Goal: Task Accomplishment & Management: Manage account settings

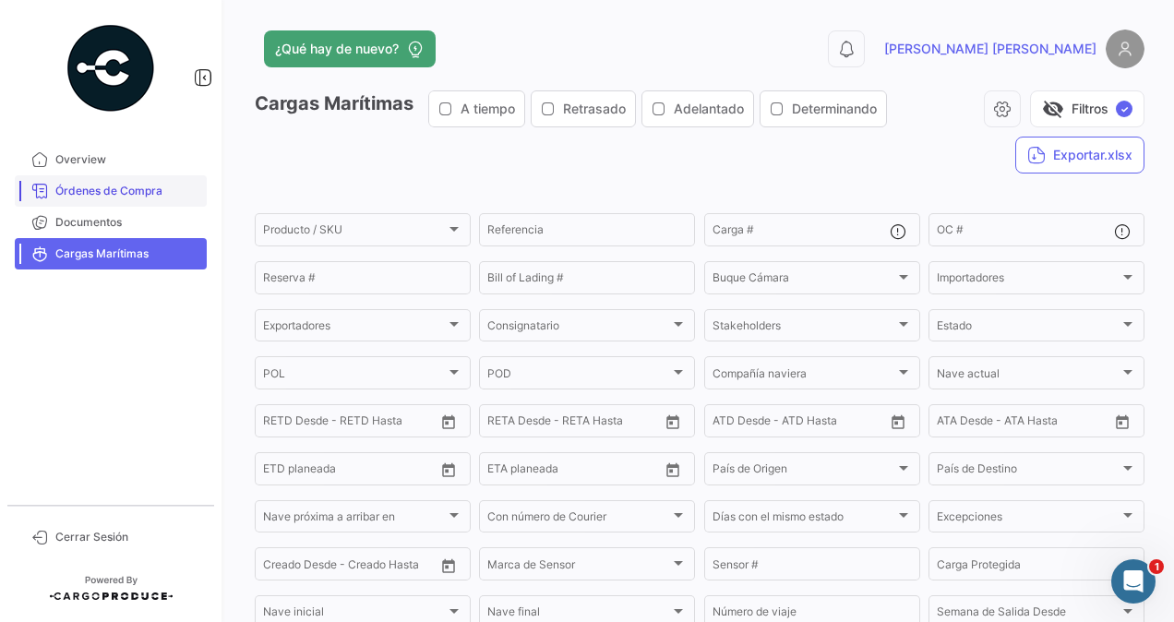
click at [111, 186] on span "Órdenes de Compra" at bounding box center [127, 191] width 144 height 17
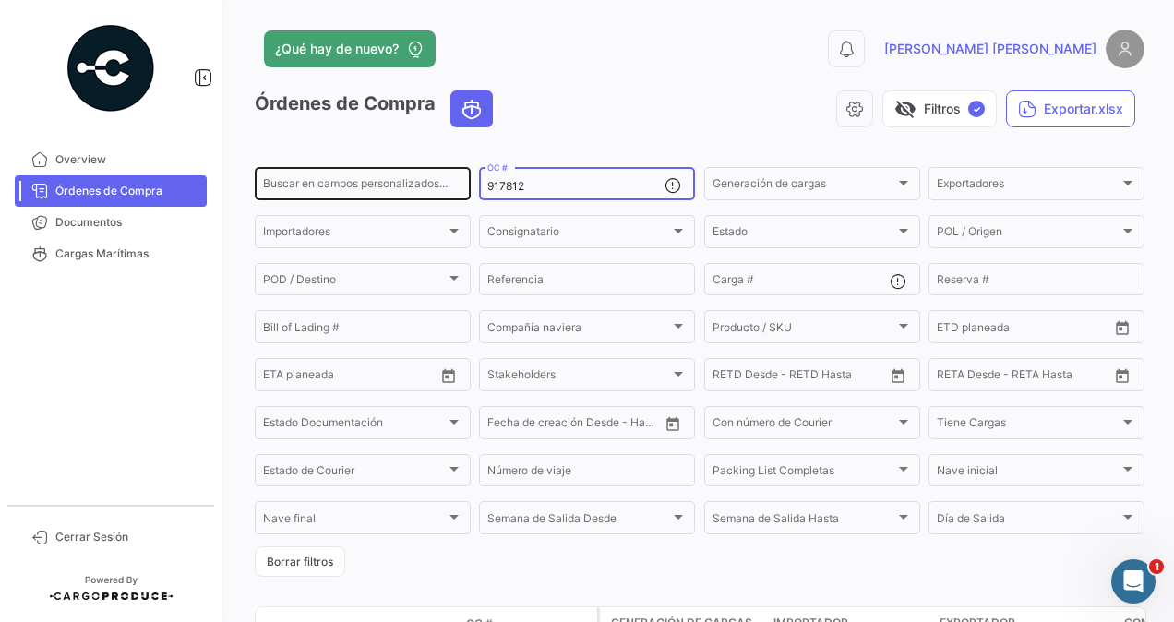
drag, startPoint x: 528, startPoint y: 179, endPoint x: 435, endPoint y: 194, distance: 94.4
click at [0, 0] on div "Buscar en [PERSON_NAME] personalizados... 917812 OC # Generación [PERSON_NAME] …" at bounding box center [0, 0] width 0 height 0
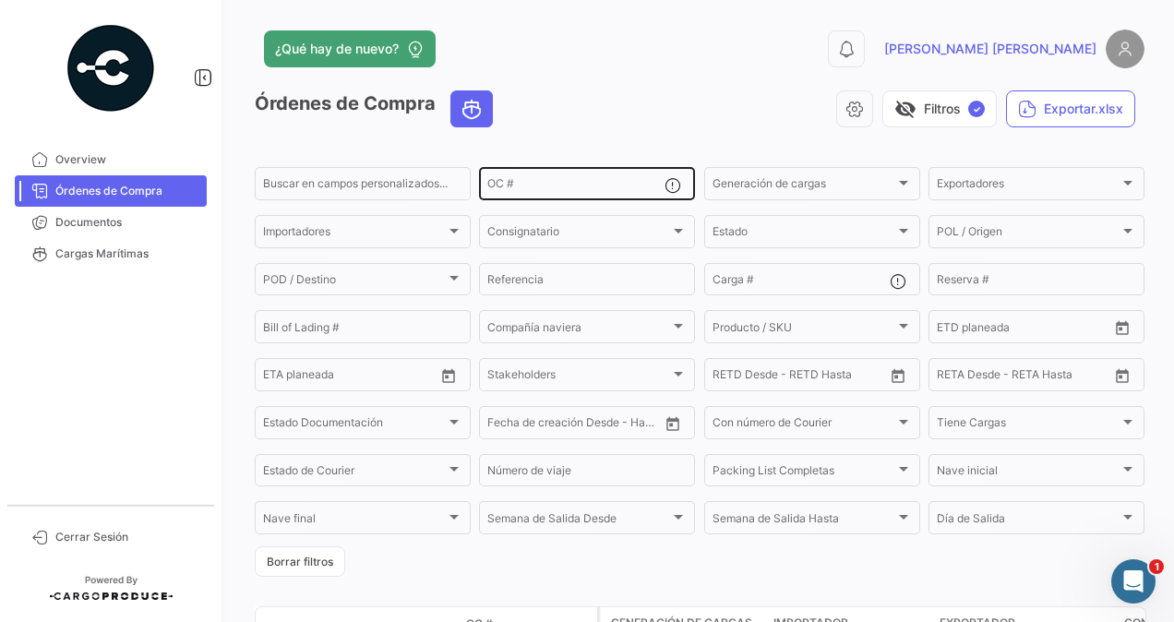
click at [532, 183] on input "OC #" at bounding box center [575, 186] width 177 height 13
paste input "5000920750"
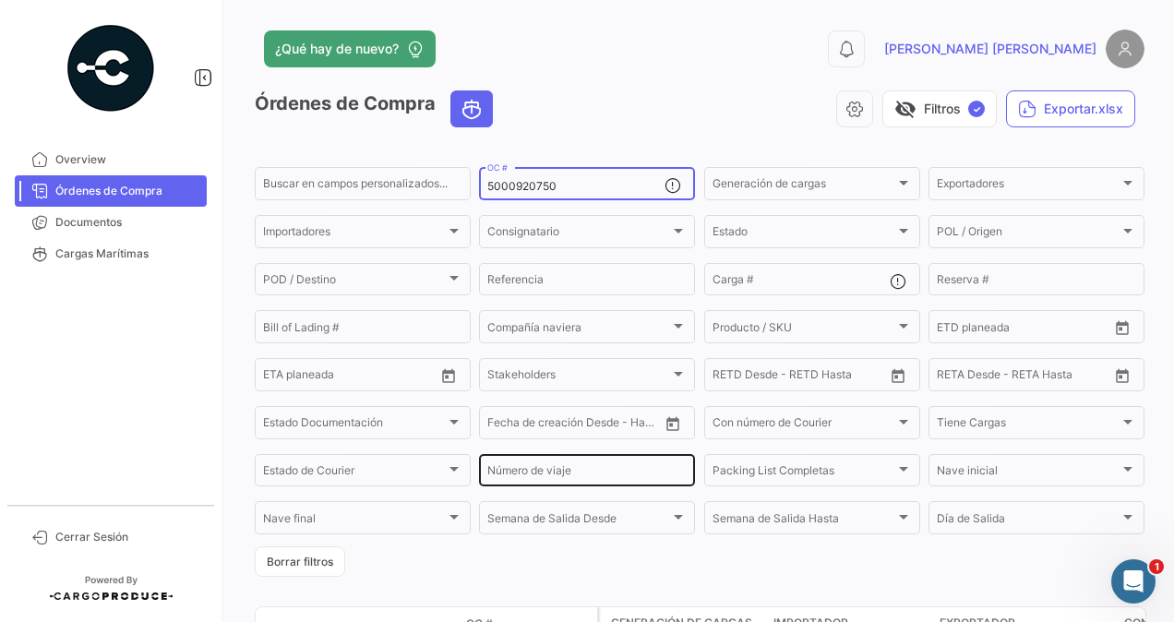
scroll to position [168, 0]
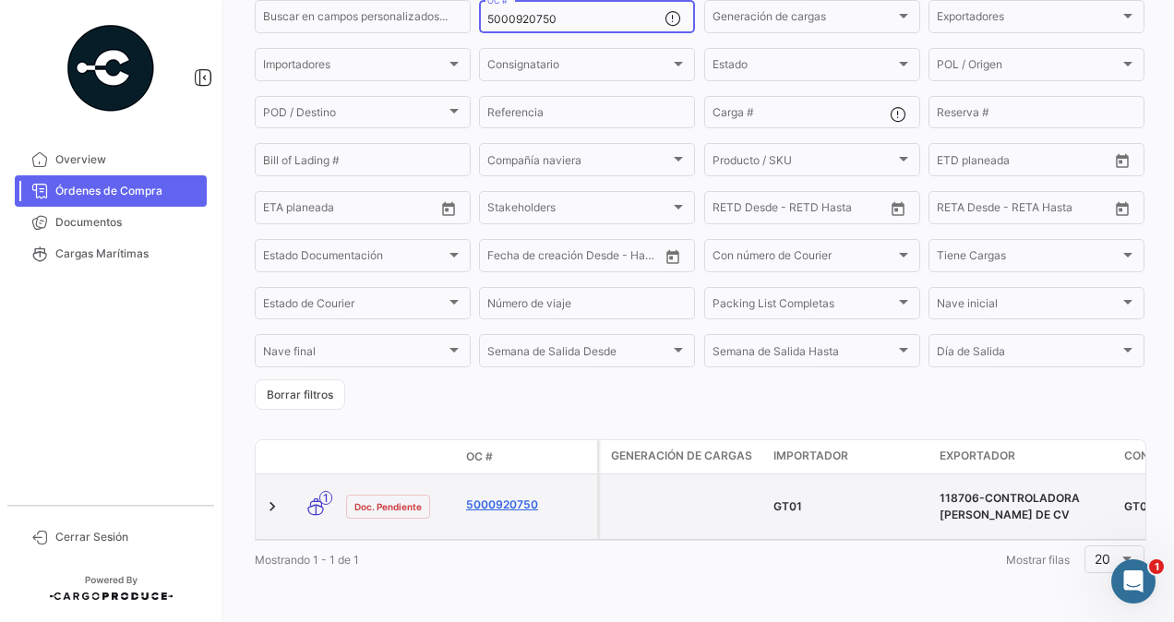
type input "5000920750"
click at [515, 502] on link "5000920750" at bounding box center [528, 505] width 124 height 17
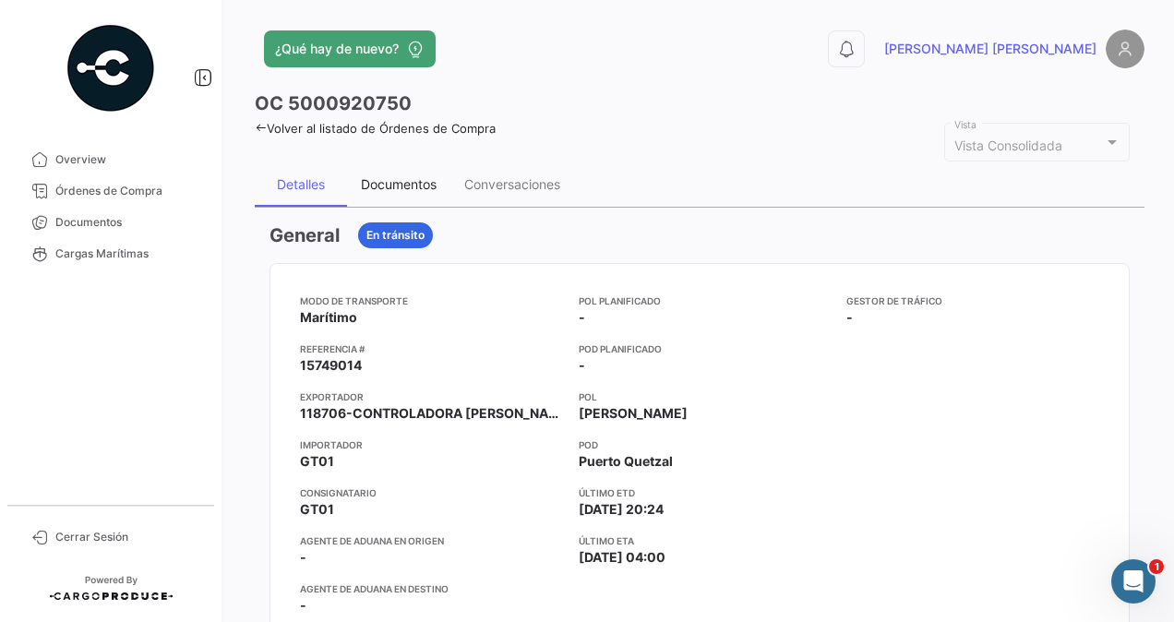
click at [402, 176] on div "Documentos" at bounding box center [399, 184] width 76 height 16
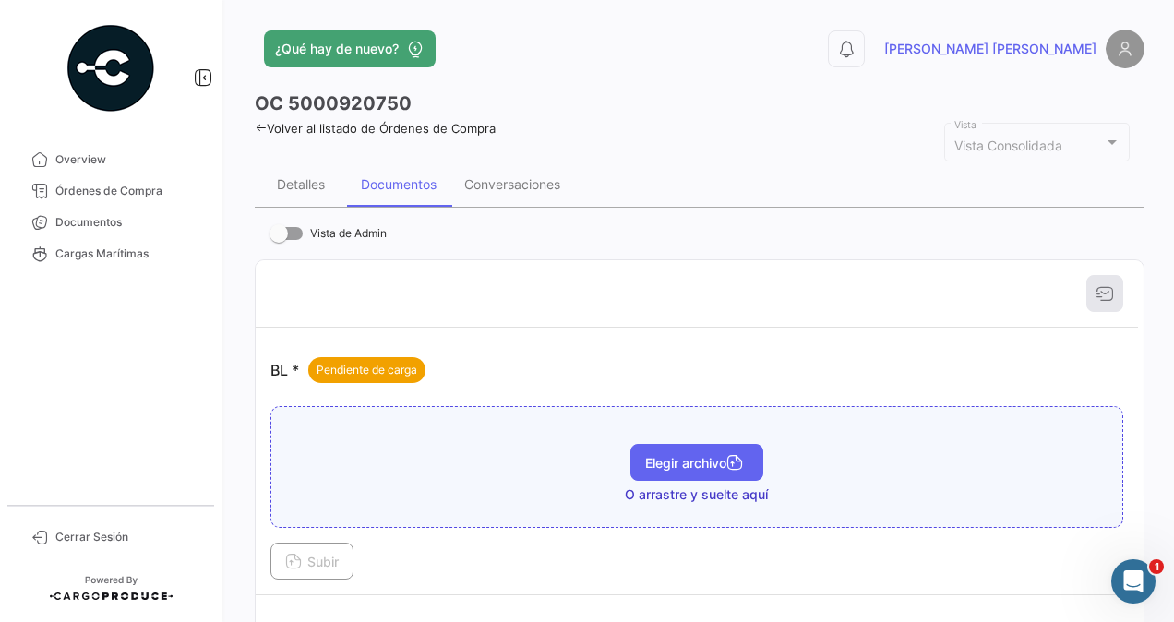
click at [686, 455] on span "Elegir archivo" at bounding box center [696, 463] width 103 height 16
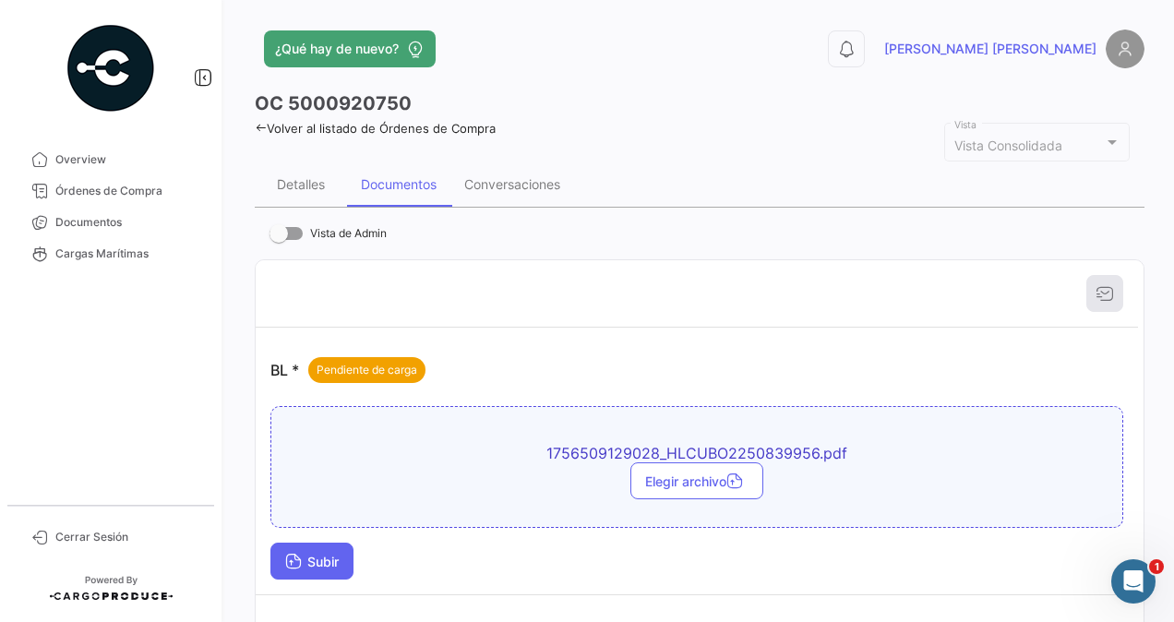
click at [308, 555] on span "Subir" at bounding box center [312, 562] width 54 height 16
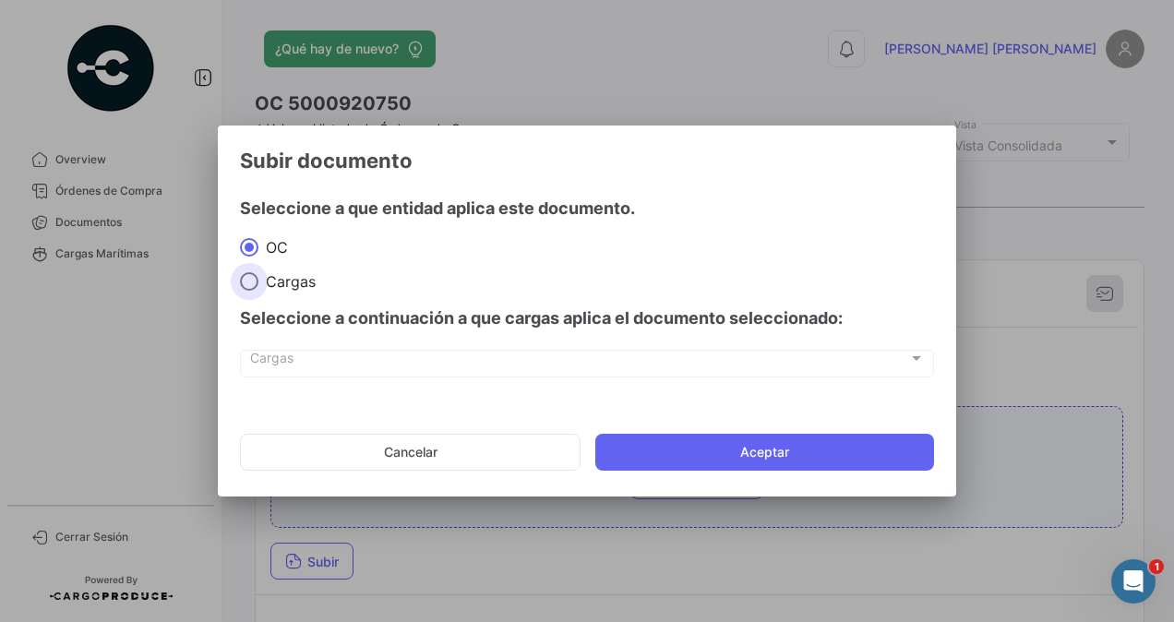
click at [251, 284] on span at bounding box center [249, 281] width 18 height 18
click at [251, 284] on input "Cargas" at bounding box center [249, 281] width 18 height 18
radio input "true"
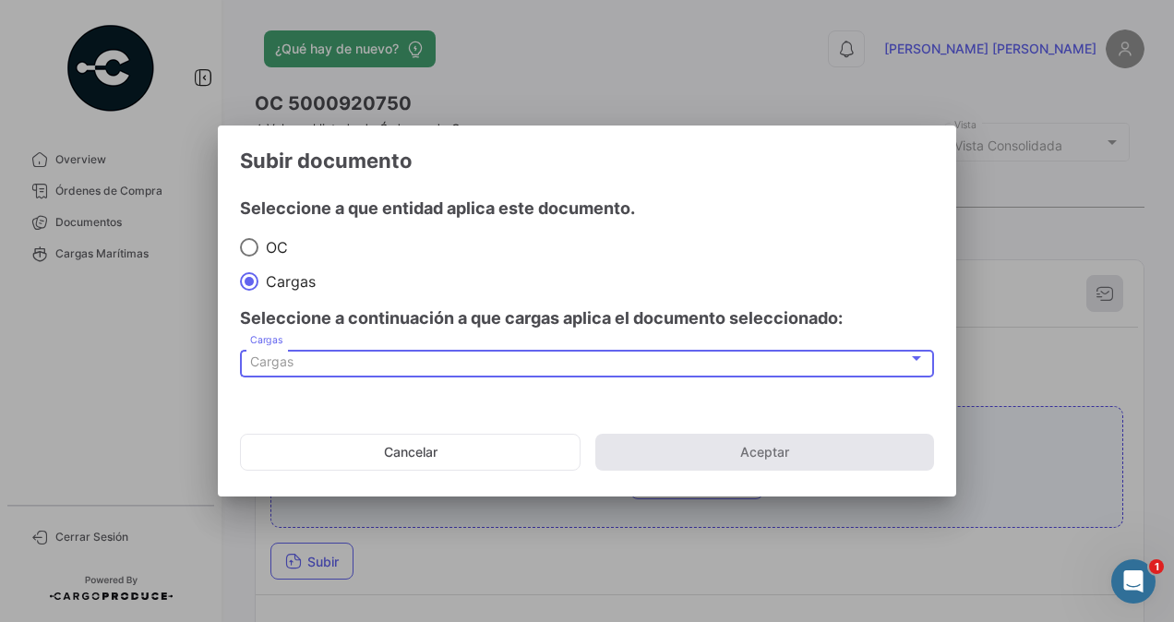
click at [274, 354] on span "Cargas" at bounding box center [271, 362] width 43 height 16
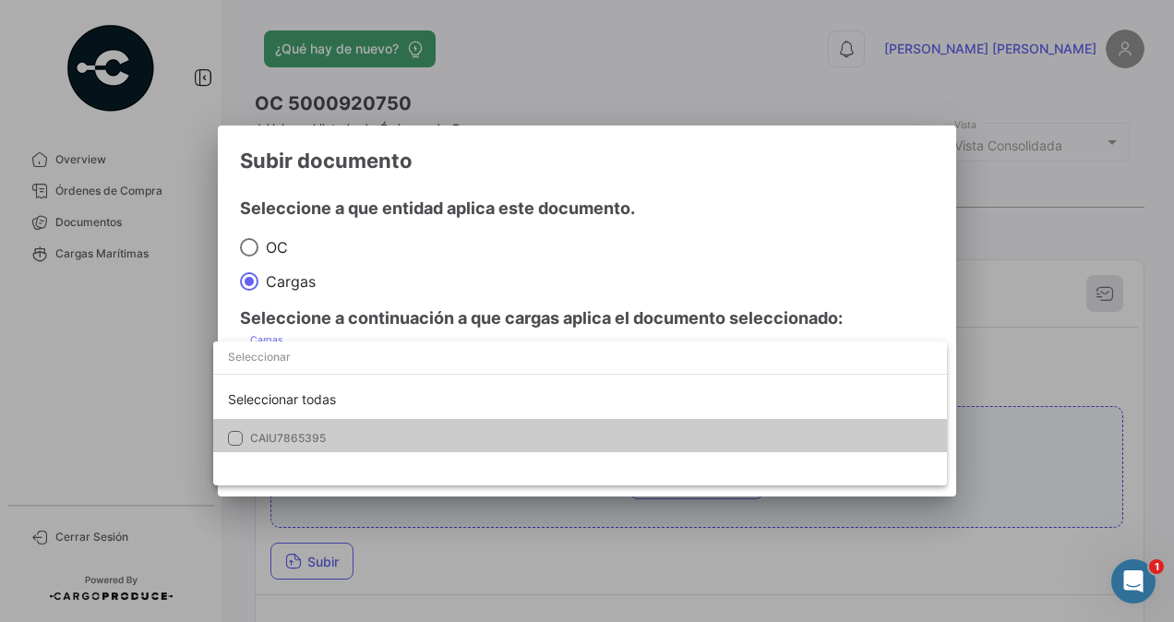
click at [306, 441] on span "CAIU7865395" at bounding box center [288, 438] width 76 height 14
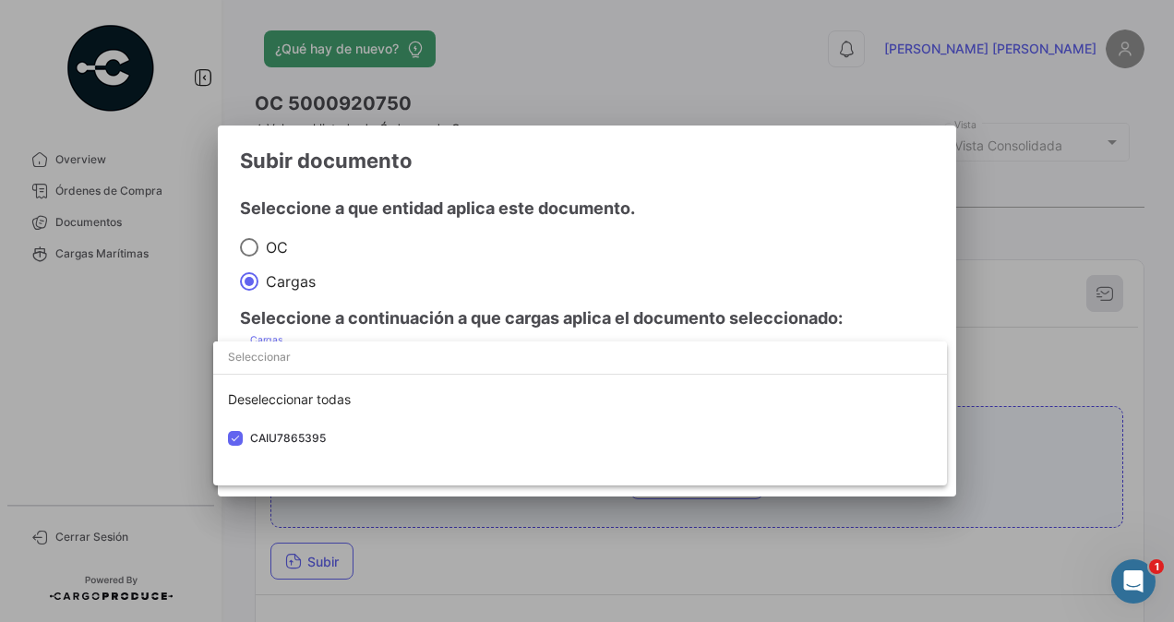
click at [1052, 354] on div at bounding box center [587, 311] width 1174 height 622
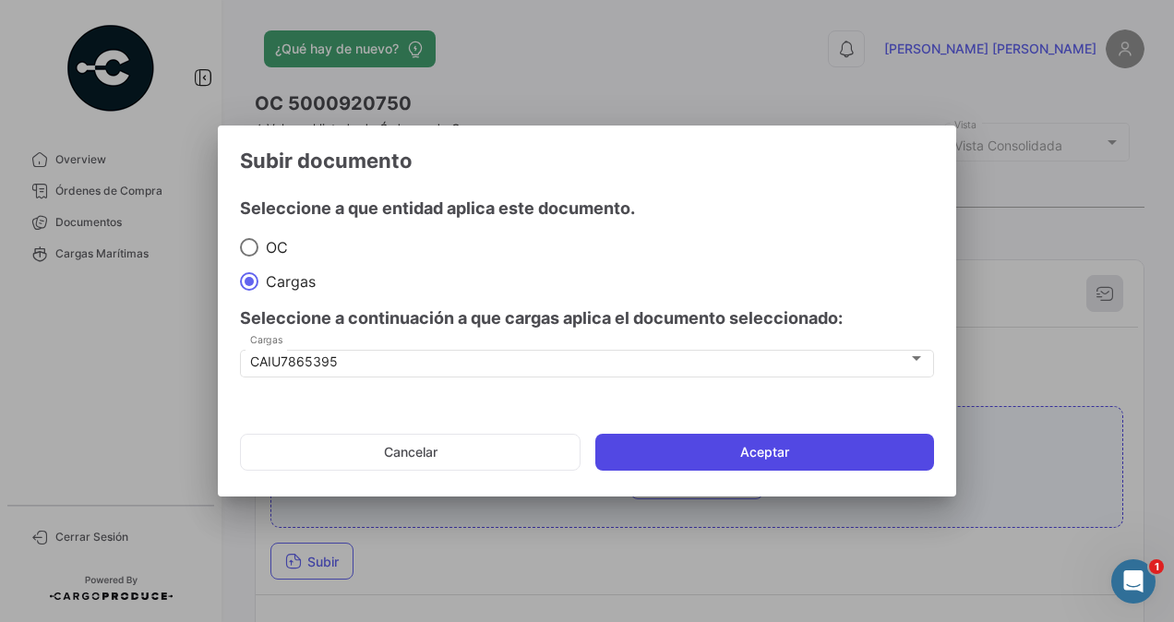
click at [783, 446] on button "Aceptar" at bounding box center [764, 452] width 339 height 37
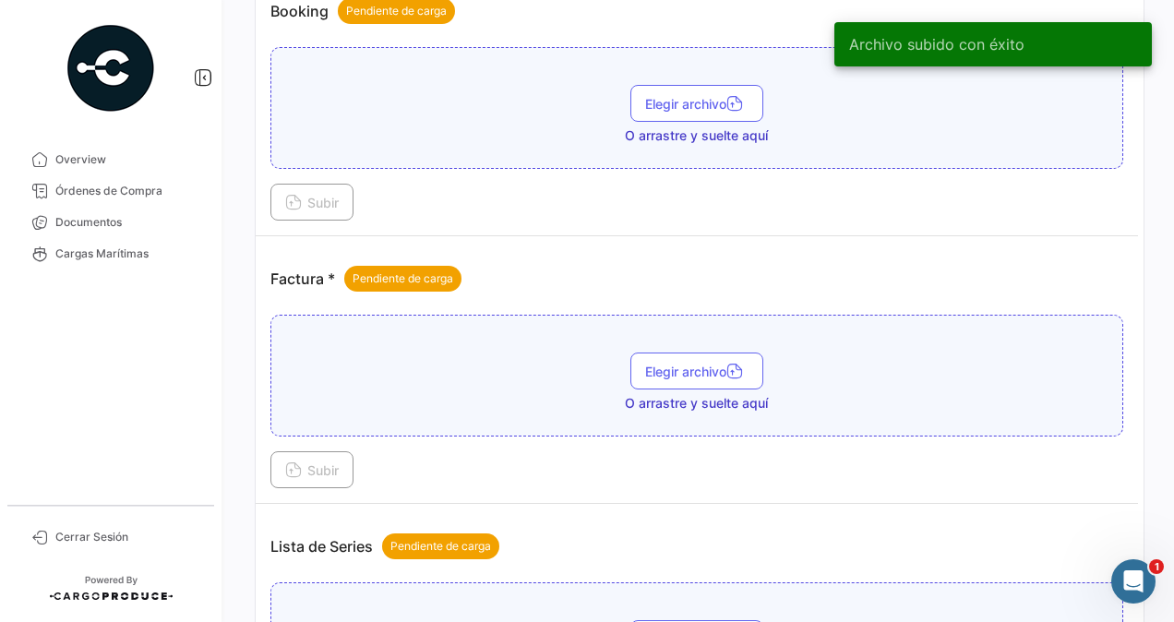
scroll to position [554, 0]
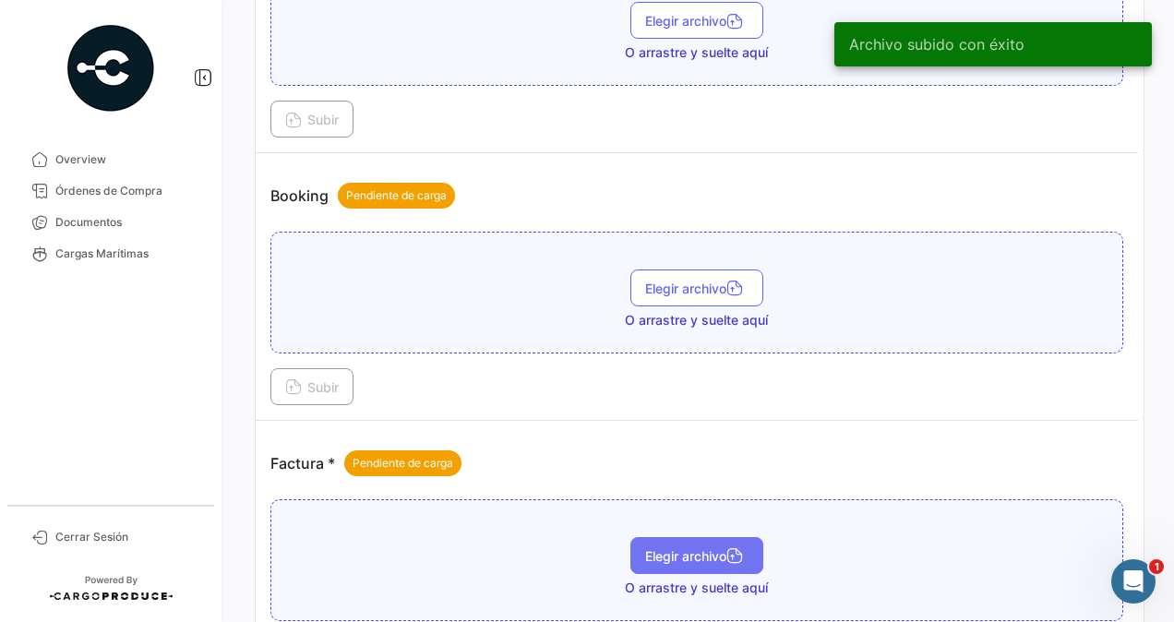
click at [683, 548] on span "Elegir archivo" at bounding box center [696, 556] width 103 height 16
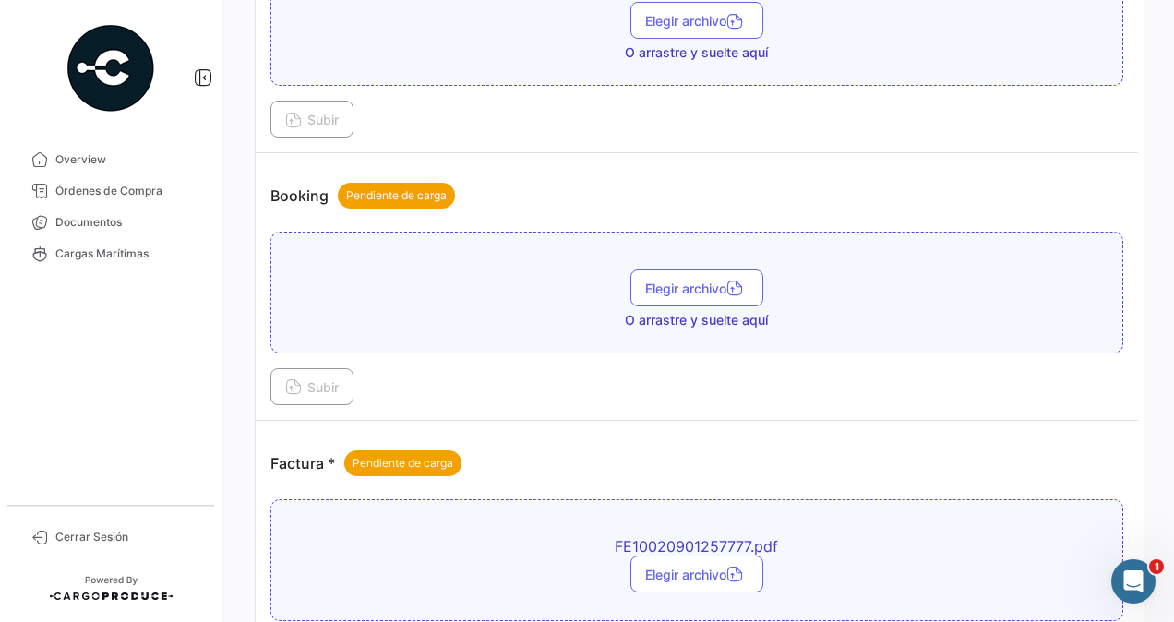
scroll to position [646, 0]
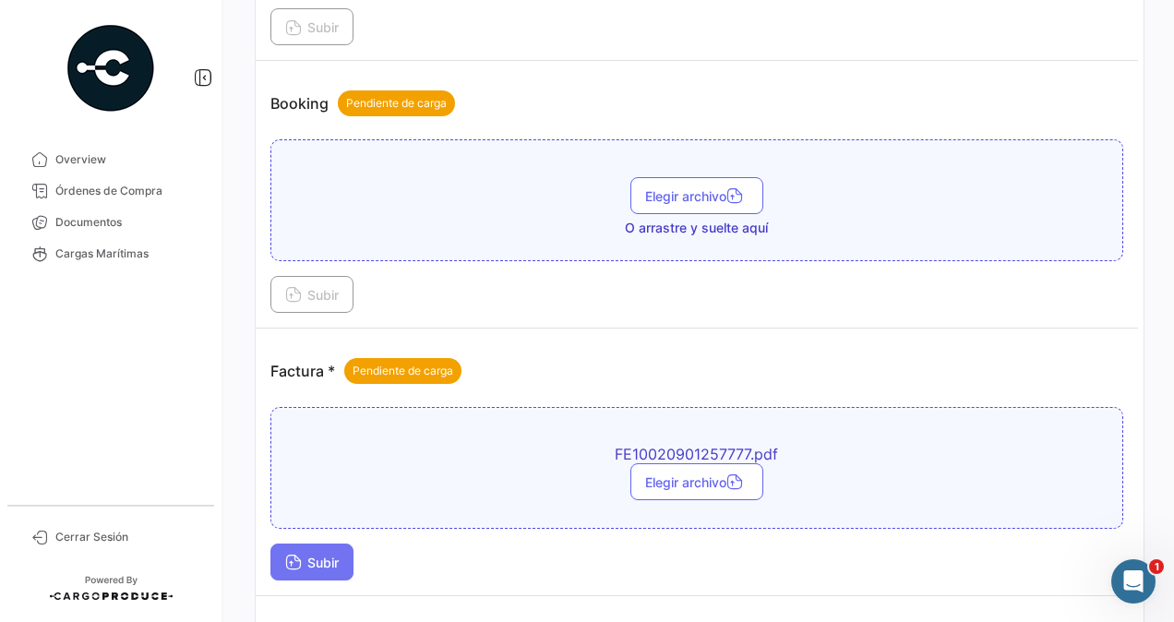
click at [319, 555] on span "Subir" at bounding box center [312, 563] width 54 height 16
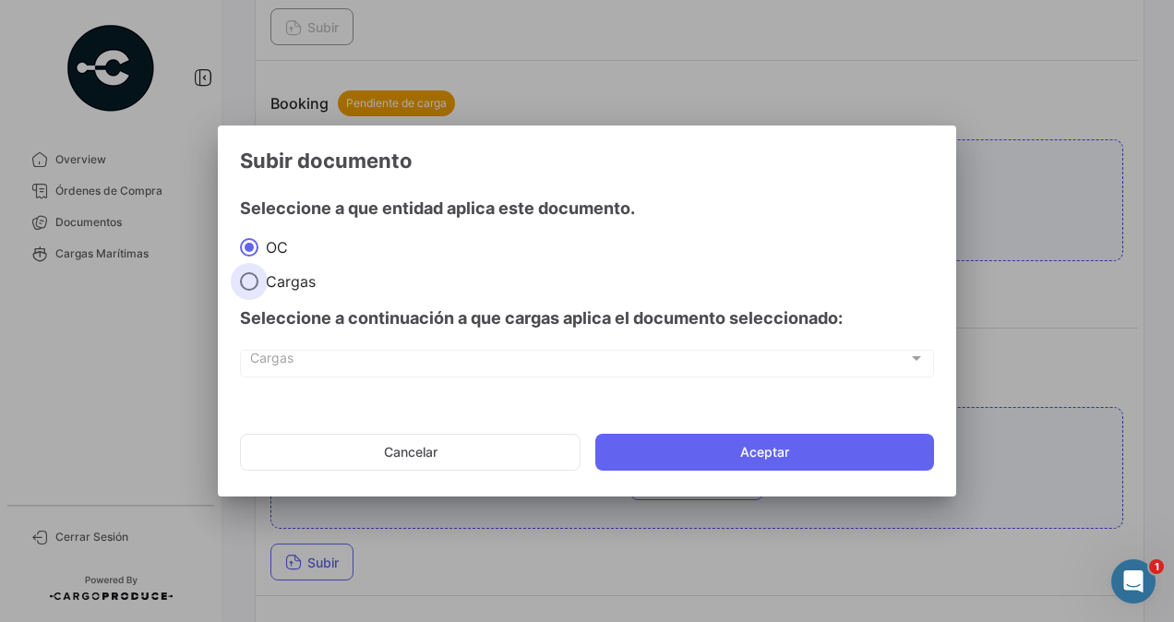
drag, startPoint x: 258, startPoint y: 279, endPoint x: 267, endPoint y: 310, distance: 32.5
click at [259, 279] on span "Cargas" at bounding box center [286, 281] width 57 height 18
click at [258, 279] on input "Cargas" at bounding box center [249, 281] width 18 height 18
radio input "true"
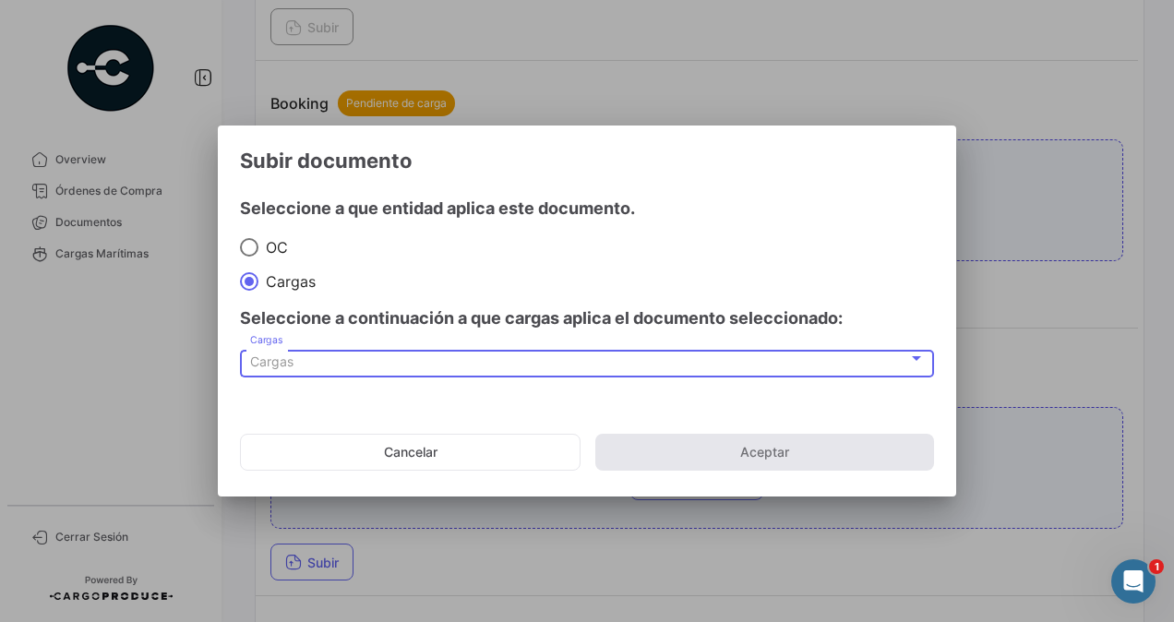
click at [282, 368] on span "Cargas" at bounding box center [271, 362] width 43 height 16
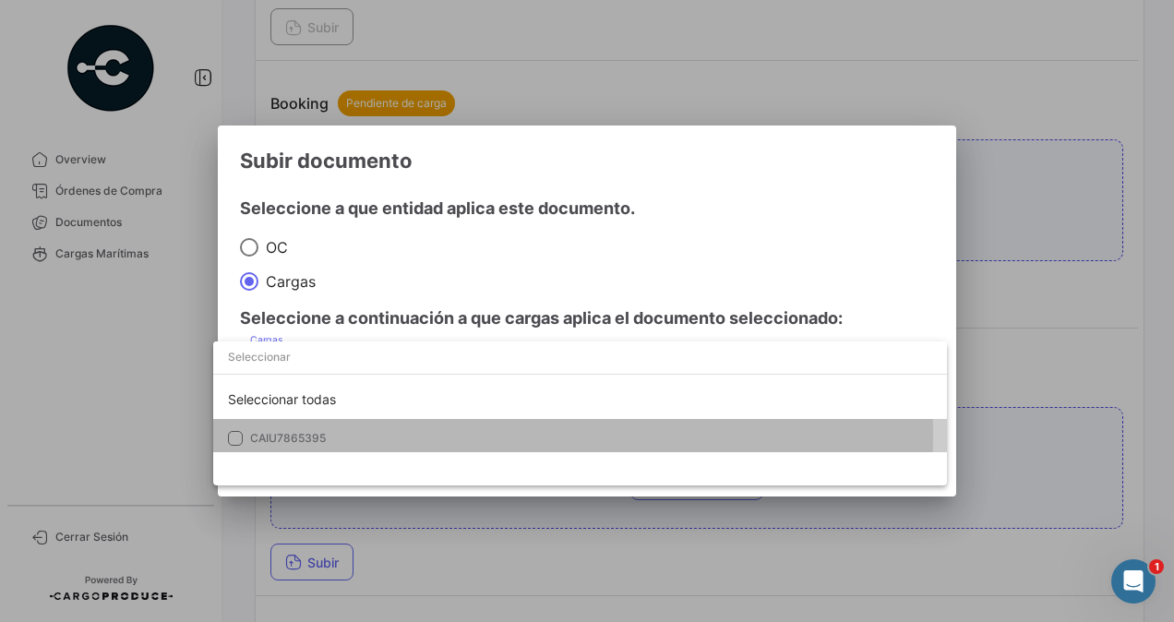
click at [303, 435] on span "CAIU7865395" at bounding box center [288, 438] width 76 height 14
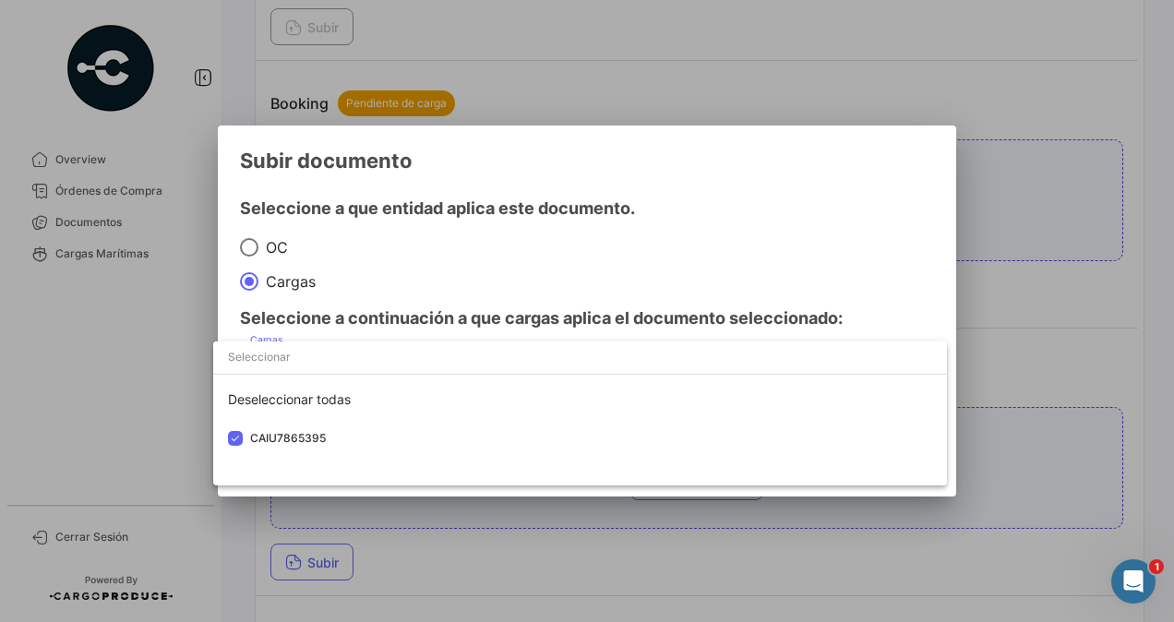
click at [1027, 346] on div at bounding box center [587, 311] width 1174 height 622
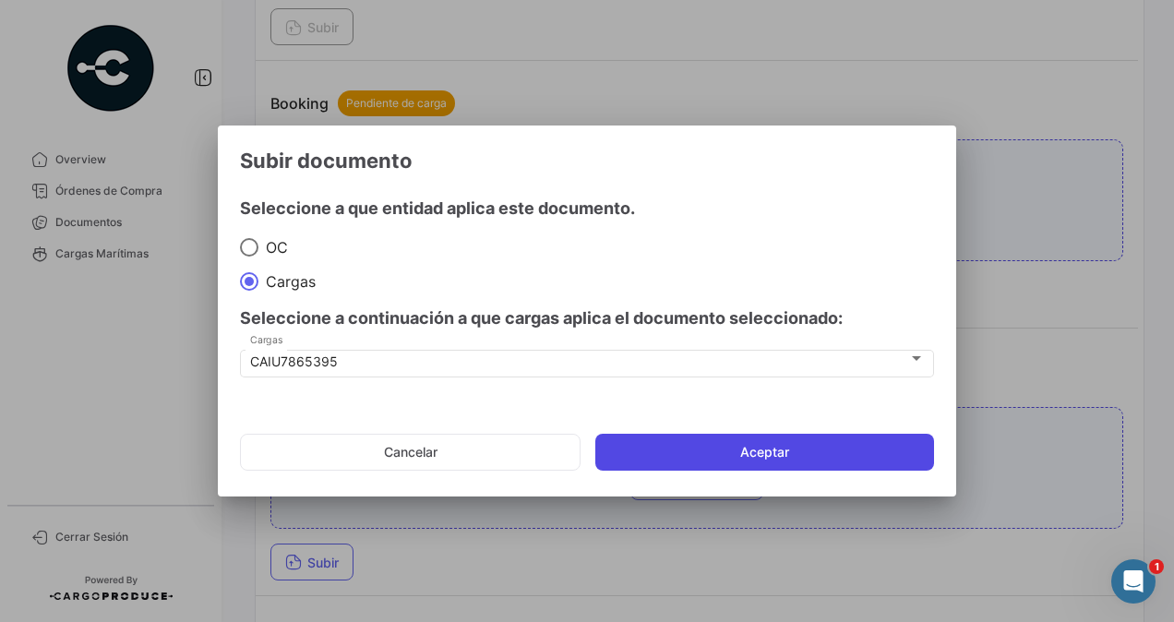
click at [809, 445] on button "Aceptar" at bounding box center [764, 452] width 339 height 37
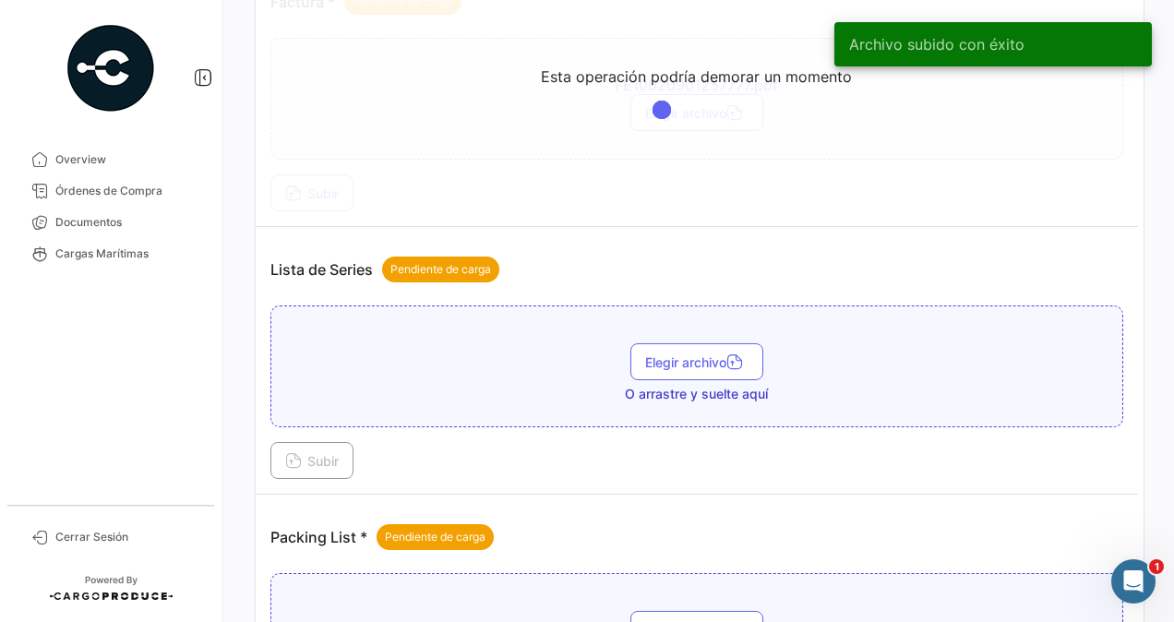
scroll to position [1262, 0]
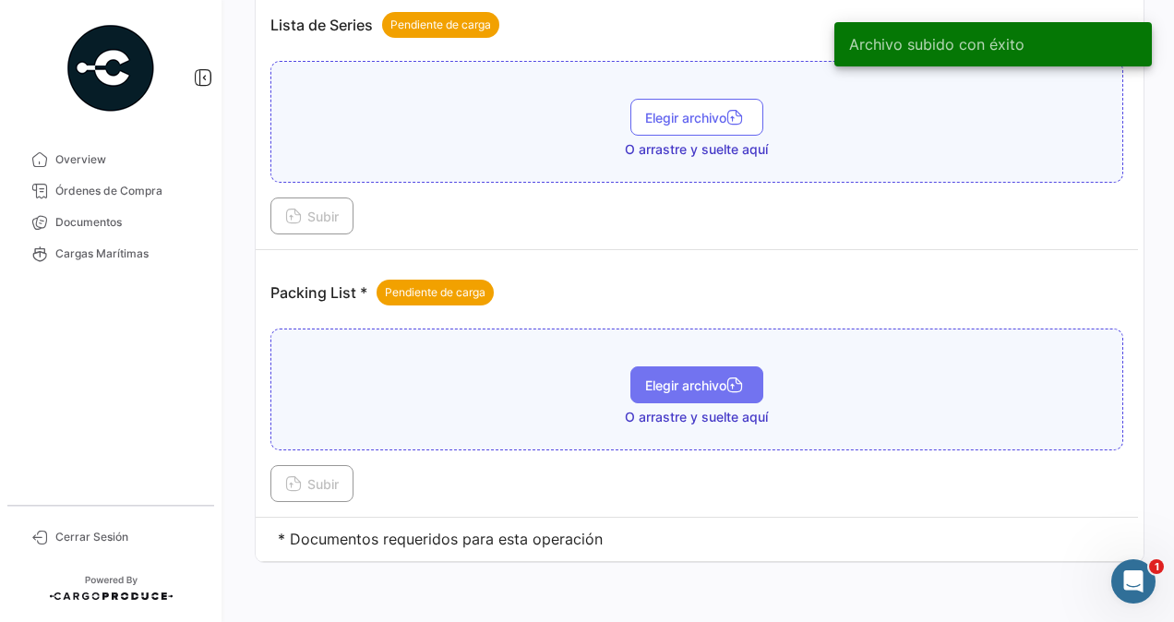
click at [704, 378] on span "Elegir archivo" at bounding box center [696, 386] width 103 height 16
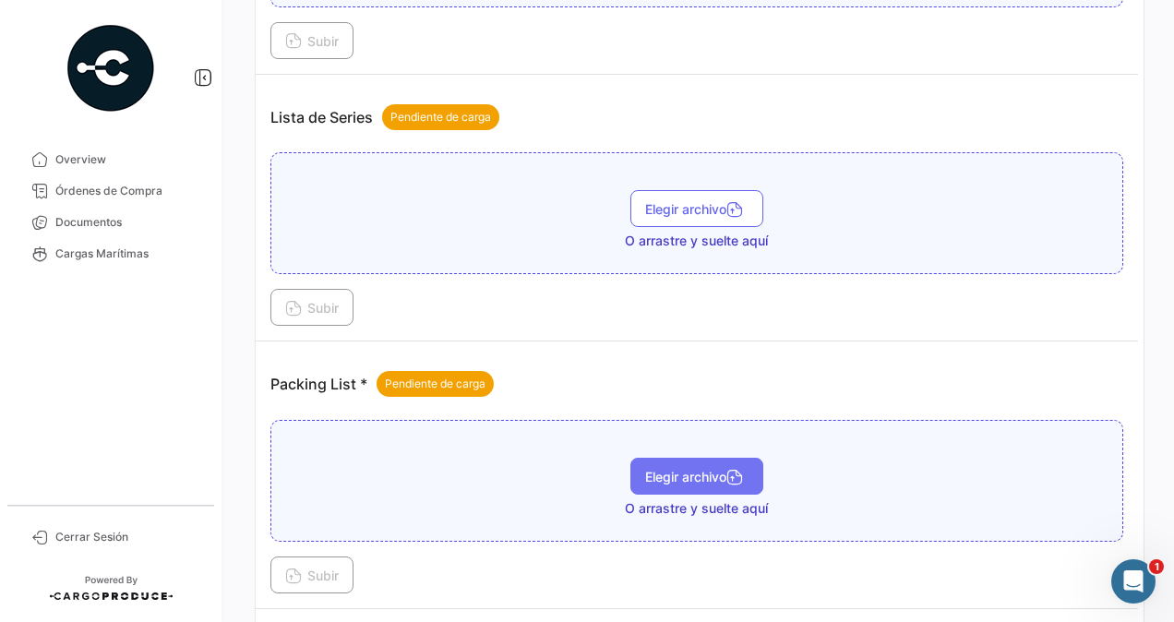
click at [687, 469] on span "Elegir archivo" at bounding box center [696, 477] width 103 height 16
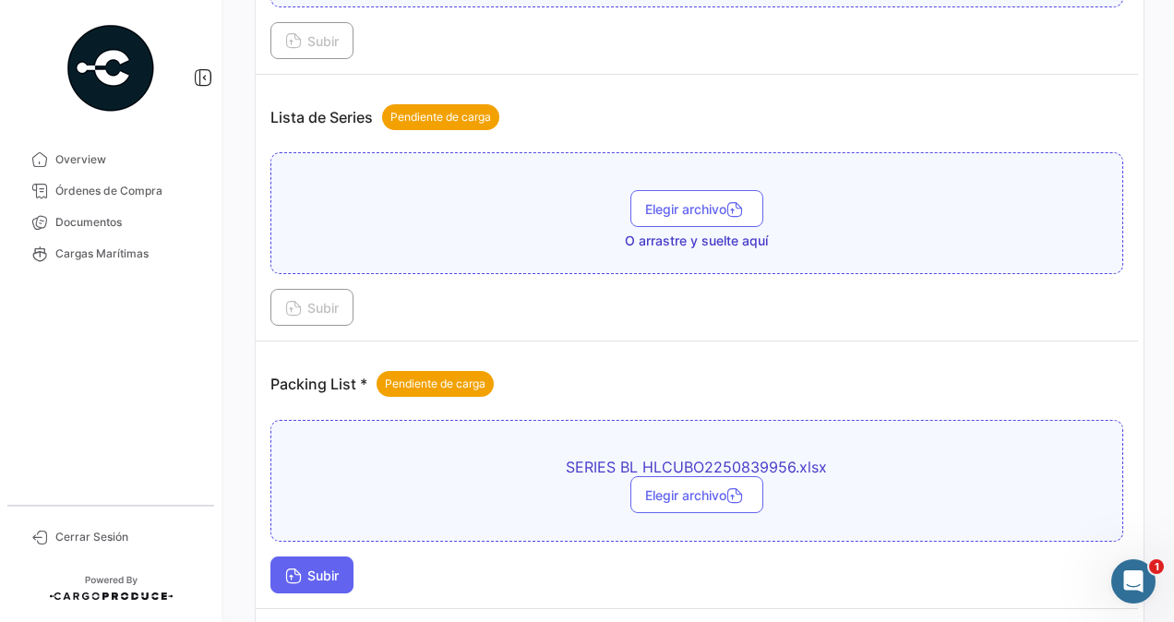
click at [333, 568] on span "Subir" at bounding box center [312, 576] width 54 height 16
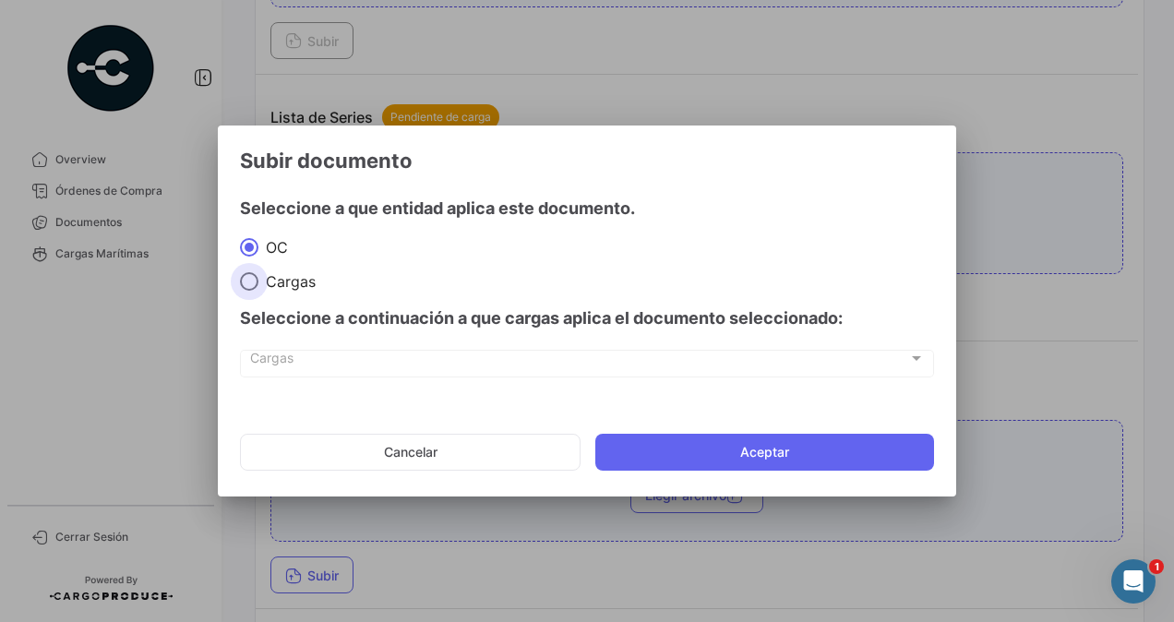
click at [249, 290] on span at bounding box center [249, 281] width 18 height 18
click at [249, 290] on input "Cargas" at bounding box center [249, 281] width 18 height 18
radio input "true"
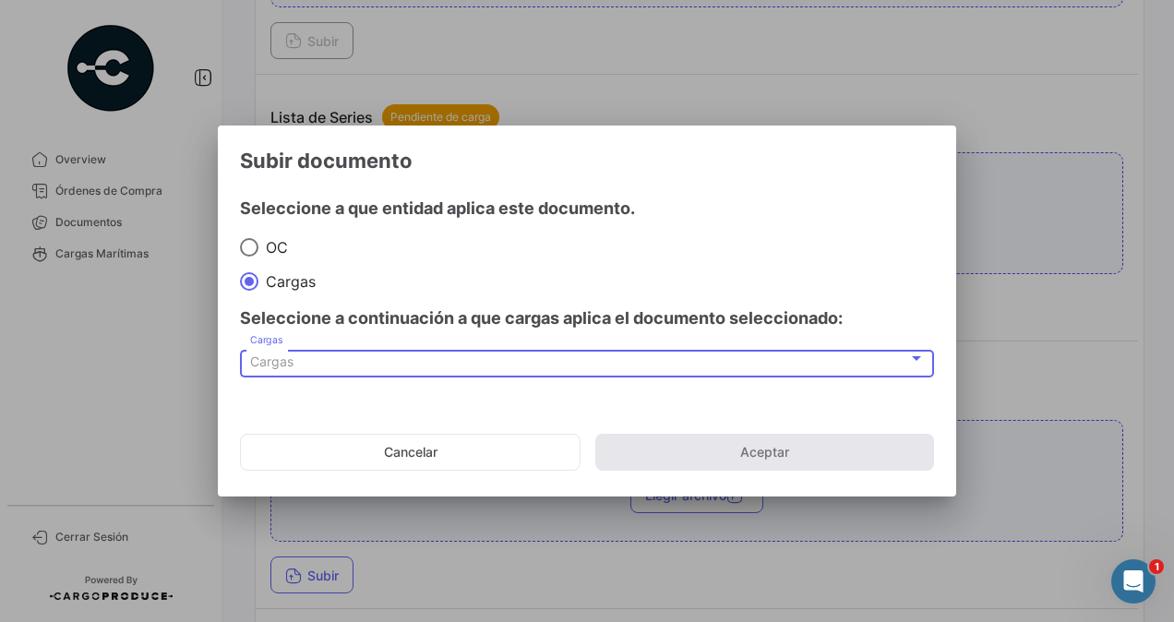
click at [287, 362] on span "Cargas" at bounding box center [271, 362] width 43 height 16
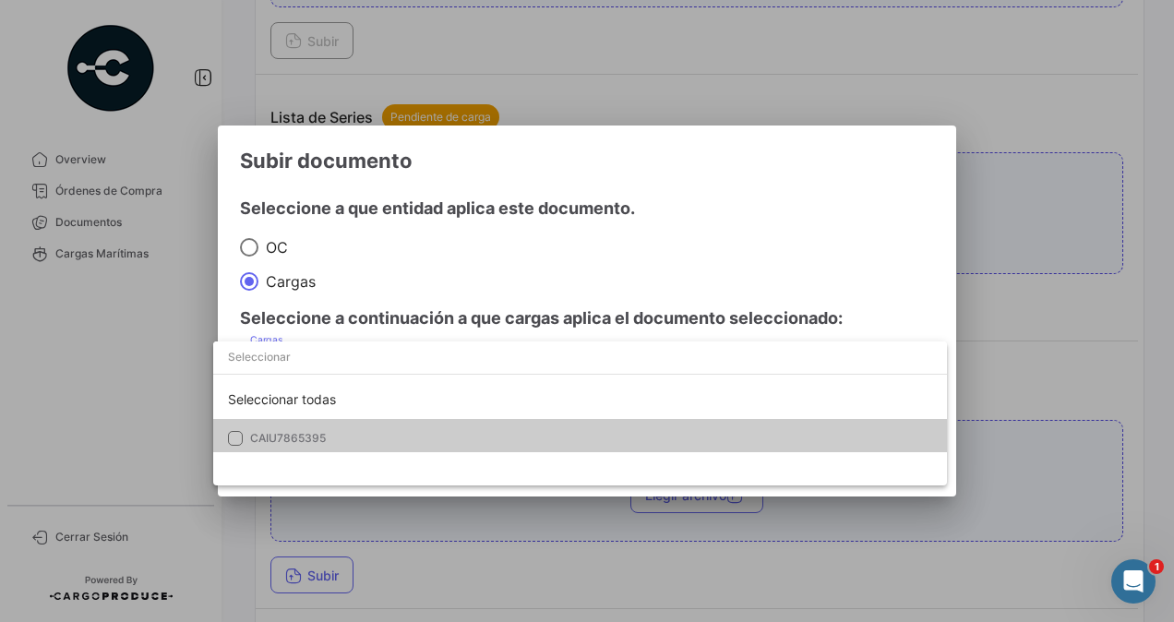
click at [290, 438] on span "CAIU7865395" at bounding box center [288, 438] width 76 height 14
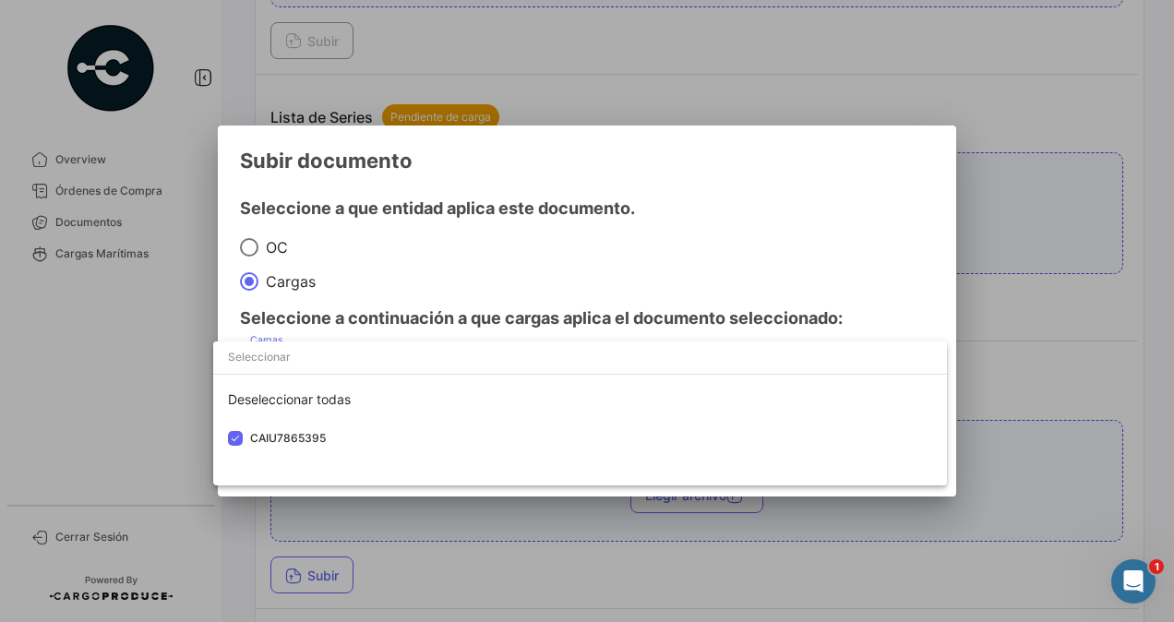
drag, startPoint x: 1052, startPoint y: 373, endPoint x: 967, endPoint y: 392, distance: 87.1
click at [1051, 373] on div at bounding box center [587, 311] width 1174 height 622
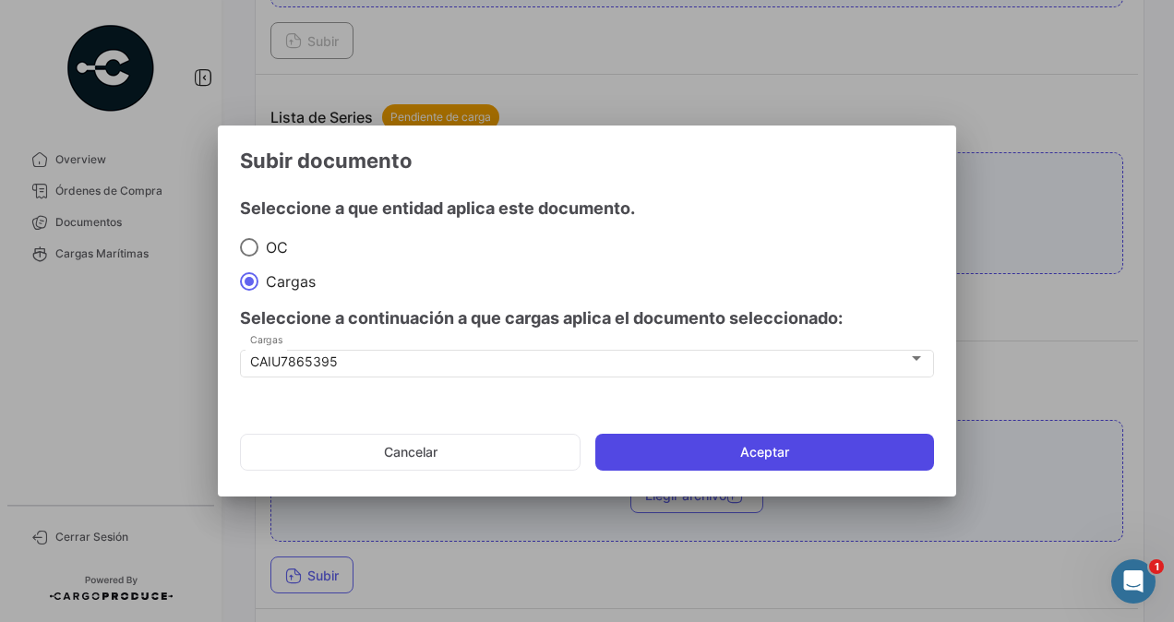
click at [849, 447] on button "Aceptar" at bounding box center [764, 452] width 339 height 37
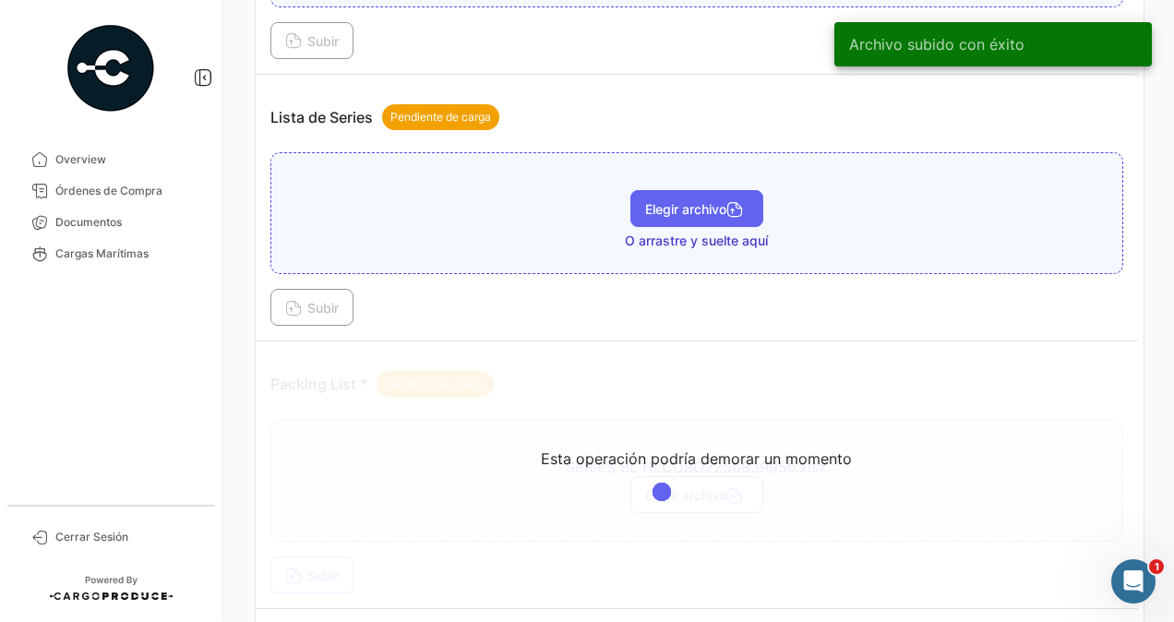
click at [675, 201] on span "Elegir archivo" at bounding box center [696, 209] width 103 height 16
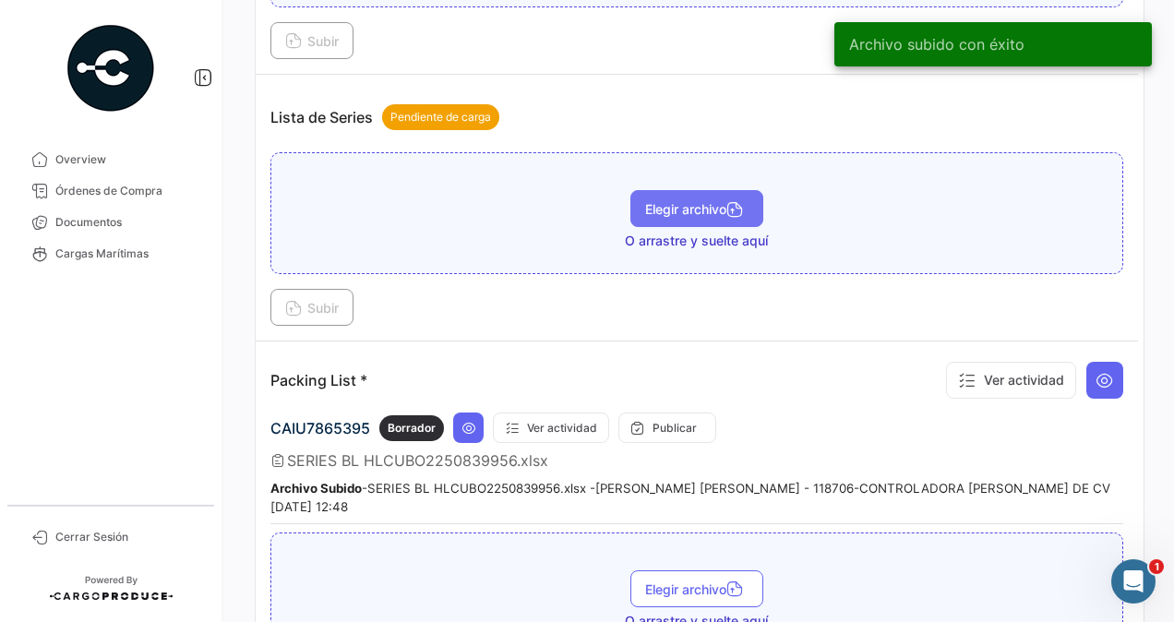
click at [667, 201] on span "Elegir archivo" at bounding box center [696, 209] width 103 height 16
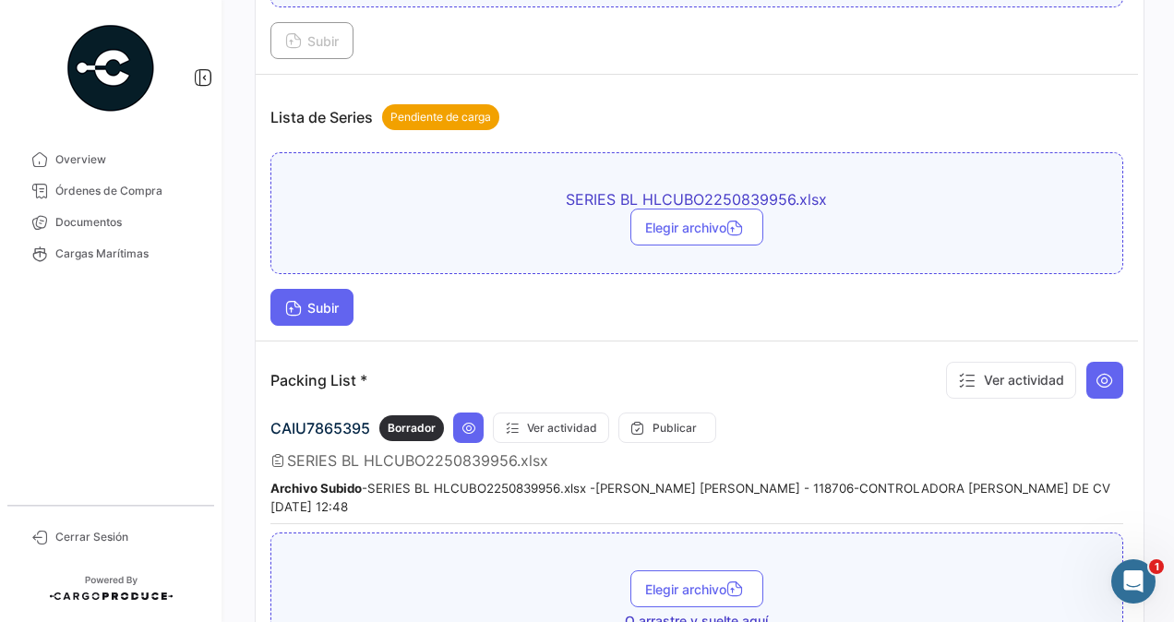
click at [306, 300] on span "Subir" at bounding box center [312, 308] width 54 height 16
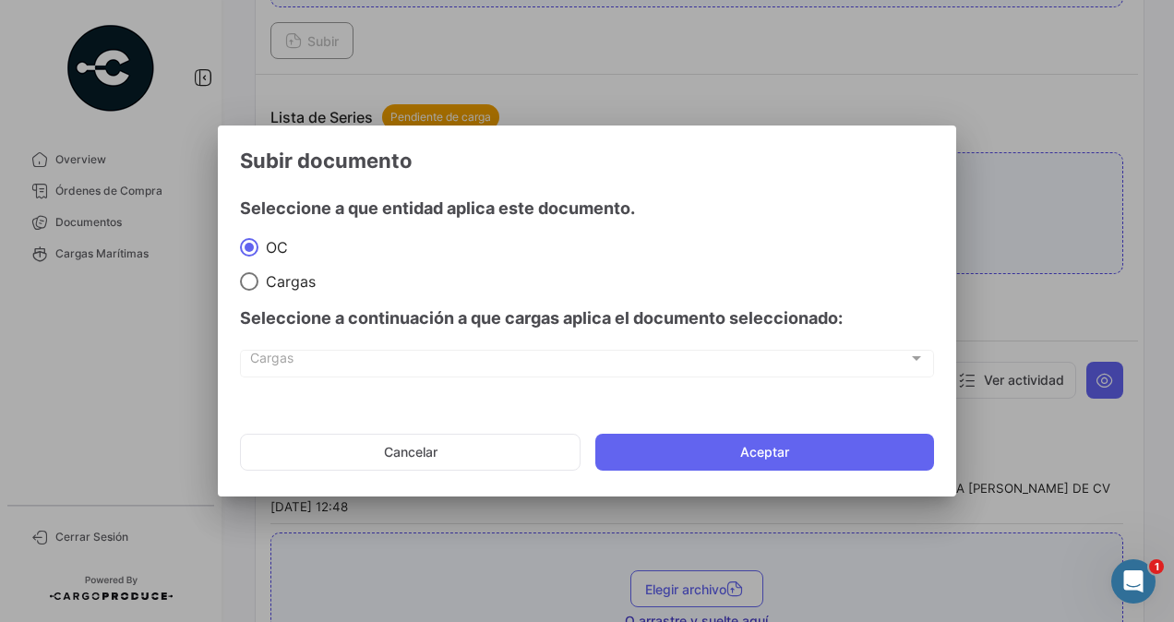
click at [257, 352] on div "Cargas Cargas" at bounding box center [587, 361] width 675 height 31
drag, startPoint x: 247, startPoint y: 284, endPoint x: 265, endPoint y: 336, distance: 54.6
click at [247, 285] on span at bounding box center [249, 281] width 18 height 18
click at [247, 285] on input "Cargas" at bounding box center [249, 281] width 18 height 18
radio input "true"
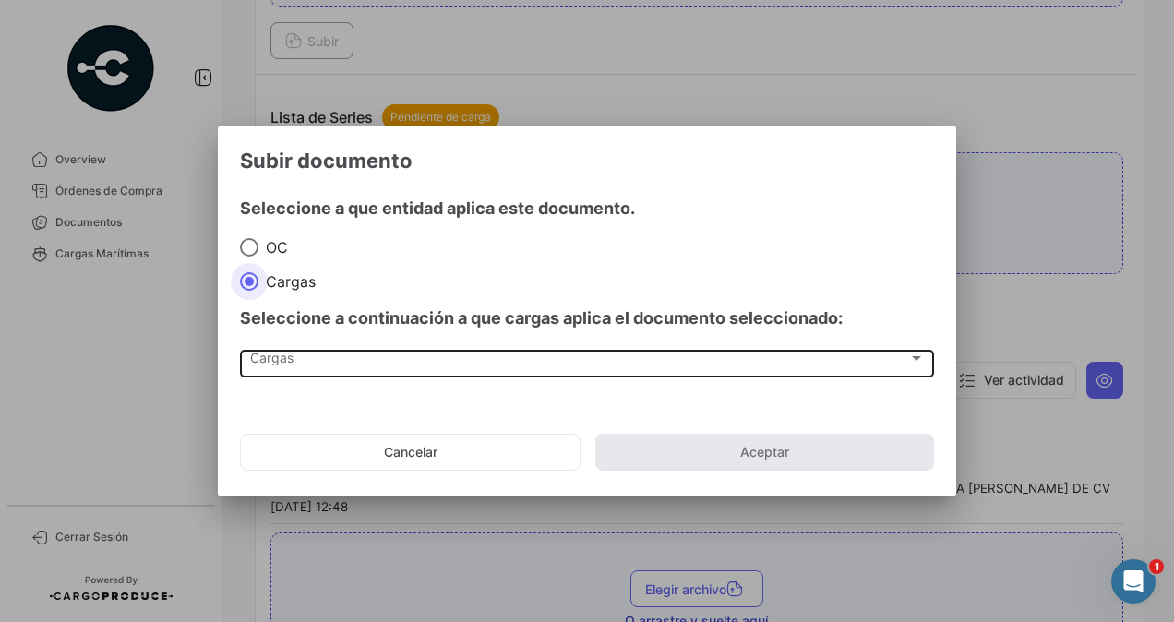
click at [279, 365] on span "Cargas" at bounding box center [579, 362] width 658 height 16
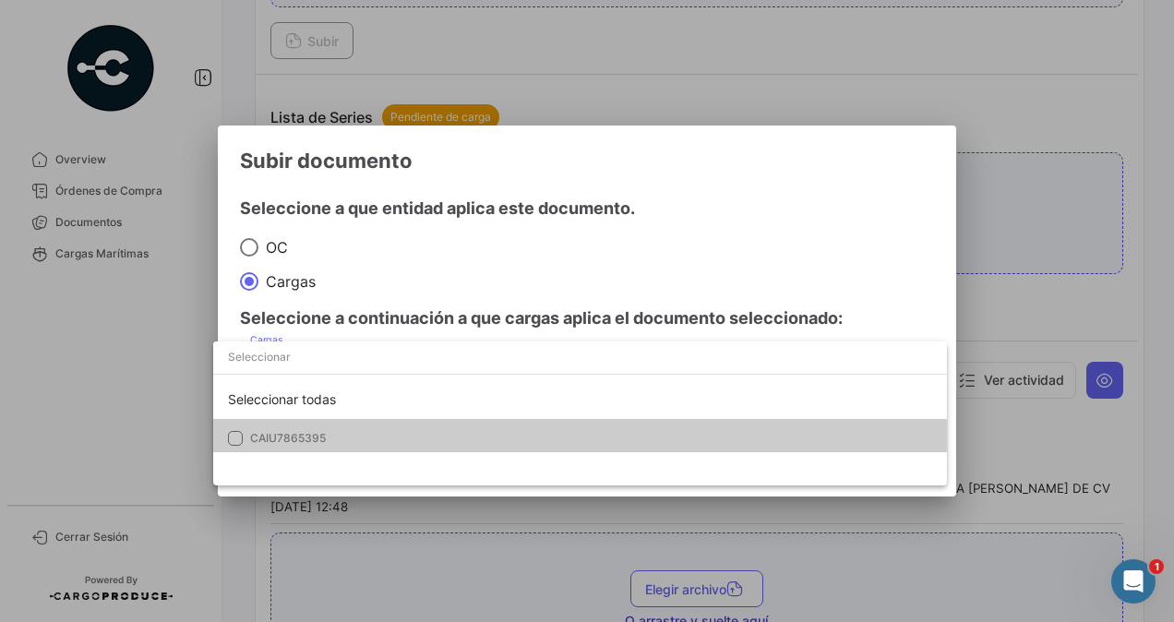
click at [301, 439] on span "CAIU7865395" at bounding box center [288, 438] width 76 height 14
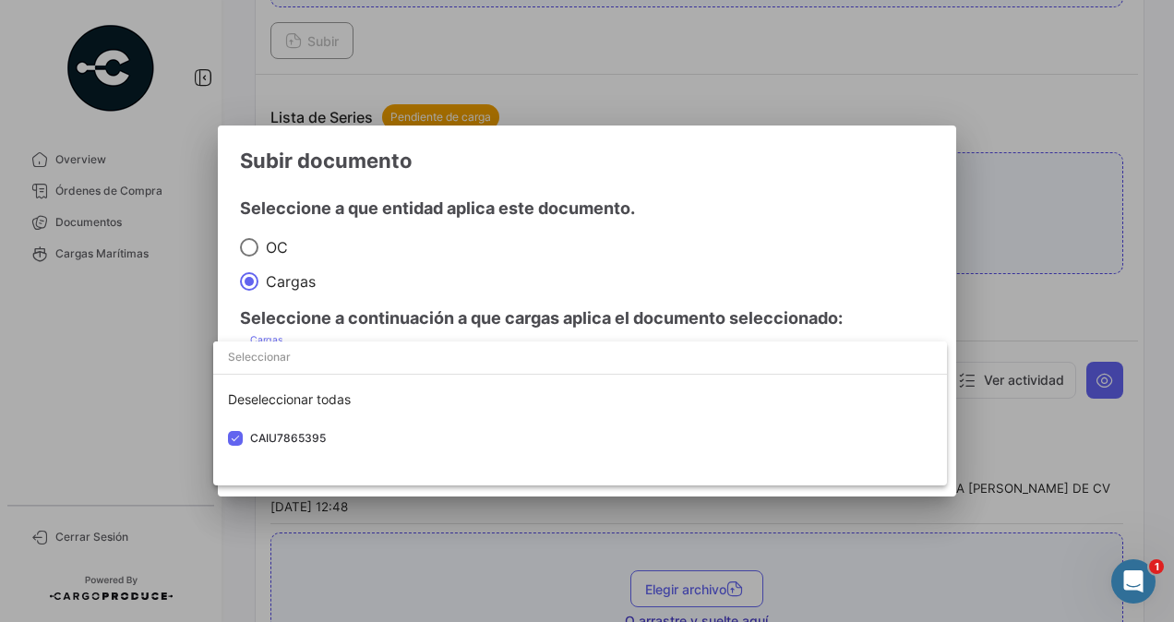
click at [1013, 292] on div at bounding box center [587, 311] width 1174 height 622
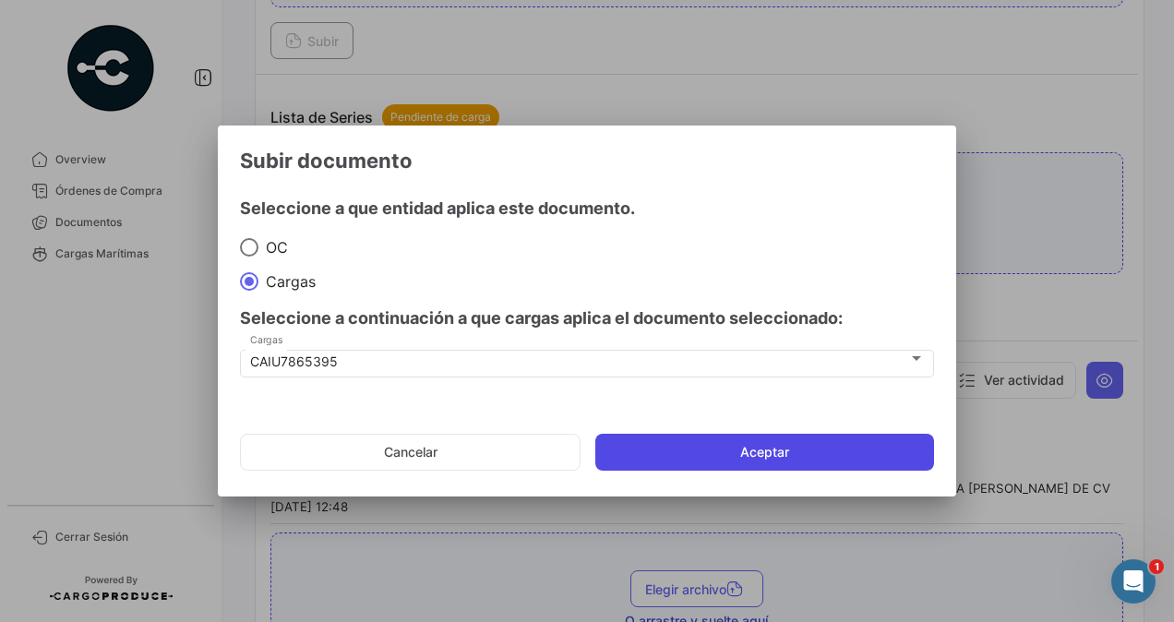
click at [821, 443] on button "Aceptar" at bounding box center [764, 452] width 339 height 37
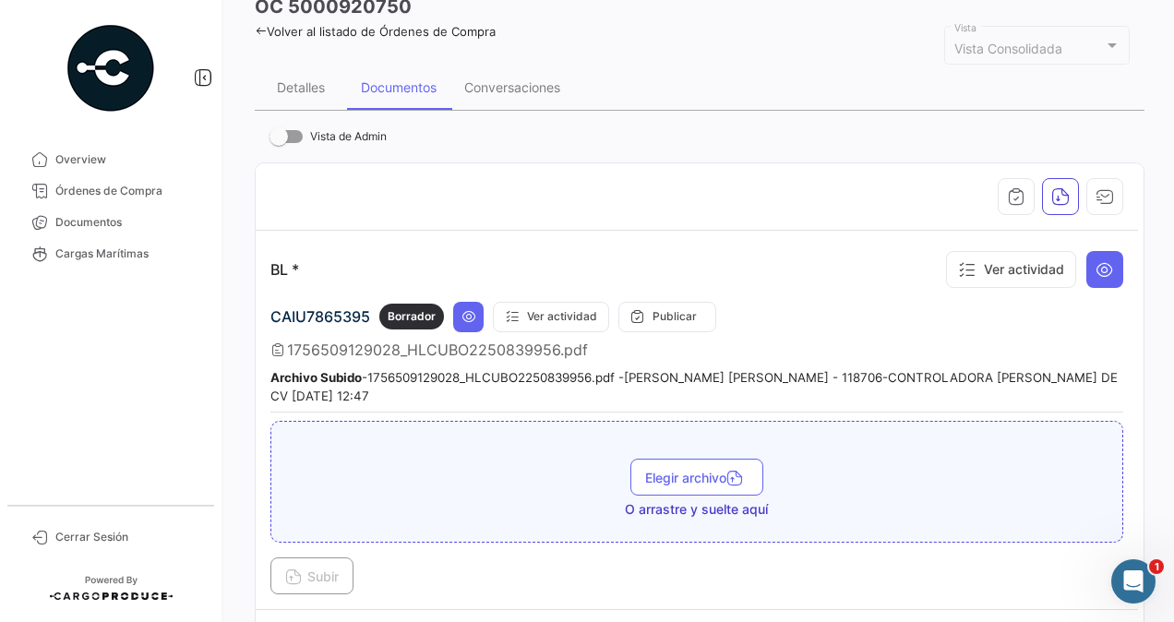
scroll to position [0, 0]
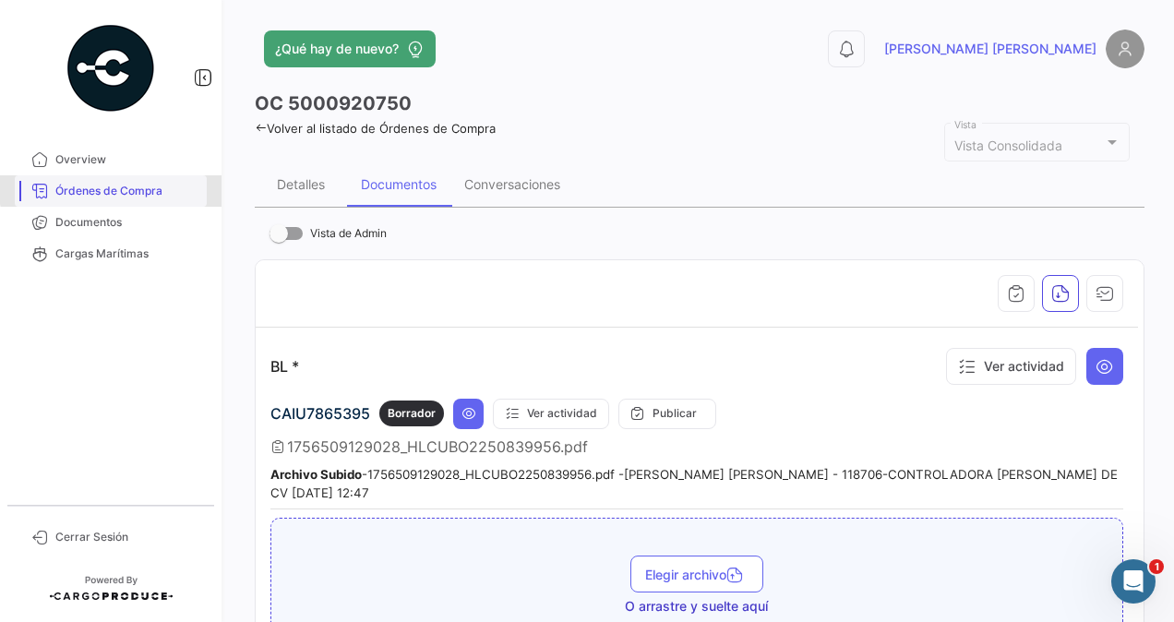
click at [127, 188] on span "Órdenes de Compra" at bounding box center [127, 191] width 144 height 17
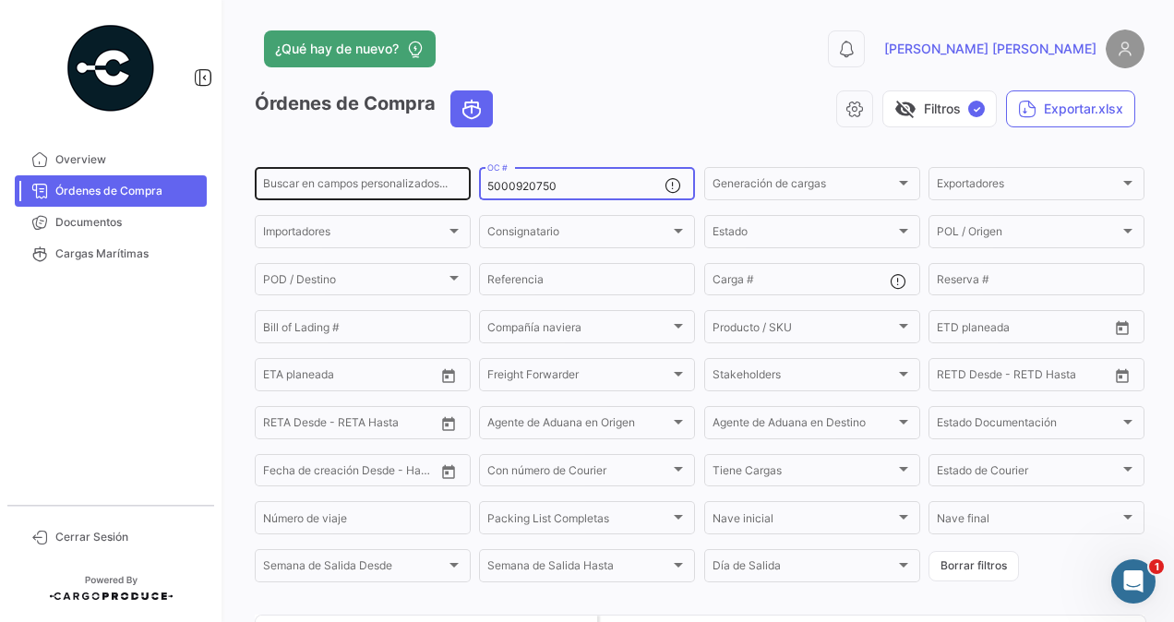
drag, startPoint x: 501, startPoint y: 168, endPoint x: 375, endPoint y: 183, distance: 127.3
click at [0, 0] on div "Buscar en [PERSON_NAME] personalizados... 5000920750 OC # Generación [PERSON_NA…" at bounding box center [0, 0] width 0 height 0
paste input "3"
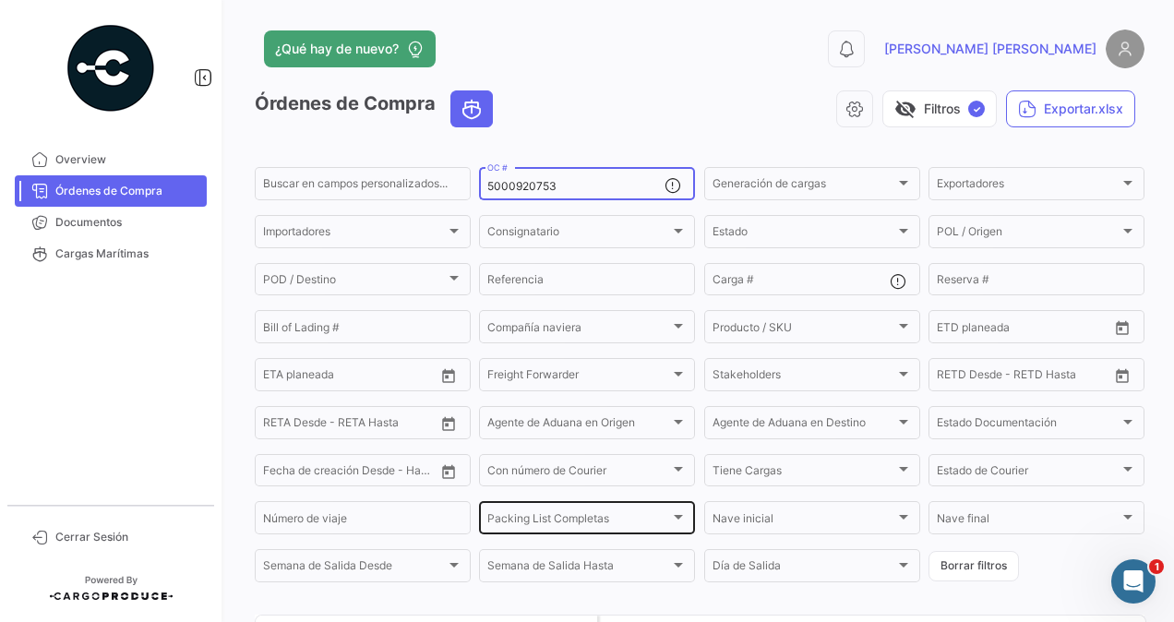
scroll to position [177, 0]
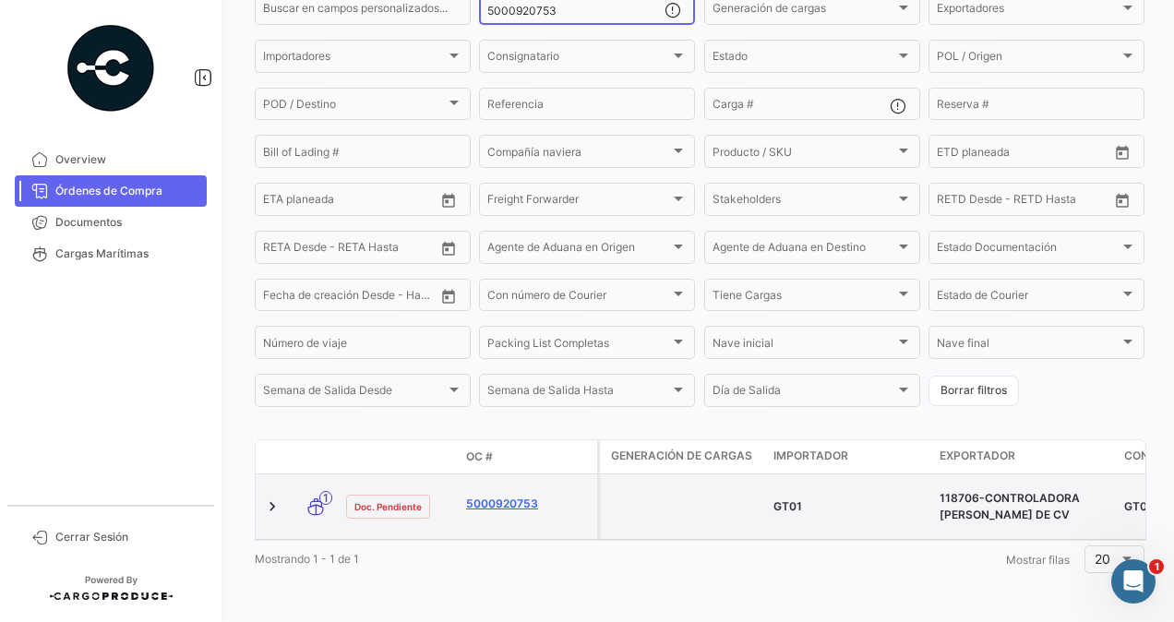
type input "5000920753"
click at [504, 499] on link "5000920753" at bounding box center [528, 504] width 124 height 17
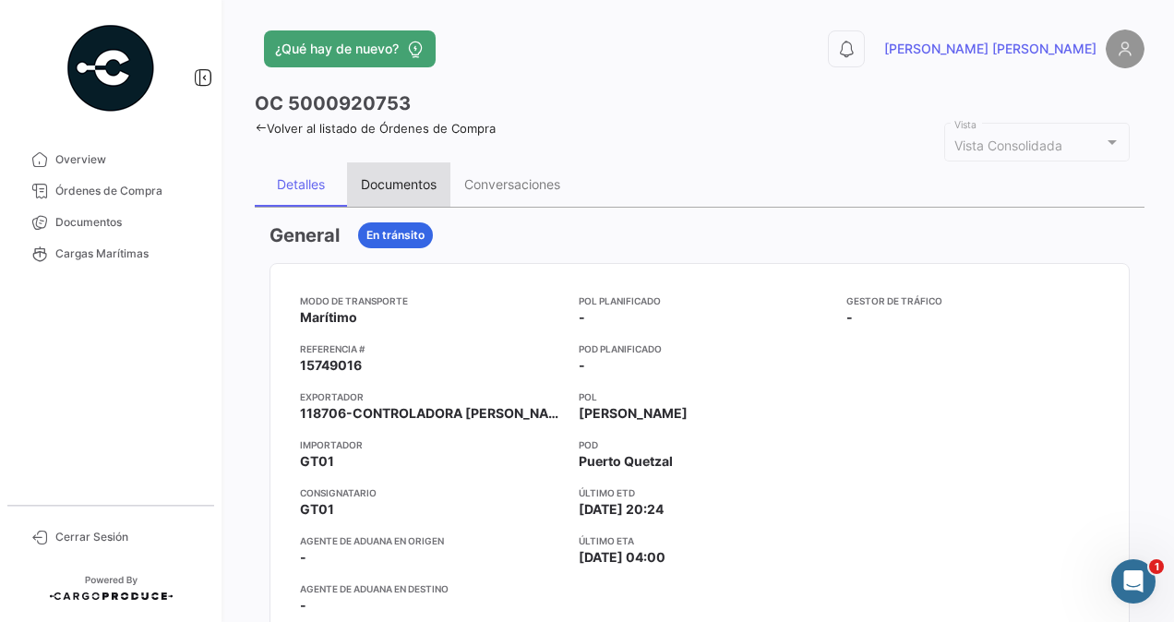
click at [390, 179] on div "Documentos" at bounding box center [399, 184] width 76 height 16
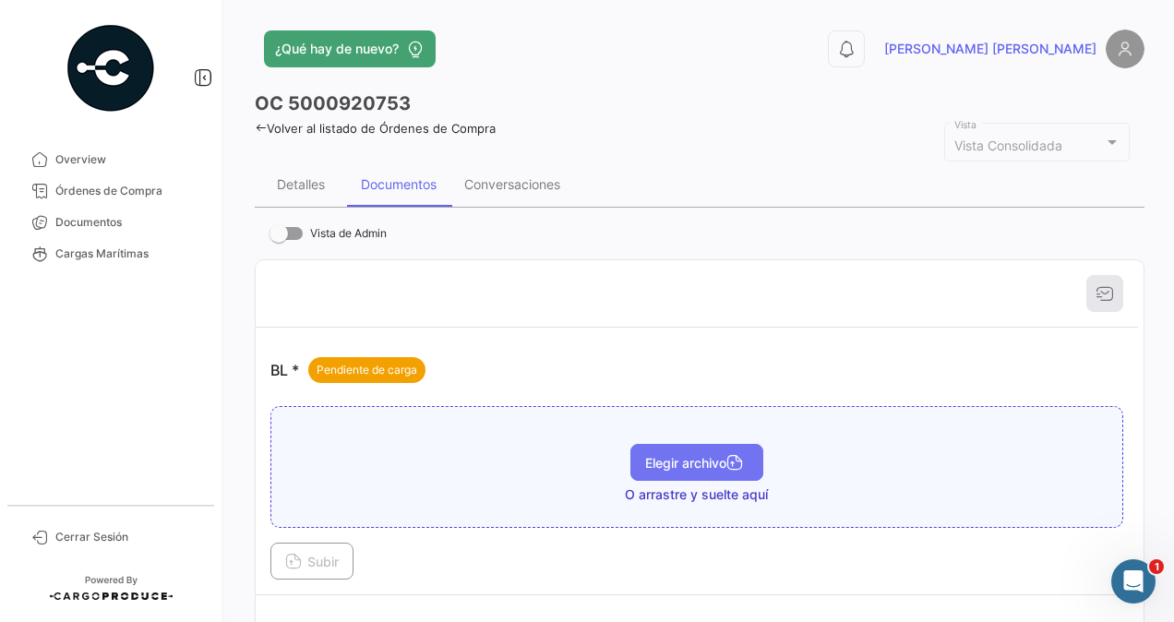
click at [693, 462] on span "Elegir archivo" at bounding box center [696, 463] width 103 height 16
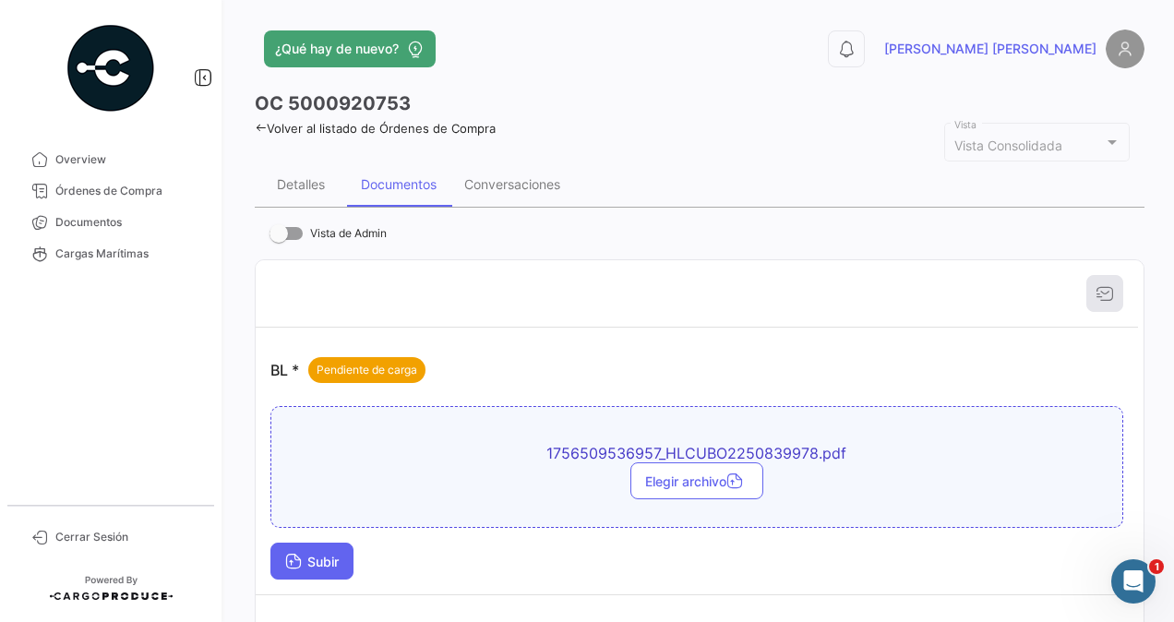
click at [322, 571] on button "Subir" at bounding box center [311, 561] width 83 height 37
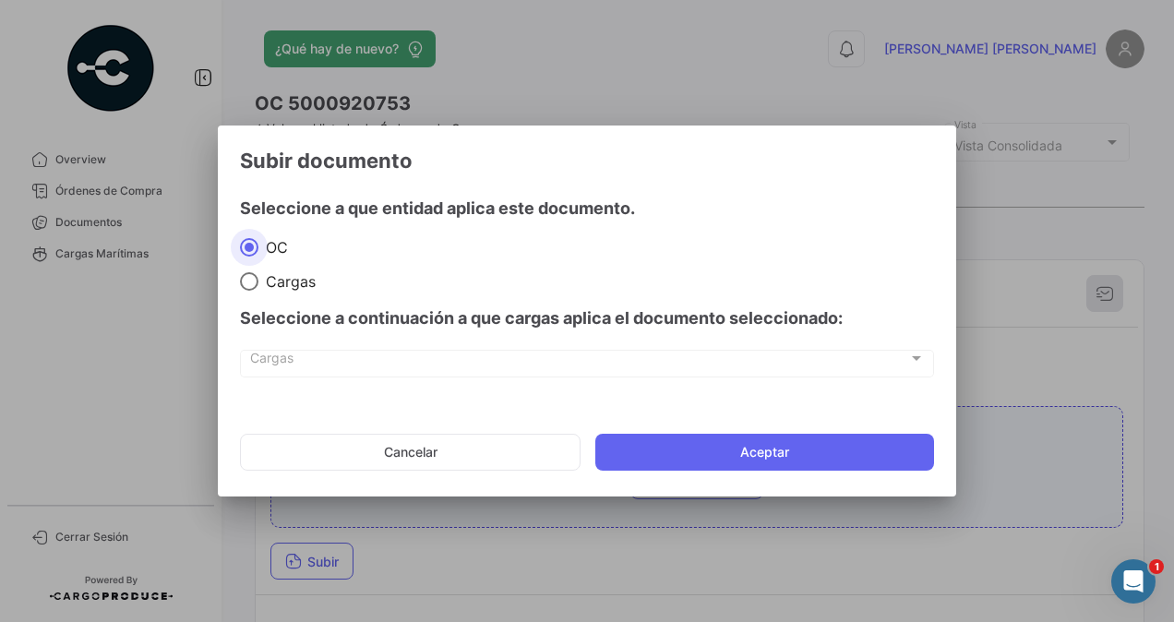
click at [253, 277] on span at bounding box center [249, 281] width 18 height 18
click at [253, 277] on input "Cargas" at bounding box center [249, 281] width 18 height 18
radio input "true"
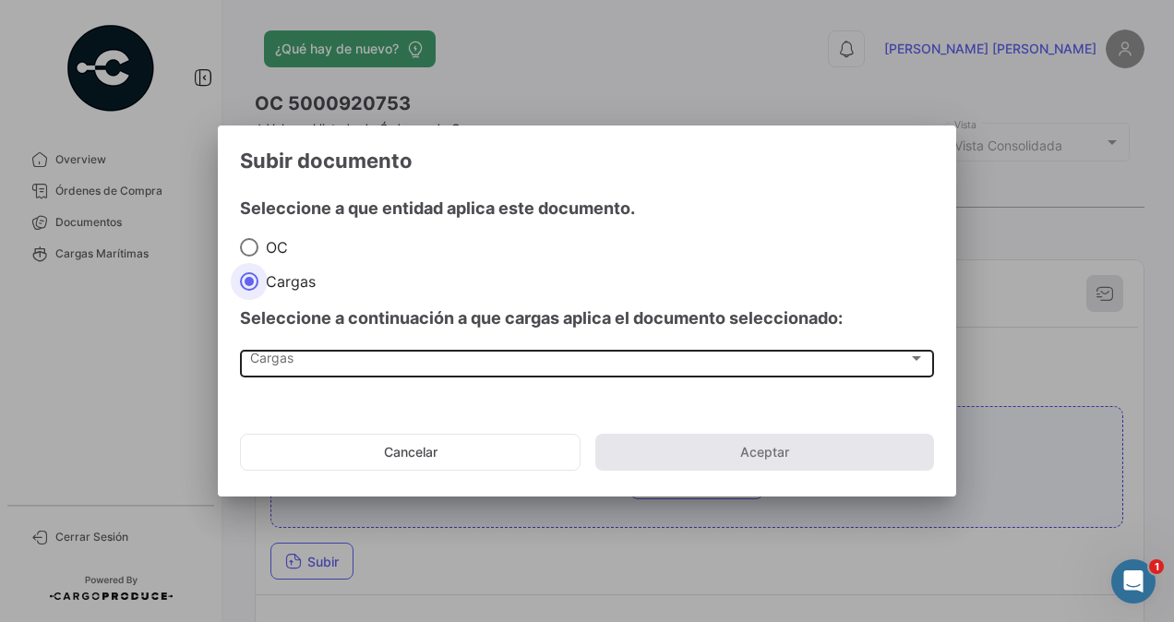
click at [279, 359] on span "Cargas" at bounding box center [579, 362] width 658 height 16
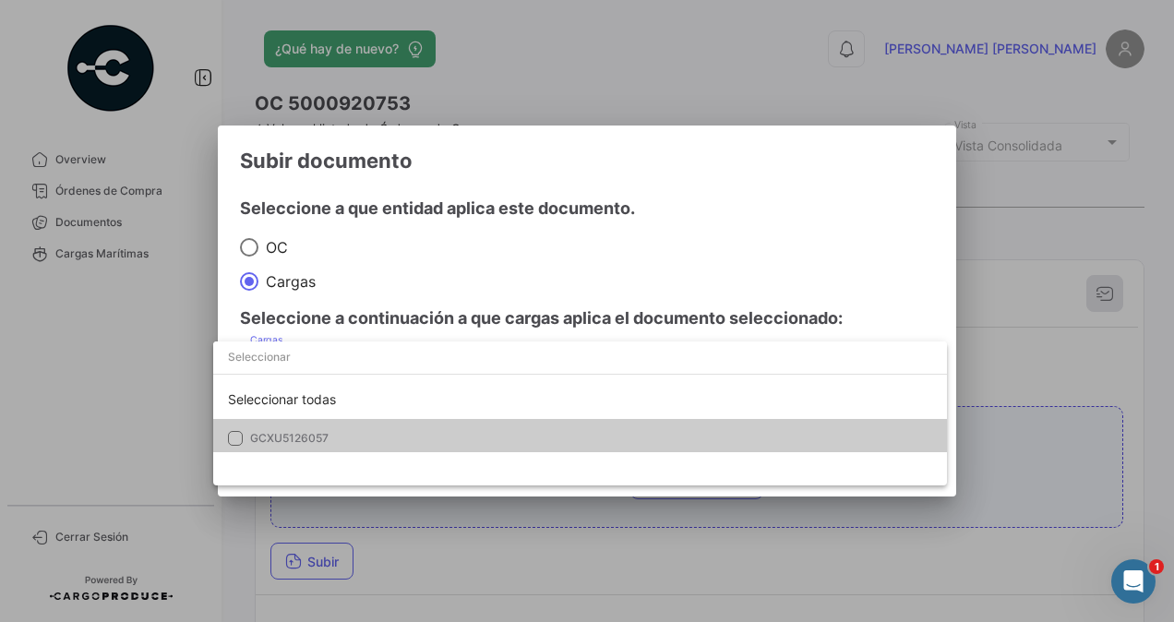
click at [269, 443] on span "GCXU5126057" at bounding box center [289, 438] width 78 height 14
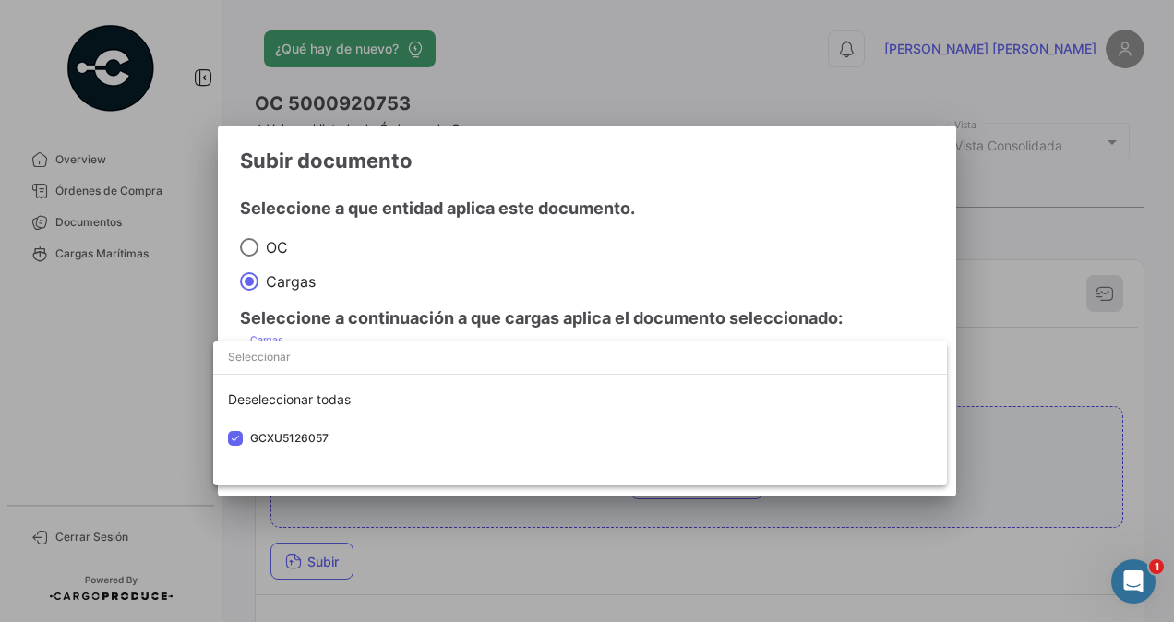
click at [1038, 359] on div at bounding box center [587, 311] width 1174 height 622
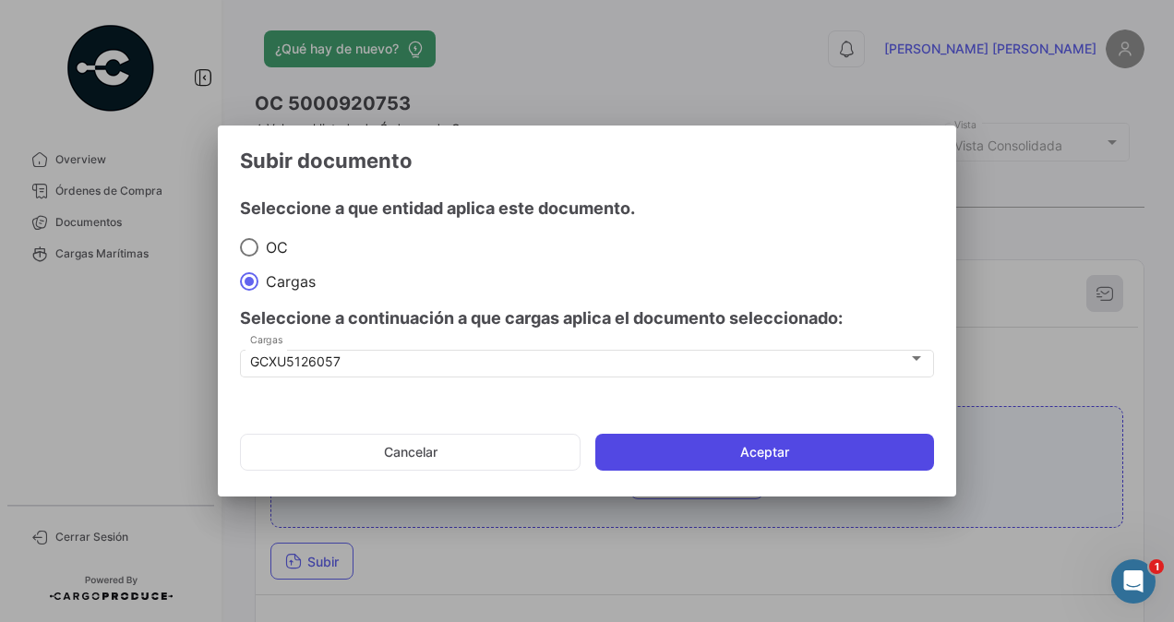
click at [735, 451] on button "Aceptar" at bounding box center [764, 452] width 339 height 37
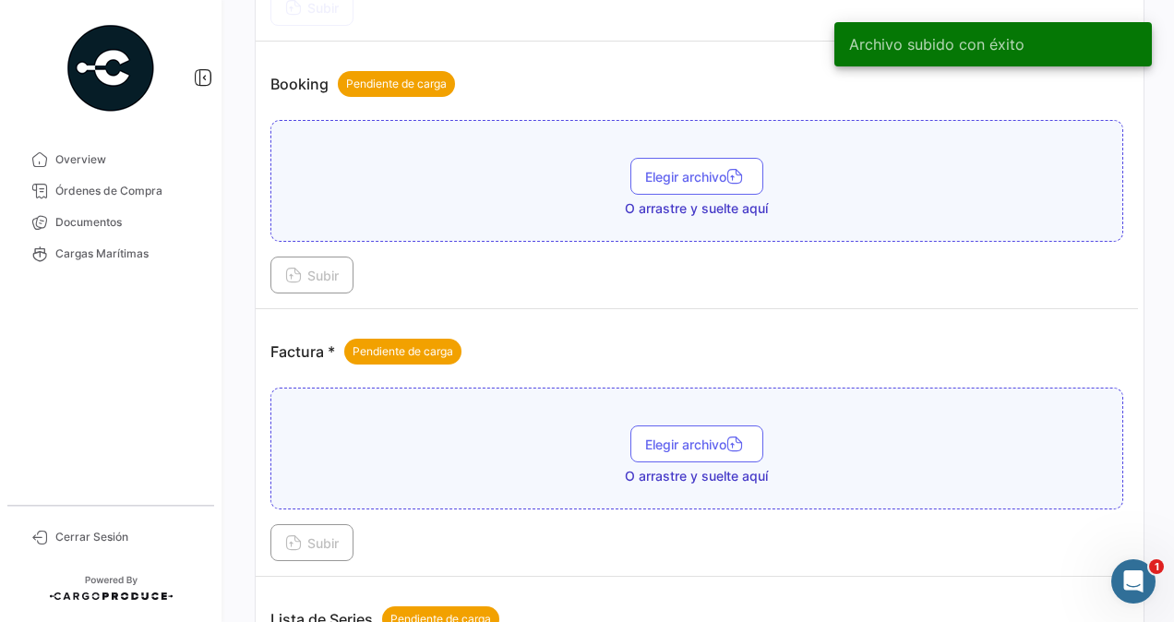
scroll to position [831, 0]
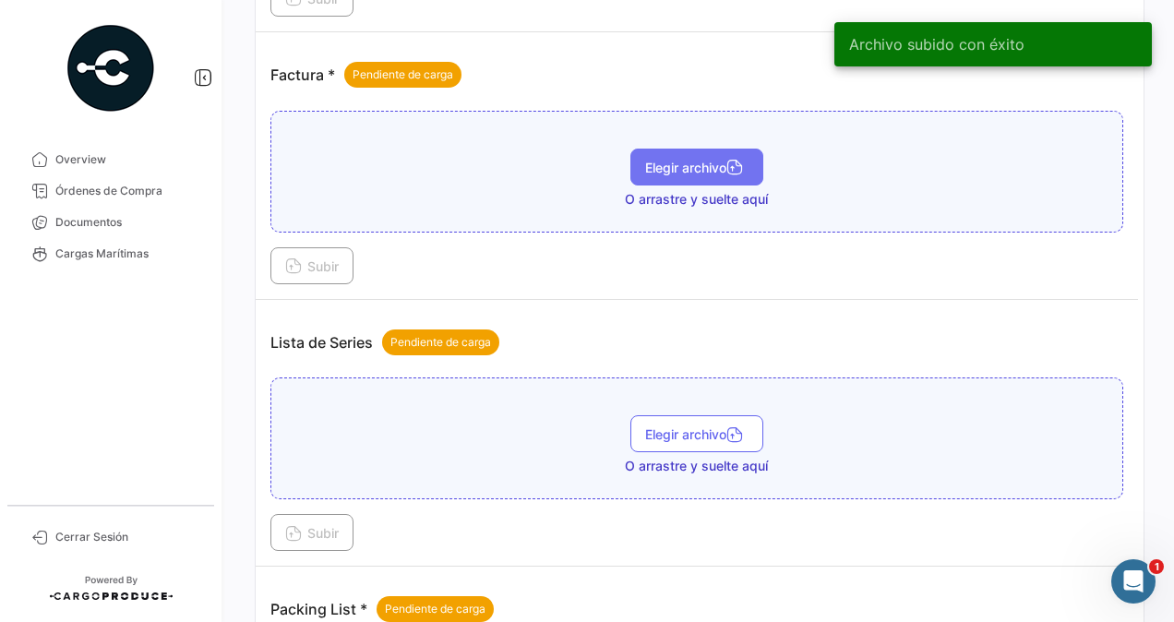
click at [684, 162] on span "Elegir archivo" at bounding box center [696, 168] width 103 height 16
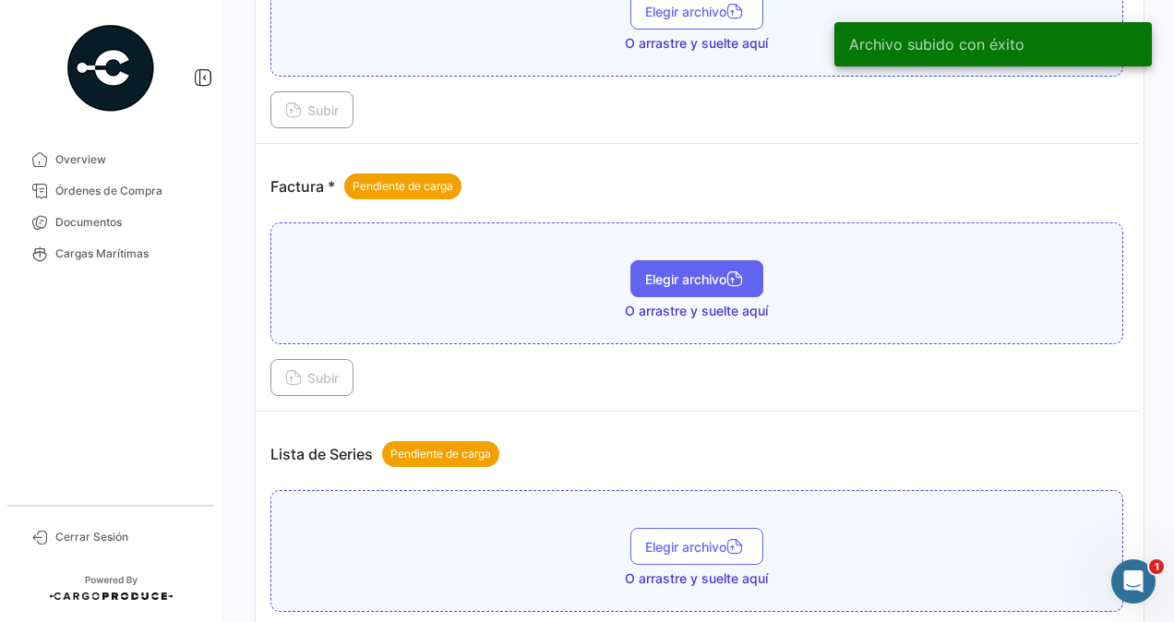
click at [700, 271] on span "Elegir archivo" at bounding box center [696, 279] width 103 height 16
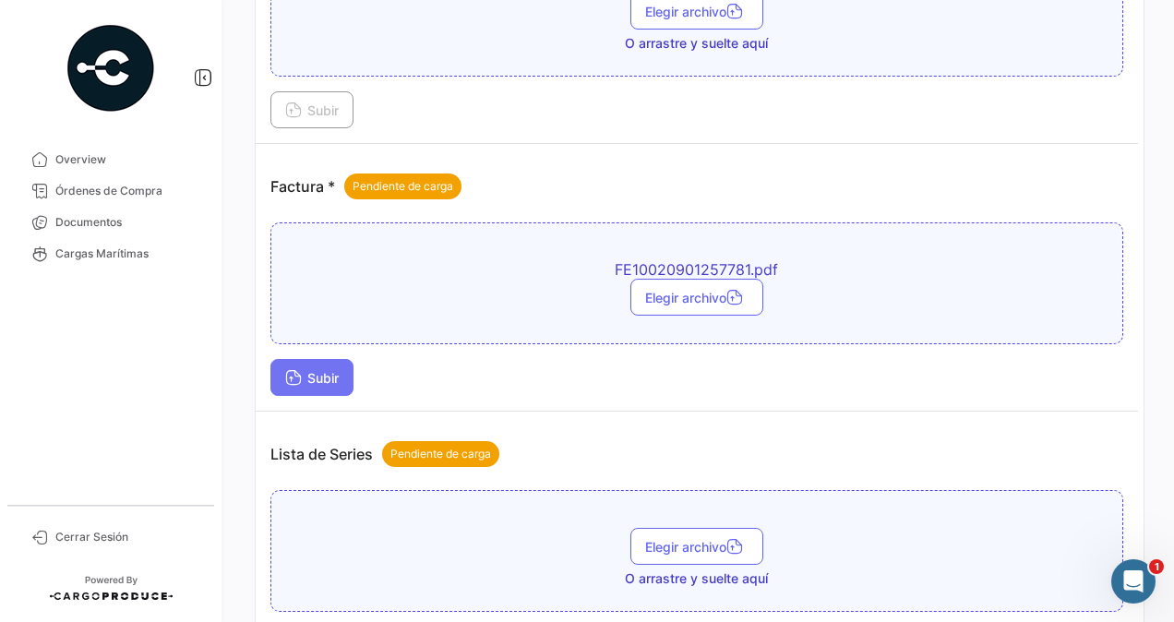
click at [316, 370] on span "Subir" at bounding box center [312, 378] width 54 height 16
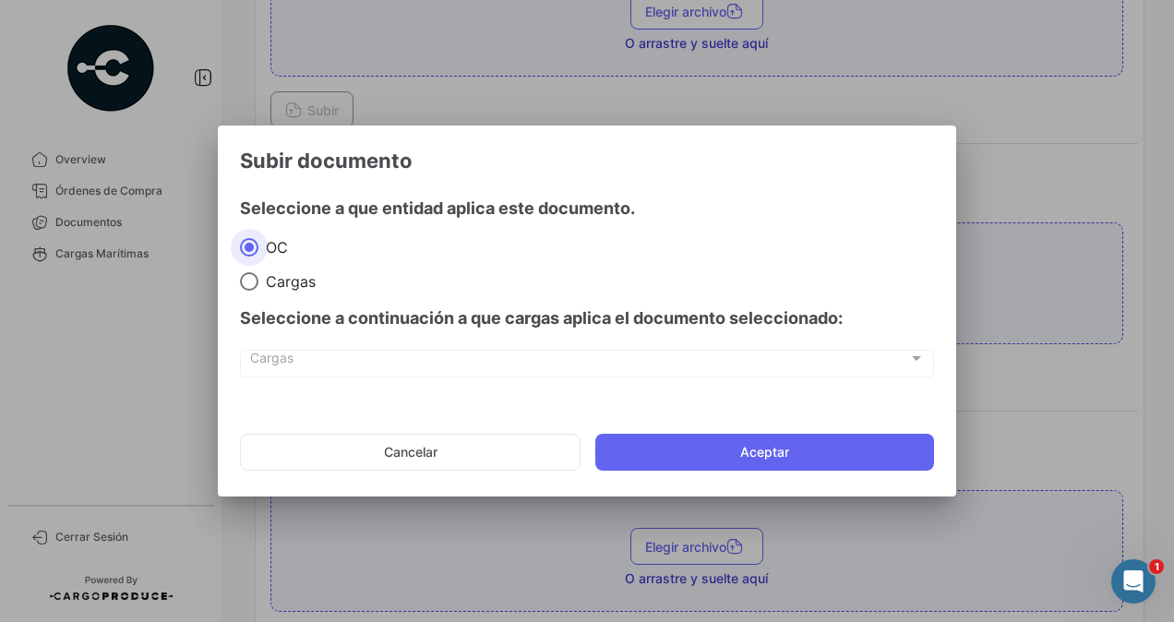
click at [251, 286] on span at bounding box center [249, 281] width 18 height 18
click at [251, 286] on input "Cargas" at bounding box center [249, 281] width 18 height 18
radio input "true"
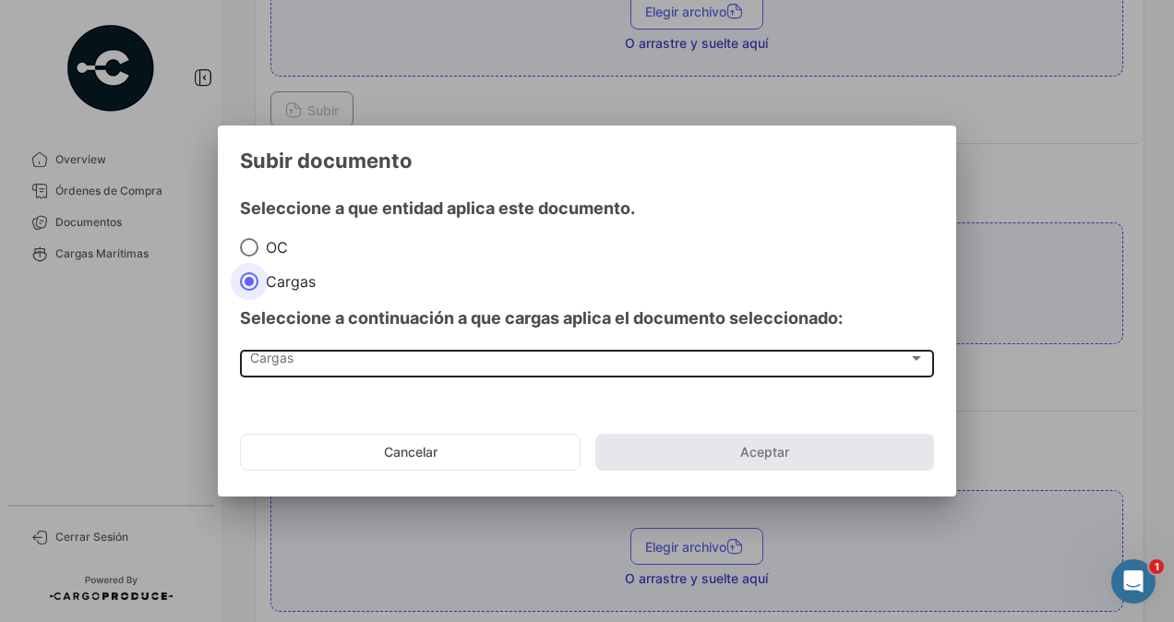
click at [271, 353] on div "Cargas Cargas" at bounding box center [587, 361] width 675 height 31
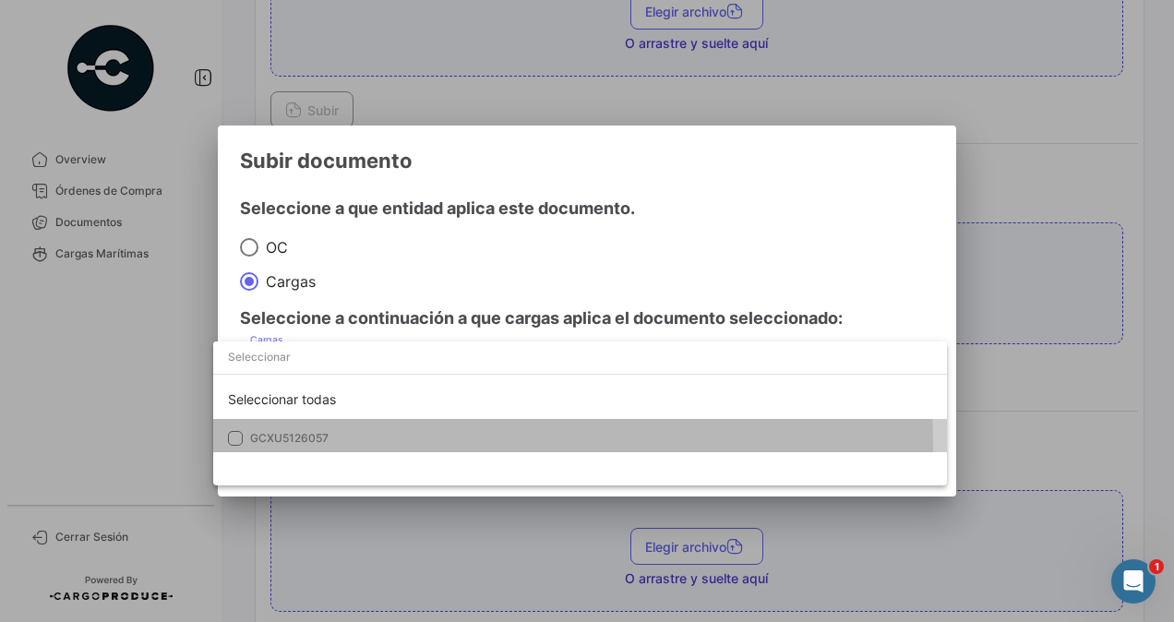
drag, startPoint x: 271, startPoint y: 353, endPoint x: 280, endPoint y: 445, distance: 92.7
click at [280, 445] on span "GCXU5126057" at bounding box center [379, 438] width 258 height 17
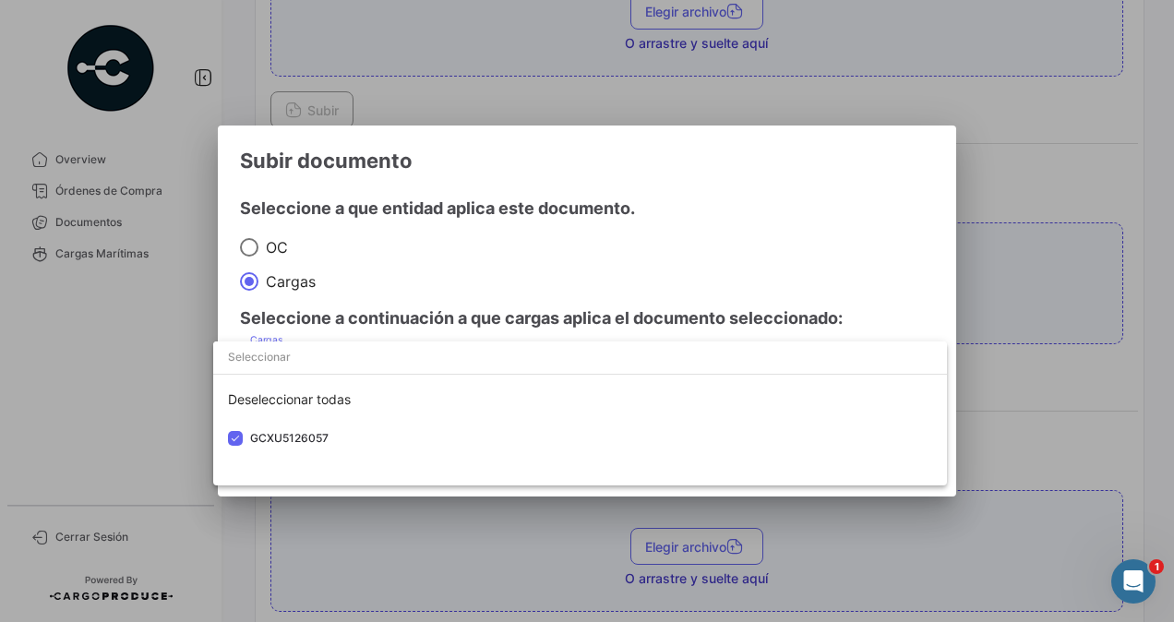
click at [1013, 299] on div at bounding box center [587, 311] width 1174 height 622
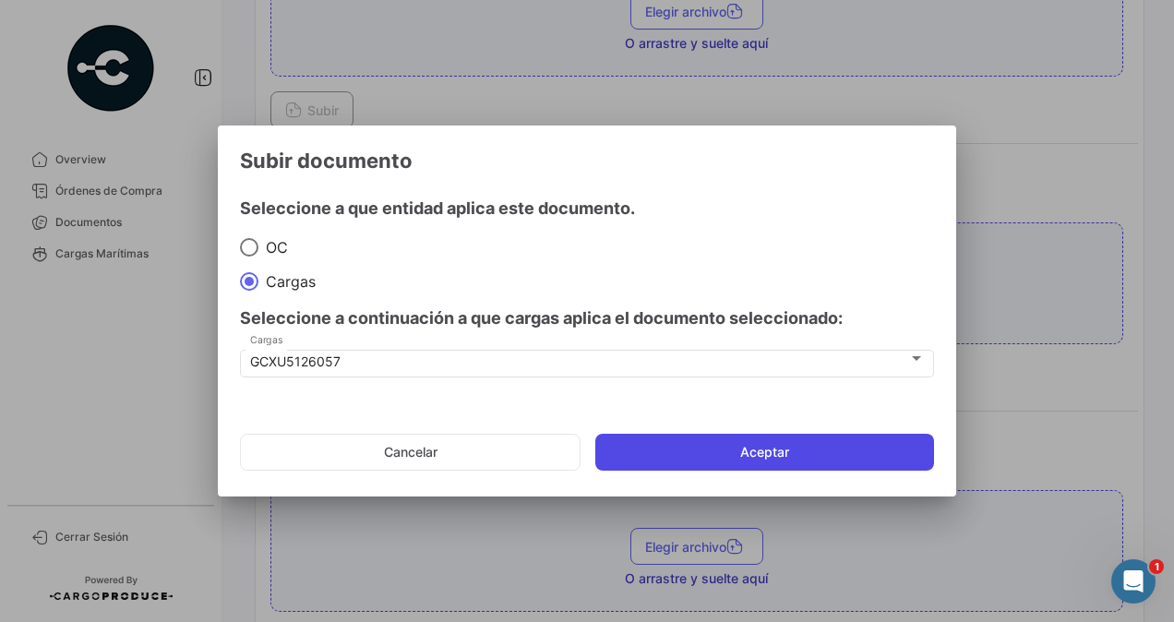
click at [678, 459] on button "Aceptar" at bounding box center [764, 452] width 339 height 37
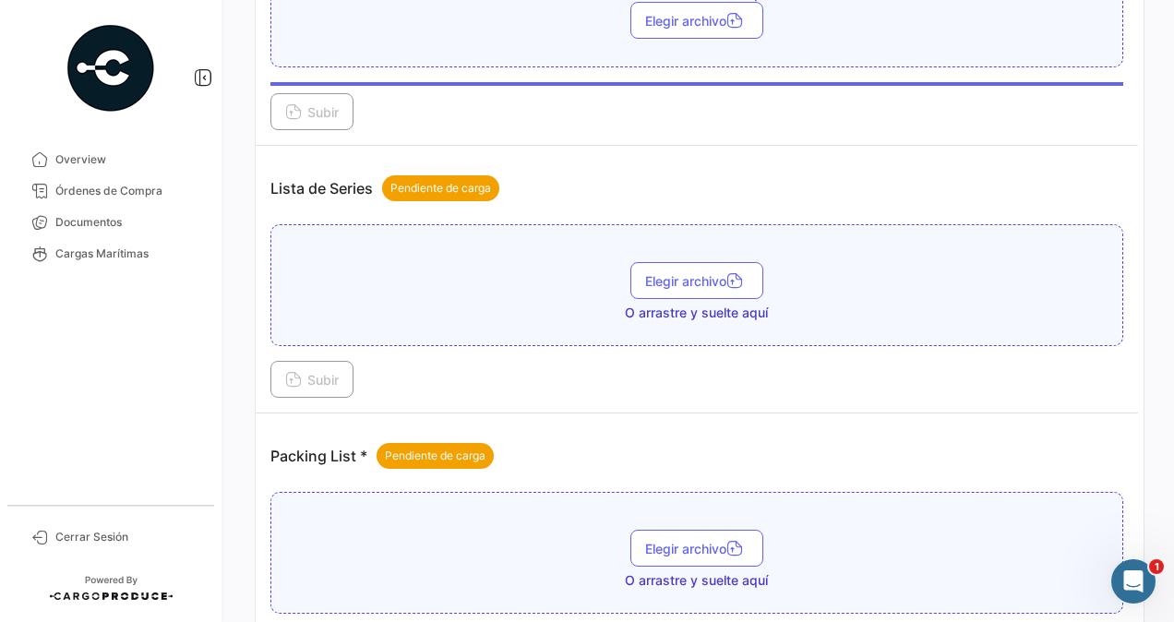
scroll to position [1200, 0]
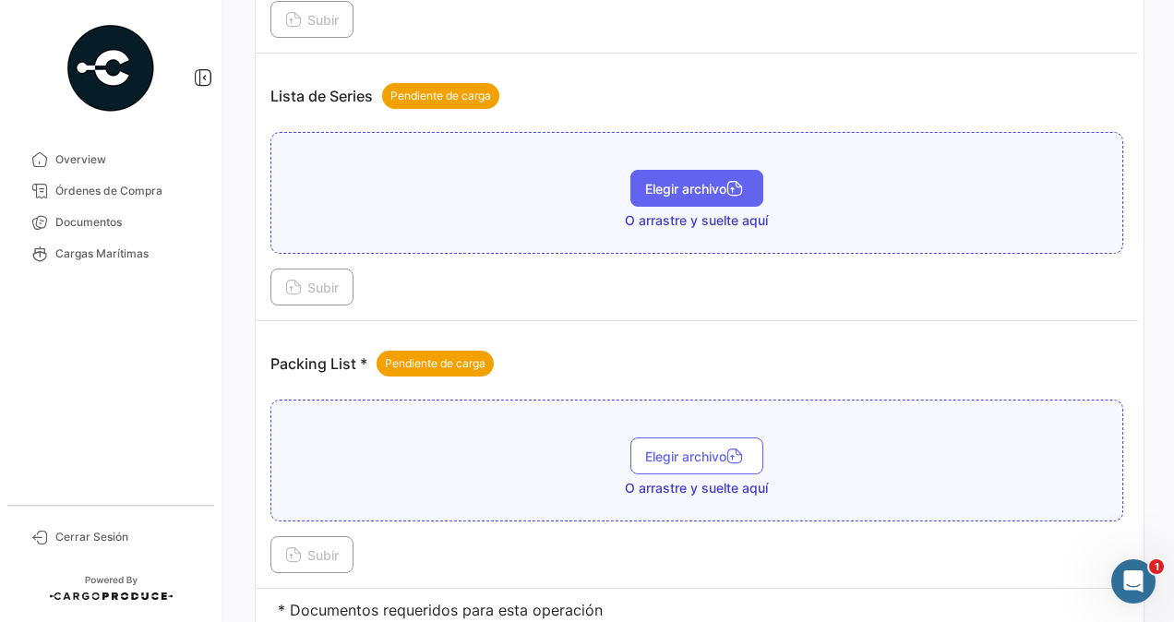
click at [692, 181] on span "Elegir archivo" at bounding box center [696, 189] width 103 height 16
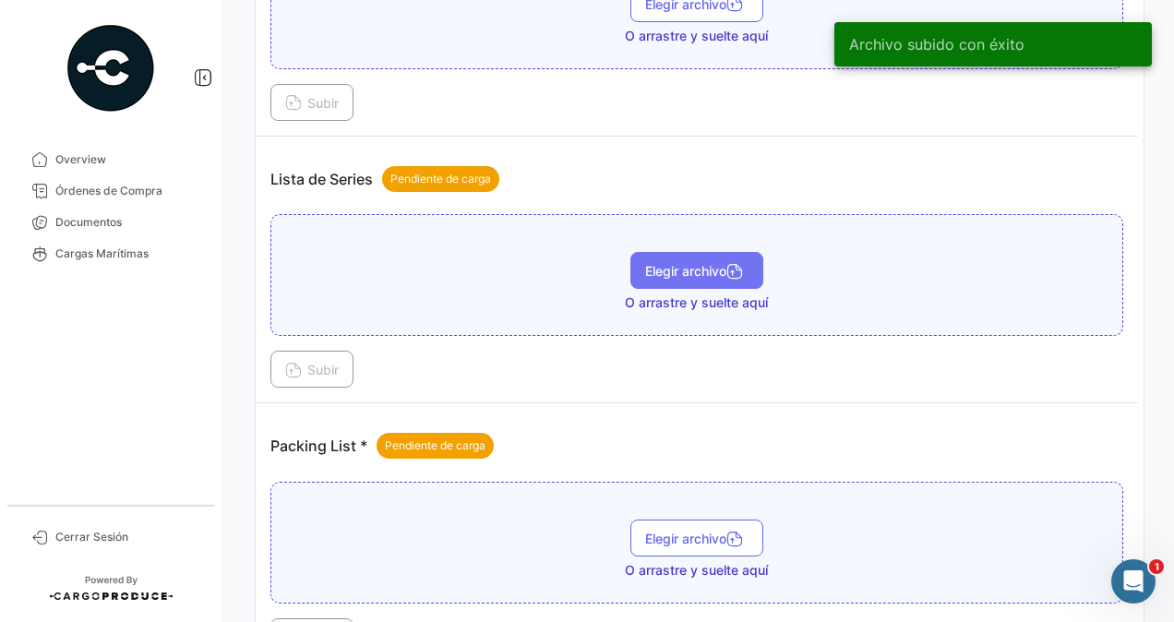
click at [641, 273] on button "Elegir archivo" at bounding box center [697, 270] width 133 height 37
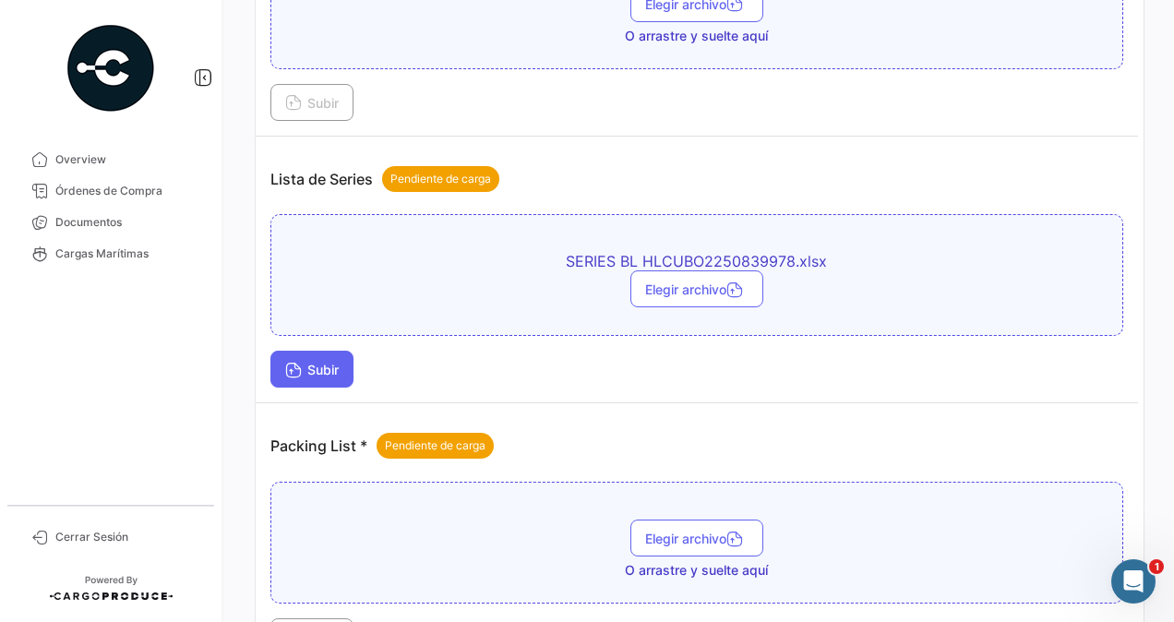
click at [333, 362] on span "Subir" at bounding box center [312, 370] width 54 height 16
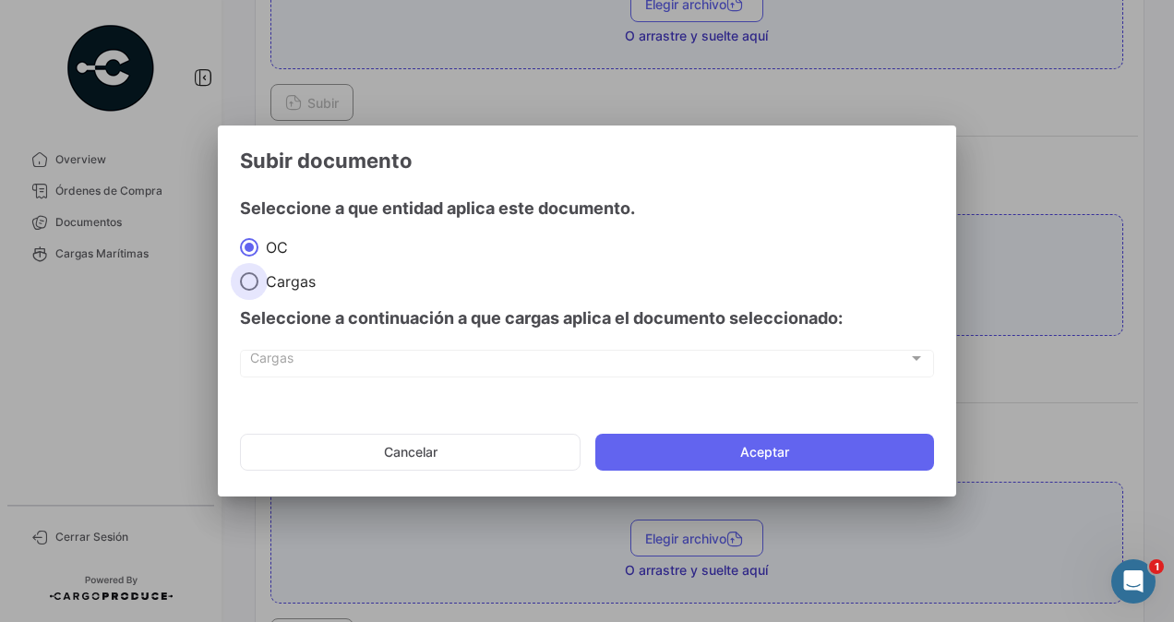
click at [250, 289] on span at bounding box center [249, 281] width 18 height 18
click at [250, 289] on input "Cargas" at bounding box center [249, 281] width 18 height 18
radio input "true"
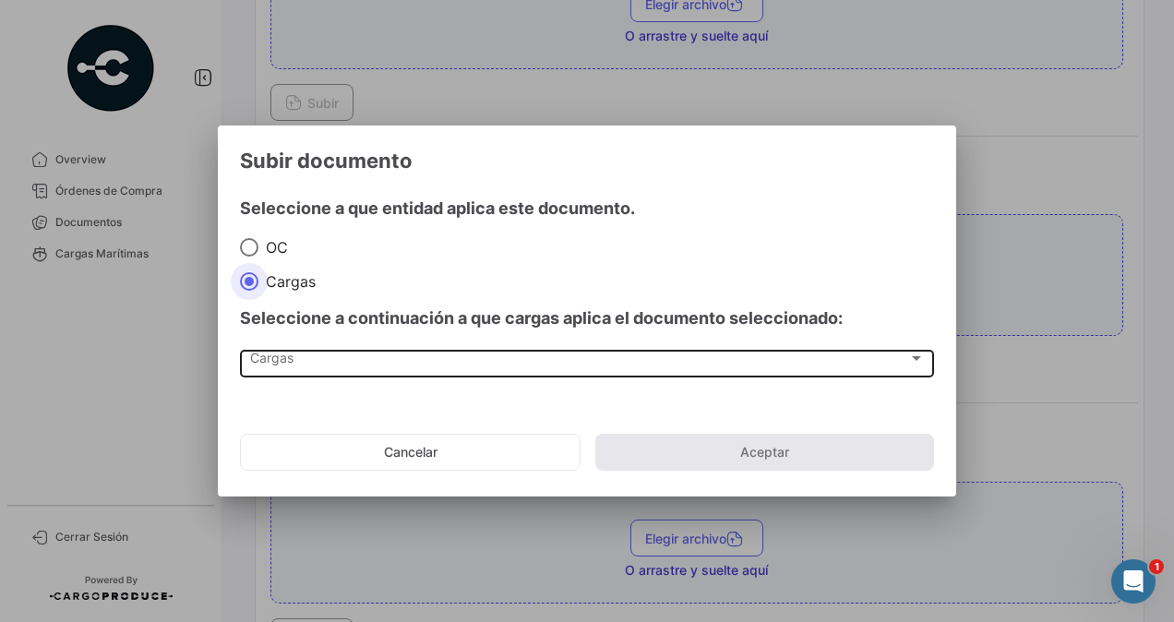
click at [273, 345] on div "Seleccione a continuación a que cargas aplica el documento seleccionado: [PERSO…" at bounding box center [587, 345] width 694 height 108
click at [270, 357] on span "Cargas" at bounding box center [579, 362] width 658 height 16
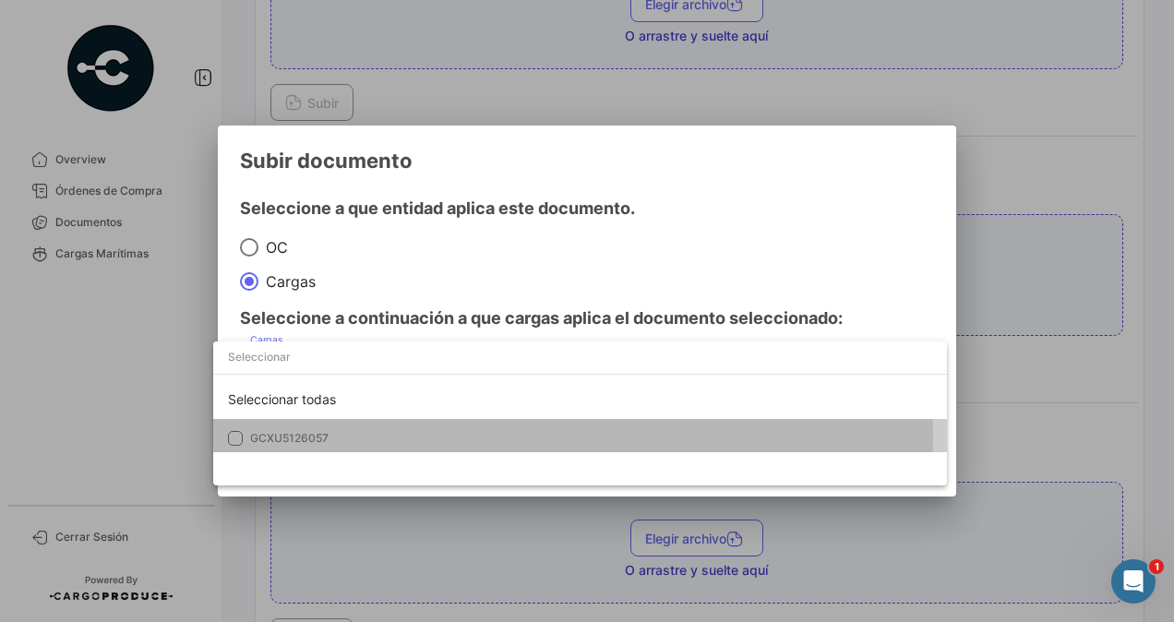
click at [286, 438] on span "GCXU5126057" at bounding box center [289, 438] width 78 height 14
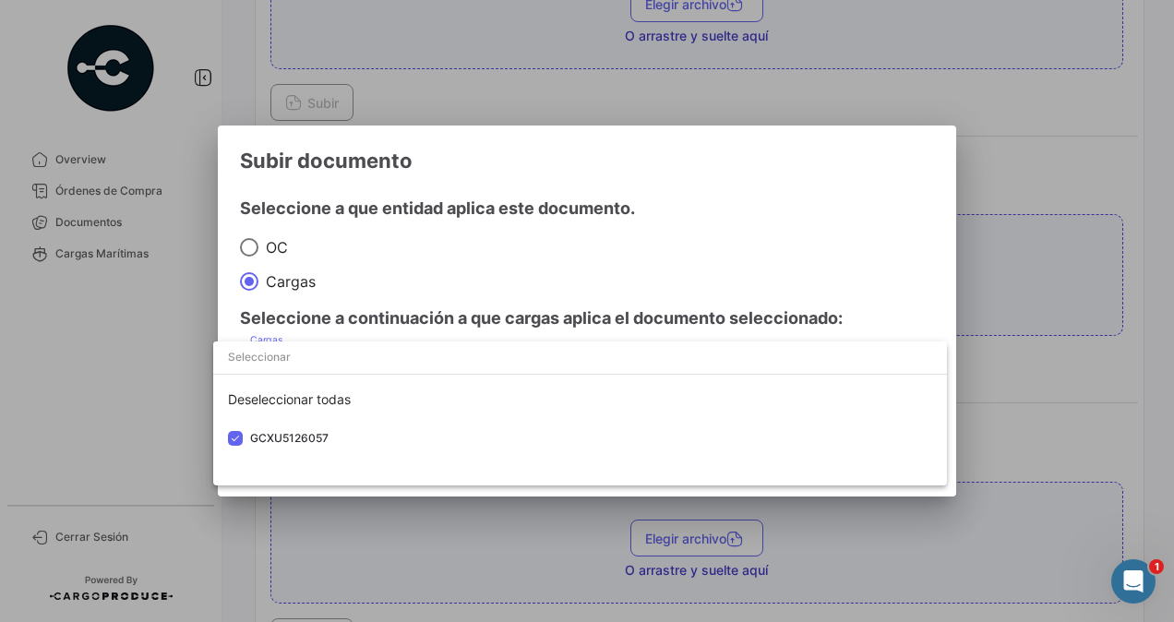
click at [1017, 351] on div at bounding box center [587, 311] width 1174 height 622
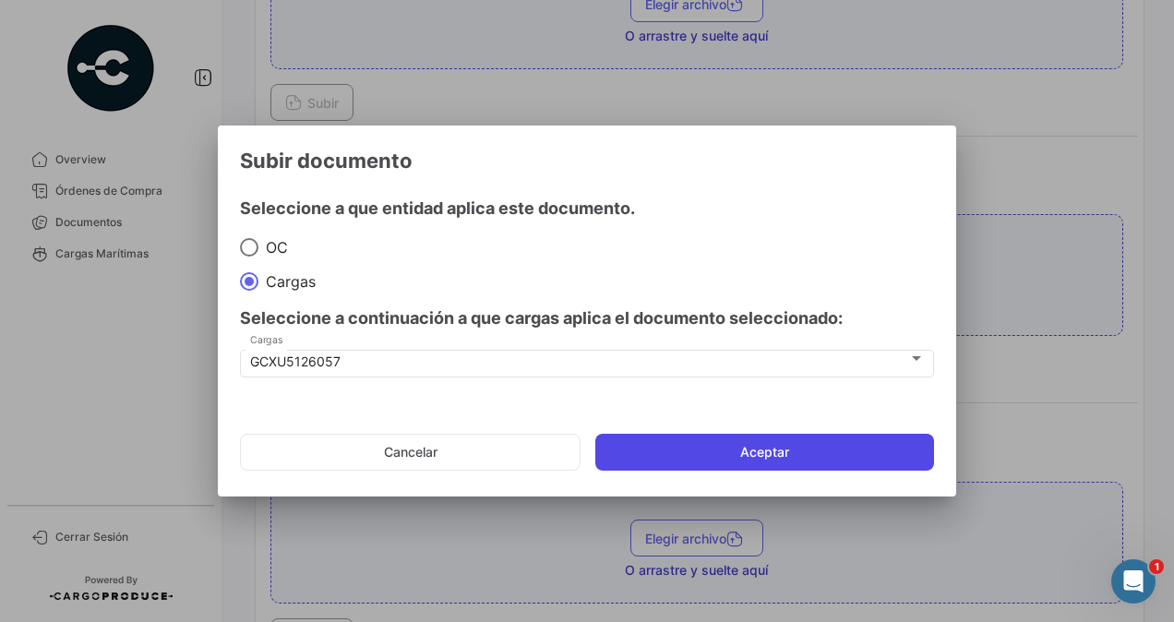
click at [799, 444] on button "Aceptar" at bounding box center [764, 452] width 339 height 37
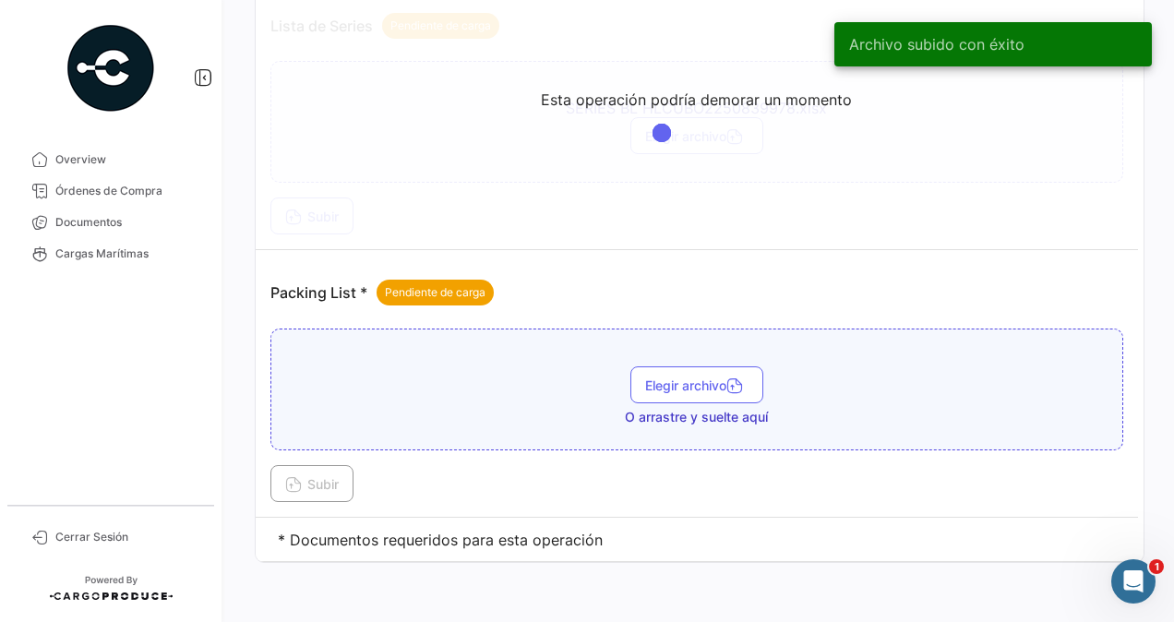
scroll to position [1354, 0]
click at [685, 378] on span "Elegir archivo" at bounding box center [696, 386] width 103 height 16
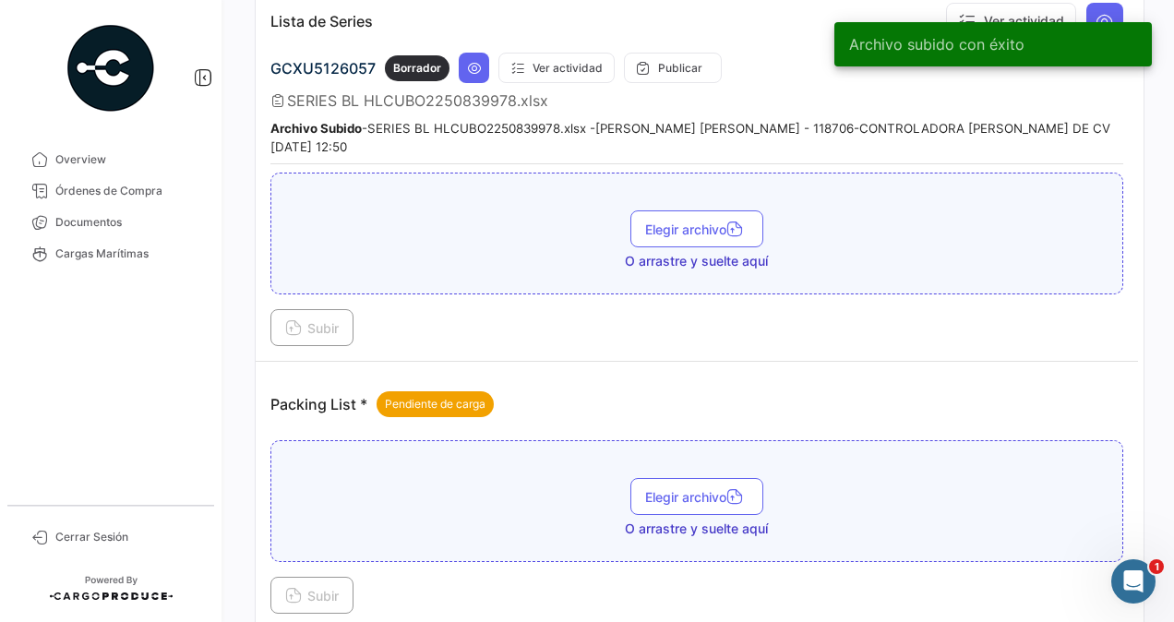
scroll to position [1464, 0]
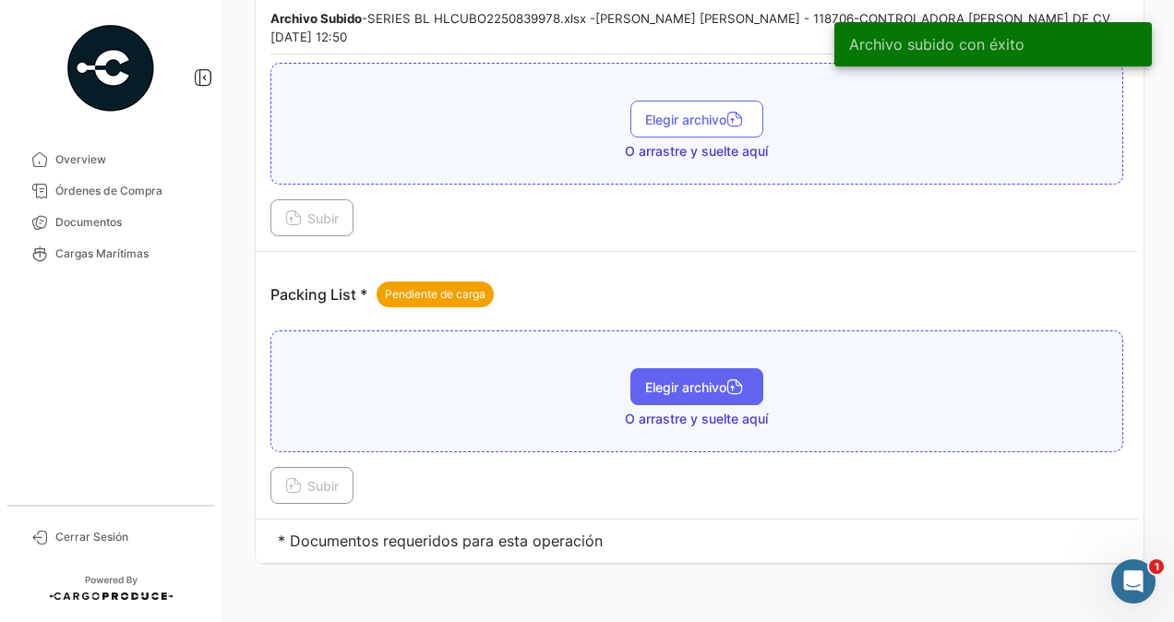
click at [691, 380] on button "Elegir archivo" at bounding box center [697, 386] width 133 height 37
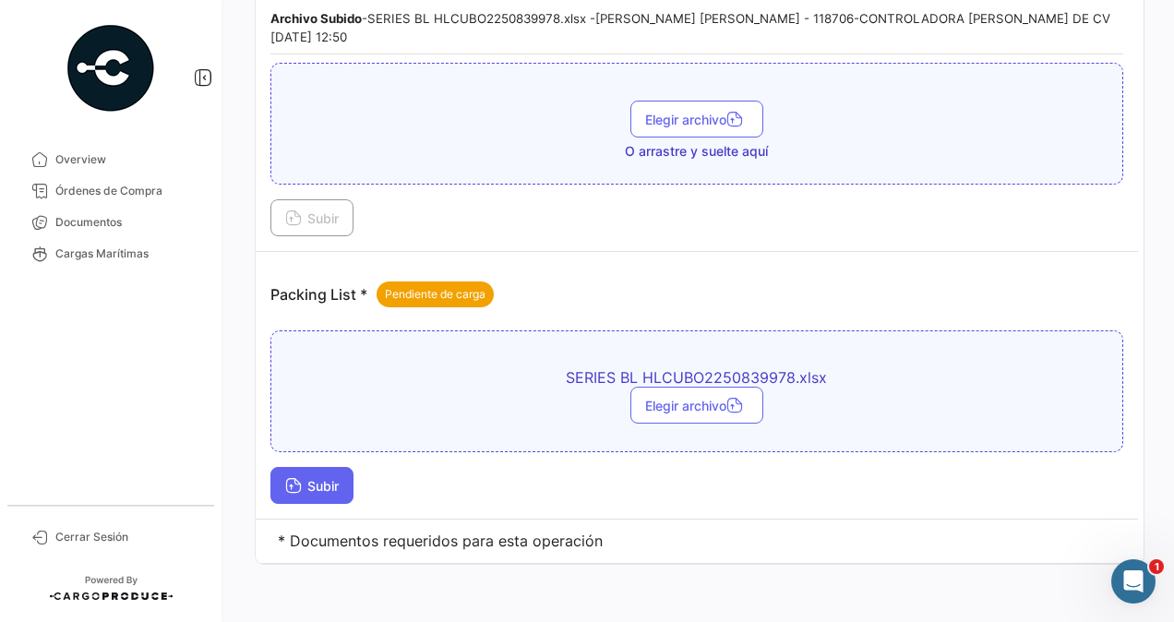
click at [313, 478] on span "Subir" at bounding box center [312, 486] width 54 height 16
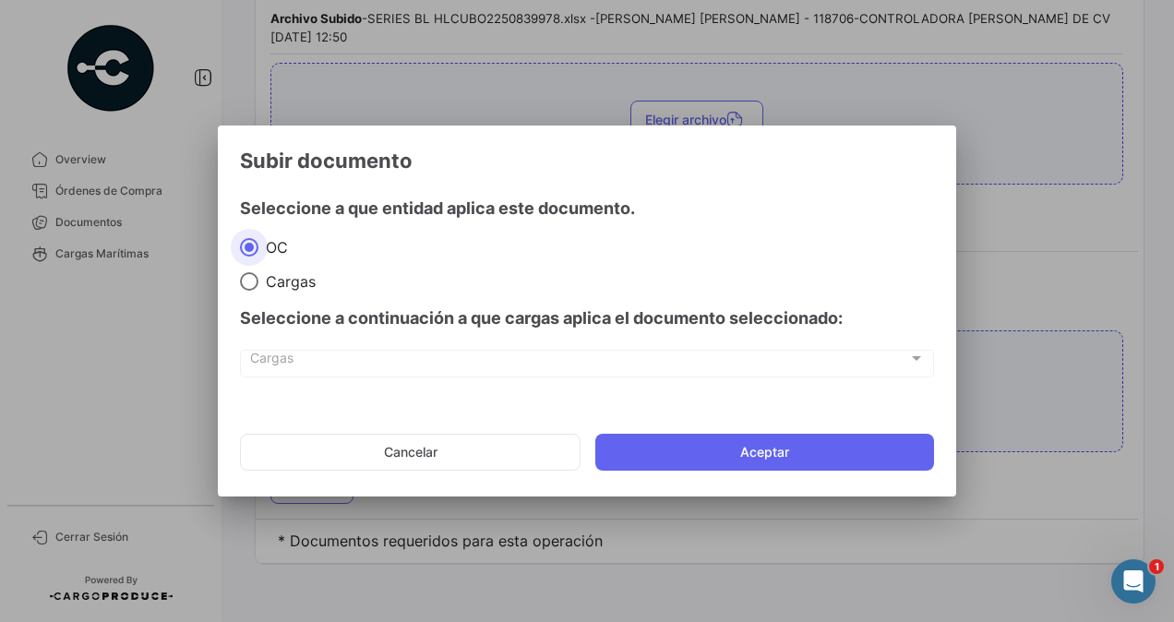
click at [252, 289] on span at bounding box center [249, 281] width 18 height 18
click at [252, 289] on input "Cargas" at bounding box center [249, 281] width 18 height 18
radio input "true"
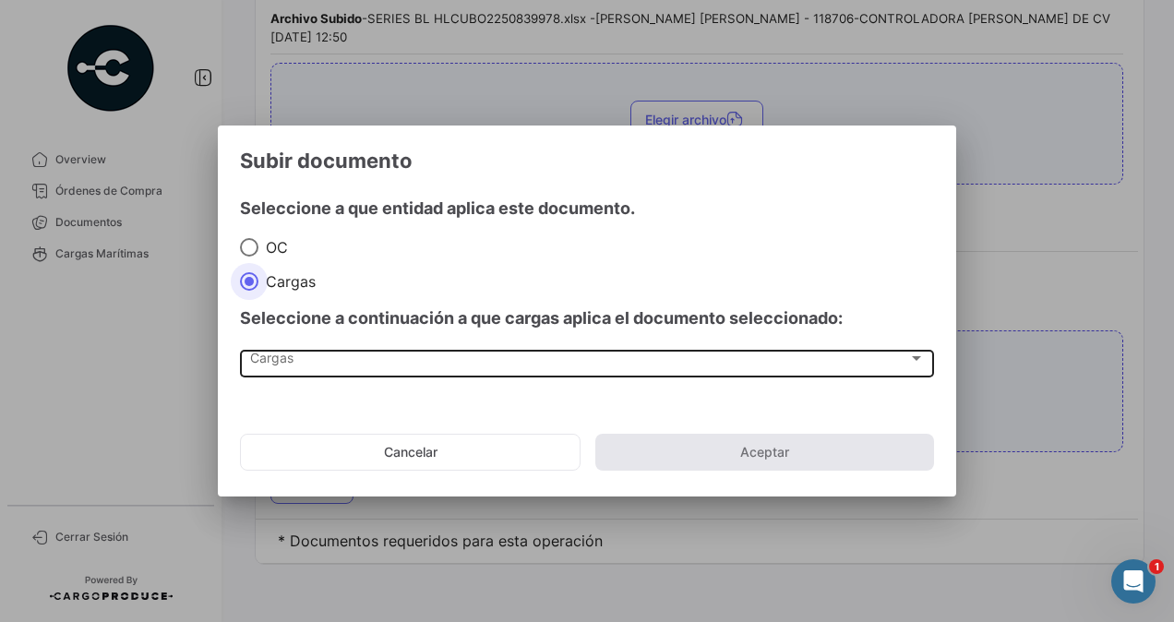
click at [279, 364] on span "Cargas" at bounding box center [579, 362] width 658 height 16
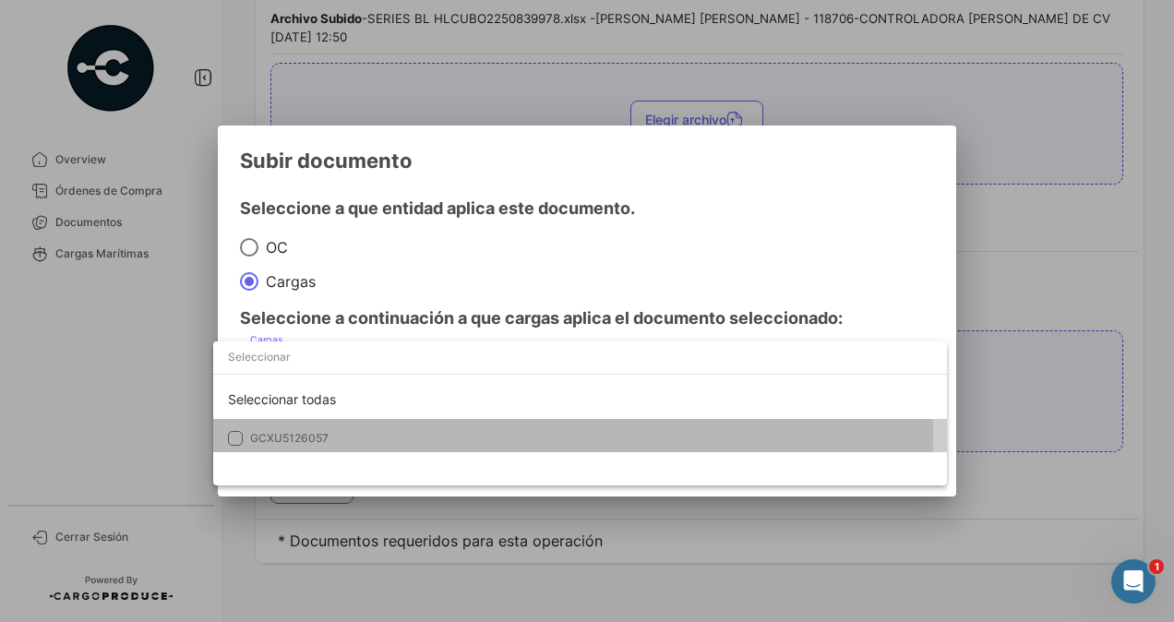
click at [273, 436] on span "GCXU5126057" at bounding box center [289, 438] width 78 height 14
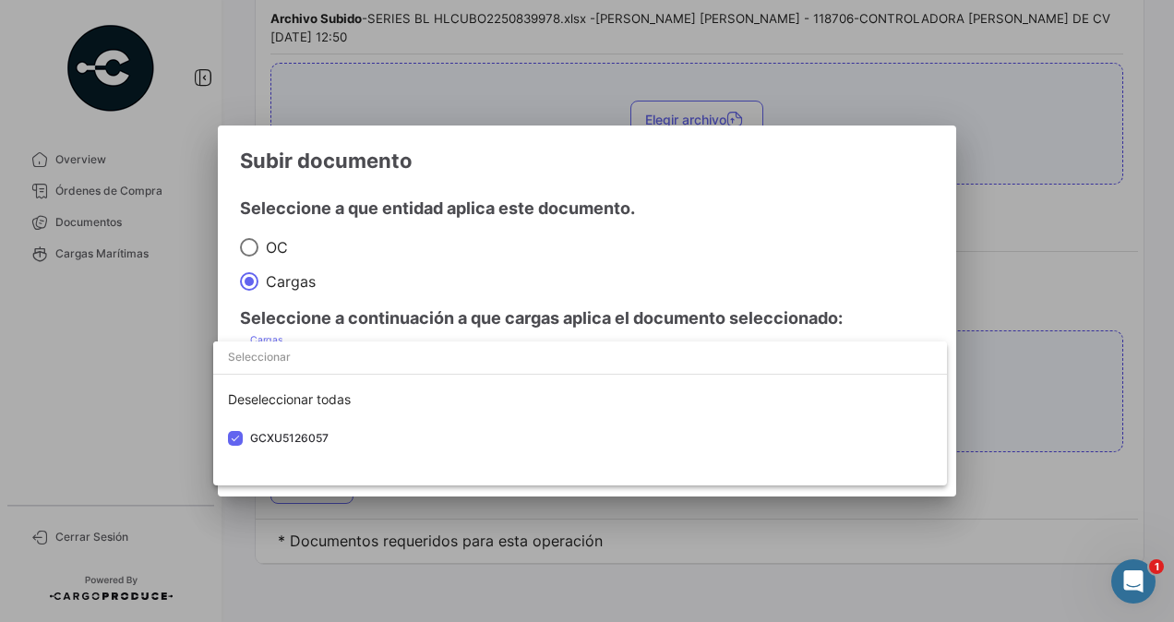
click at [1006, 386] on div at bounding box center [587, 311] width 1174 height 622
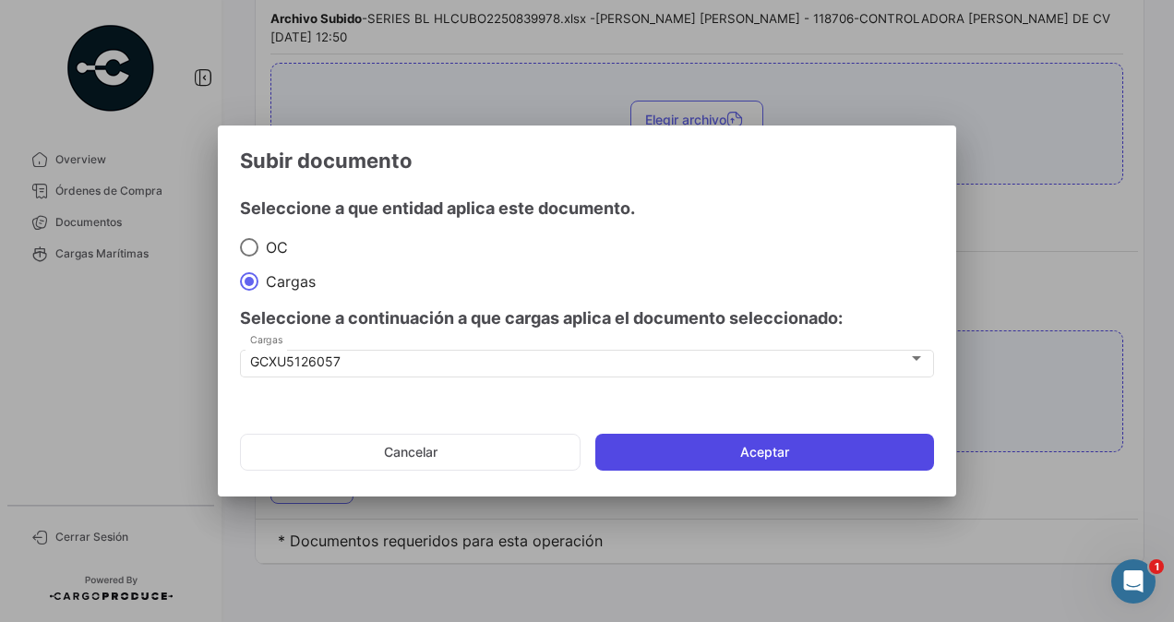
click at [822, 446] on button "Aceptar" at bounding box center [764, 452] width 339 height 37
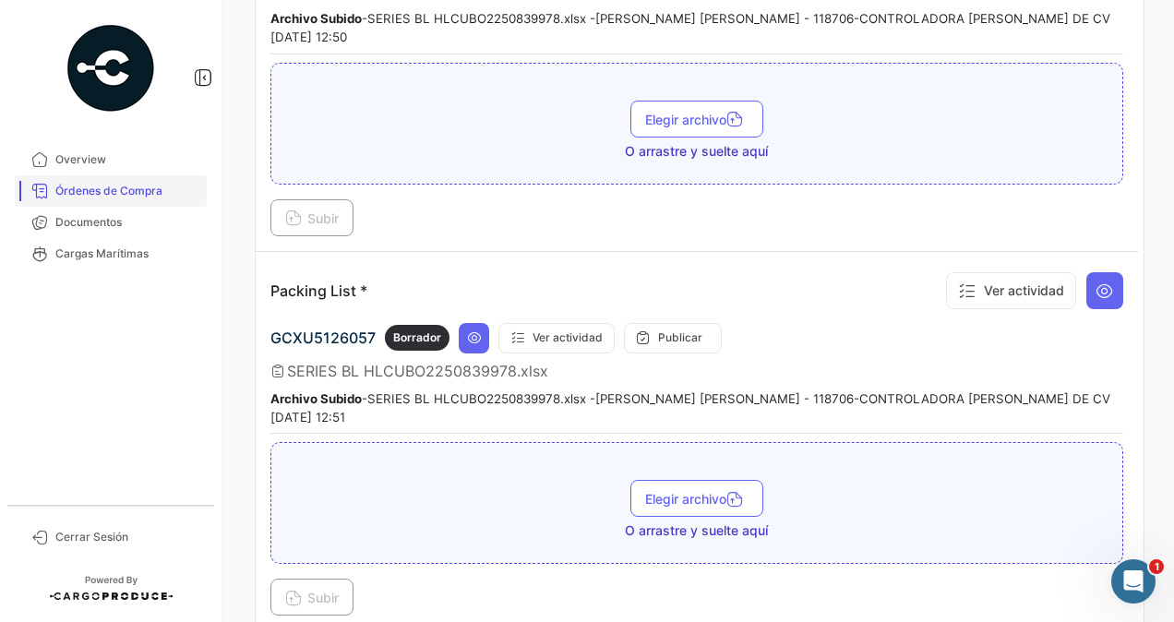
click at [85, 190] on span "Órdenes de Compra" at bounding box center [127, 191] width 144 height 17
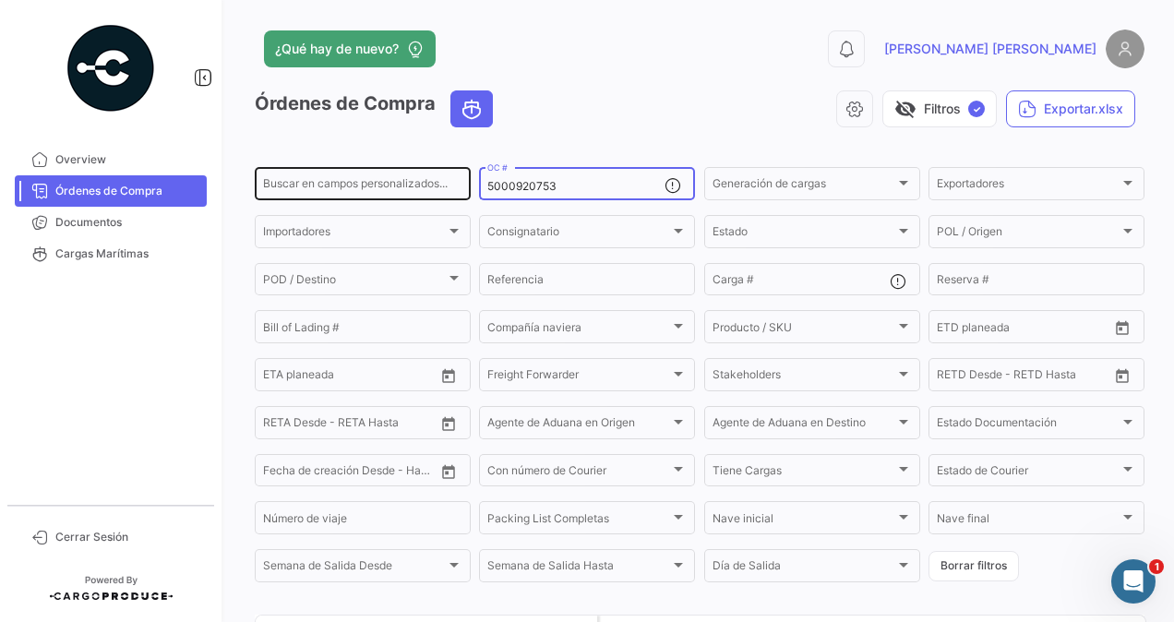
drag, startPoint x: 562, startPoint y: 184, endPoint x: 380, endPoint y: 192, distance: 182.1
click at [0, 0] on div "Buscar en [PERSON_NAME] personalizados... 5000920753 OC # Generación [PERSON_NA…" at bounding box center [0, 0] width 0 height 0
paste input "7"
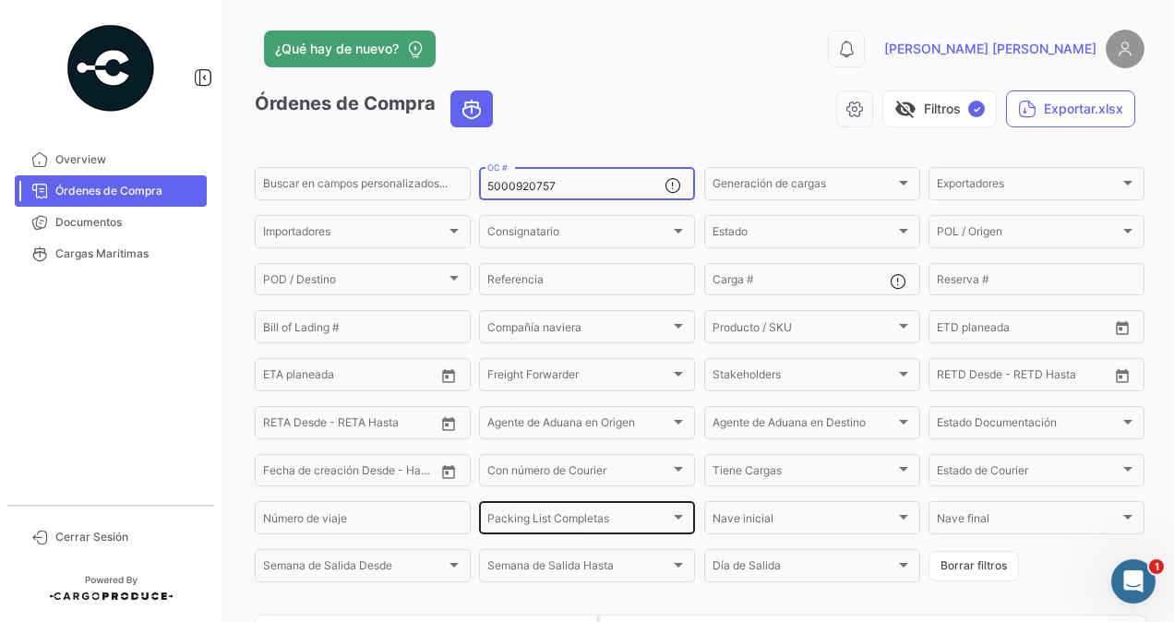
scroll to position [177, 0]
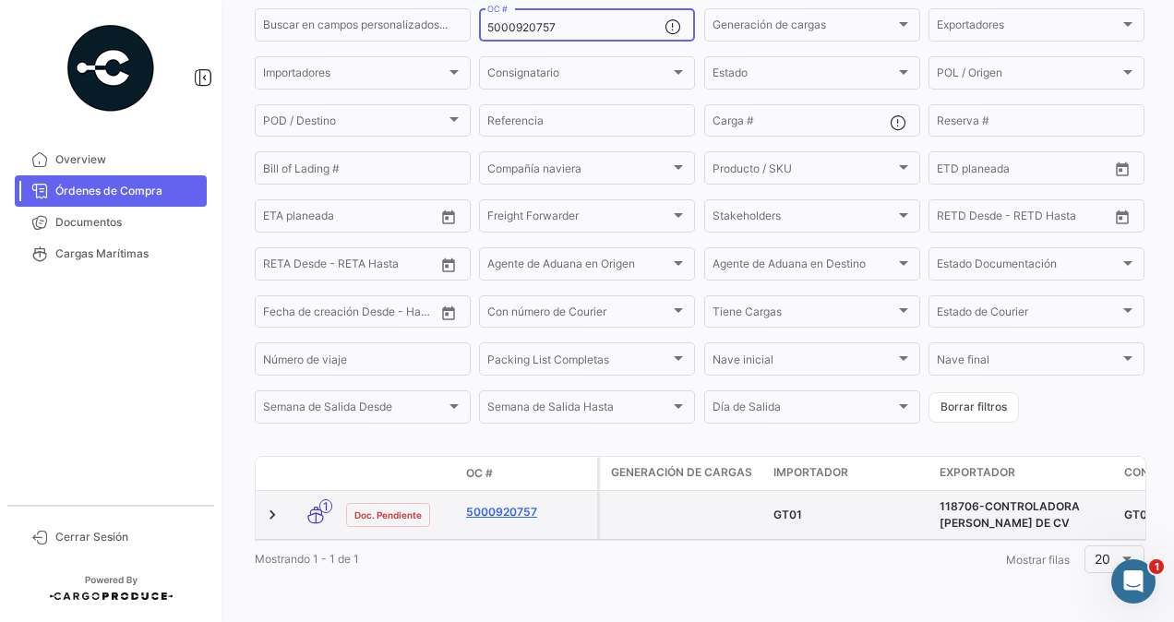
type input "5000920757"
click at [485, 504] on link "5000920757" at bounding box center [528, 512] width 124 height 17
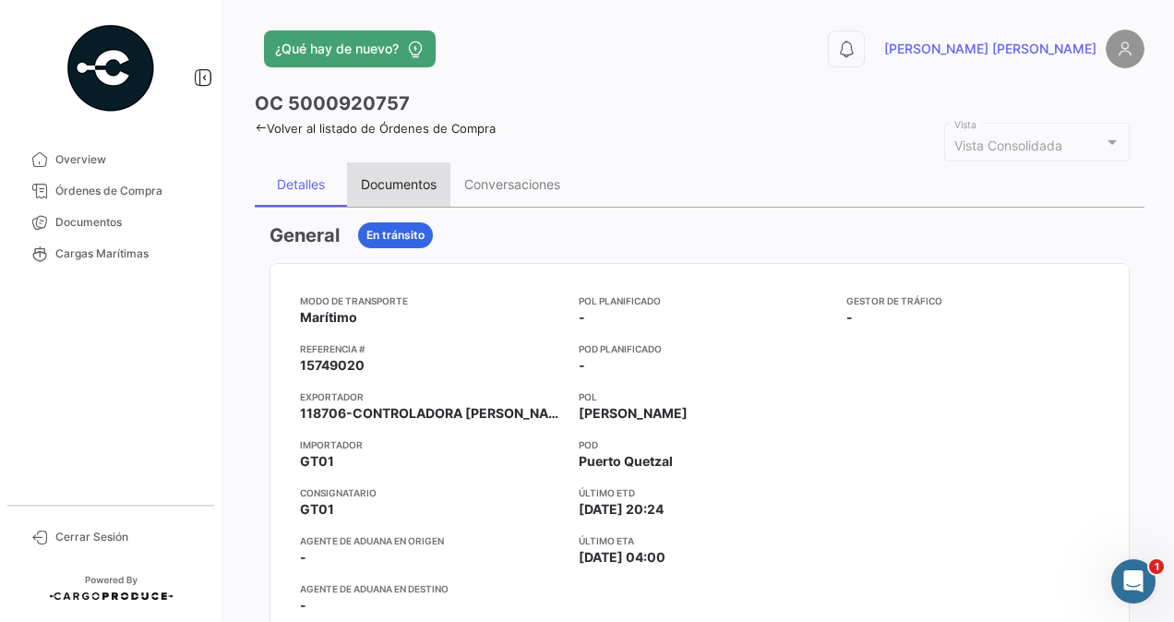
click at [379, 182] on div "Documentos" at bounding box center [399, 184] width 76 height 16
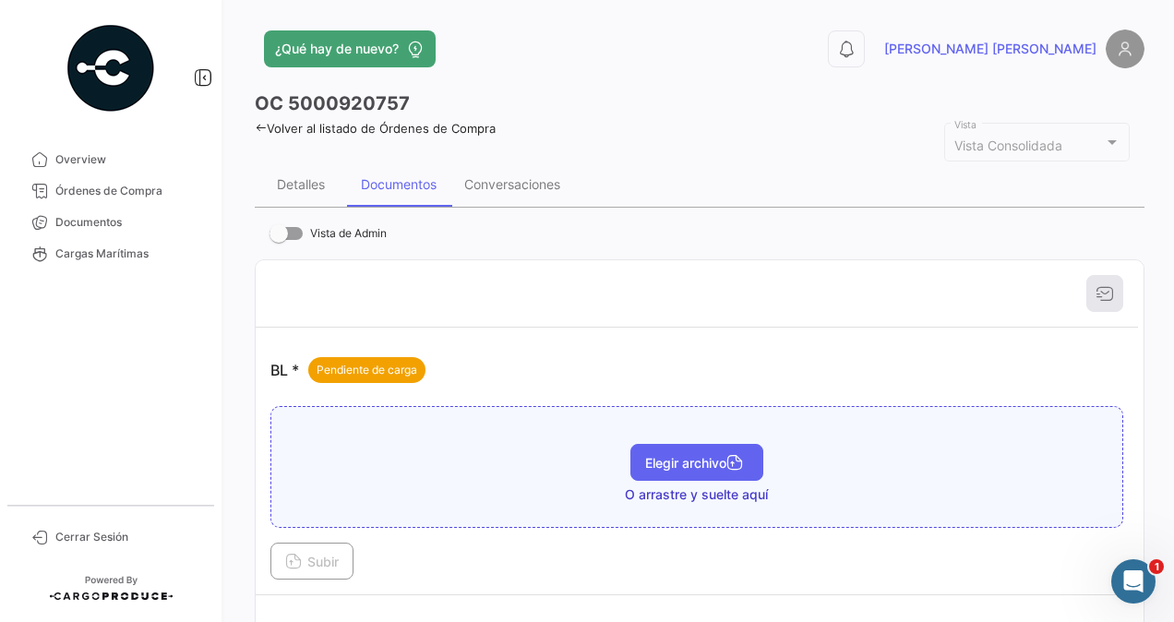
click at [694, 465] on span "Elegir archivo" at bounding box center [696, 463] width 103 height 16
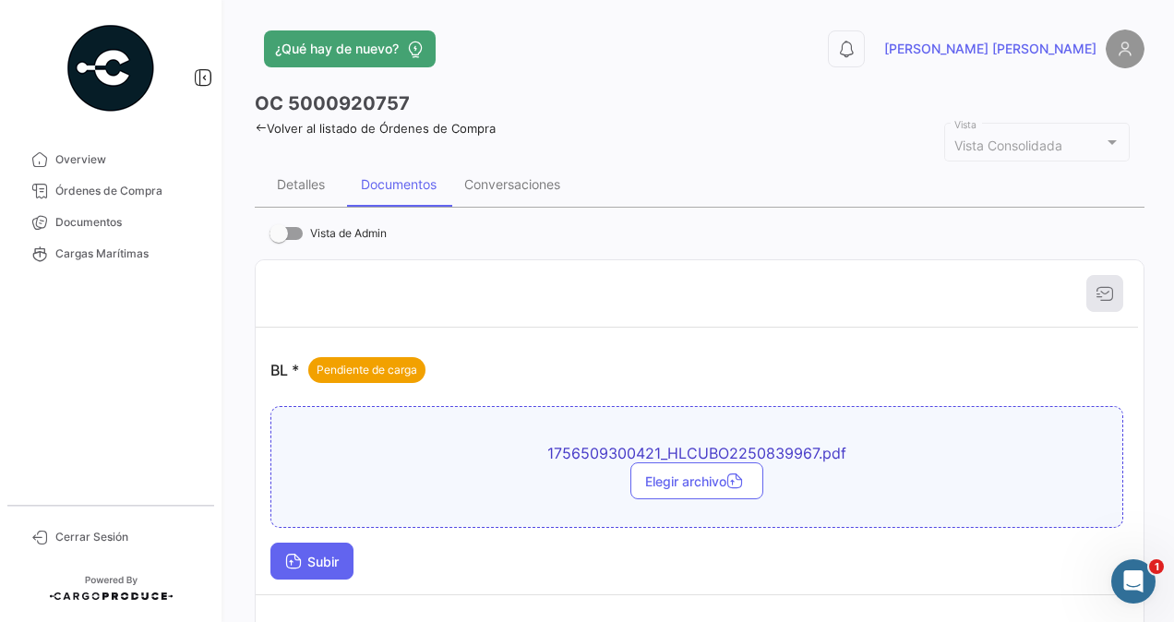
click at [309, 550] on button "Subir" at bounding box center [311, 561] width 83 height 37
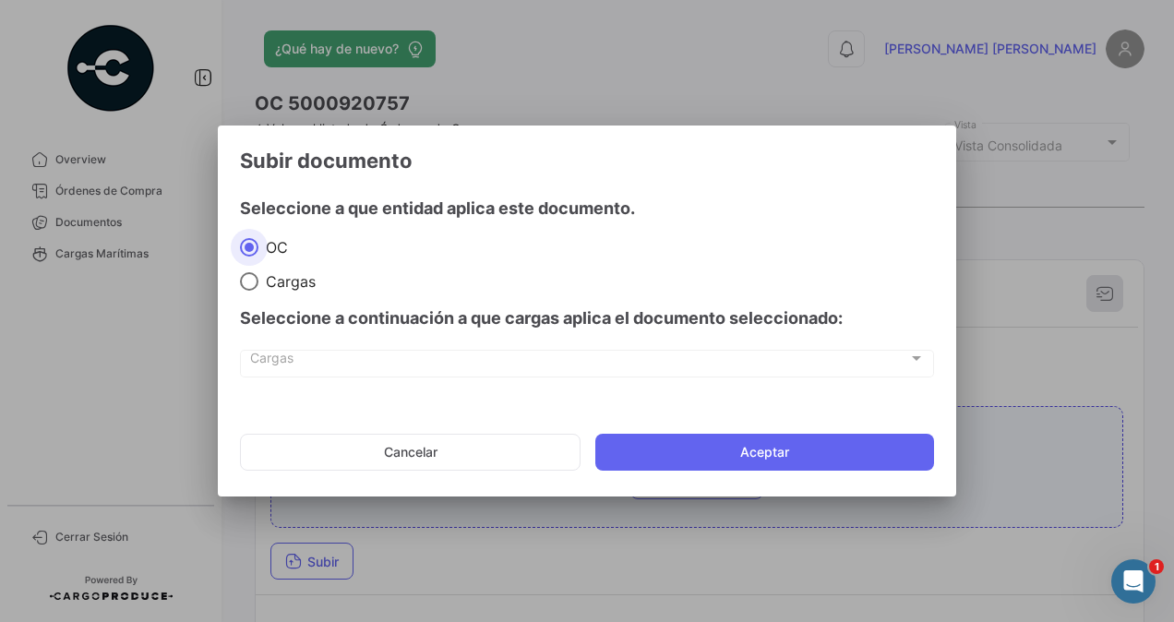
drag, startPoint x: 247, startPoint y: 278, endPoint x: 246, endPoint y: 292, distance: 13.9
click at [246, 279] on span at bounding box center [249, 281] width 18 height 18
click at [246, 279] on input "Cargas" at bounding box center [249, 281] width 18 height 18
radio input "true"
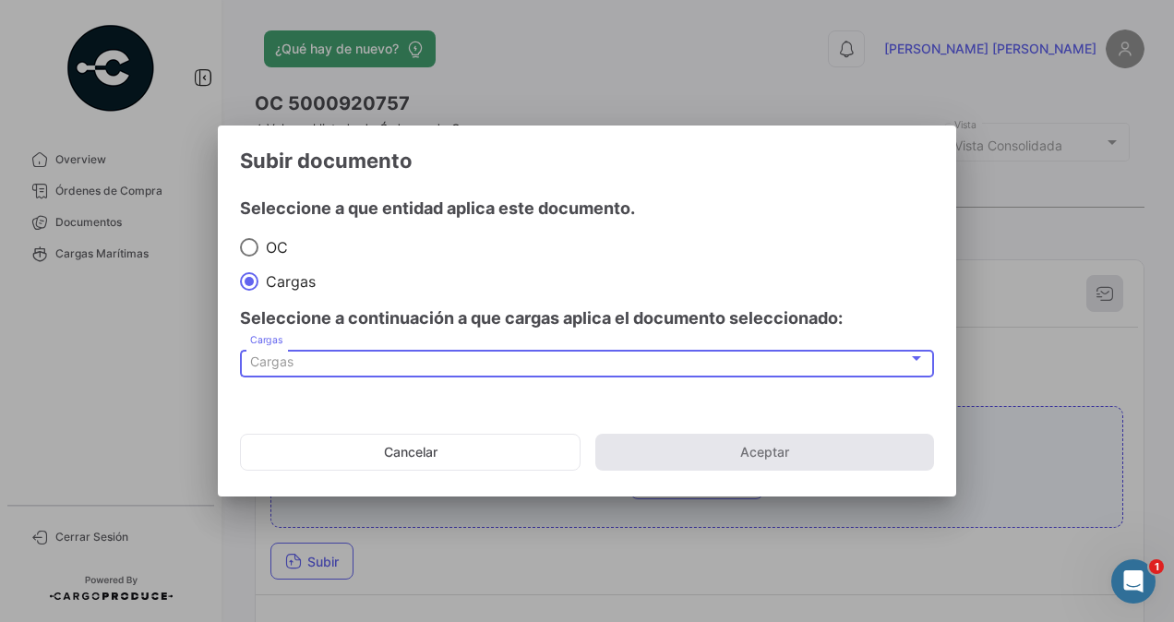
click at [260, 357] on span "Cargas" at bounding box center [271, 362] width 43 height 16
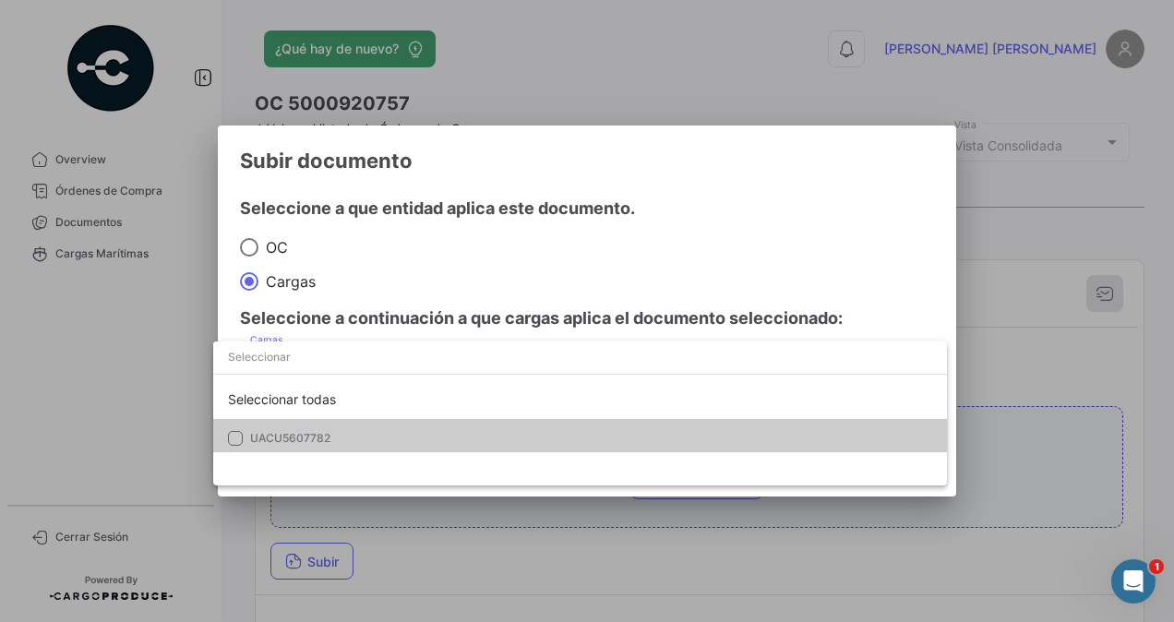
click at [265, 438] on span "UACU5607782" at bounding box center [290, 438] width 80 height 14
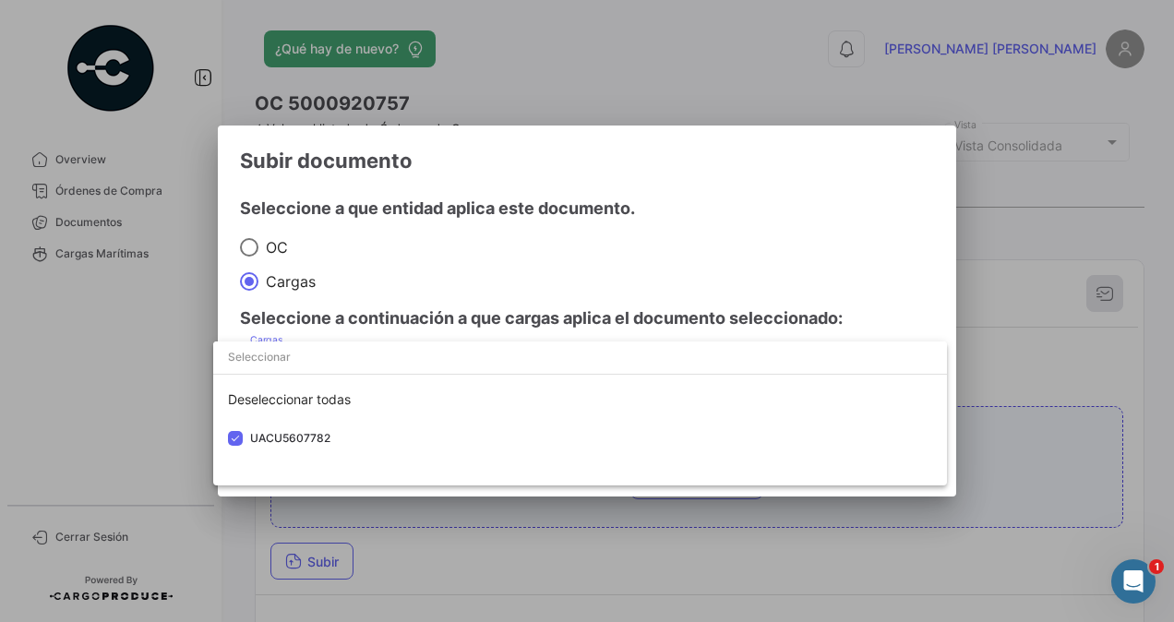
click at [1002, 354] on div at bounding box center [587, 311] width 1174 height 622
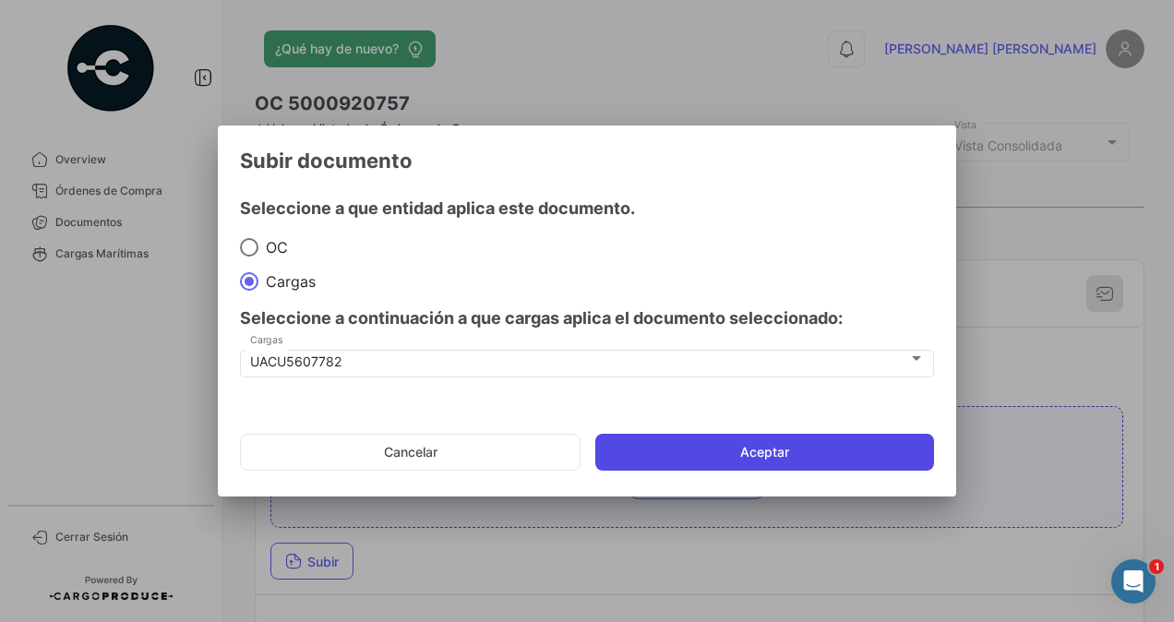
click at [755, 449] on button "Aceptar" at bounding box center [764, 452] width 339 height 37
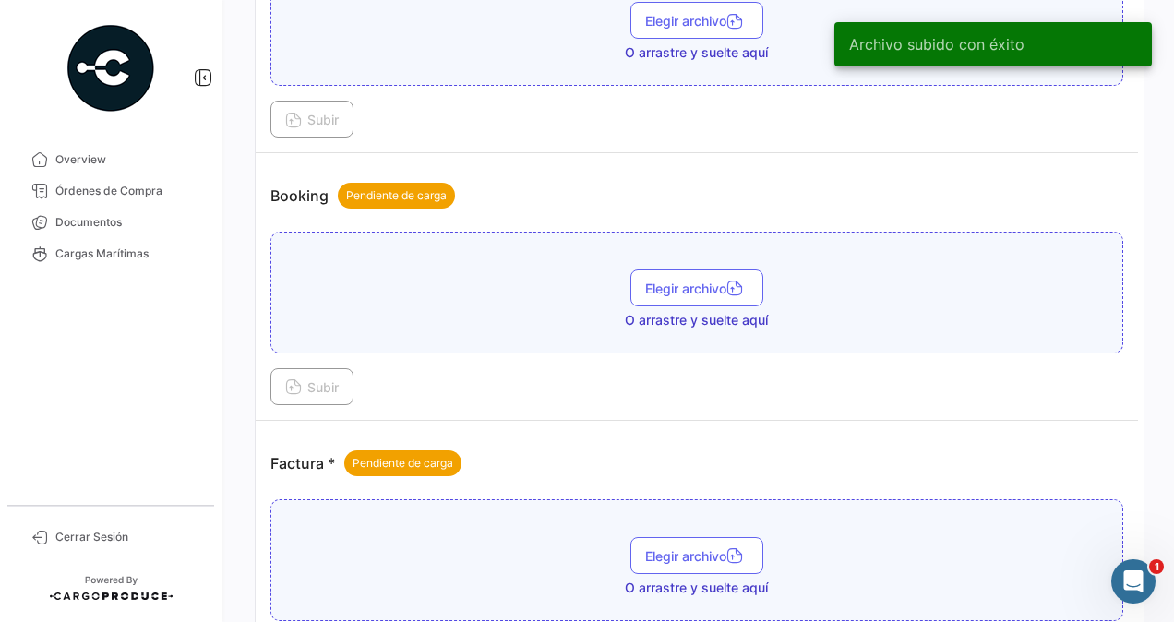
scroll to position [739, 0]
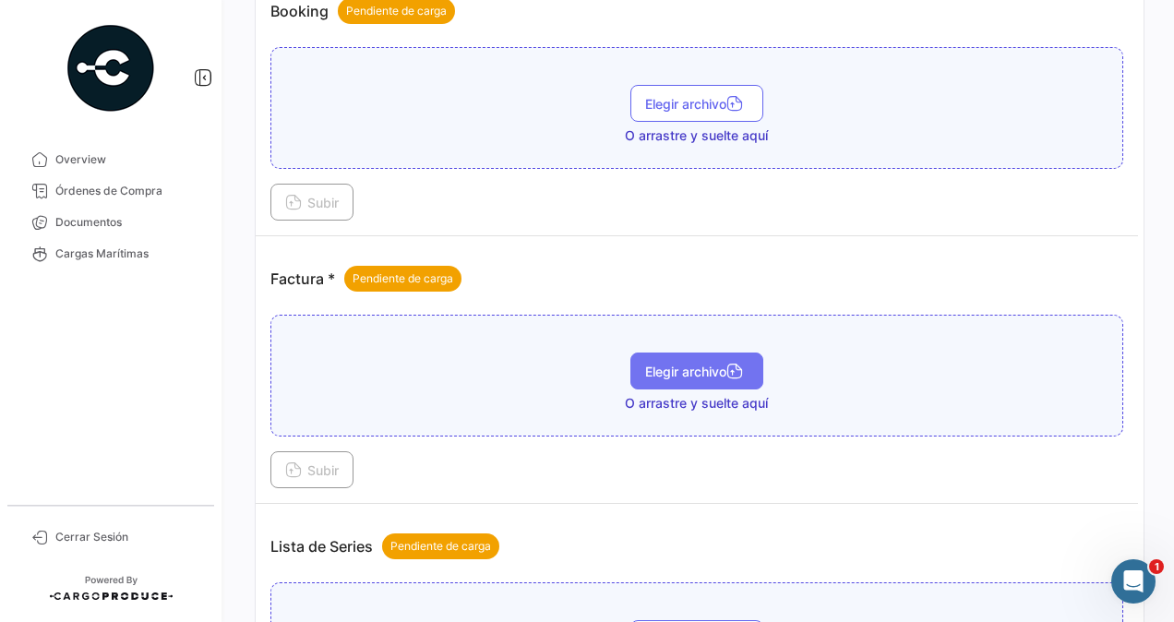
click at [703, 364] on span "Elegir archivo" at bounding box center [696, 372] width 103 height 16
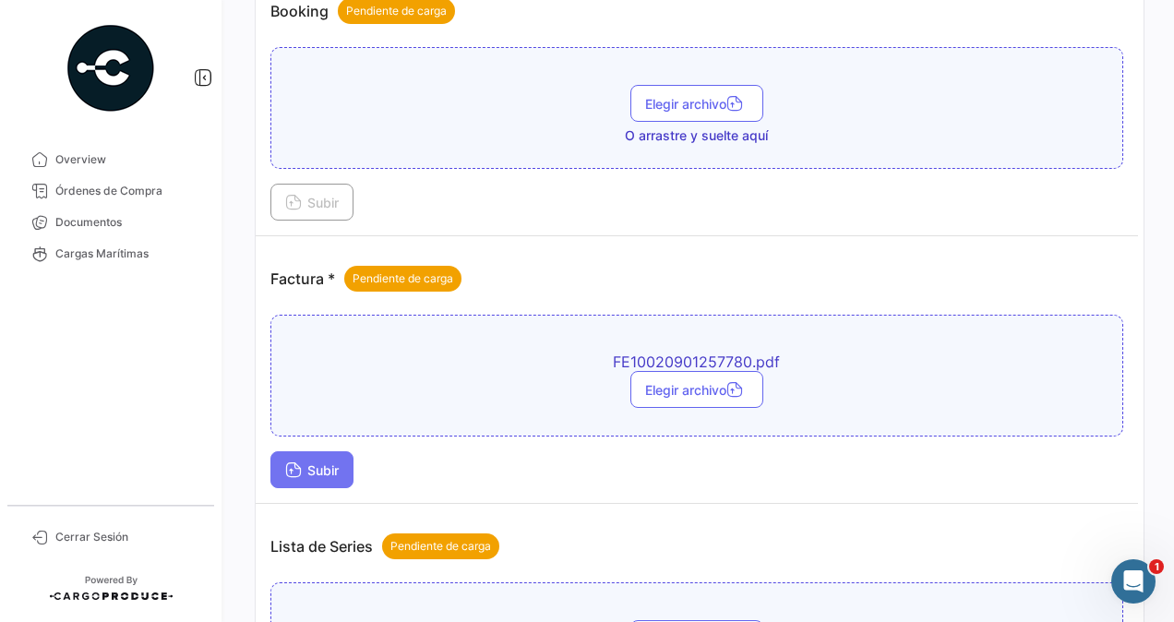
click at [318, 463] on span "Subir" at bounding box center [312, 471] width 54 height 16
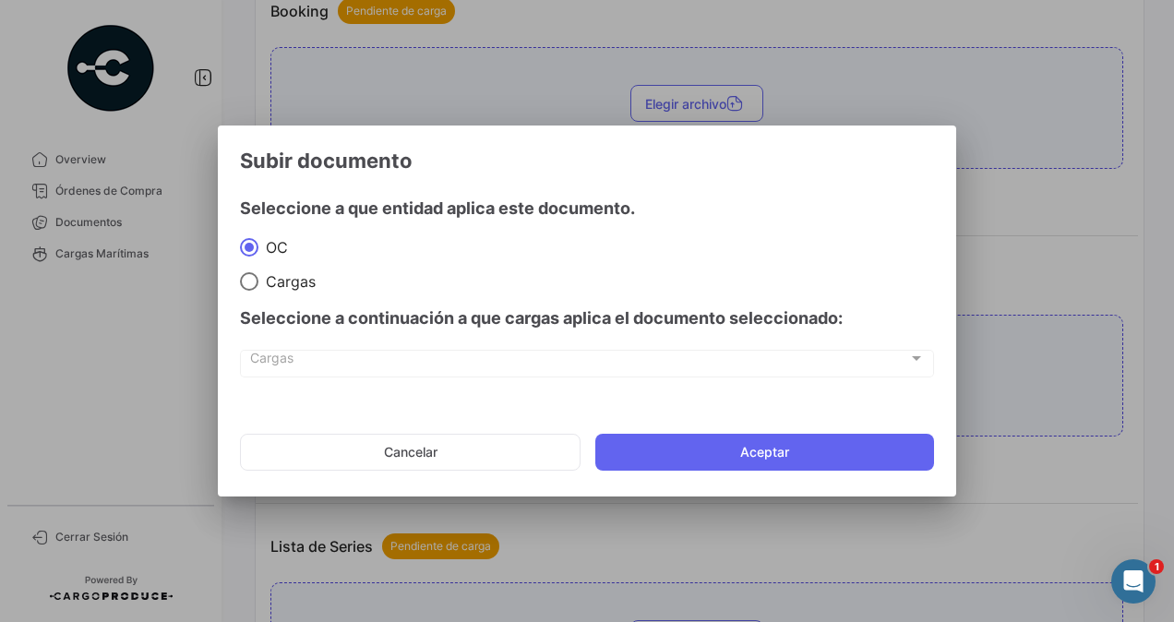
click at [263, 358] on span "Cargas" at bounding box center [579, 362] width 658 height 16
click at [257, 281] on span at bounding box center [249, 281] width 18 height 18
click at [257, 281] on input "Cargas" at bounding box center [249, 281] width 18 height 18
radio input "true"
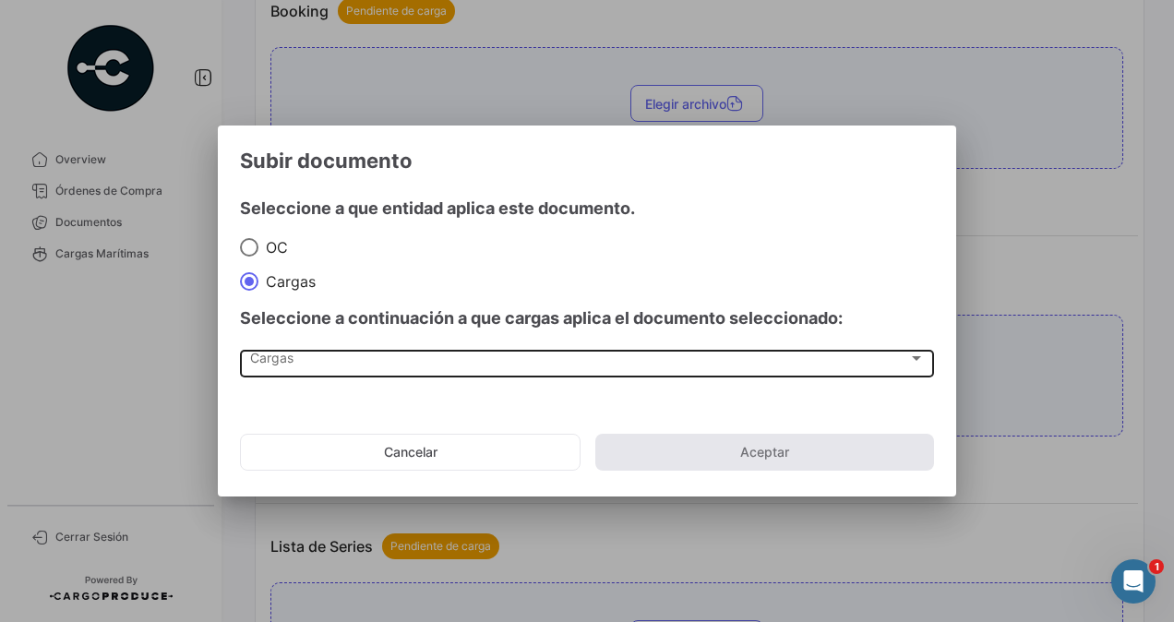
click at [260, 349] on div "Cargas Cargas" at bounding box center [587, 361] width 675 height 31
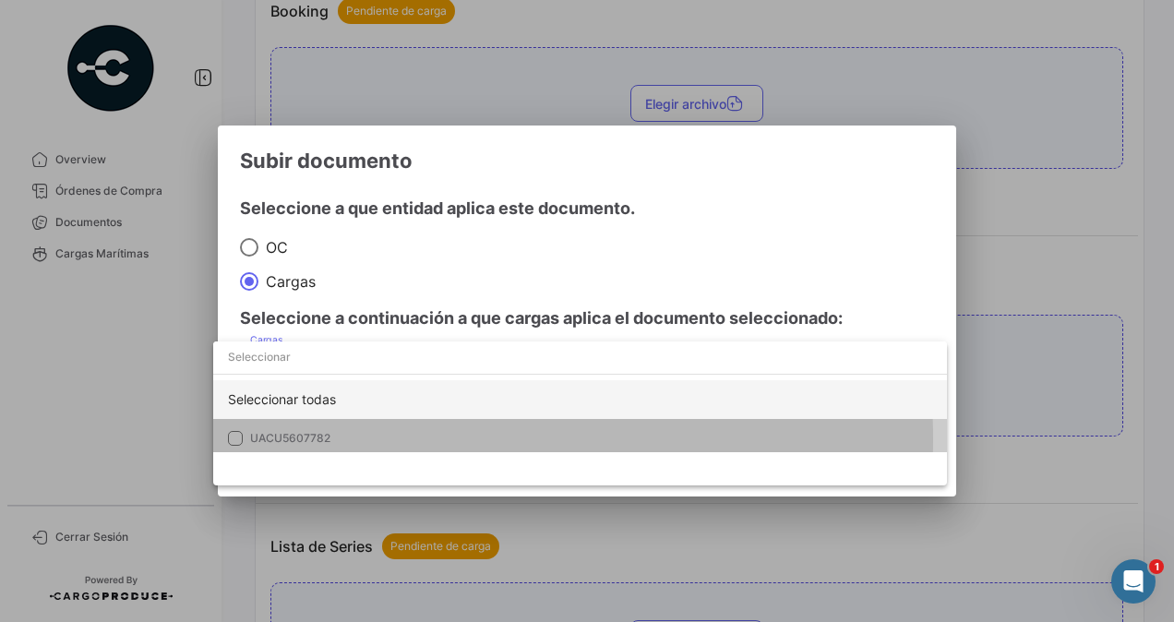
drag, startPoint x: 251, startPoint y: 439, endPoint x: 399, endPoint y: 410, distance: 150.6
click at [252, 439] on span "UACU5607782" at bounding box center [290, 438] width 80 height 14
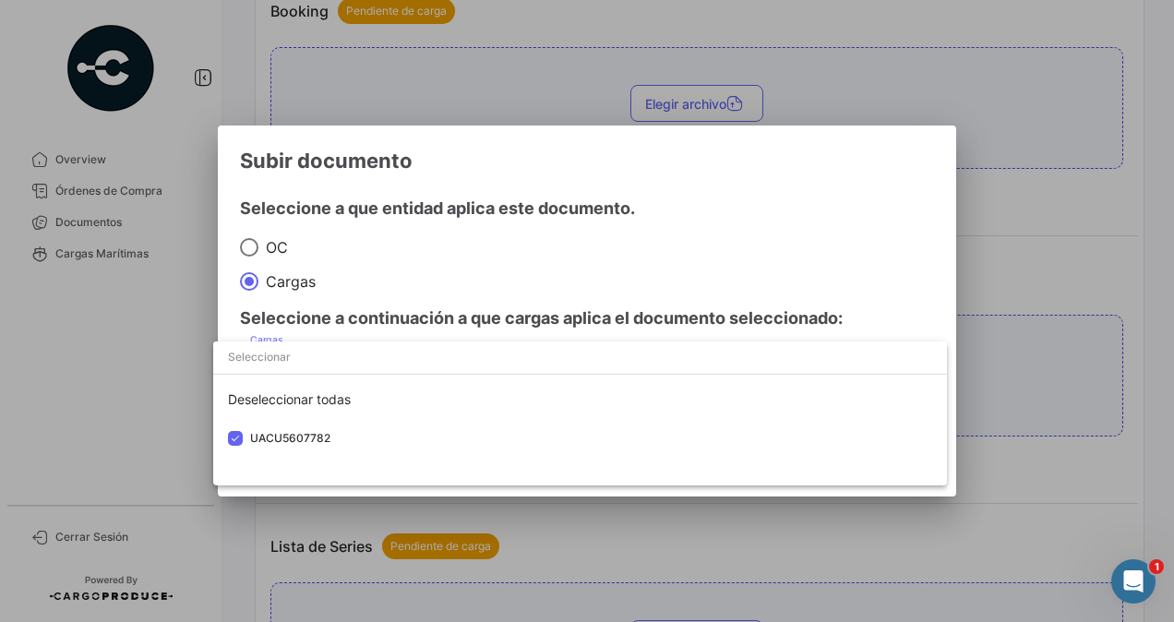
click at [991, 344] on div at bounding box center [587, 311] width 1174 height 622
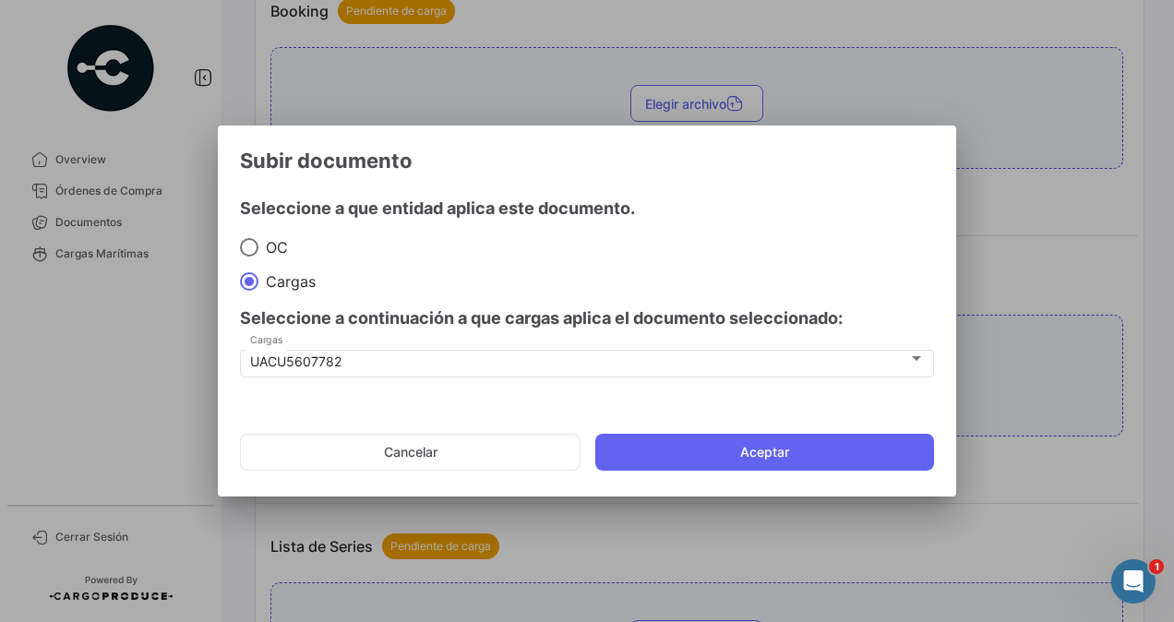
drag, startPoint x: 817, startPoint y: 449, endPoint x: 816, endPoint y: 423, distance: 25.9
click at [817, 449] on button "Aceptar" at bounding box center [764, 452] width 339 height 37
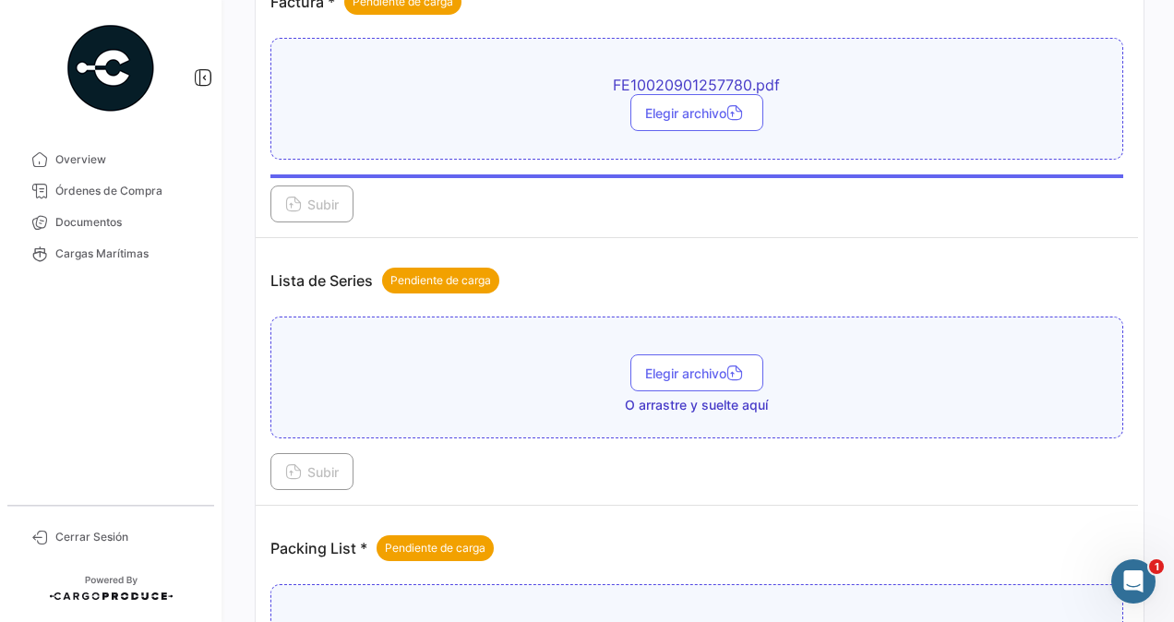
scroll to position [1108, 0]
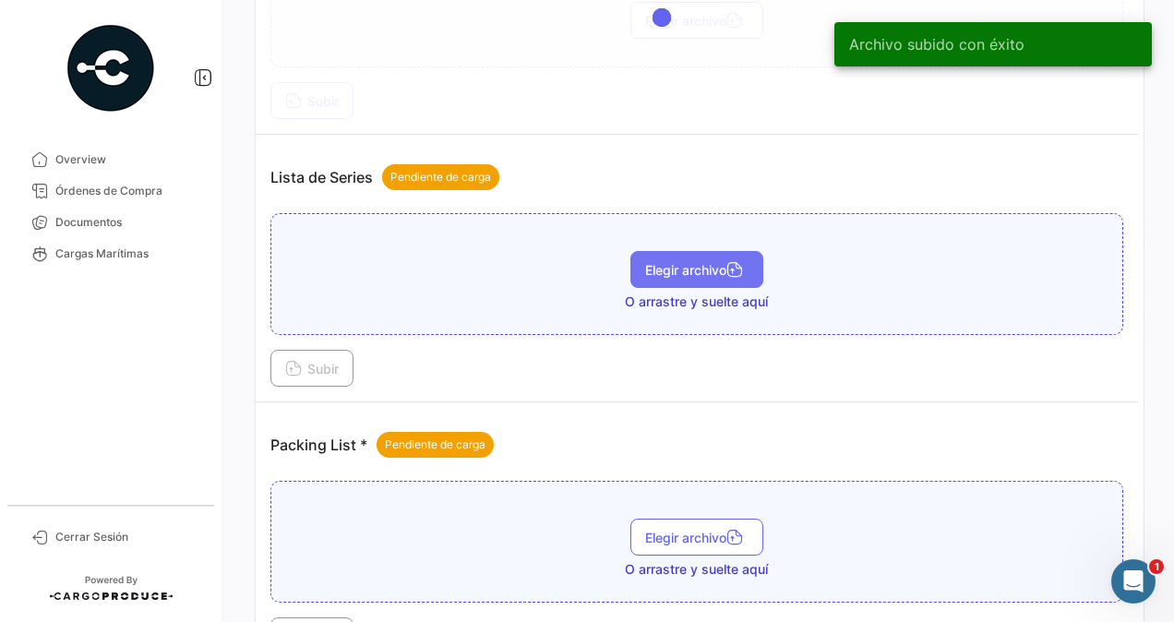
click at [711, 262] on span "Elegir archivo" at bounding box center [696, 270] width 103 height 16
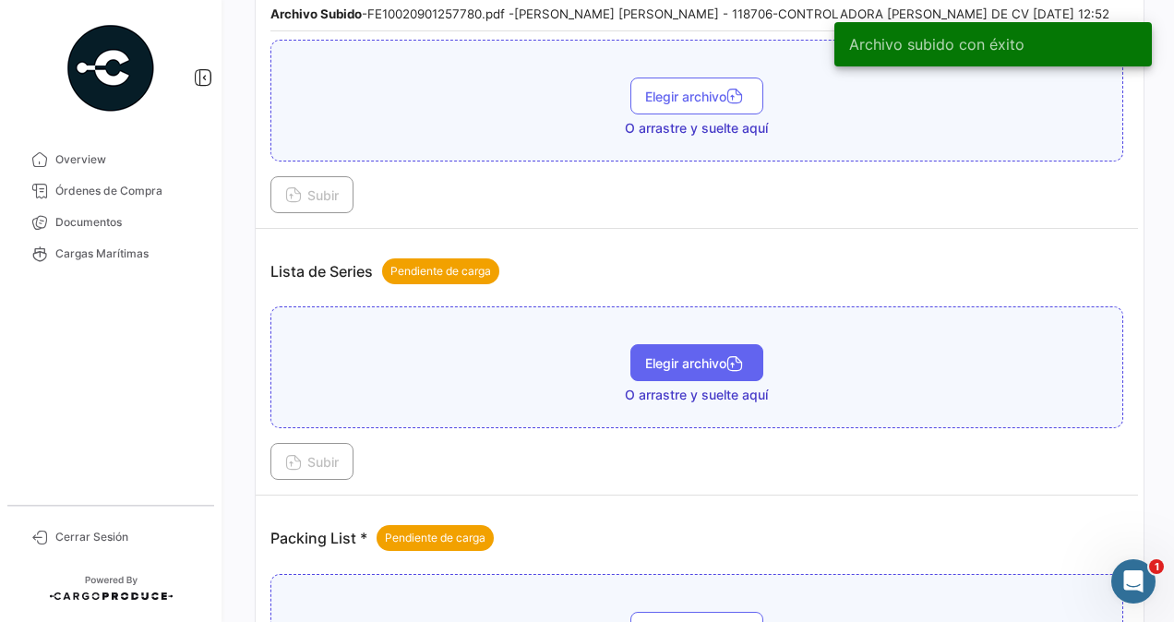
click at [665, 355] on span "Elegir archivo" at bounding box center [696, 363] width 103 height 16
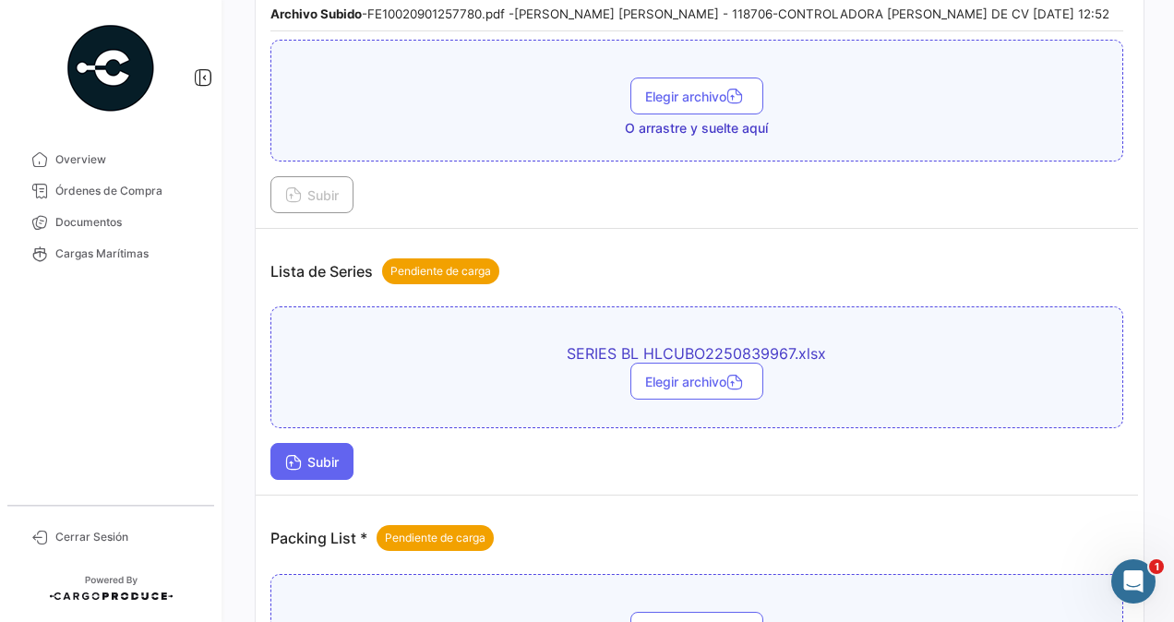
click at [330, 454] on span "Subir" at bounding box center [312, 462] width 54 height 16
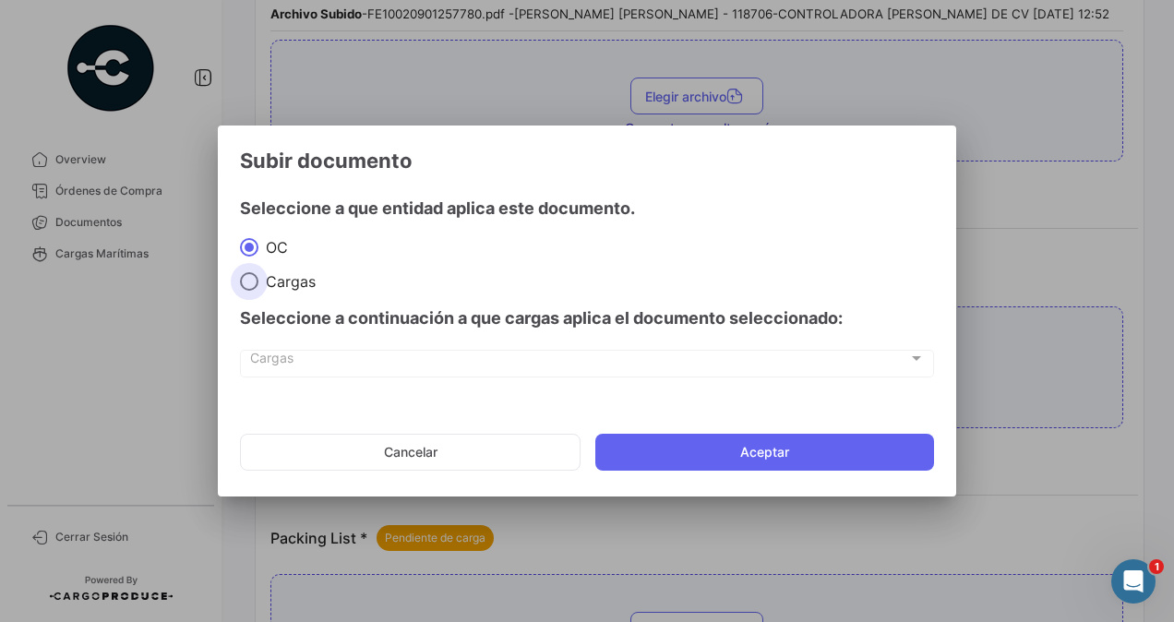
click at [249, 286] on span at bounding box center [249, 281] width 18 height 18
click at [249, 286] on input "Cargas" at bounding box center [249, 281] width 18 height 18
radio input "true"
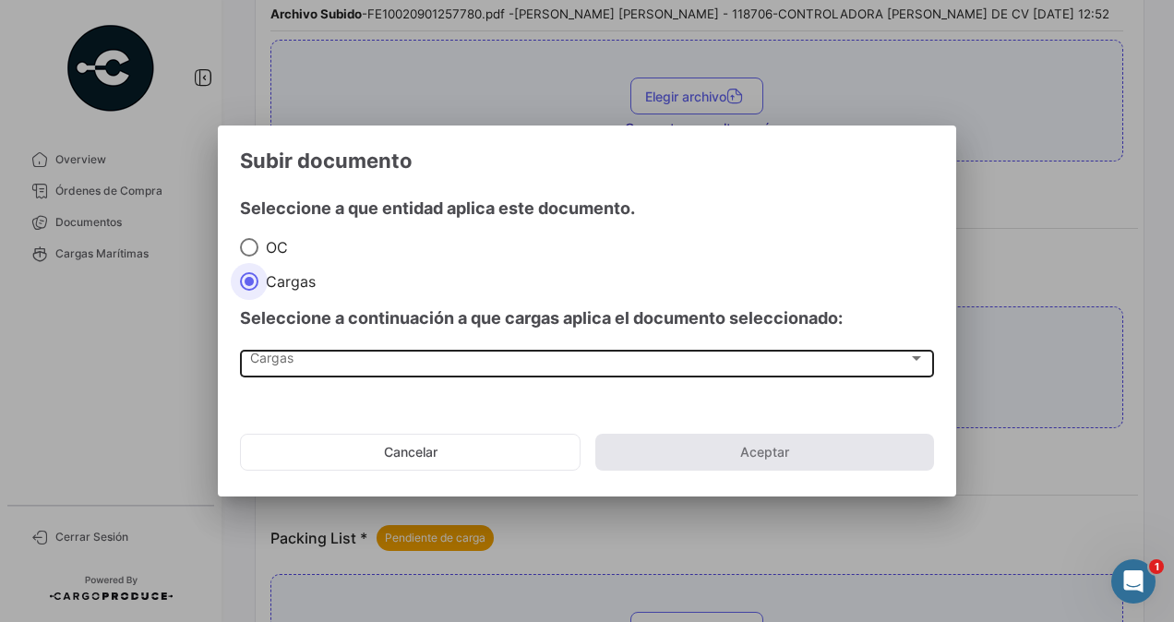
click at [253, 351] on div "Cargas Cargas" at bounding box center [587, 361] width 675 height 31
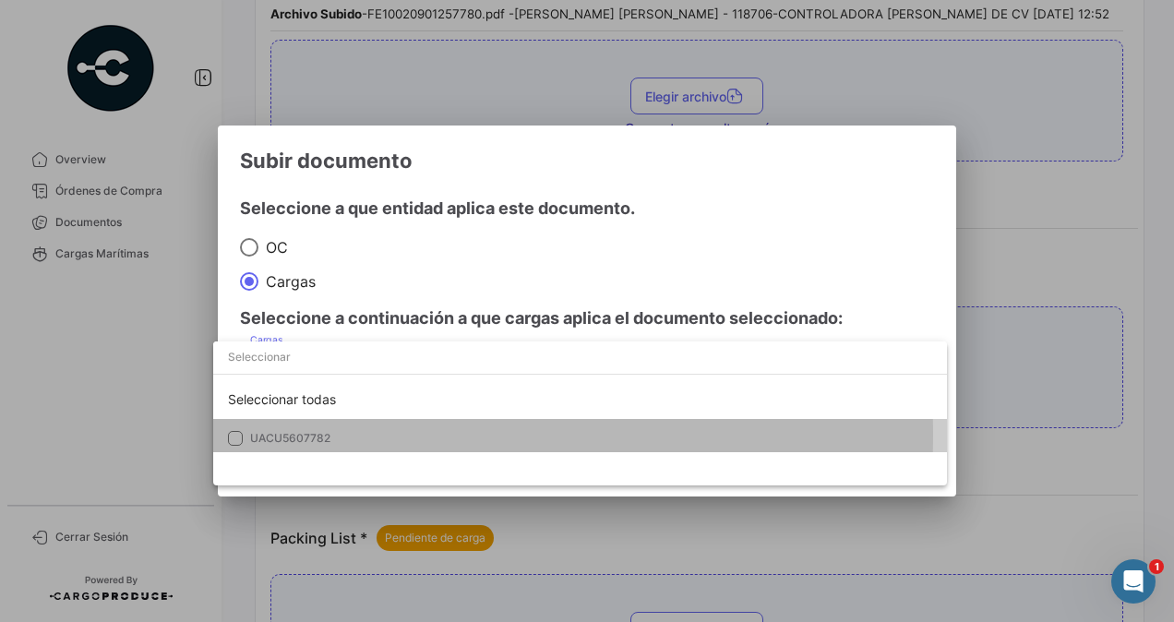
click at [294, 435] on span "UACU5607782" at bounding box center [290, 438] width 80 height 14
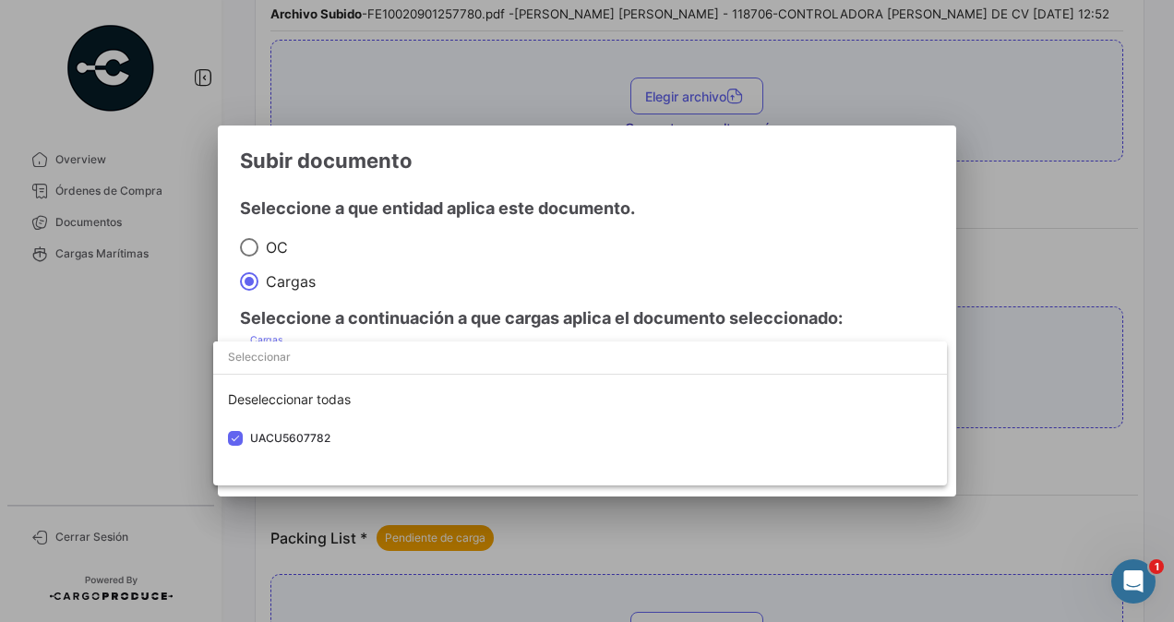
click at [1023, 356] on div at bounding box center [587, 311] width 1174 height 622
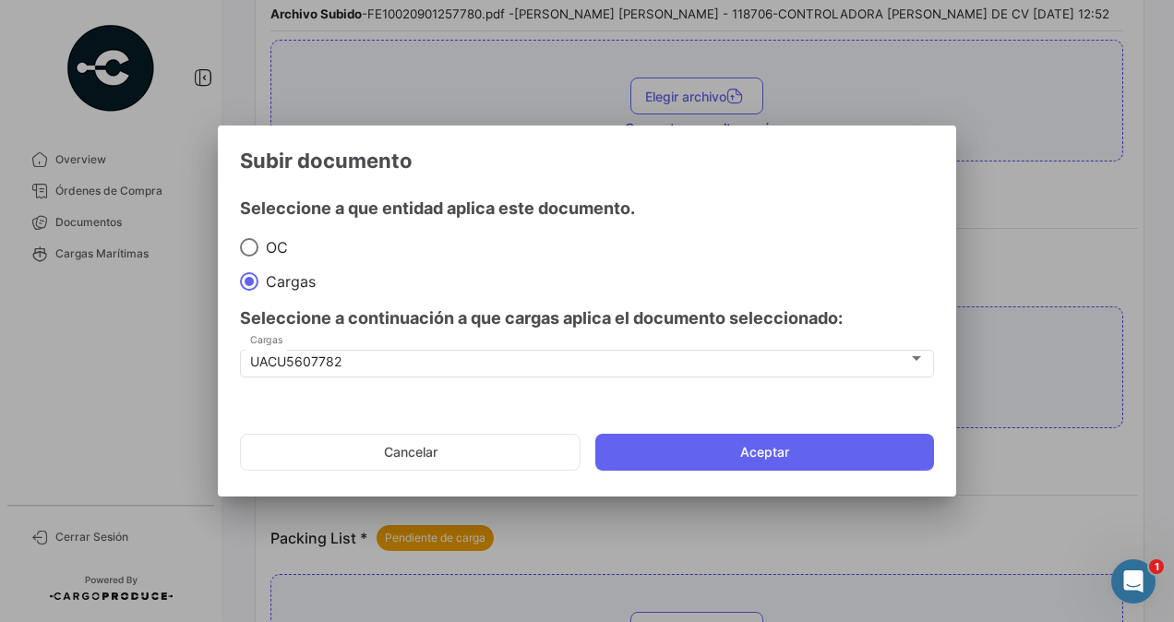
drag, startPoint x: 789, startPoint y: 451, endPoint x: 678, endPoint y: 430, distance: 113.7
click at [789, 452] on button "Aceptar" at bounding box center [764, 452] width 339 height 37
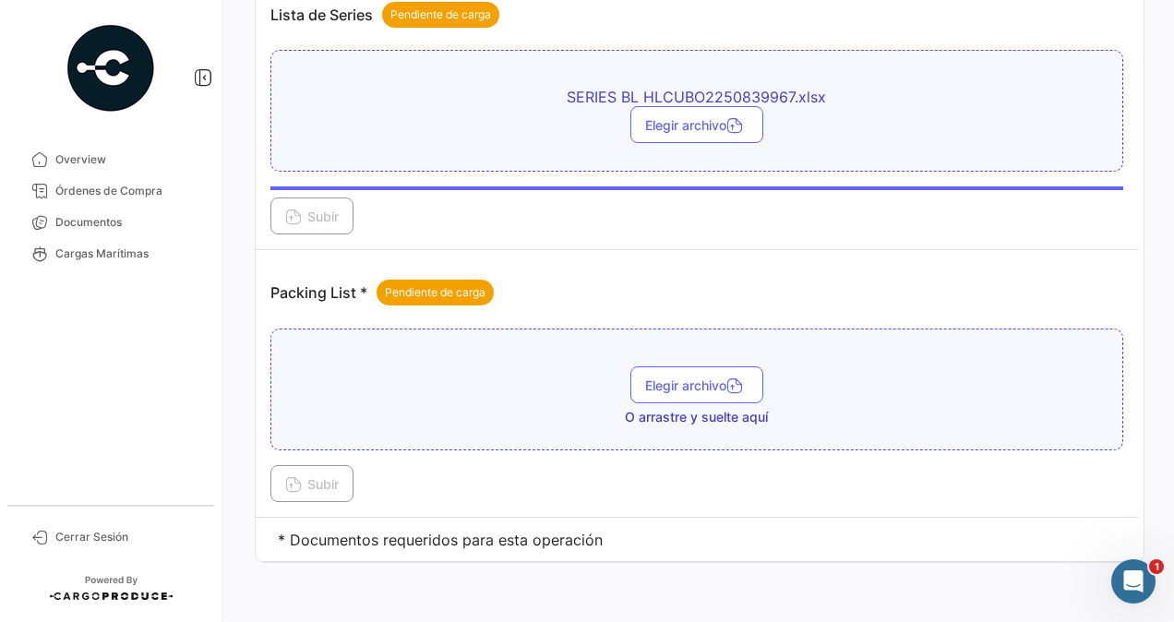
scroll to position [1354, 0]
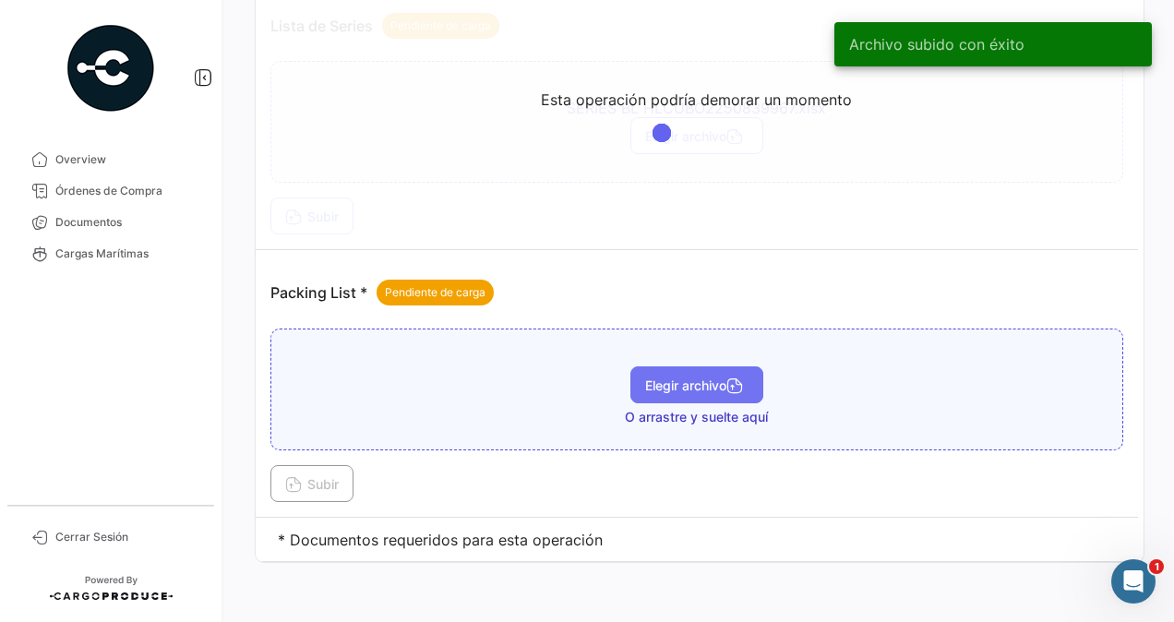
click at [648, 378] on span "Elegir archivo" at bounding box center [696, 386] width 103 height 16
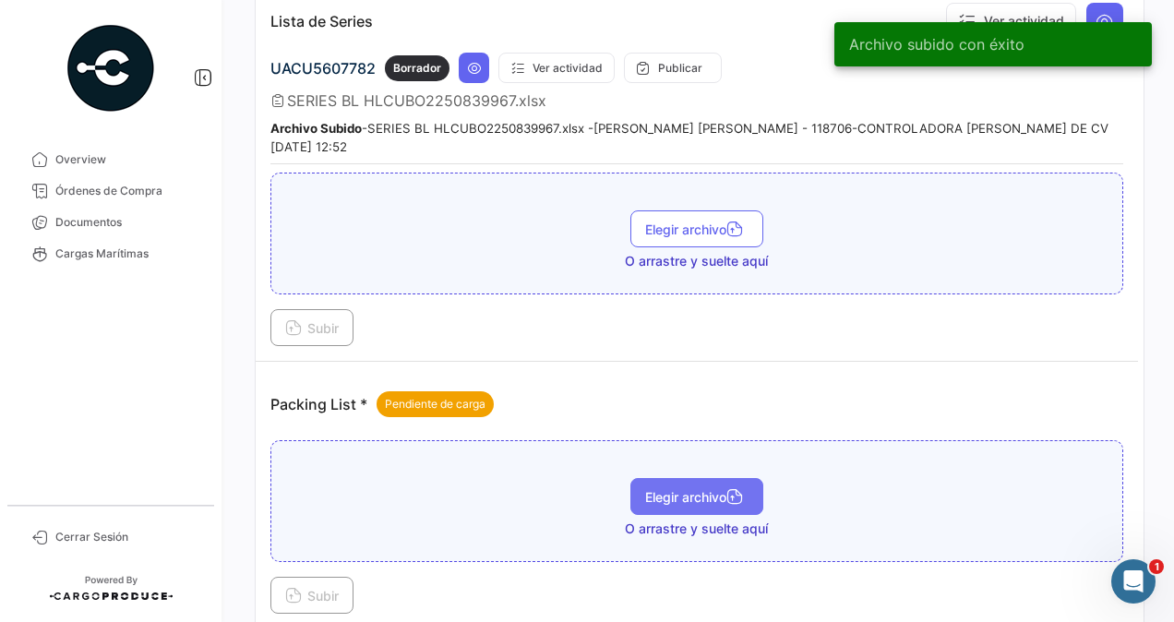
click at [701, 478] on button "Elegir archivo" at bounding box center [697, 496] width 133 height 37
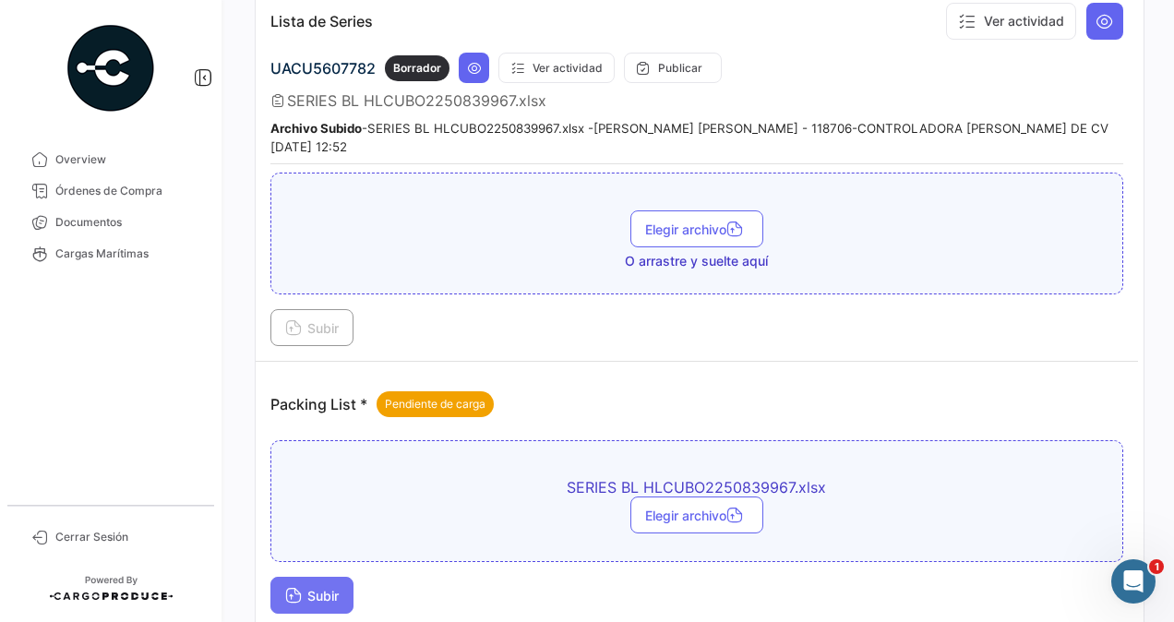
click at [307, 588] on span "Subir" at bounding box center [312, 596] width 54 height 16
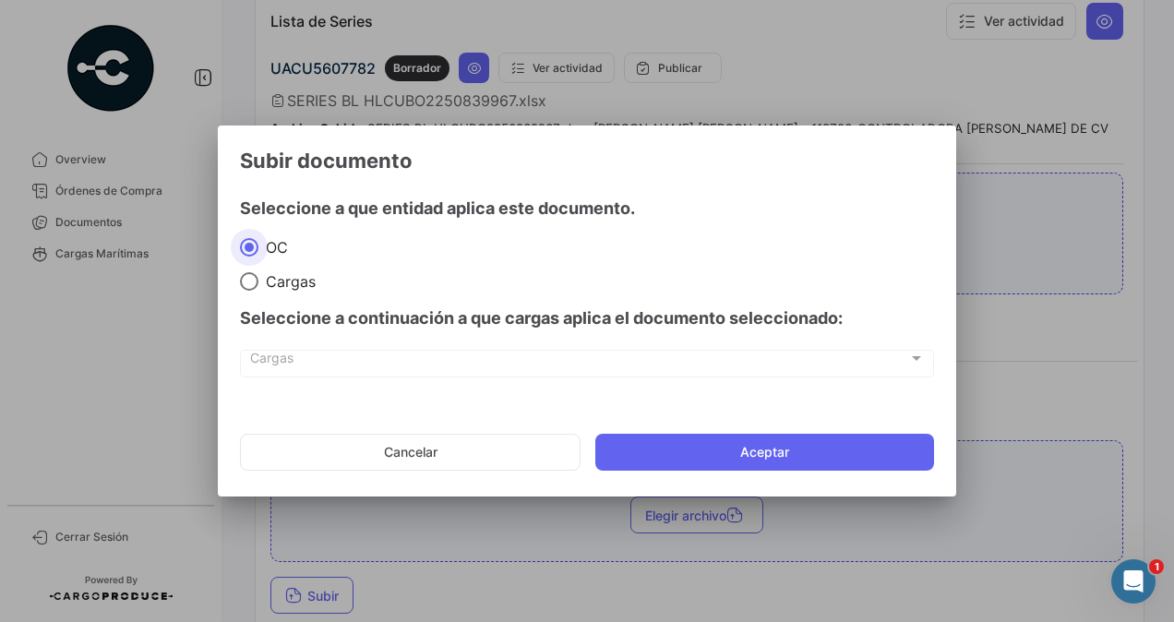
click at [244, 285] on span at bounding box center [249, 281] width 18 height 18
click at [244, 285] on input "Cargas" at bounding box center [249, 281] width 18 height 18
radio input "true"
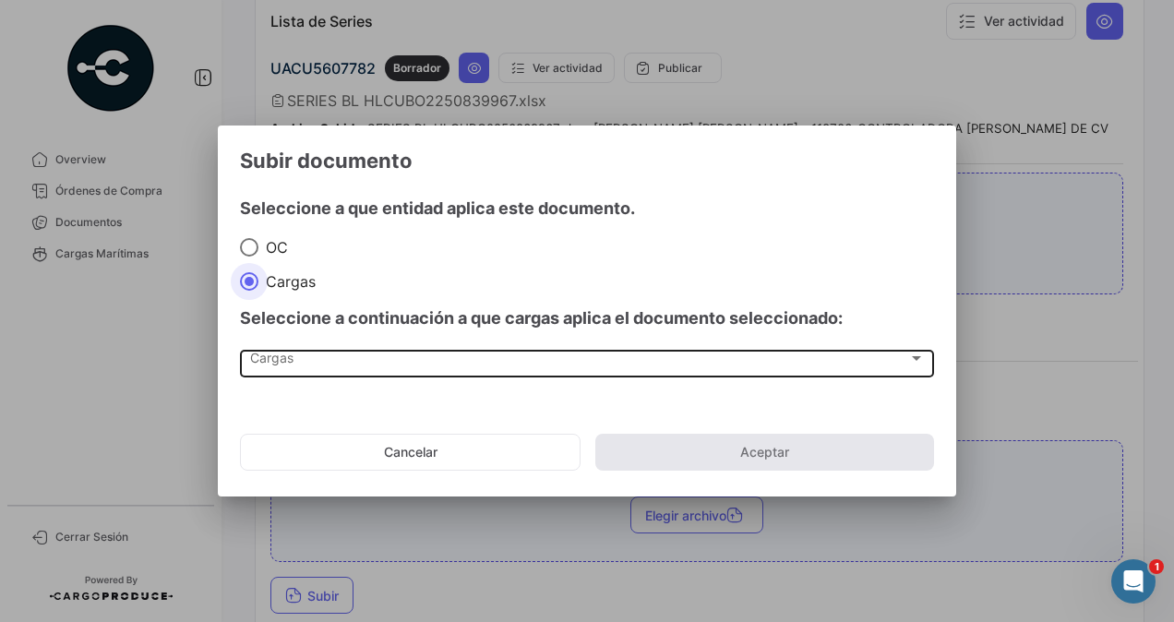
click at [275, 361] on span "Cargas" at bounding box center [579, 362] width 658 height 16
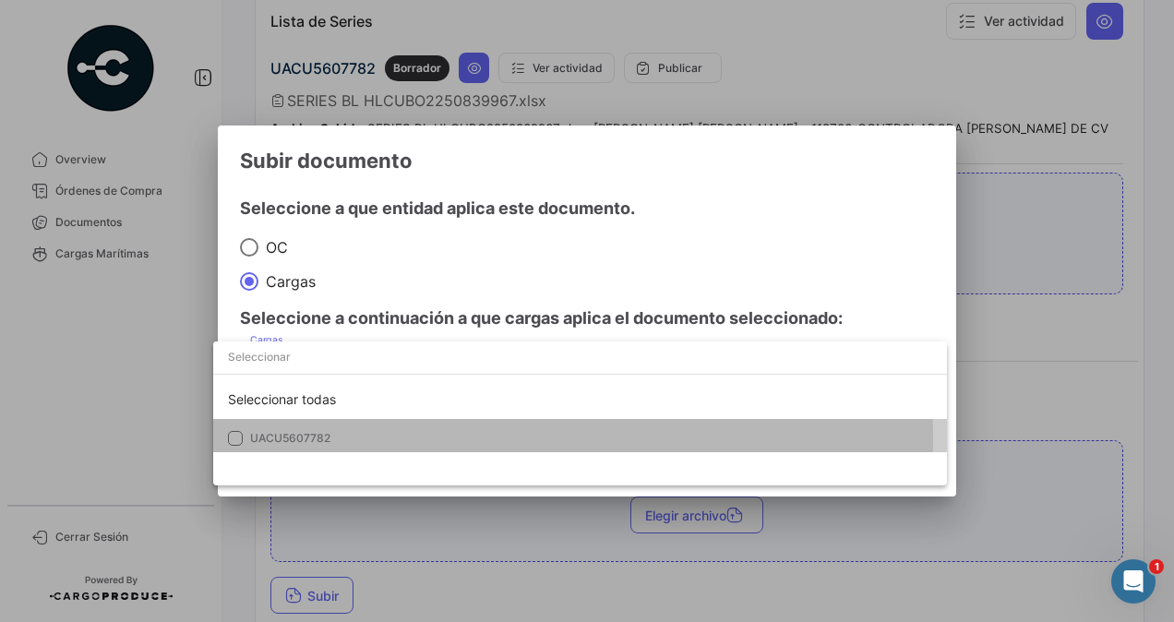
drag, startPoint x: 279, startPoint y: 439, endPoint x: 430, endPoint y: 423, distance: 152.2
click at [281, 439] on span "UACU5607782" at bounding box center [290, 438] width 80 height 14
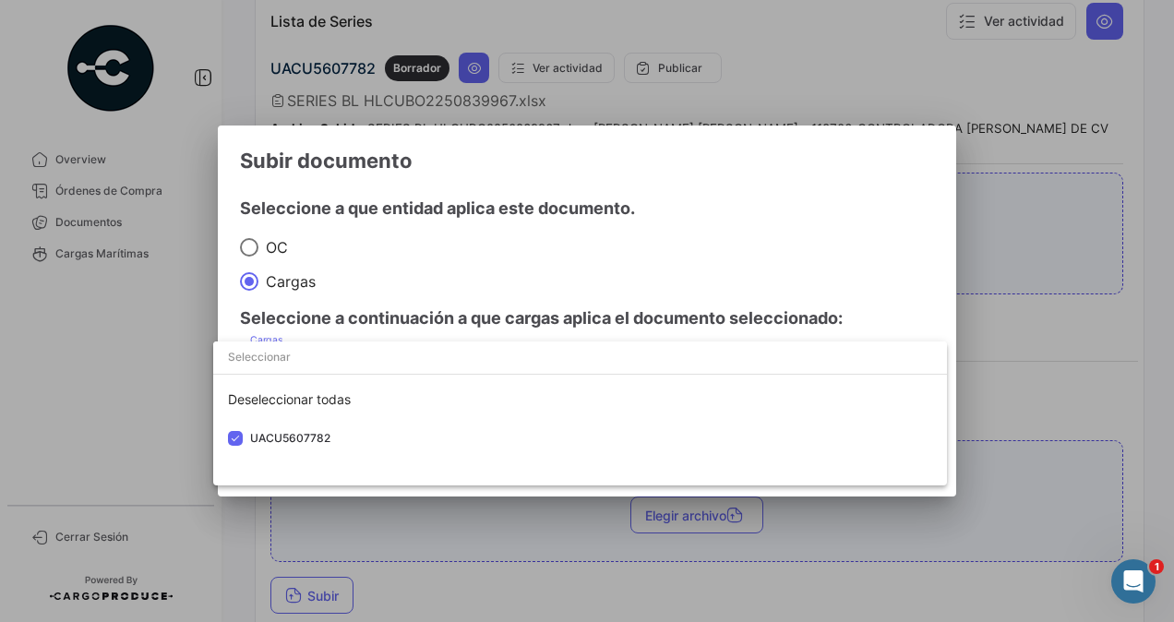
drag, startPoint x: 1002, startPoint y: 379, endPoint x: 992, endPoint y: 383, distance: 9.9
click at [1003, 379] on div at bounding box center [587, 311] width 1174 height 622
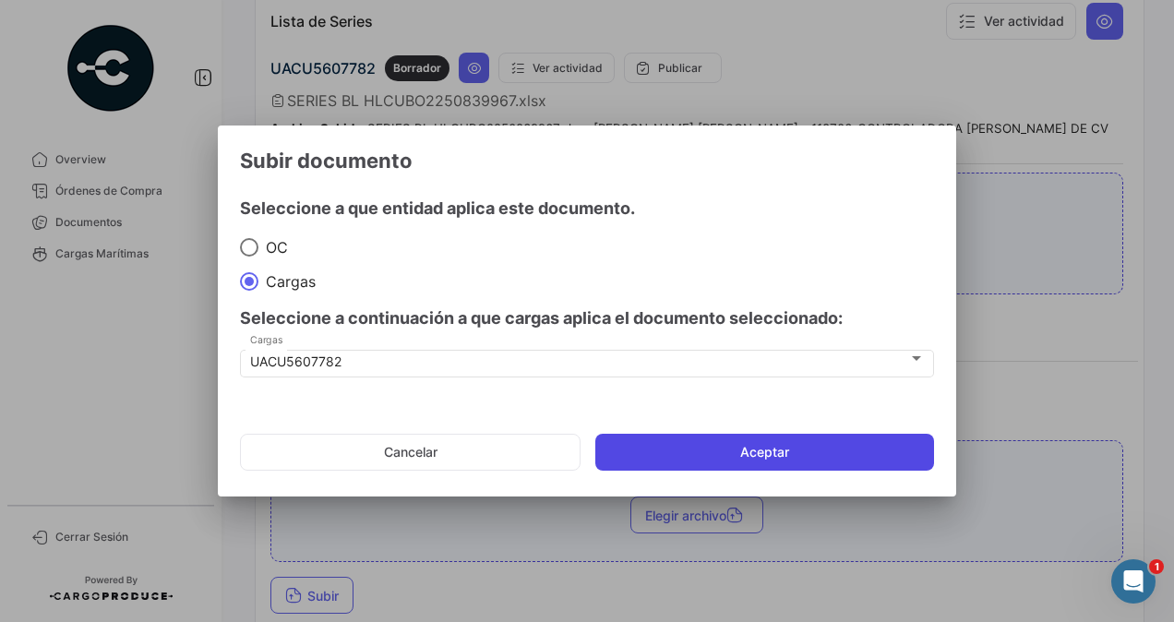
click at [801, 447] on button "Aceptar" at bounding box center [764, 452] width 339 height 37
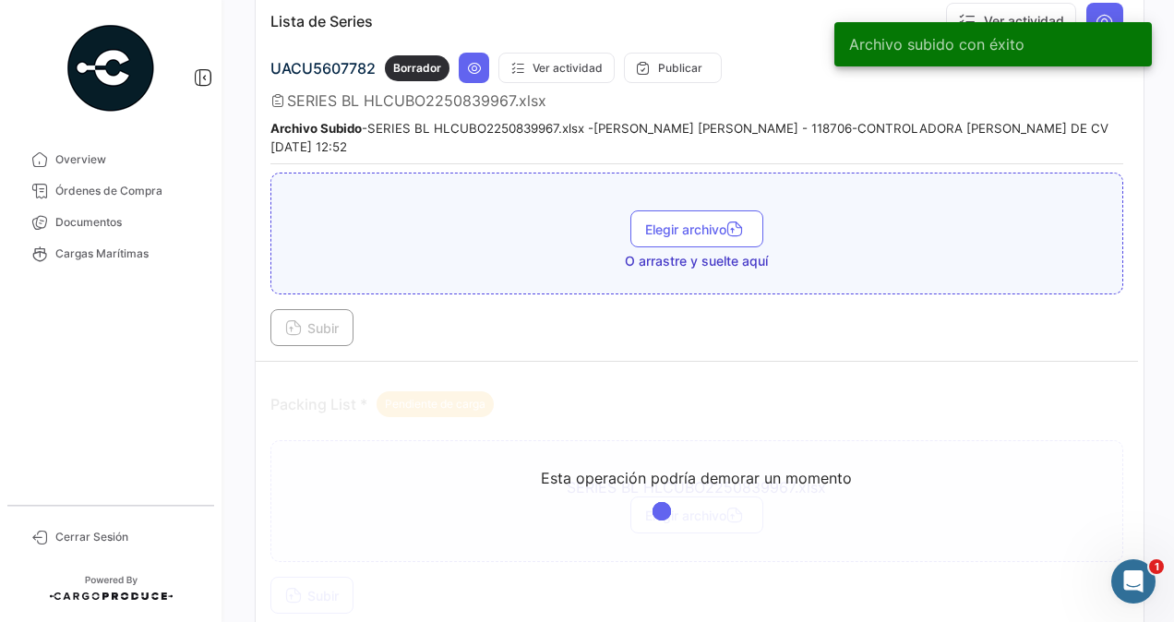
scroll to position [985, 0]
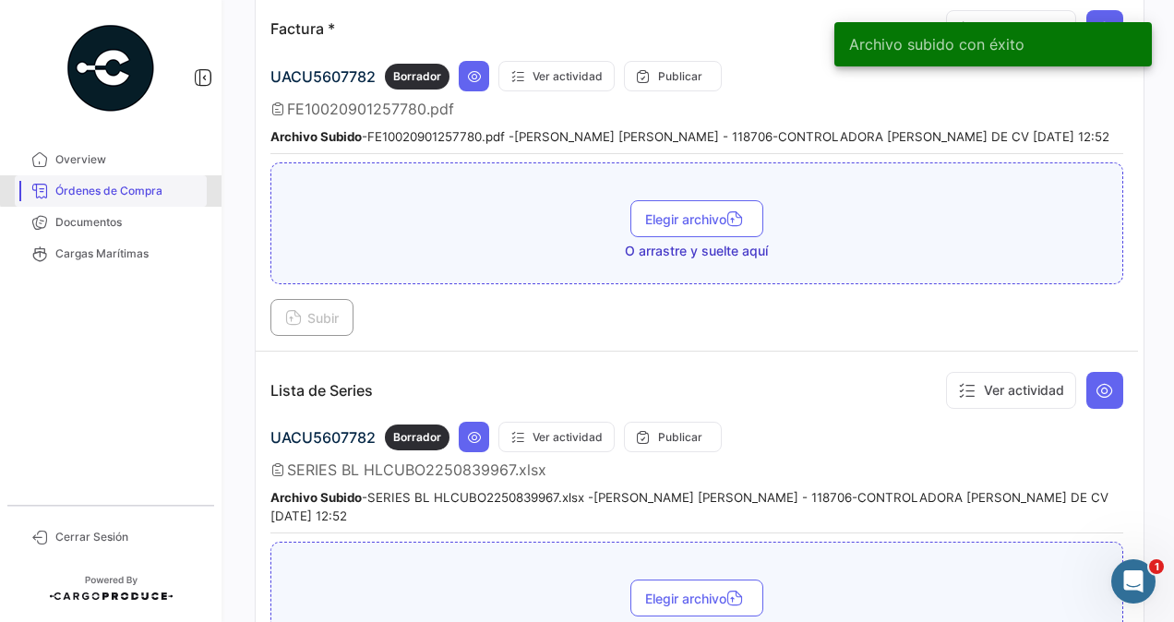
click at [142, 188] on span "Órdenes de Compra" at bounding box center [127, 191] width 144 height 17
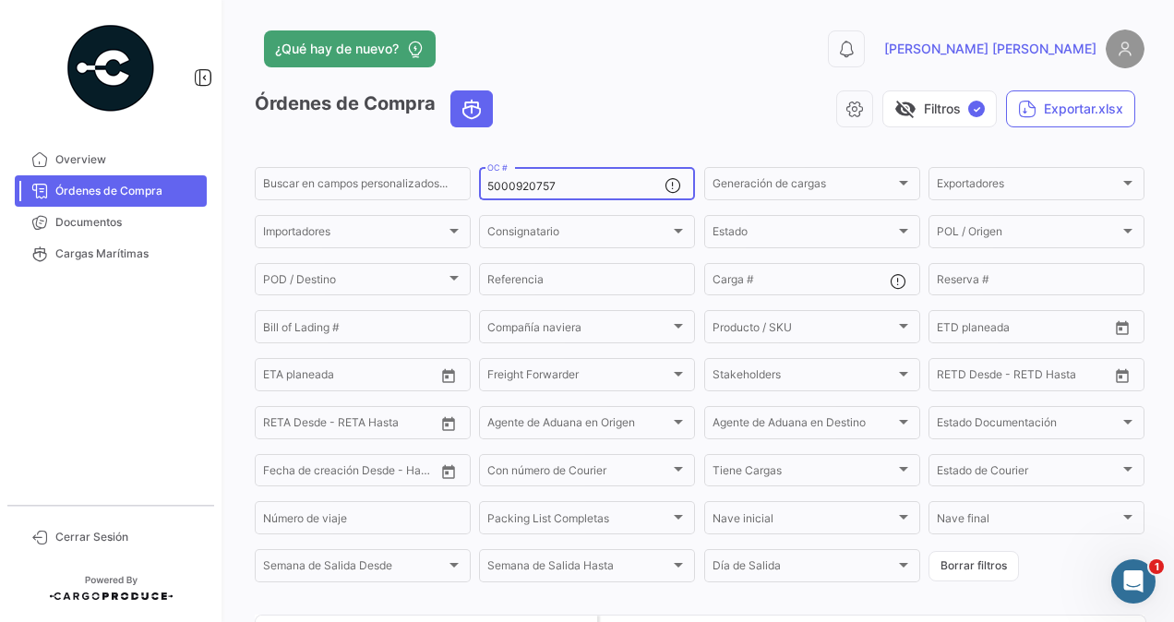
drag, startPoint x: 560, startPoint y: 188, endPoint x: 488, endPoint y: 173, distance: 73.7
click at [487, 173] on div "5000920757 OC #" at bounding box center [575, 182] width 177 height 36
paste input "9"
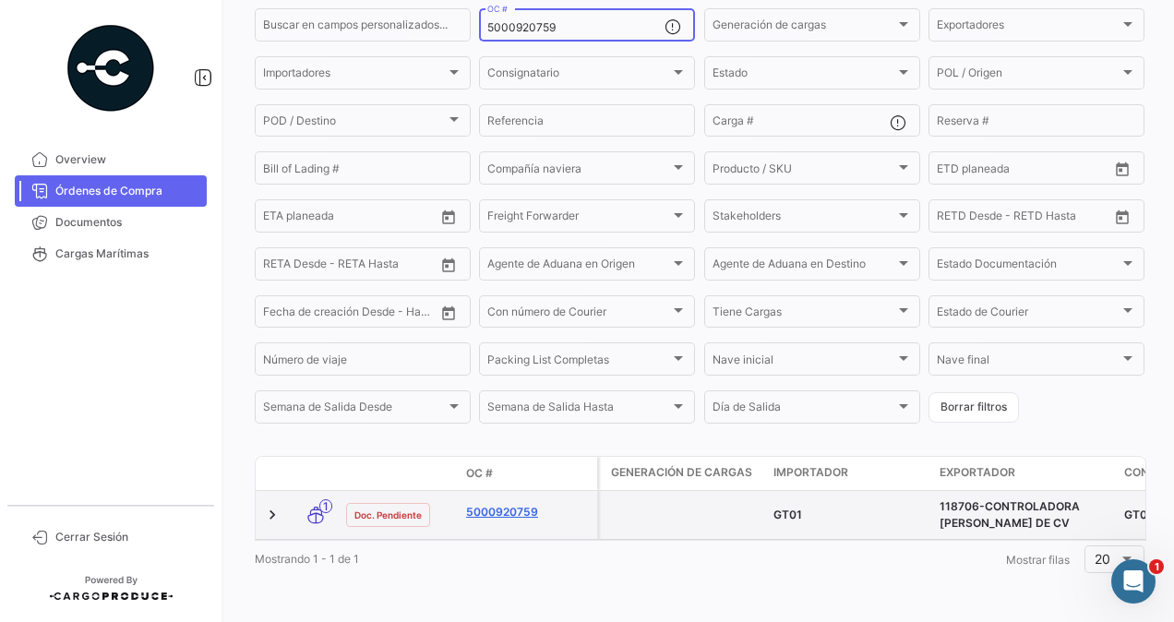
type input "5000920759"
click at [508, 504] on link "5000920759" at bounding box center [528, 512] width 124 height 17
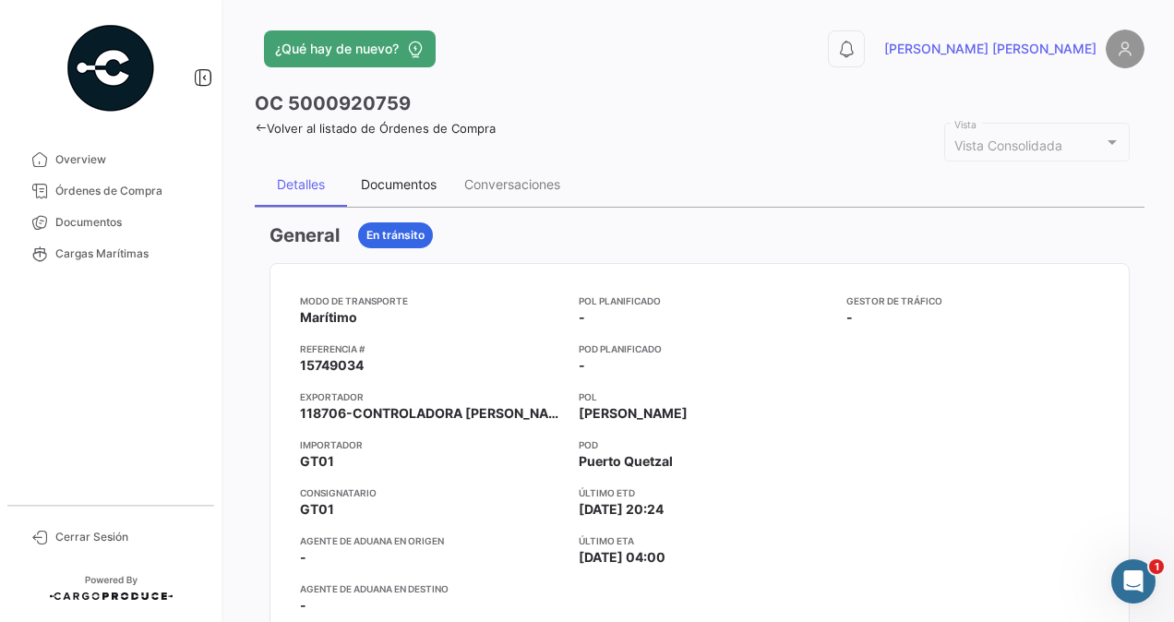
click at [390, 185] on div "Documentos" at bounding box center [399, 184] width 76 height 16
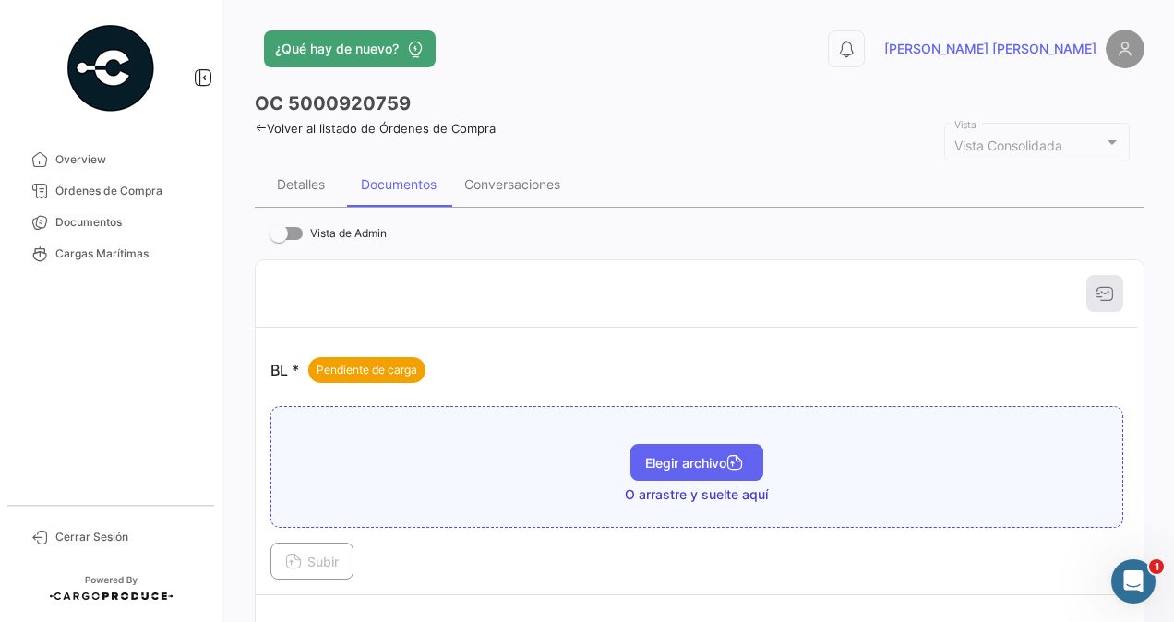
click at [674, 463] on span "Elegir archivo" at bounding box center [696, 463] width 103 height 16
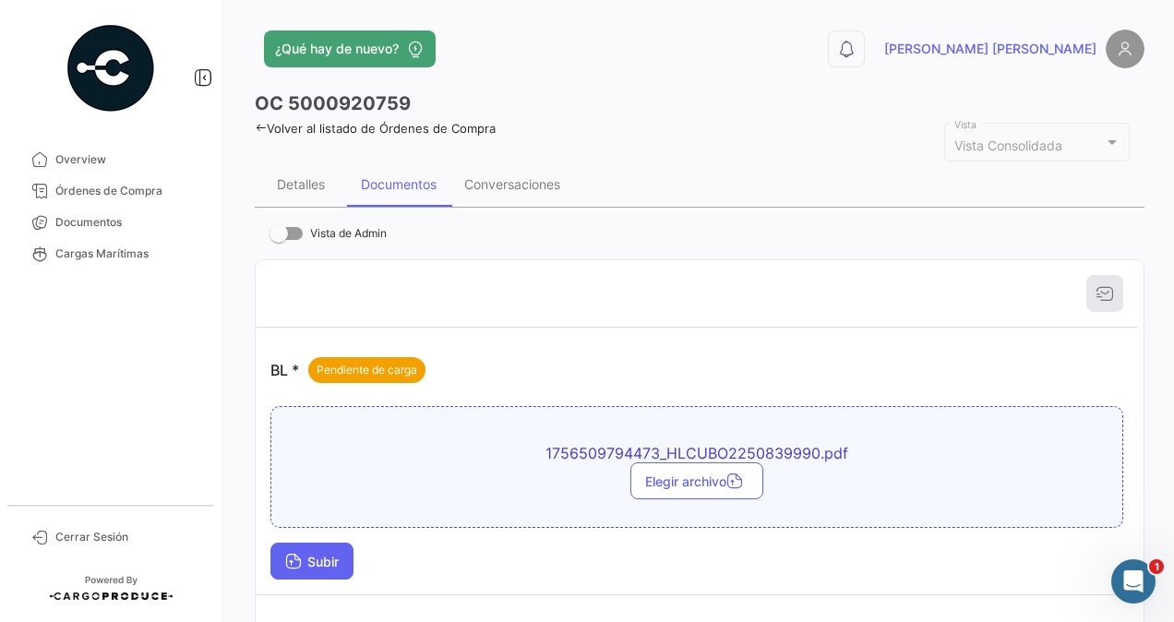
click at [313, 559] on span "Subir" at bounding box center [312, 562] width 54 height 16
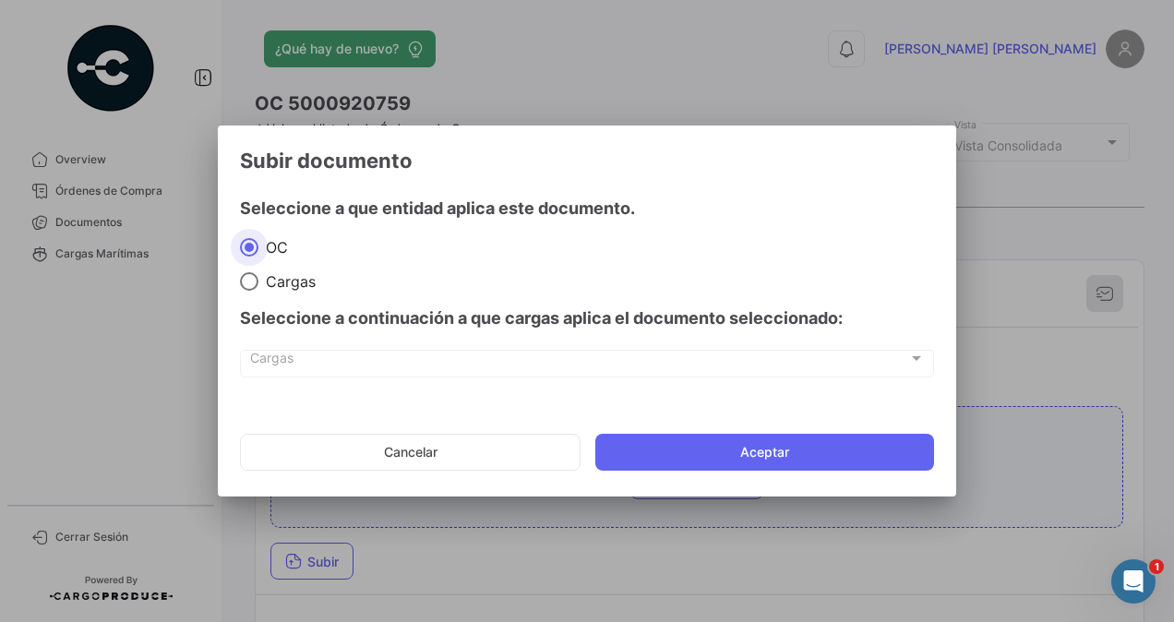
click at [247, 279] on span at bounding box center [249, 281] width 18 height 18
click at [247, 279] on input "Cargas" at bounding box center [249, 281] width 18 height 18
radio input "true"
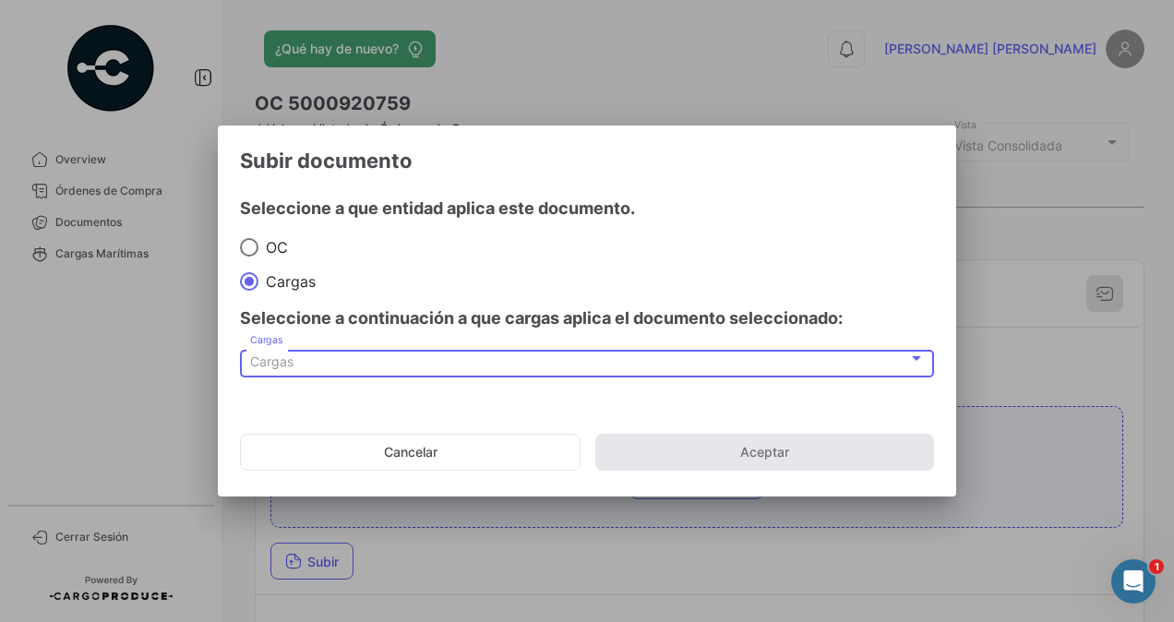
click at [273, 355] on span "Cargas" at bounding box center [271, 362] width 43 height 16
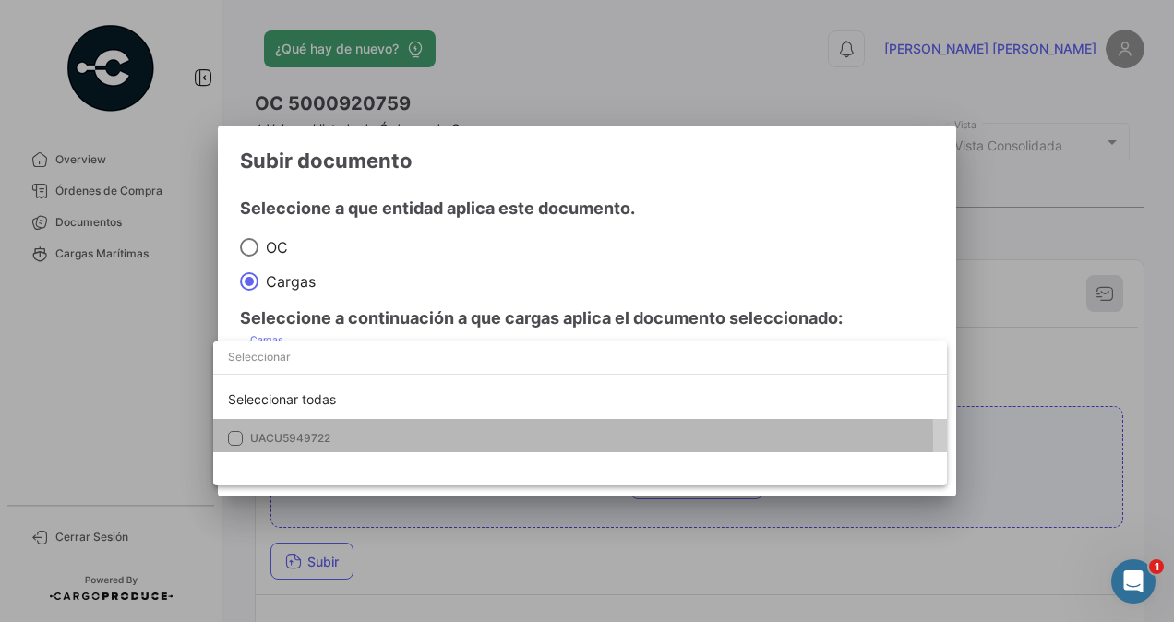
click at [265, 441] on span "UACU5949722" at bounding box center [290, 438] width 80 height 14
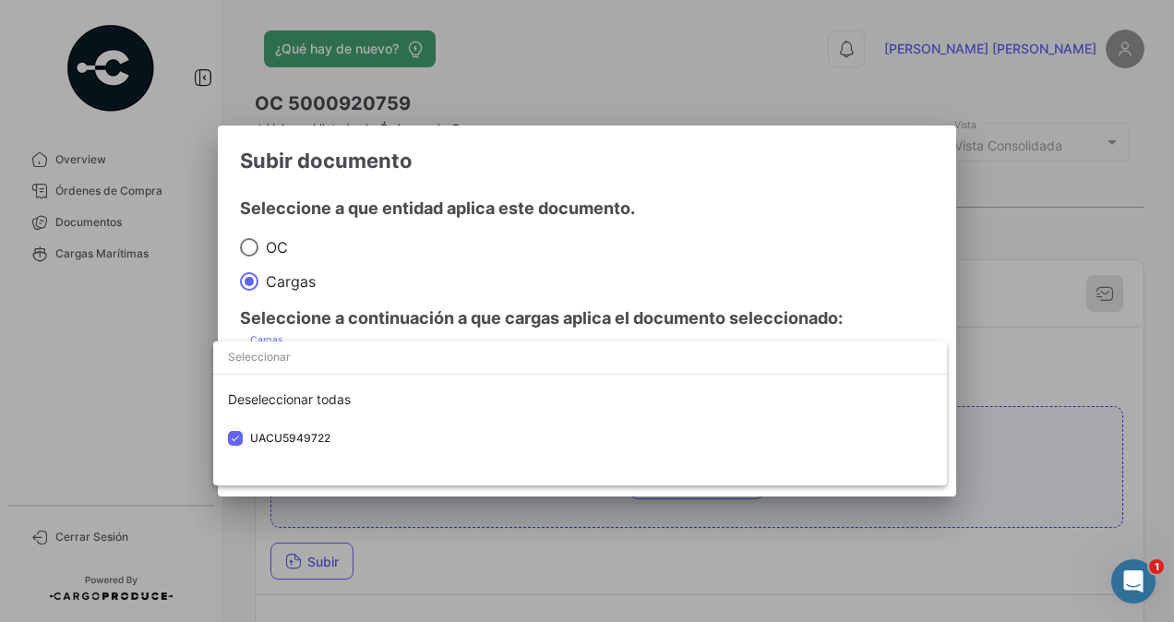
click at [1028, 373] on div at bounding box center [587, 311] width 1174 height 622
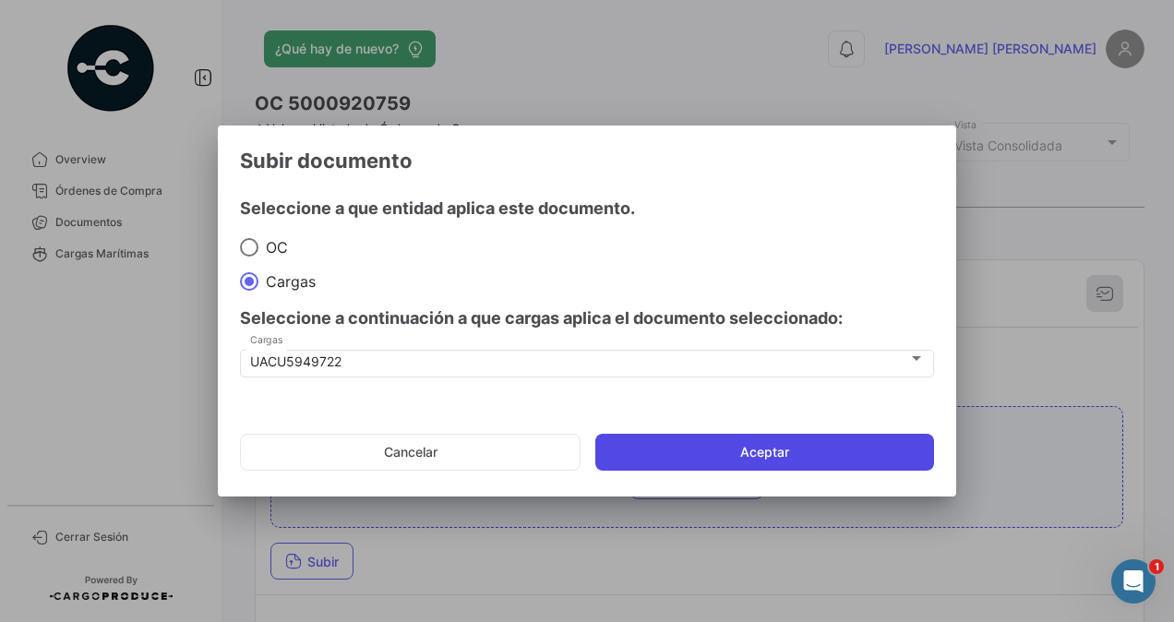
click at [781, 447] on button "Aceptar" at bounding box center [764, 452] width 339 height 37
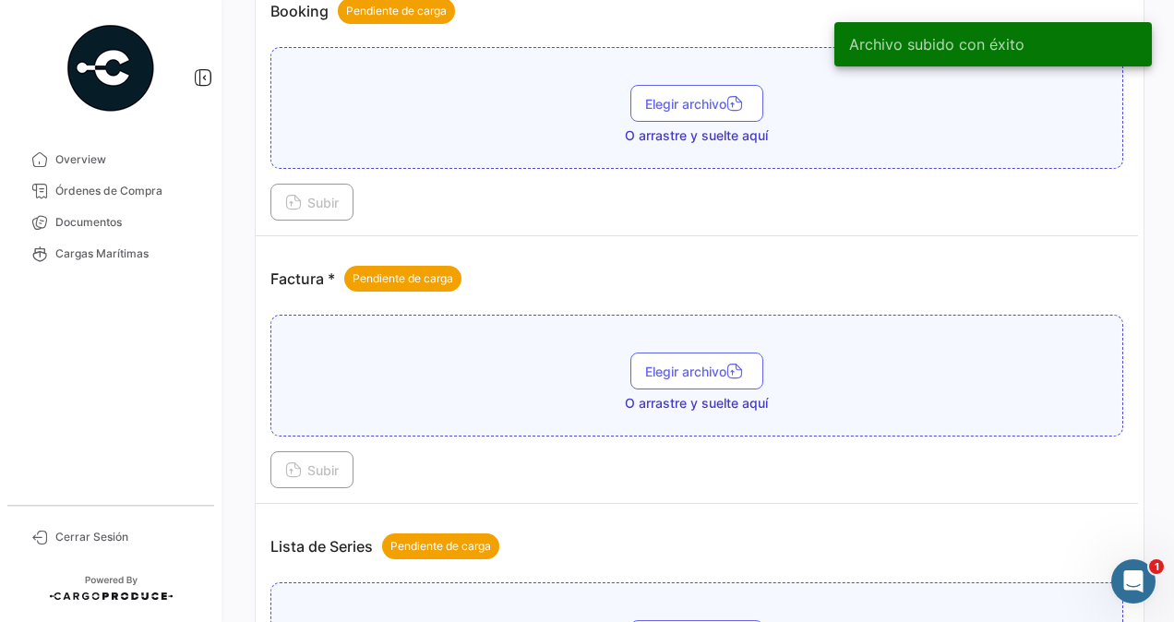
scroll to position [831, 0]
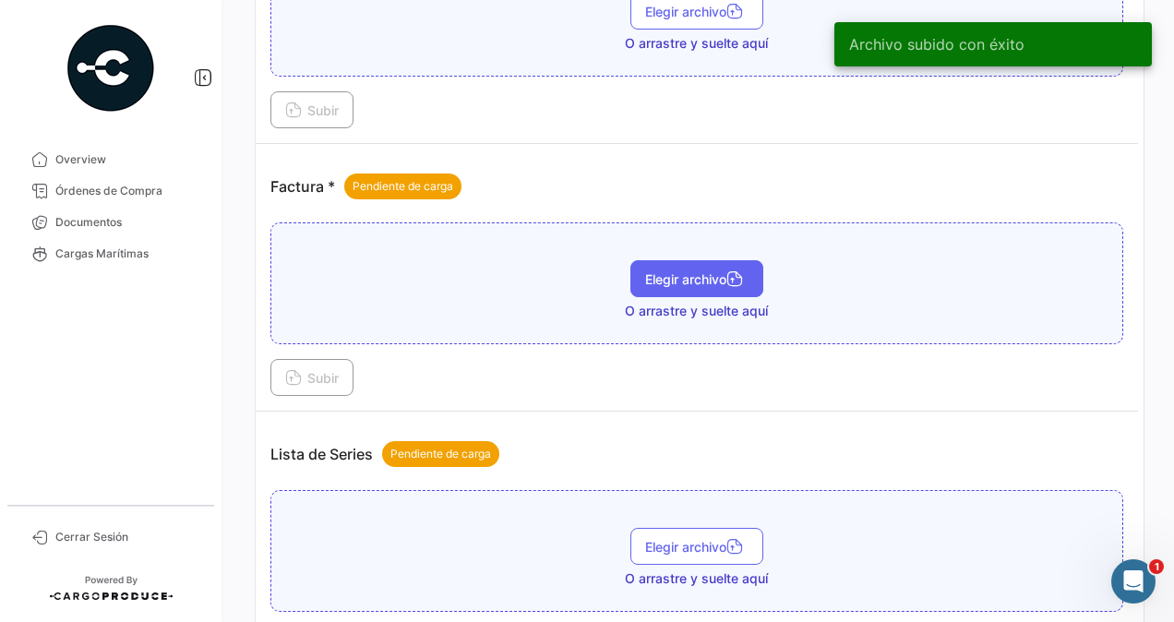
click at [663, 271] on span "Elegir archivo" at bounding box center [696, 279] width 103 height 16
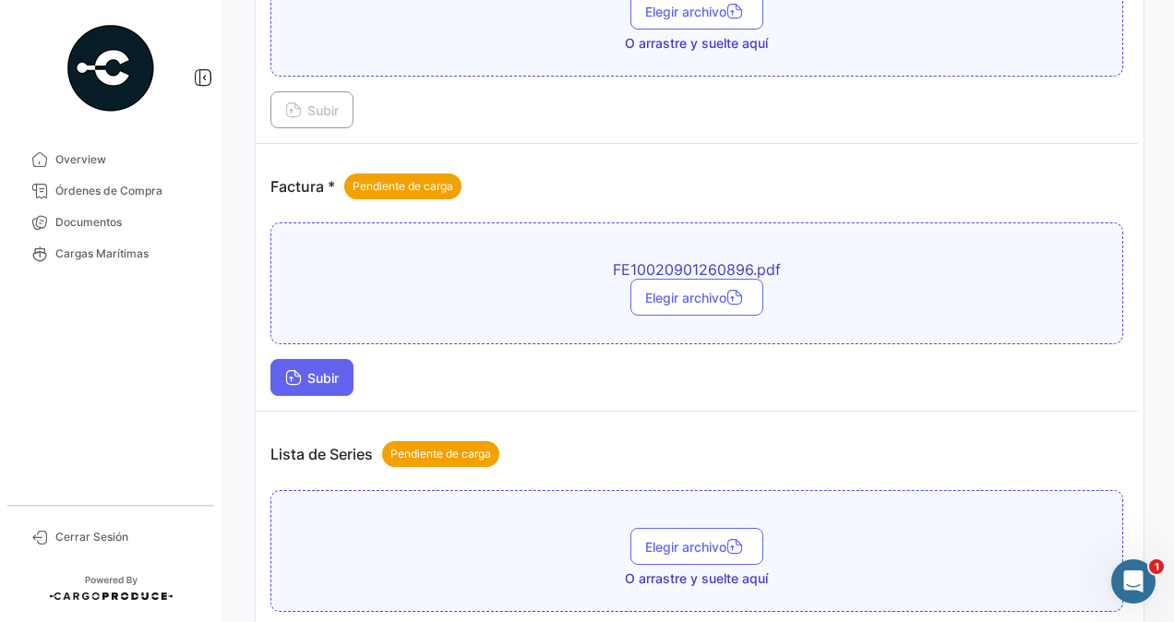
click at [322, 373] on span "Subir" at bounding box center [312, 378] width 54 height 16
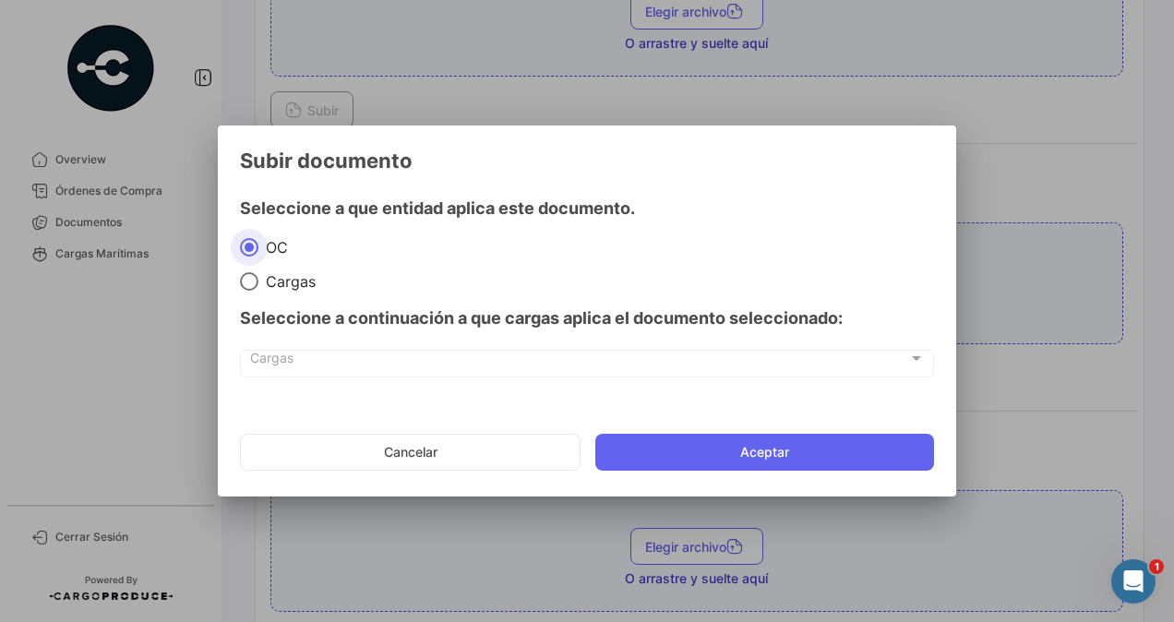
click at [249, 279] on span at bounding box center [249, 281] width 18 height 18
click at [249, 279] on input "Cargas" at bounding box center [249, 281] width 18 height 18
radio input "true"
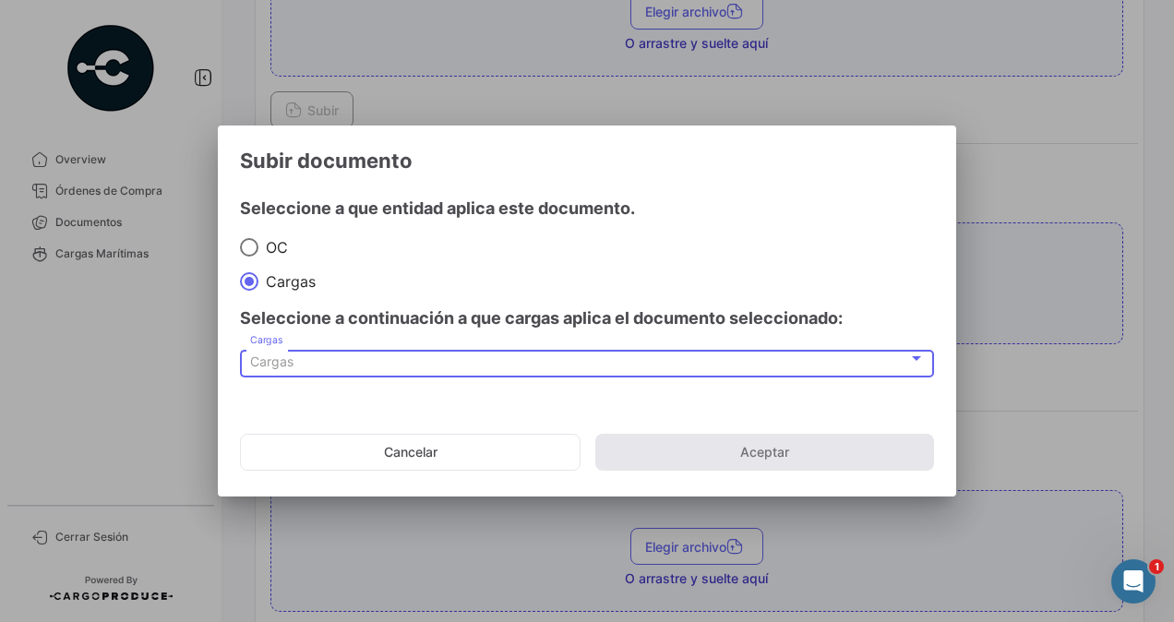
click at [258, 365] on span "Cargas" at bounding box center [271, 362] width 43 height 16
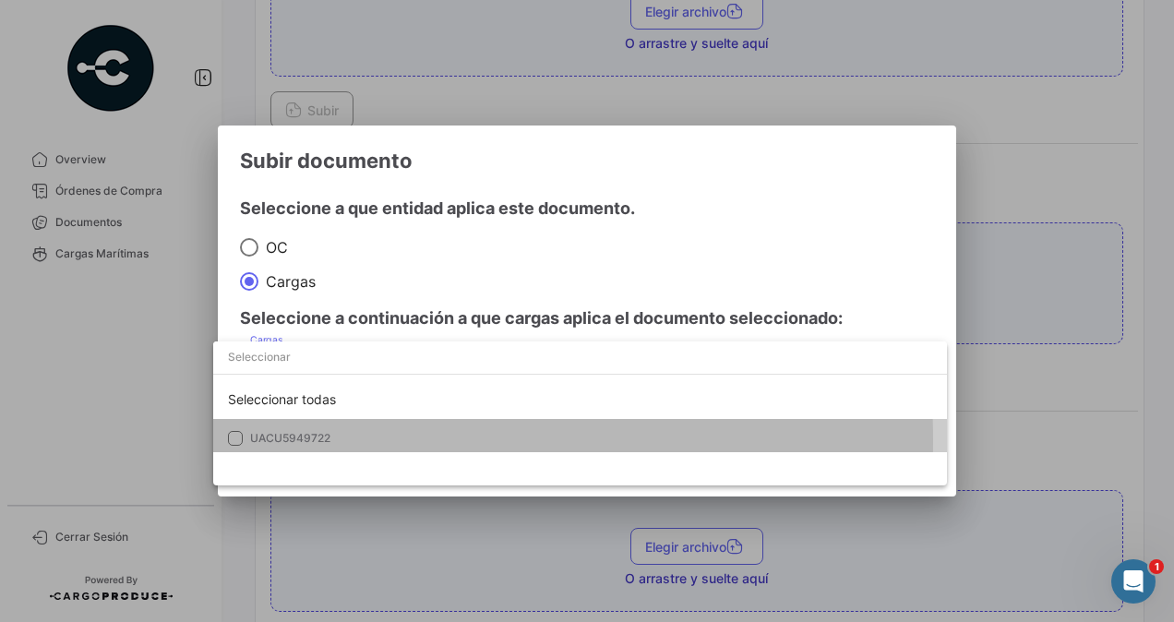
click at [261, 441] on span "UACU5949722" at bounding box center [290, 438] width 80 height 14
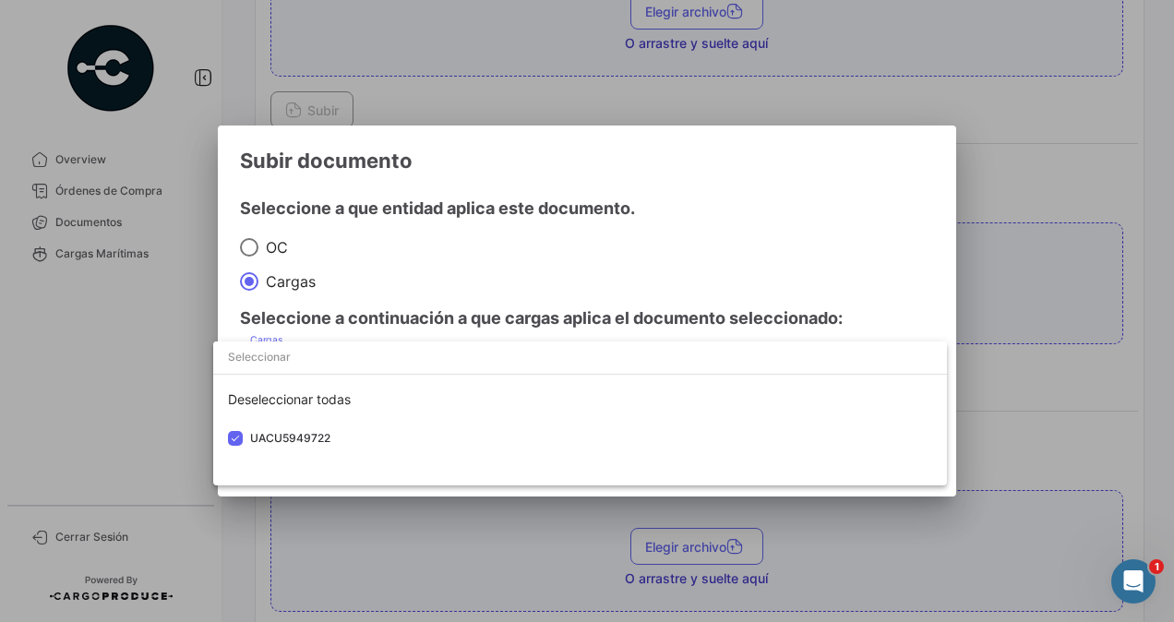
click at [1052, 380] on div at bounding box center [587, 311] width 1174 height 622
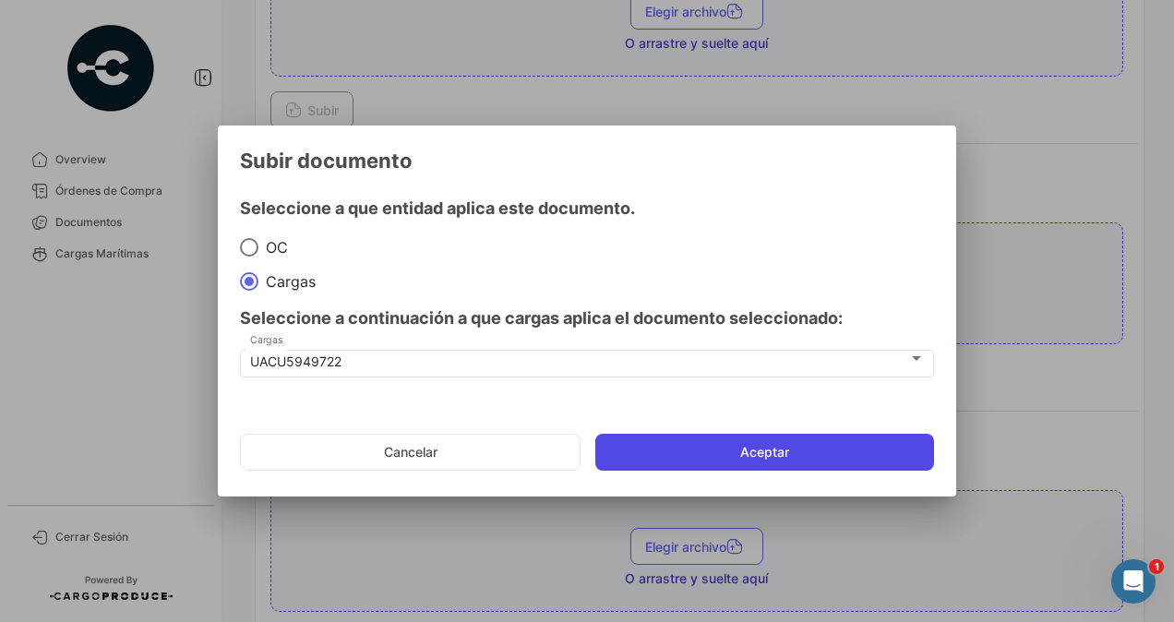
click at [838, 451] on button "Aceptar" at bounding box center [764, 452] width 339 height 37
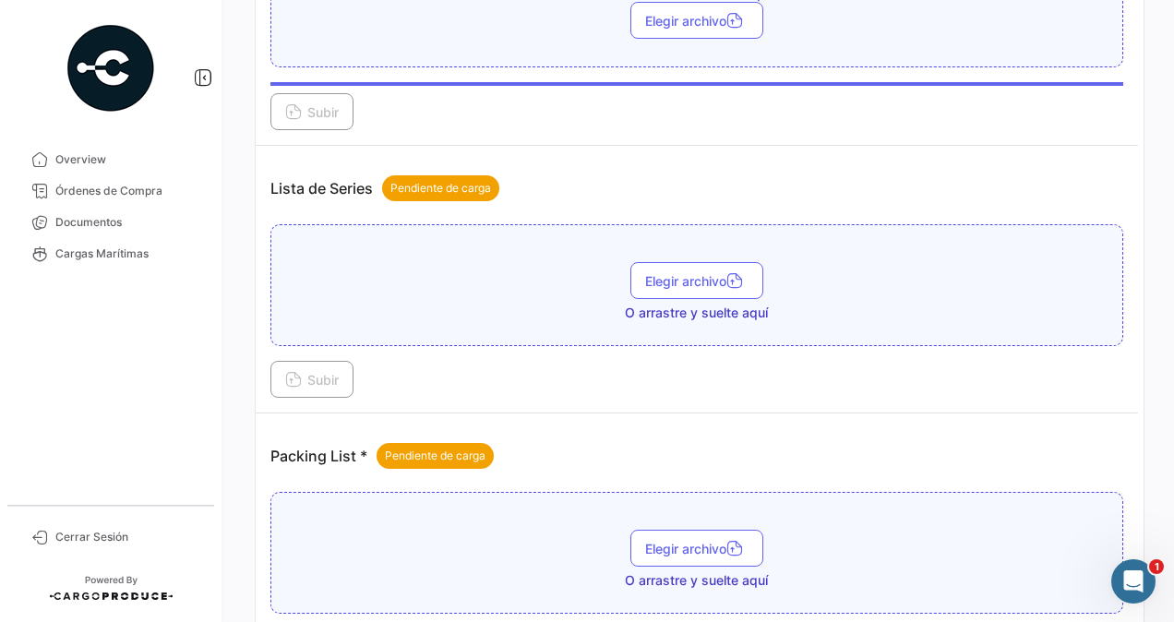
scroll to position [1200, 0]
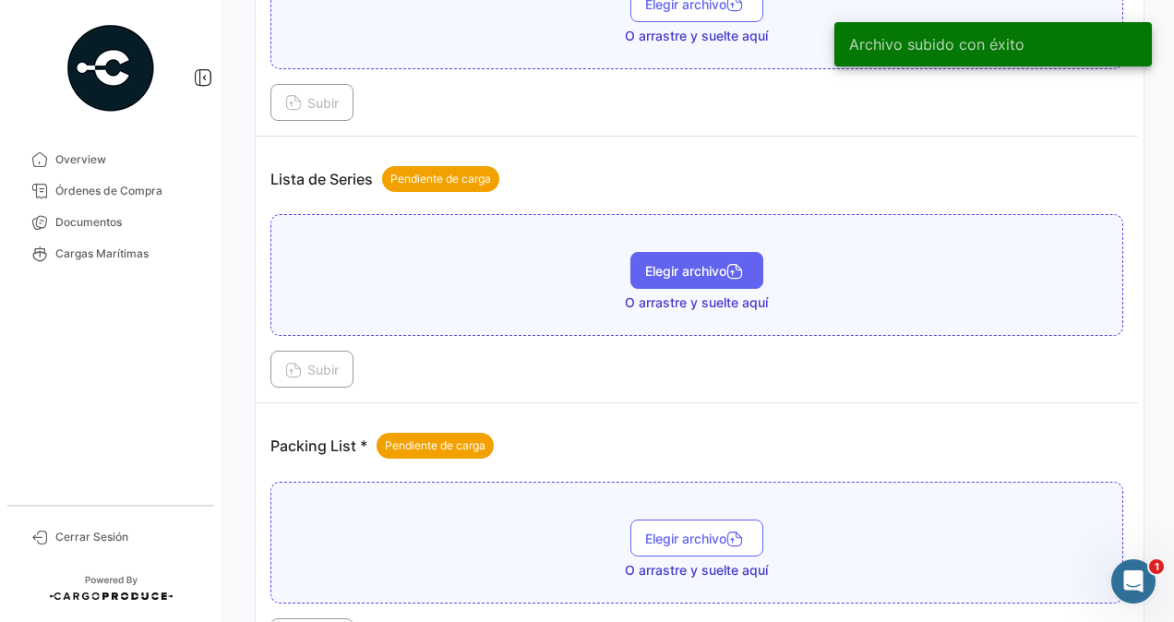
click at [679, 263] on span "Elegir archivo" at bounding box center [696, 271] width 103 height 16
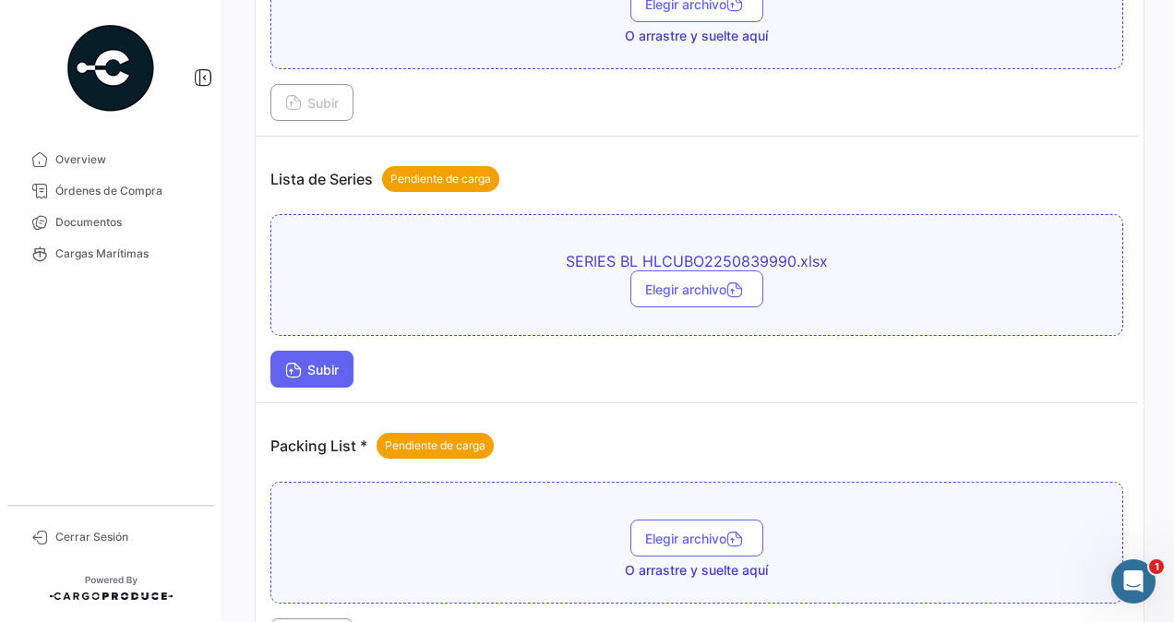
click at [320, 362] on span "Subir" at bounding box center [312, 370] width 54 height 16
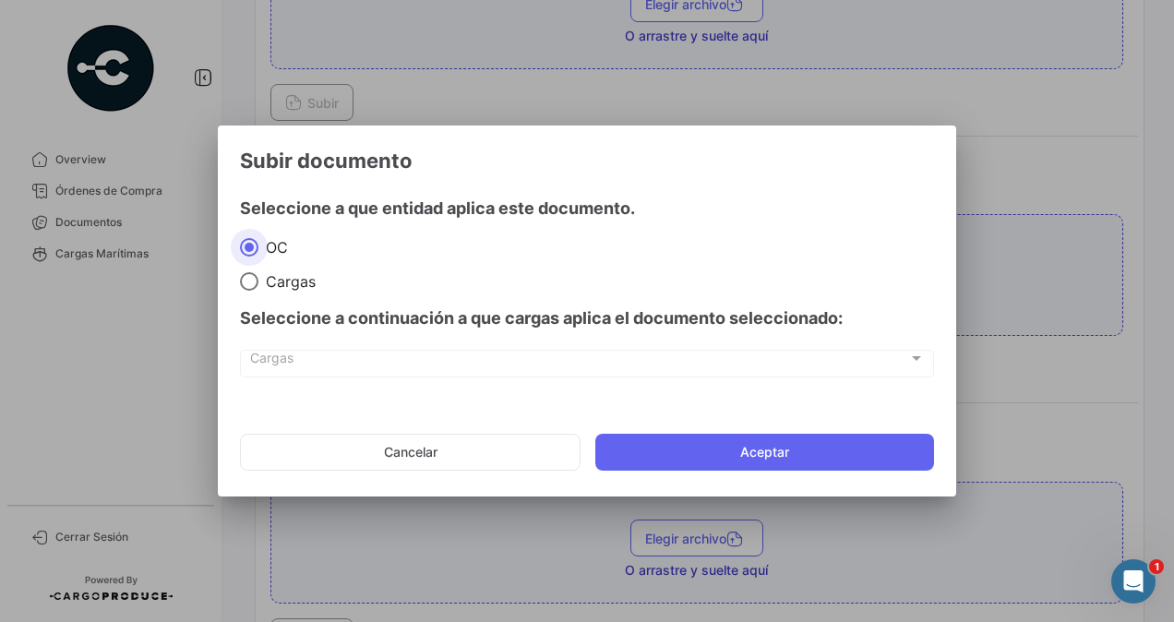
click at [254, 279] on span at bounding box center [249, 281] width 18 height 18
click at [254, 279] on input "Cargas" at bounding box center [249, 281] width 18 height 18
radio input "true"
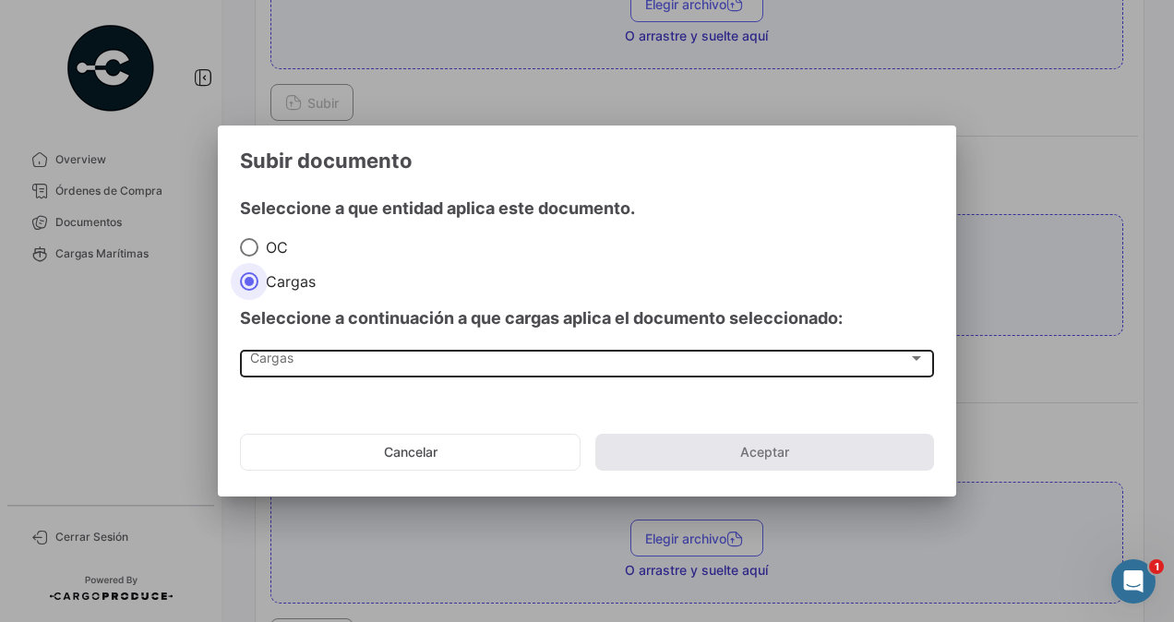
click at [260, 361] on span "Cargas" at bounding box center [579, 362] width 658 height 16
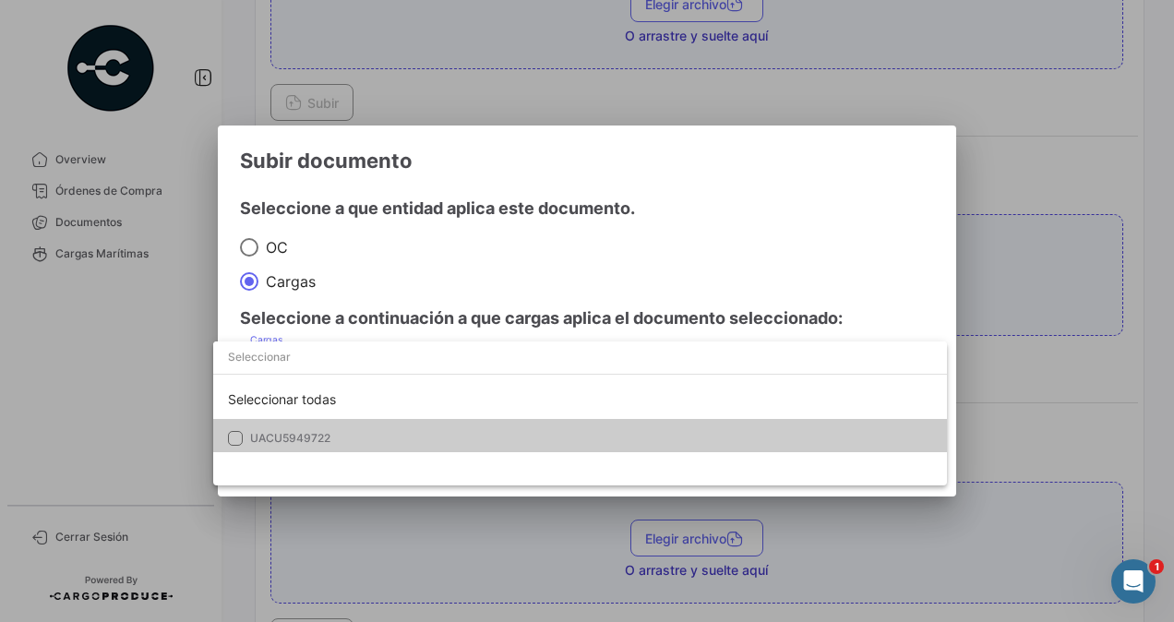
click at [281, 439] on span "UACU5949722" at bounding box center [290, 438] width 80 height 14
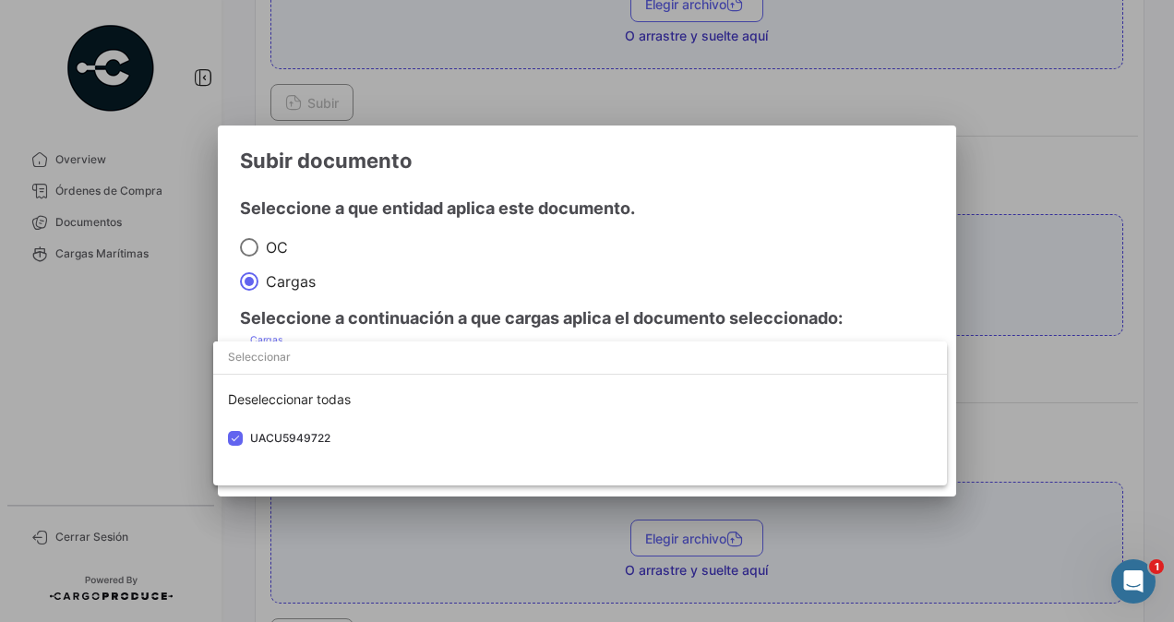
click at [1006, 364] on div at bounding box center [587, 311] width 1174 height 622
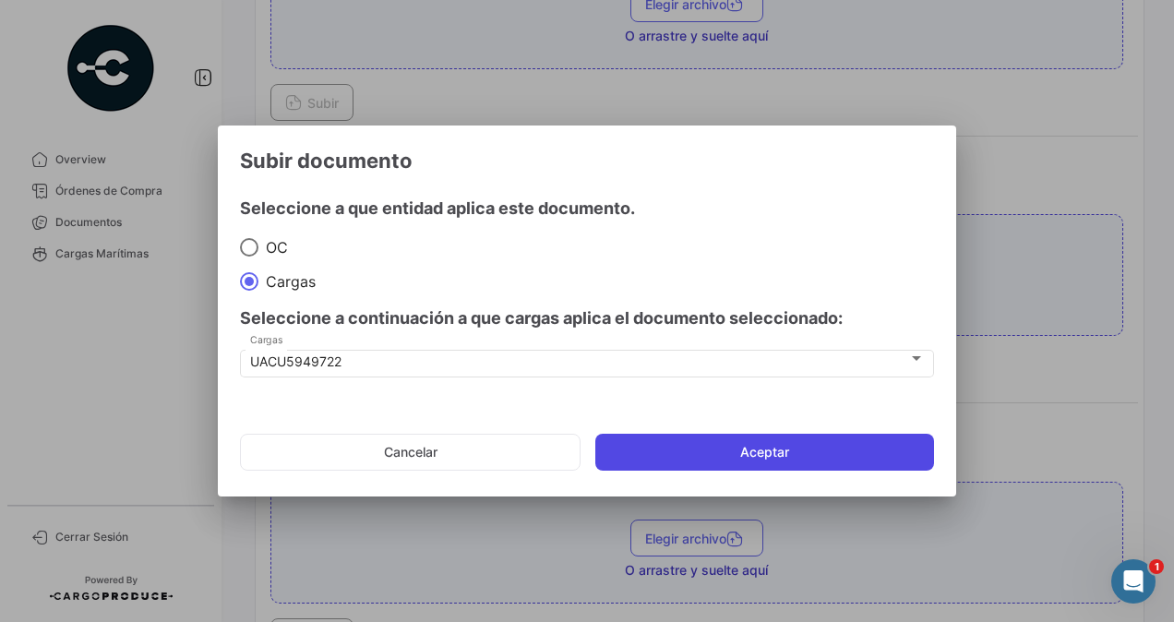
click at [783, 451] on button "Aceptar" at bounding box center [764, 452] width 339 height 37
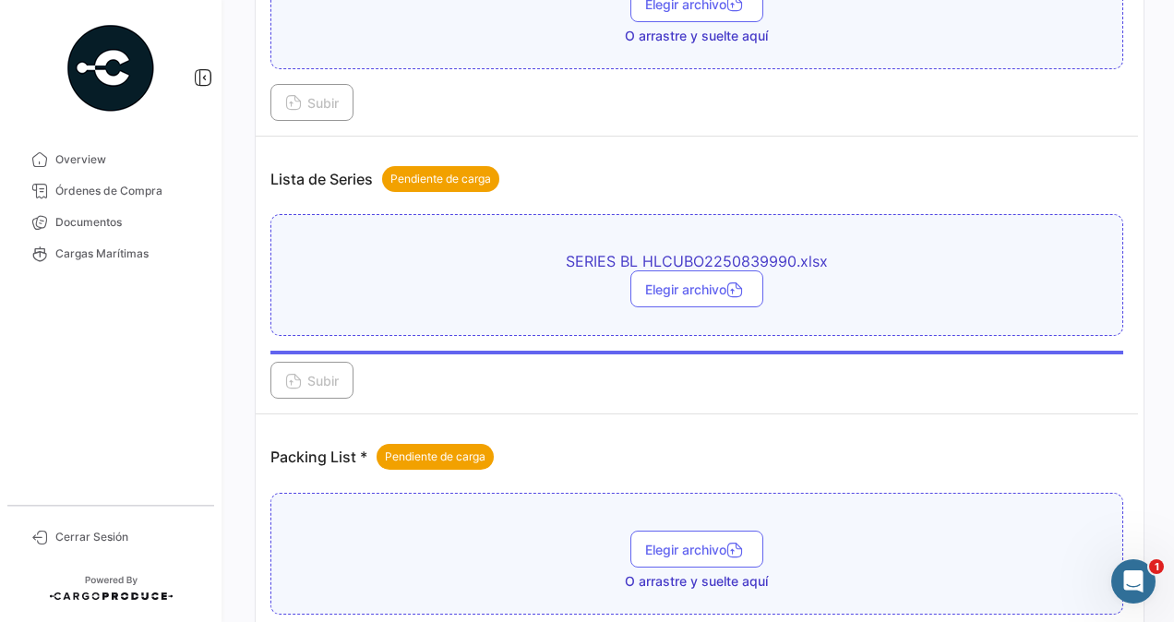
scroll to position [1354, 0]
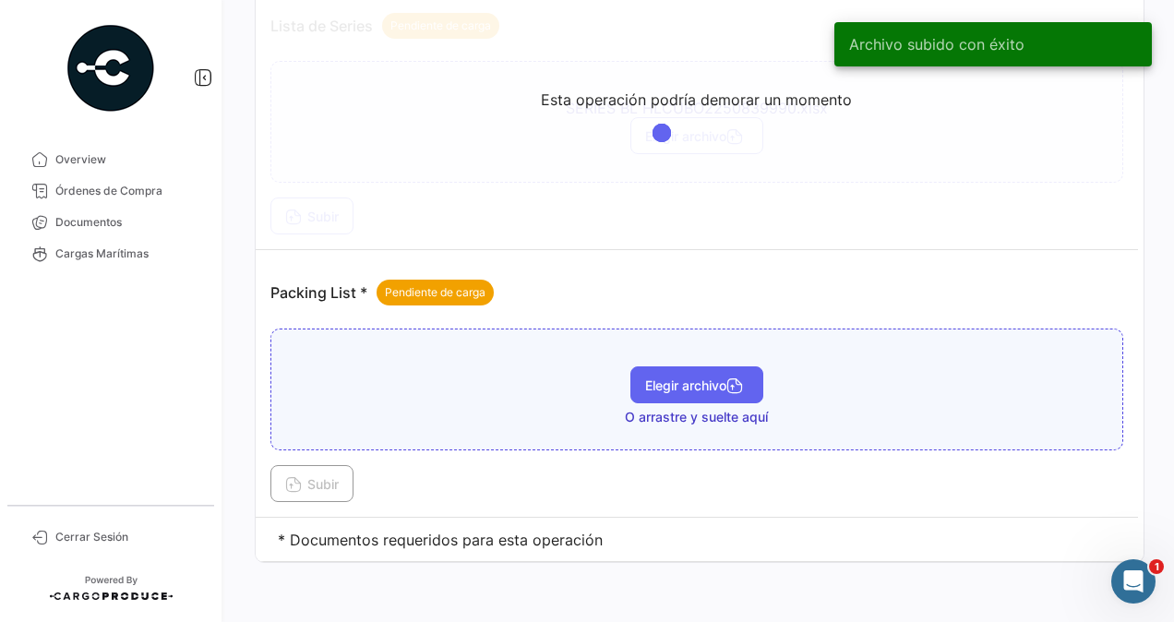
click at [668, 378] on span "Elegir archivo" at bounding box center [696, 386] width 103 height 16
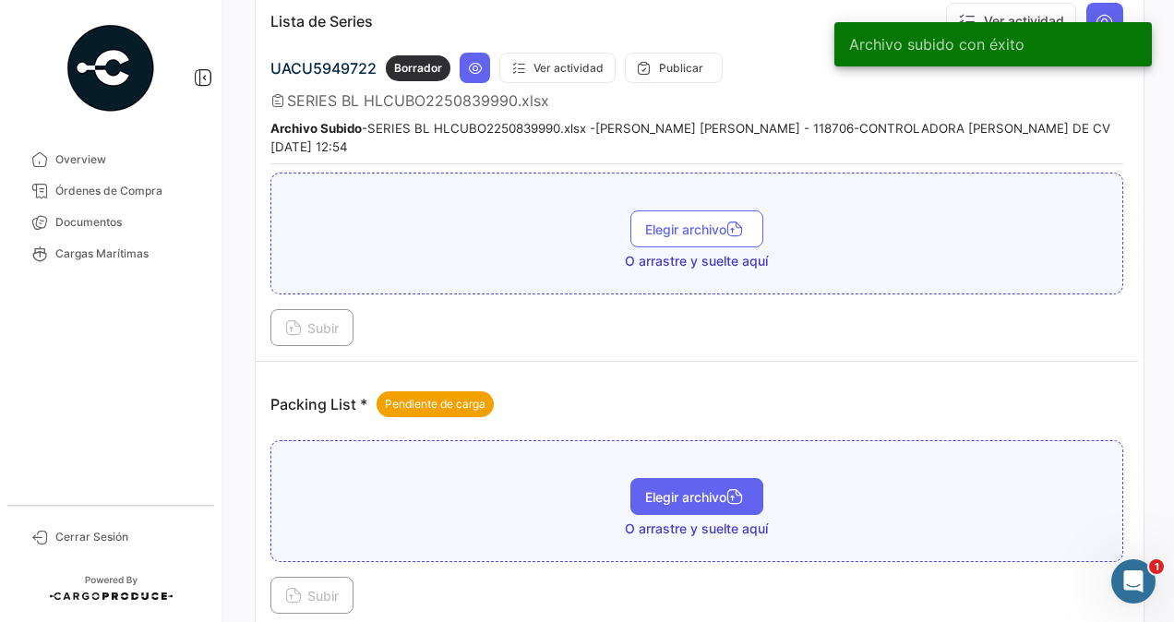
click at [672, 489] on span "Elegir archivo" at bounding box center [696, 497] width 103 height 16
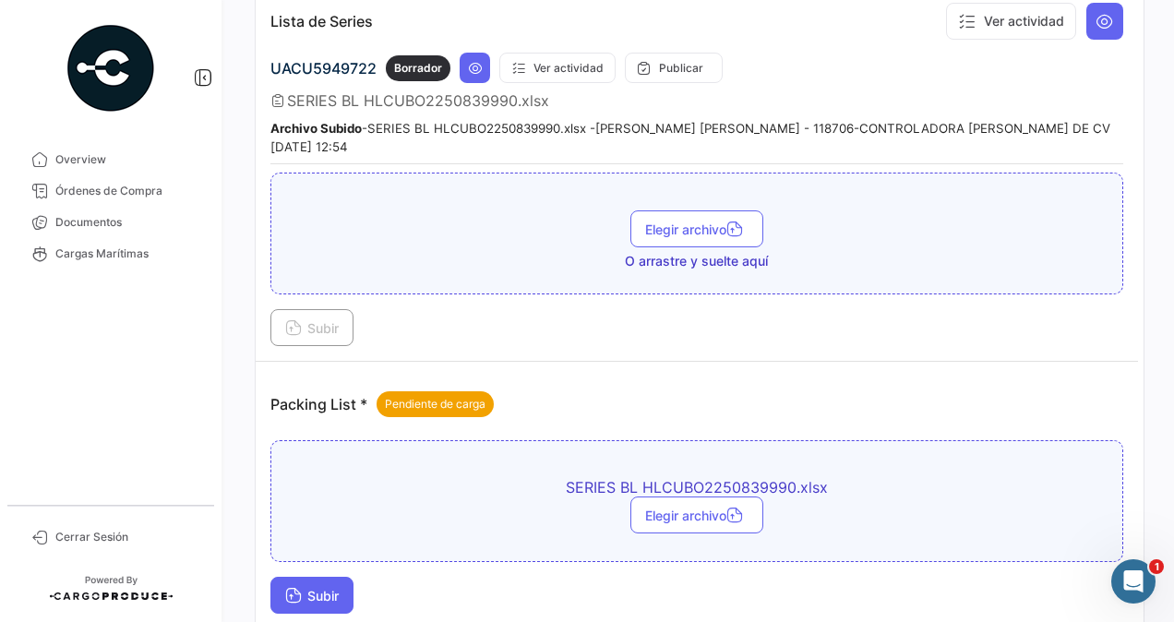
click at [314, 588] on span "Subir" at bounding box center [312, 596] width 54 height 16
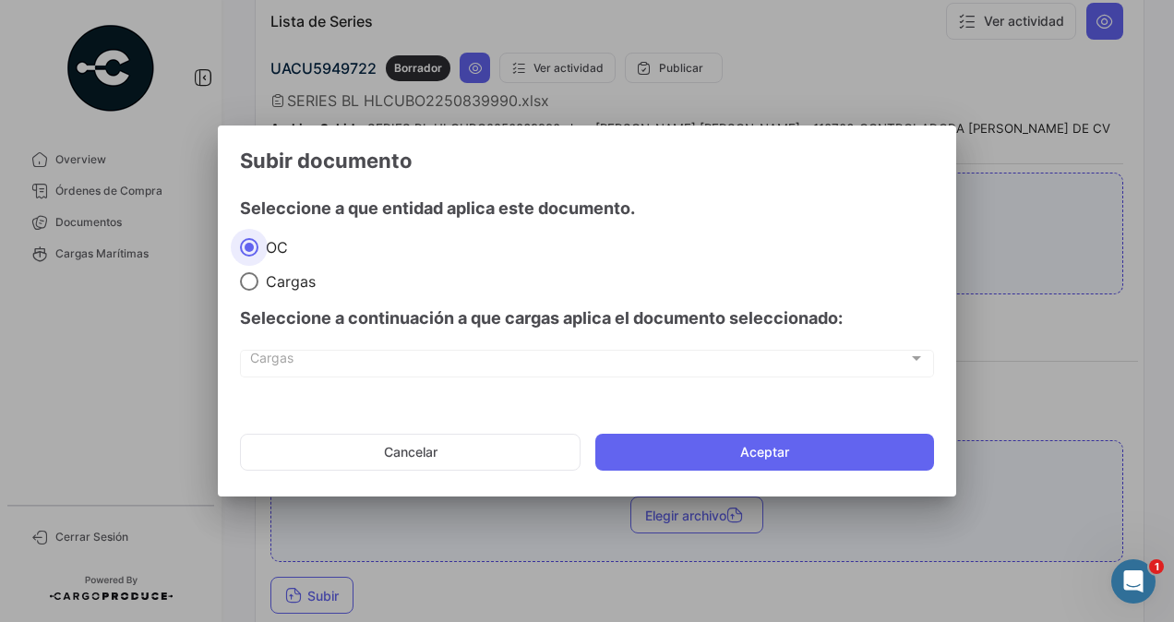
drag, startPoint x: 258, startPoint y: 282, endPoint x: 271, endPoint y: 319, distance: 40.0
click at [258, 282] on label "Cargas" at bounding box center [437, 281] width 395 height 18
click at [258, 282] on input "Cargas" at bounding box center [249, 281] width 18 height 18
radio input "true"
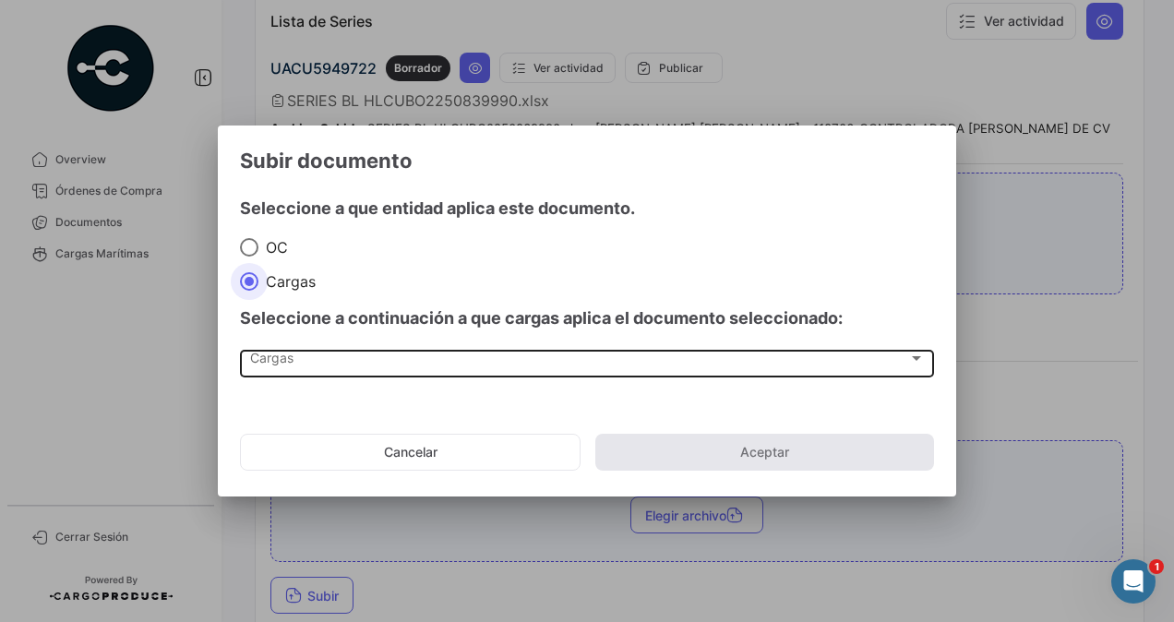
click at [272, 359] on span "Cargas" at bounding box center [579, 362] width 658 height 16
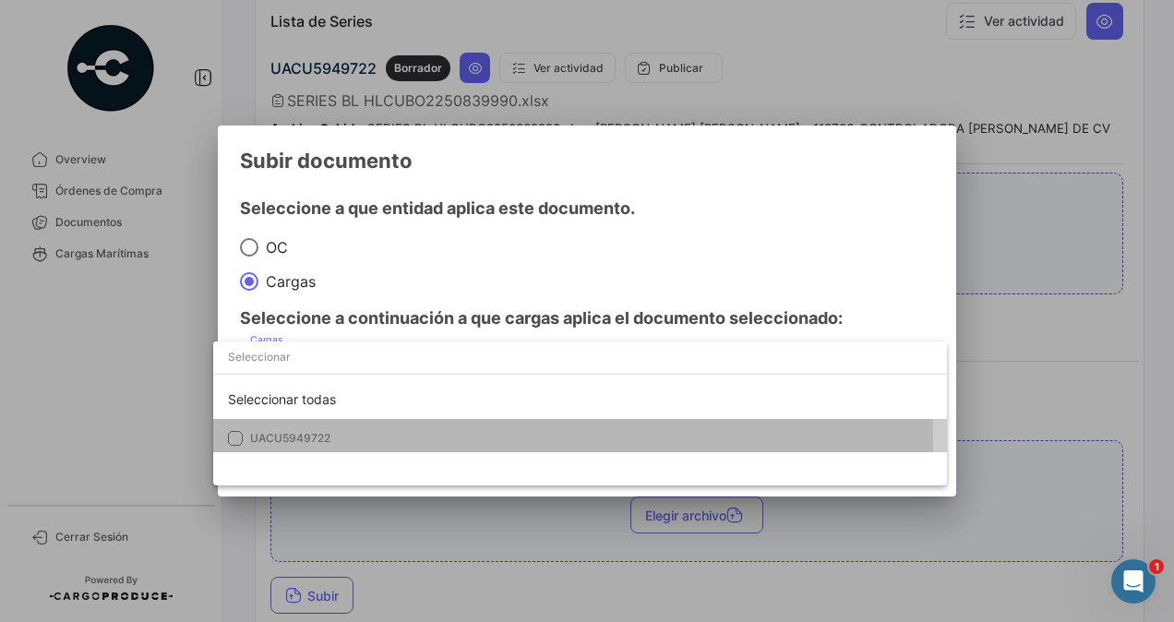
click at [300, 442] on span "UACU5949722" at bounding box center [290, 438] width 80 height 14
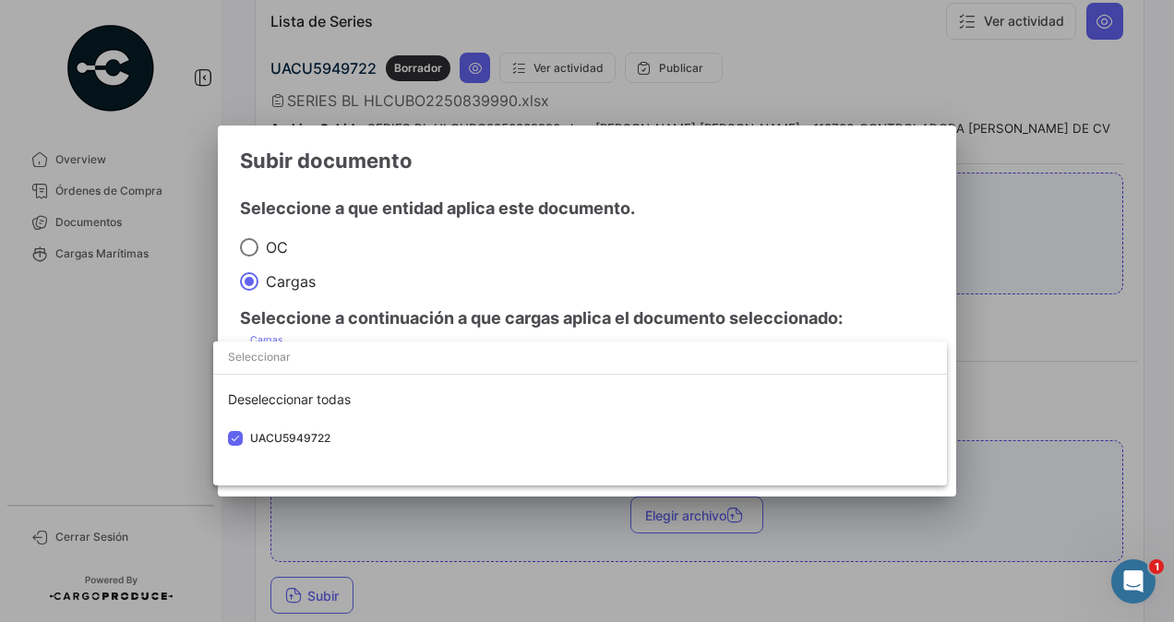
drag, startPoint x: 1013, startPoint y: 399, endPoint x: 987, endPoint y: 414, distance: 29.8
click at [1013, 399] on div at bounding box center [587, 311] width 1174 height 622
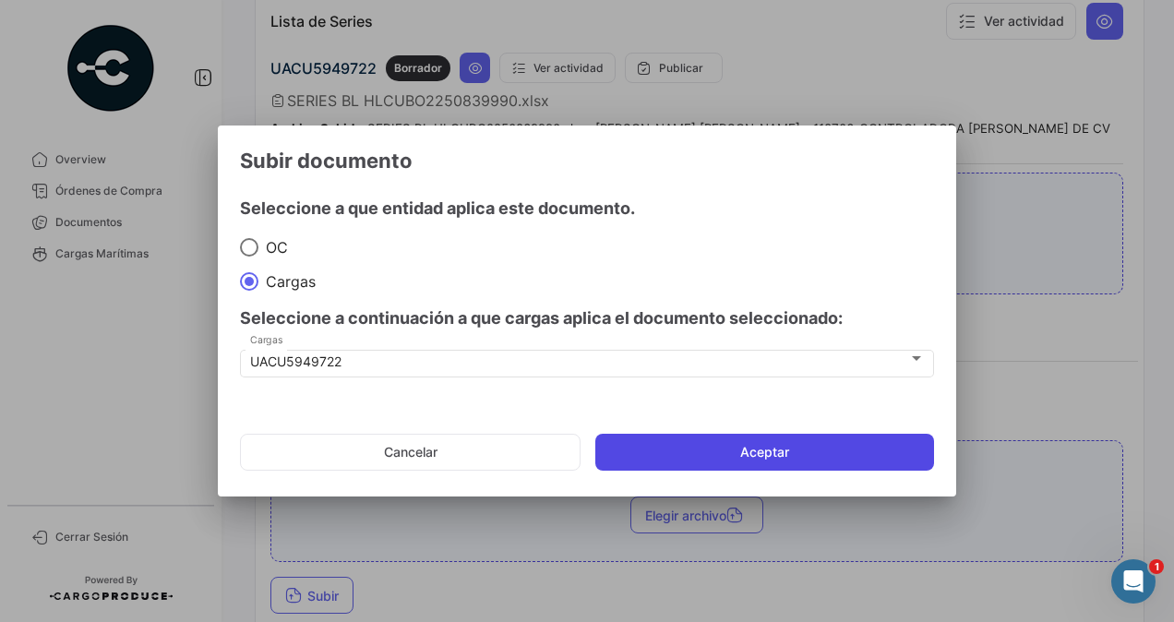
click at [852, 453] on button "Aceptar" at bounding box center [764, 452] width 339 height 37
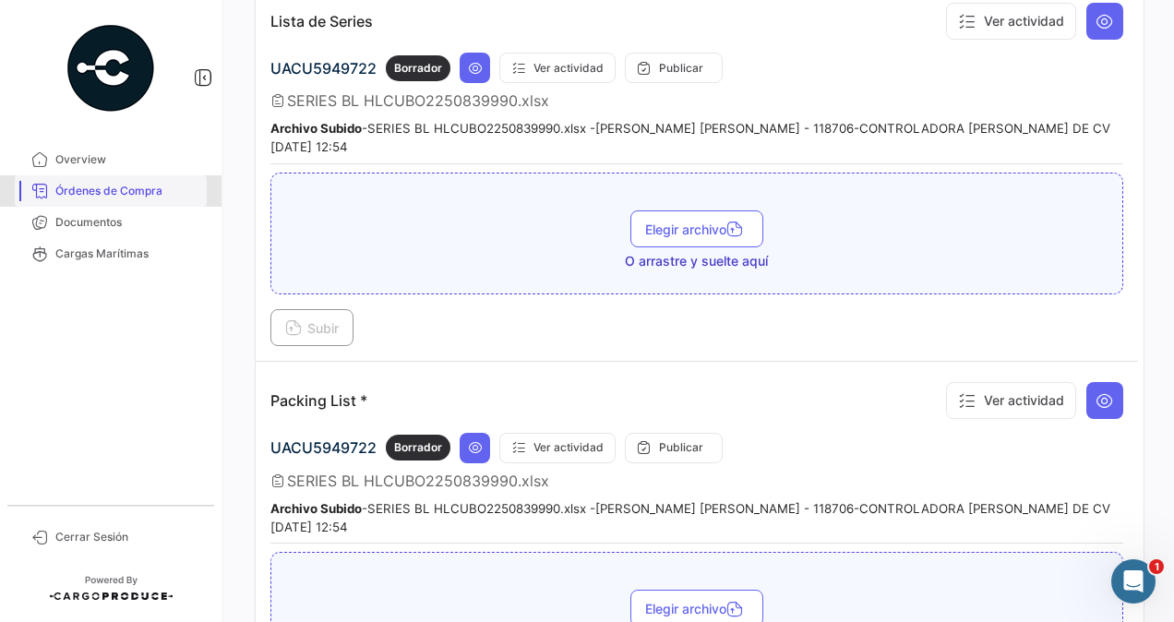
click at [129, 181] on link "Órdenes de Compra" at bounding box center [111, 190] width 192 height 31
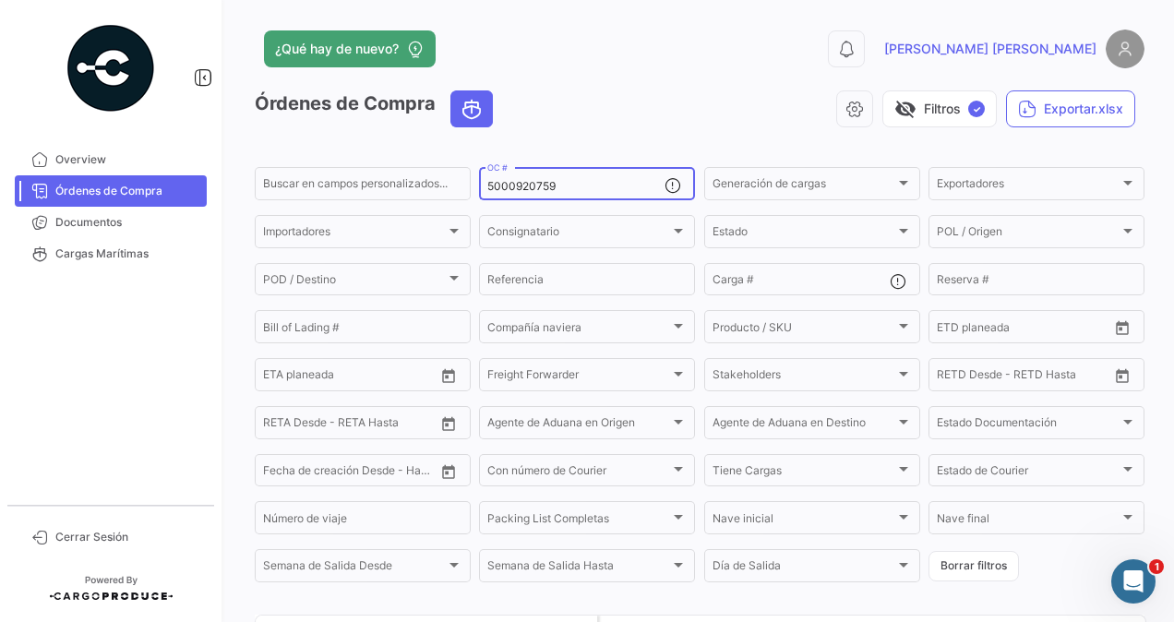
click at [567, 175] on div "5000920759 OC #" at bounding box center [575, 182] width 177 height 36
type input "5"
paste input "5000920762"
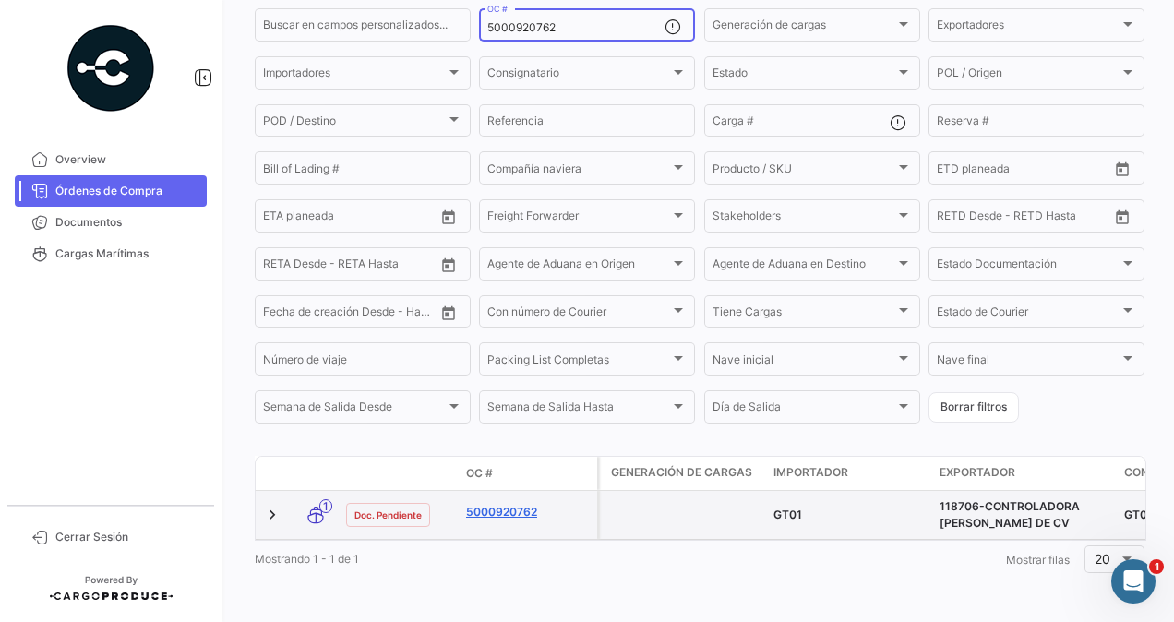
type input "5000920762"
click at [497, 504] on link "5000920762" at bounding box center [528, 512] width 124 height 17
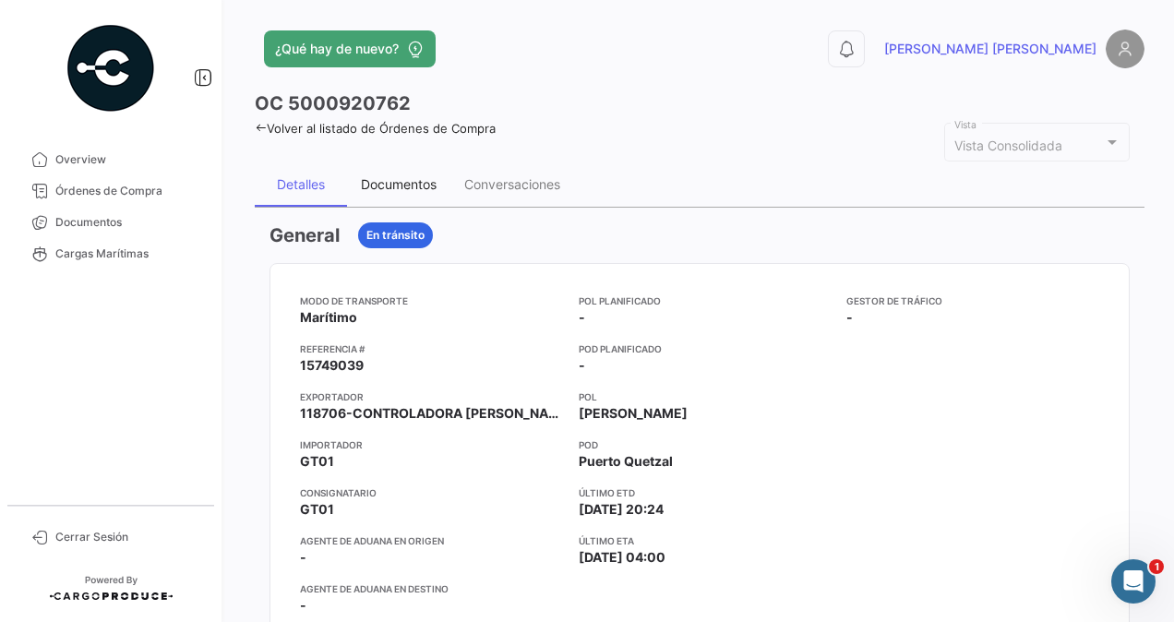
click at [380, 186] on div "Documentos" at bounding box center [399, 184] width 76 height 16
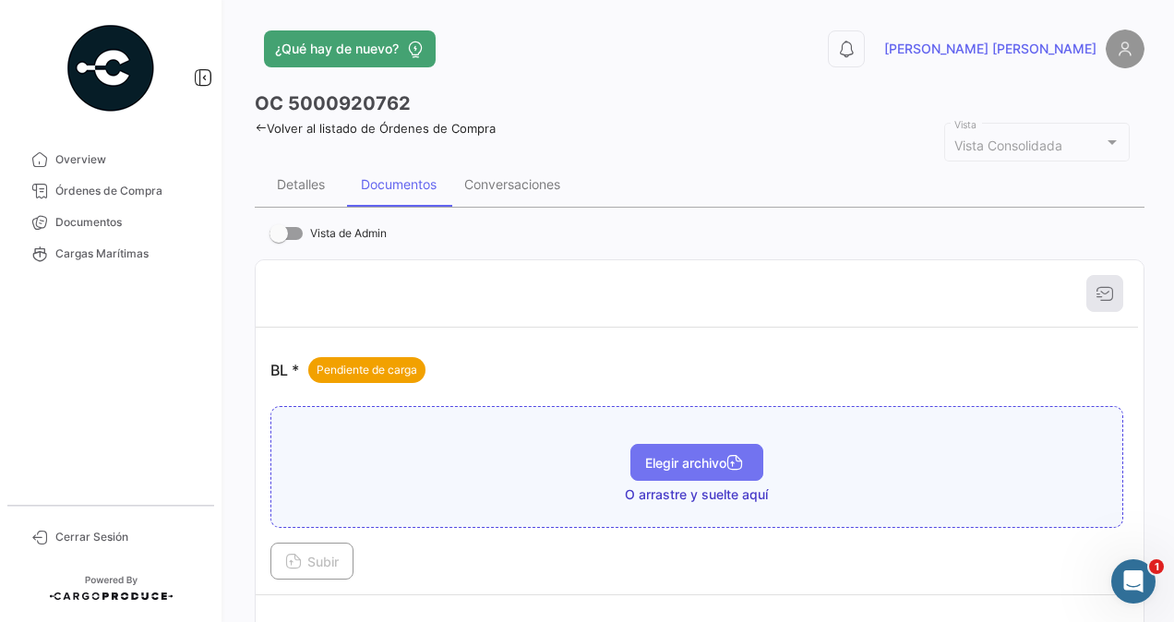
click at [661, 451] on button "Elegir archivo" at bounding box center [697, 462] width 133 height 37
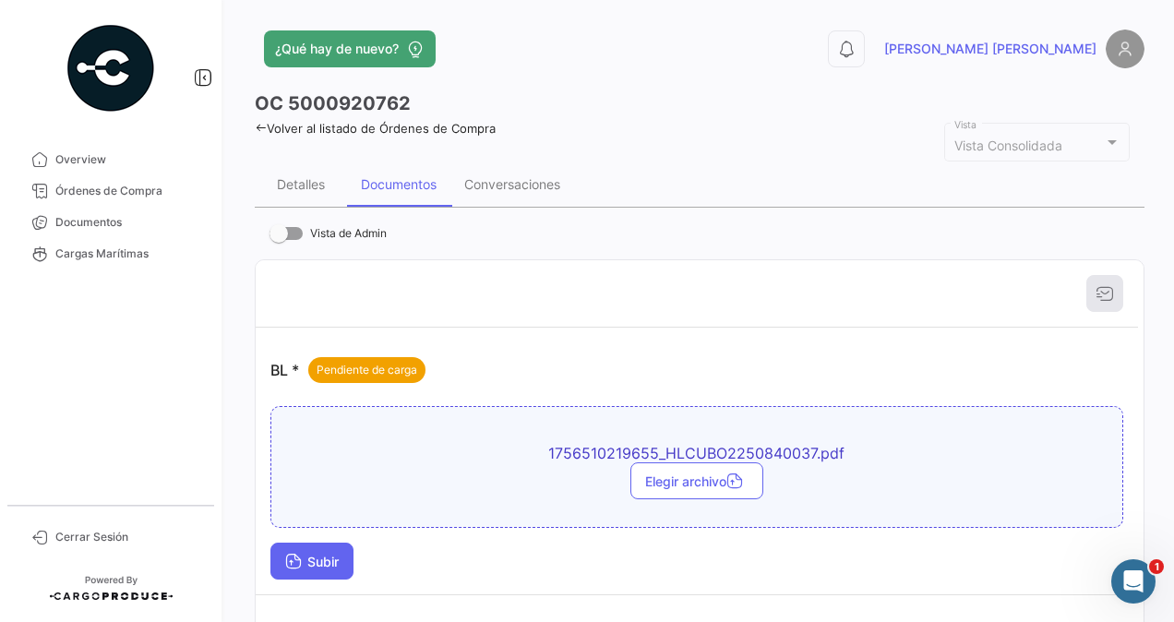
click at [326, 548] on button "Subir" at bounding box center [311, 561] width 83 height 37
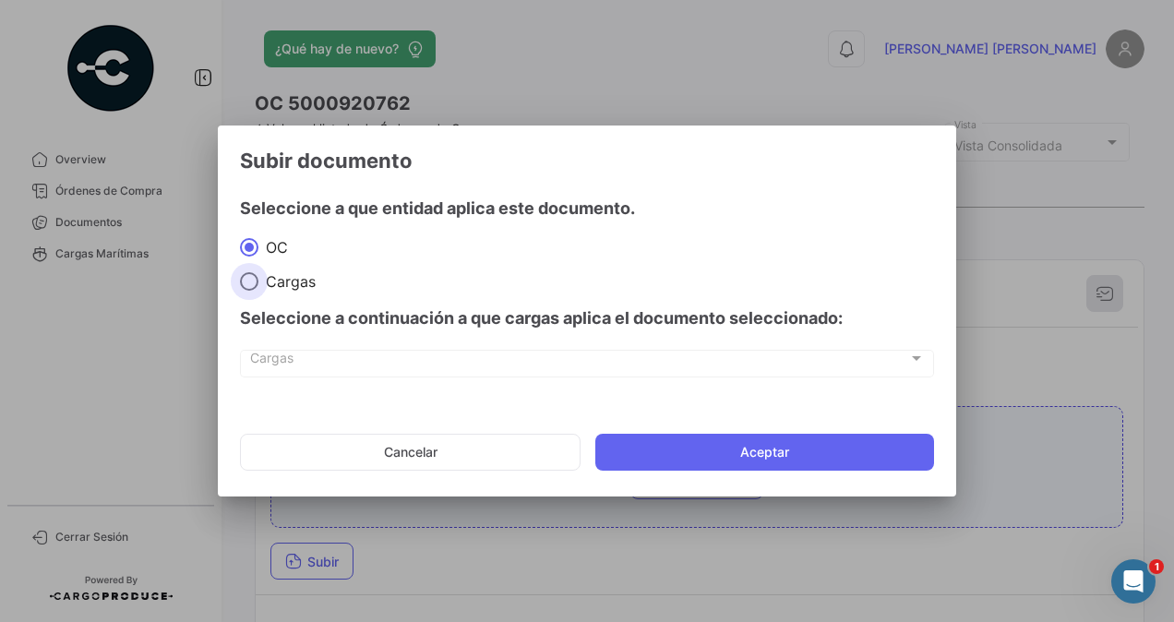
drag, startPoint x: 250, startPoint y: 280, endPoint x: 252, endPoint y: 292, distance: 12.1
click at [250, 281] on span at bounding box center [249, 281] width 18 height 18
click at [250, 281] on input "Cargas" at bounding box center [249, 281] width 18 height 18
radio input "true"
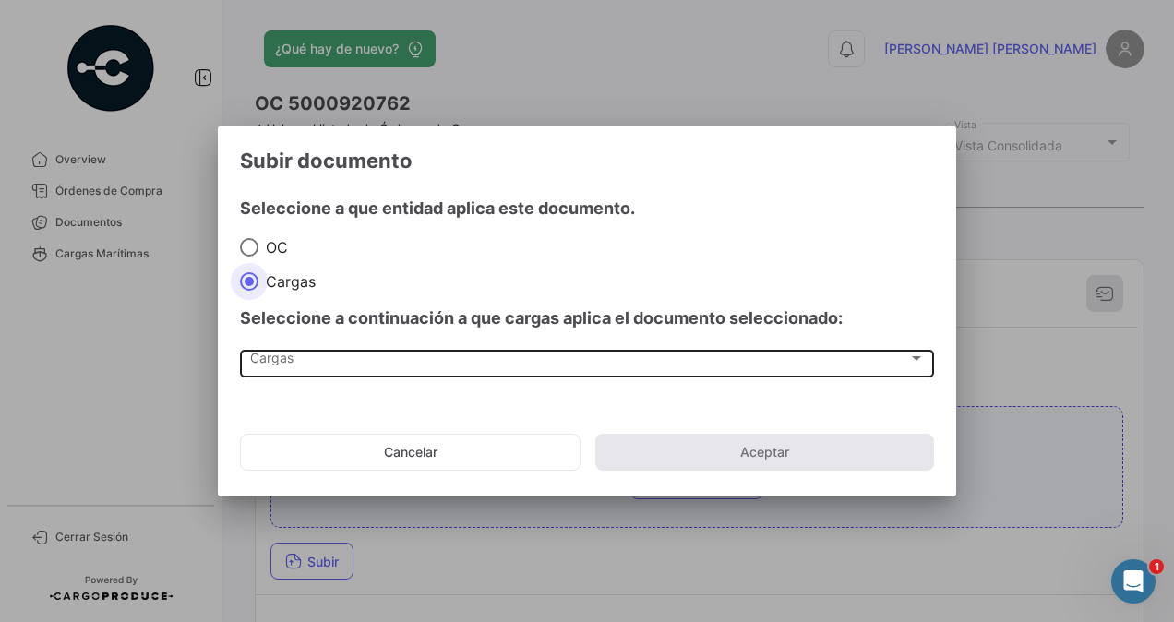
click at [275, 356] on span "Cargas" at bounding box center [579, 362] width 658 height 16
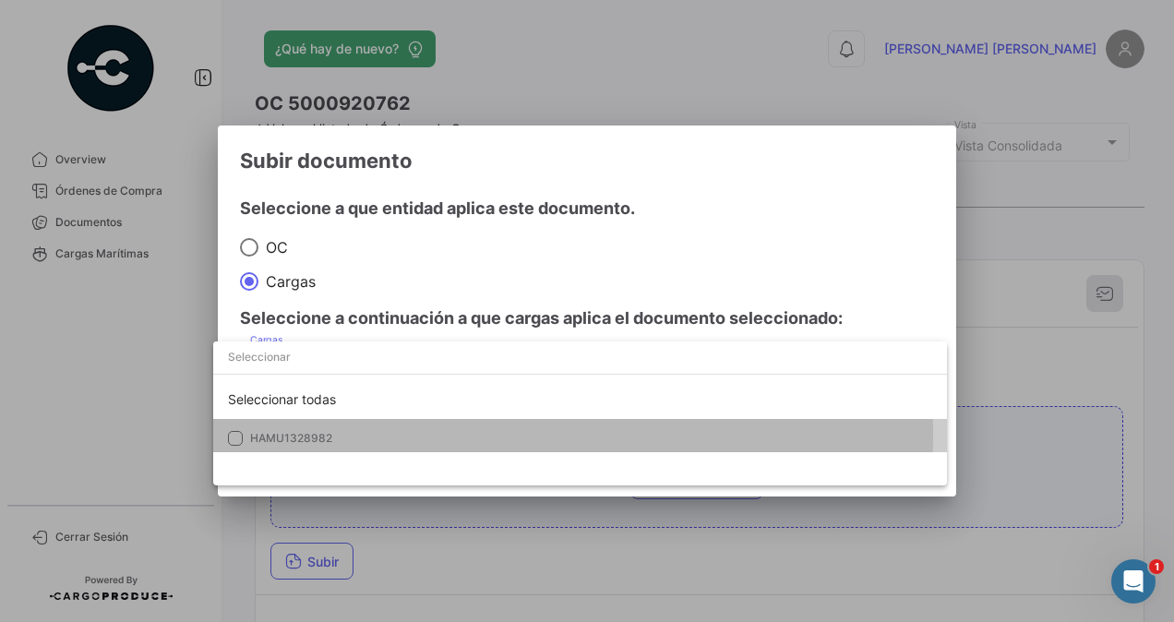
click at [280, 435] on span "HAMU1328982" at bounding box center [291, 438] width 82 height 14
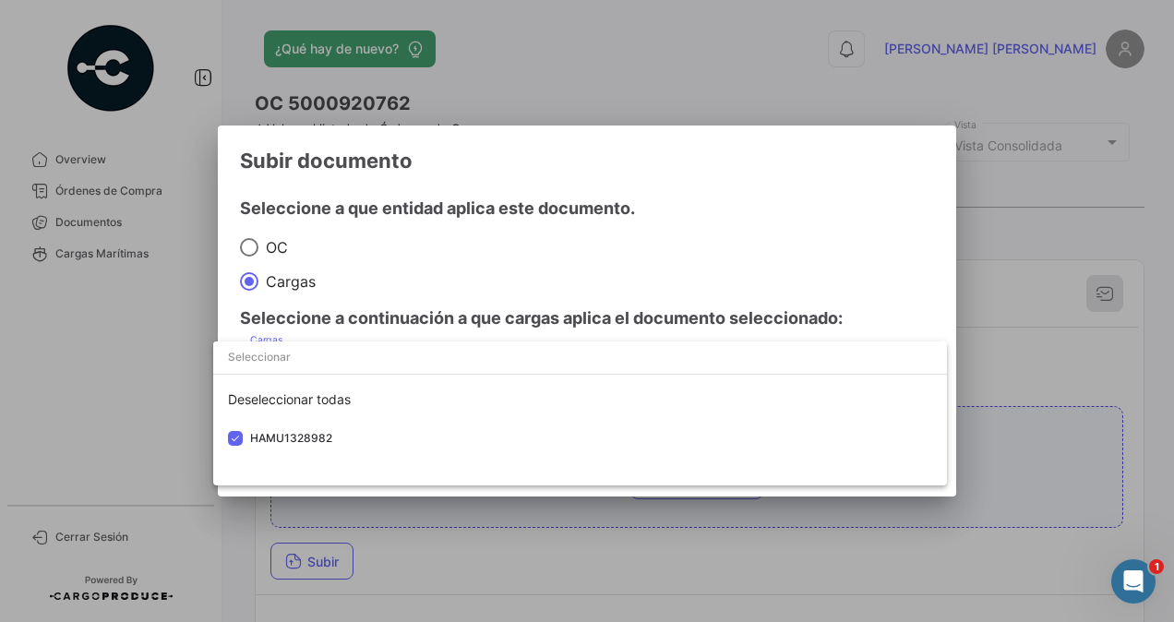
click at [985, 354] on div at bounding box center [587, 311] width 1174 height 622
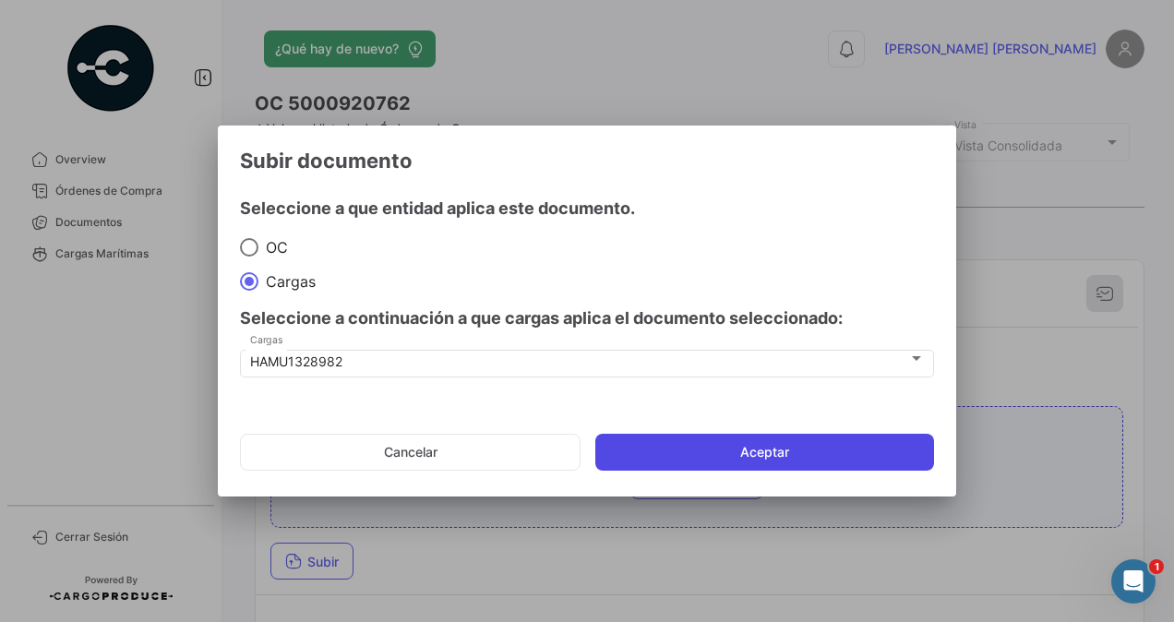
click at [772, 451] on button "Aceptar" at bounding box center [764, 452] width 339 height 37
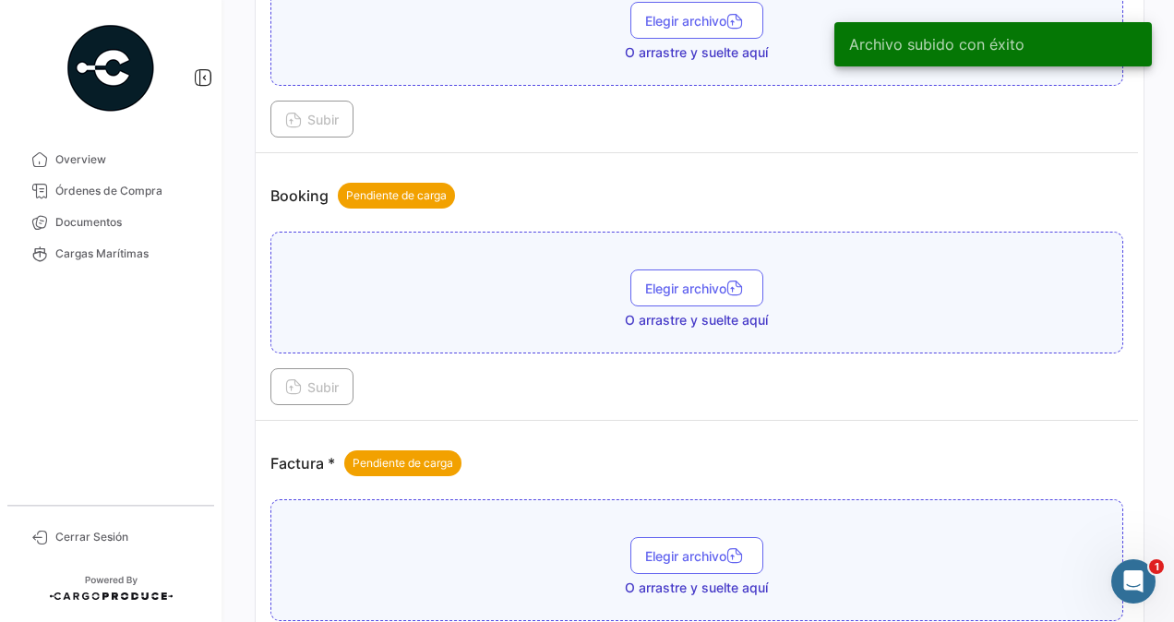
scroll to position [831, 0]
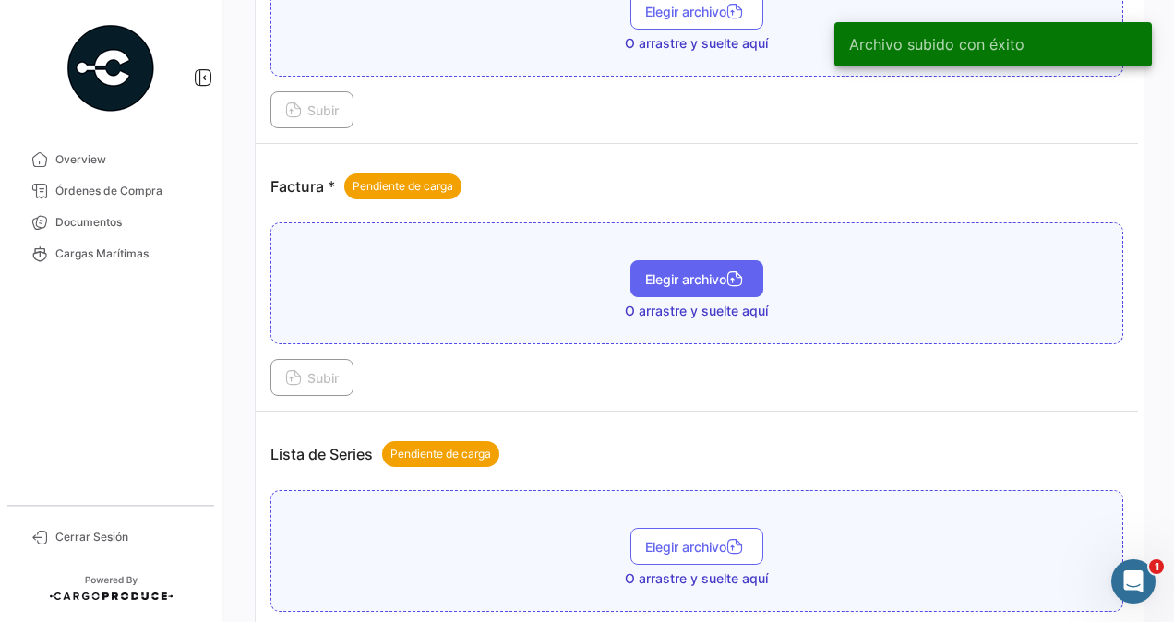
click at [674, 271] on span "Elegir archivo" at bounding box center [696, 279] width 103 height 16
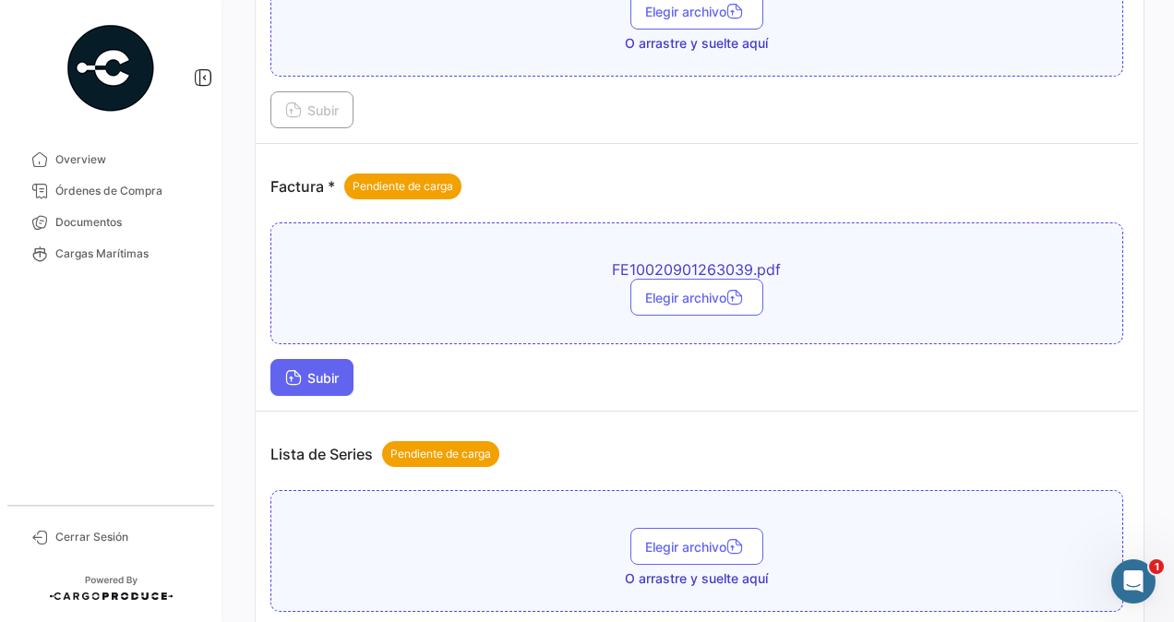
click at [320, 370] on span "Subir" at bounding box center [312, 378] width 54 height 16
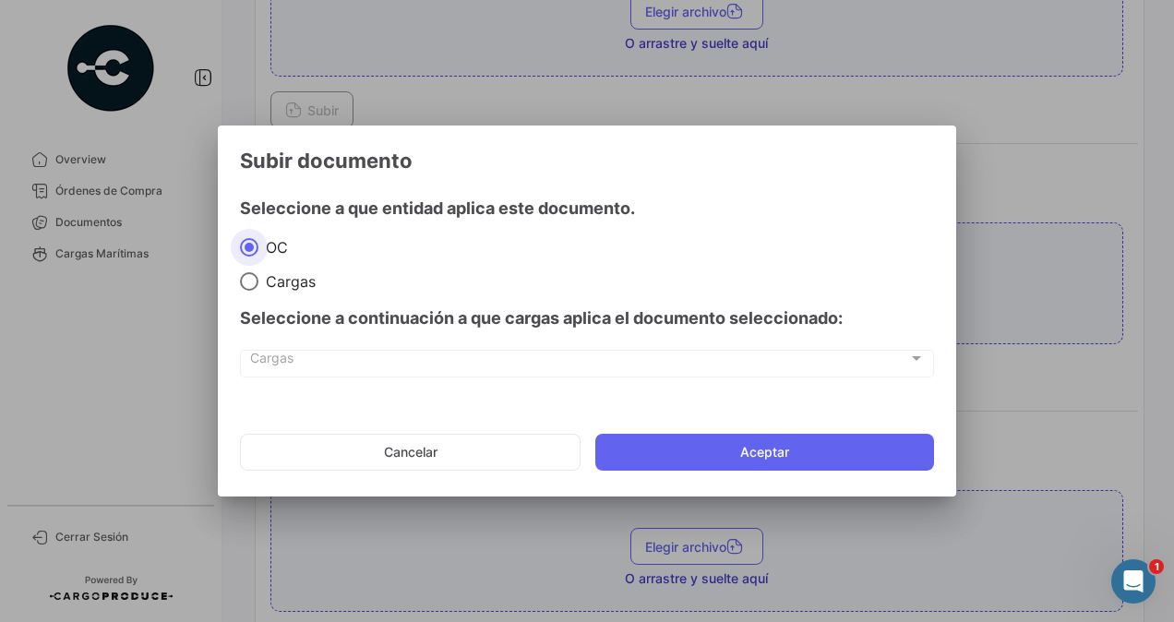
click at [251, 282] on span at bounding box center [249, 281] width 18 height 18
click at [251, 282] on input "Cargas" at bounding box center [249, 281] width 18 height 18
radio input "true"
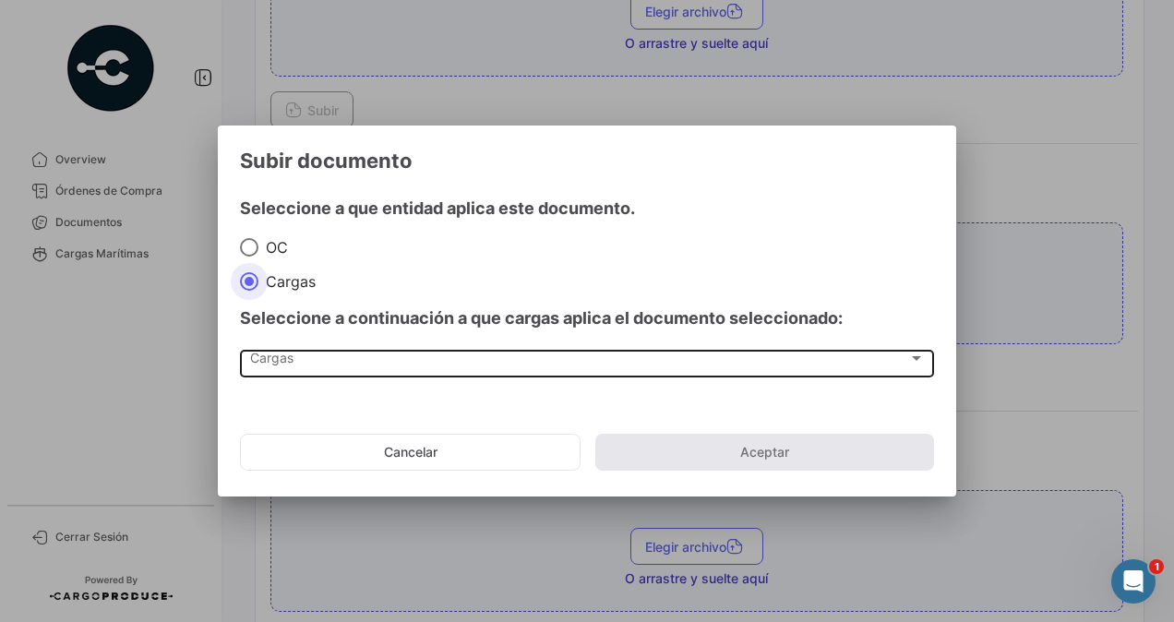
click at [269, 358] on span "Cargas" at bounding box center [579, 362] width 658 height 16
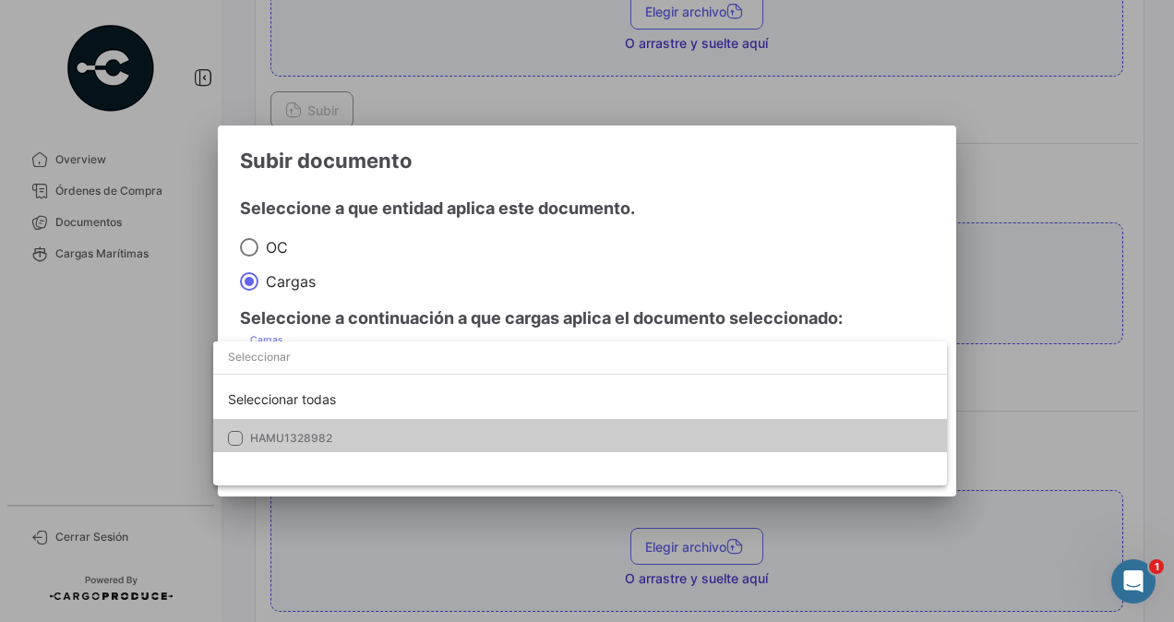
click at [273, 430] on span "HAMU1328982" at bounding box center [379, 438] width 258 height 17
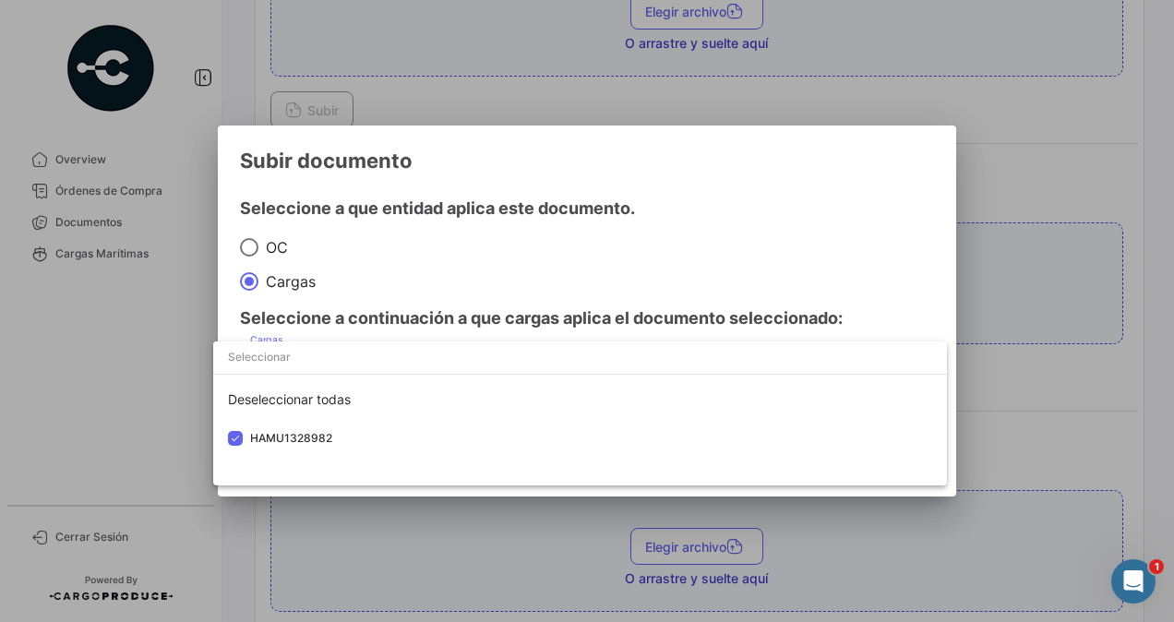
click at [1038, 384] on div at bounding box center [587, 311] width 1174 height 622
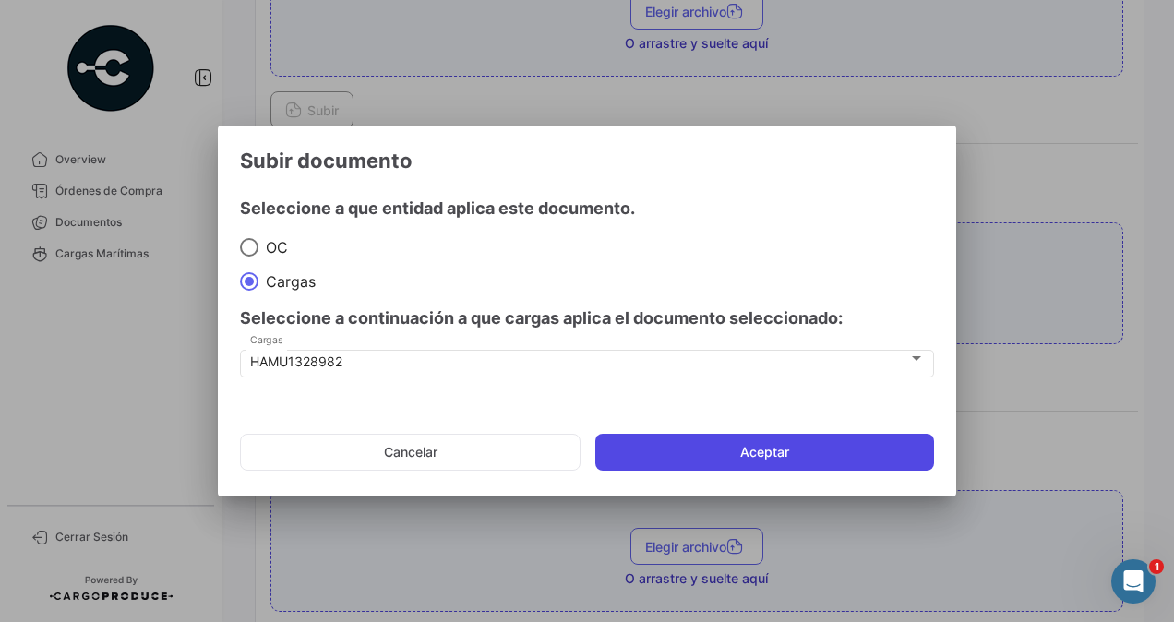
click at [820, 447] on button "Aceptar" at bounding box center [764, 452] width 339 height 37
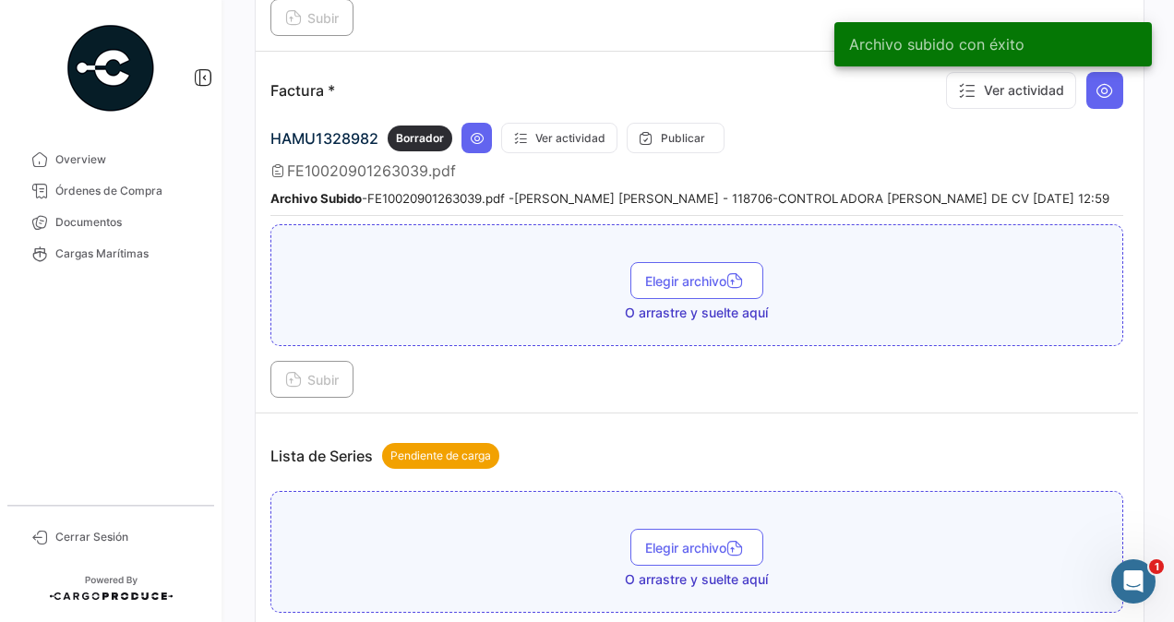
scroll to position [1015, 0]
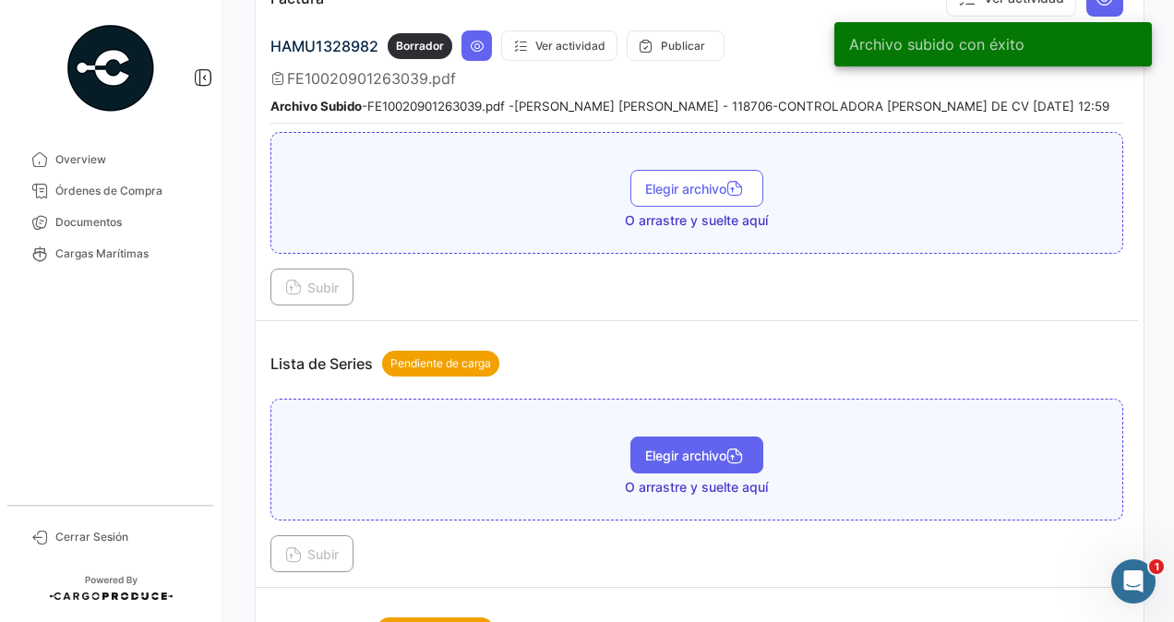
click at [697, 437] on button "Elegir archivo" at bounding box center [697, 455] width 133 height 37
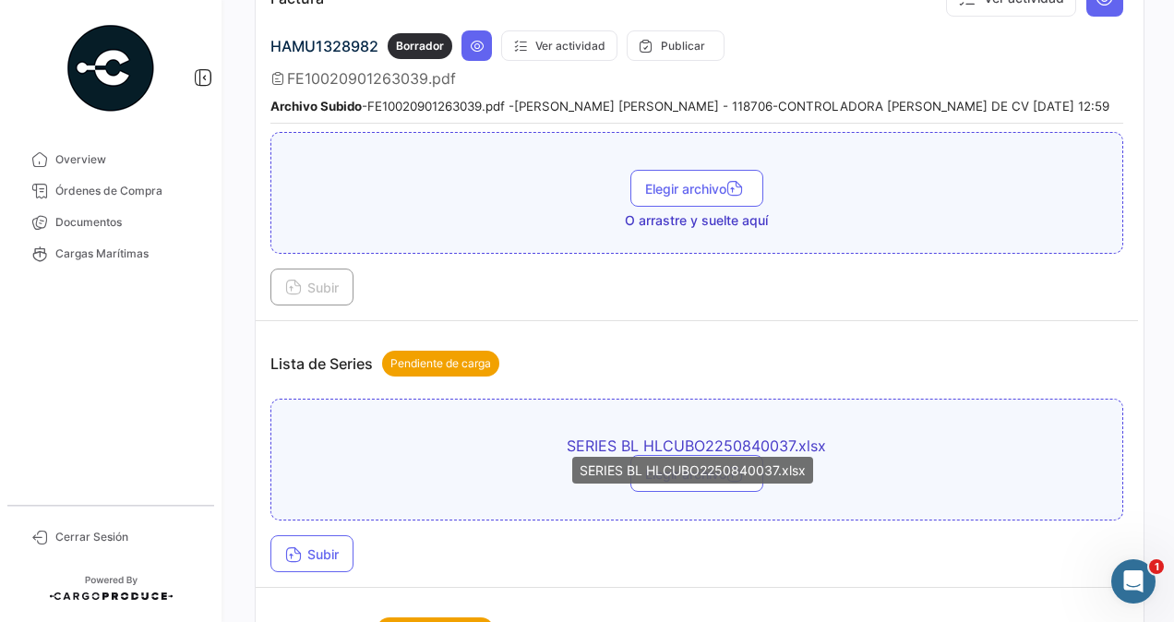
click at [664, 467] on div "SERIES BL HLCUBO2250840037.xlsx" at bounding box center [692, 470] width 241 height 27
drag, startPoint x: 726, startPoint y: 434, endPoint x: 710, endPoint y: 480, distance: 48.8
click at [710, 480] on div "SERIES BL HLCUBO2250840037.xlsx" at bounding box center [692, 470] width 241 height 27
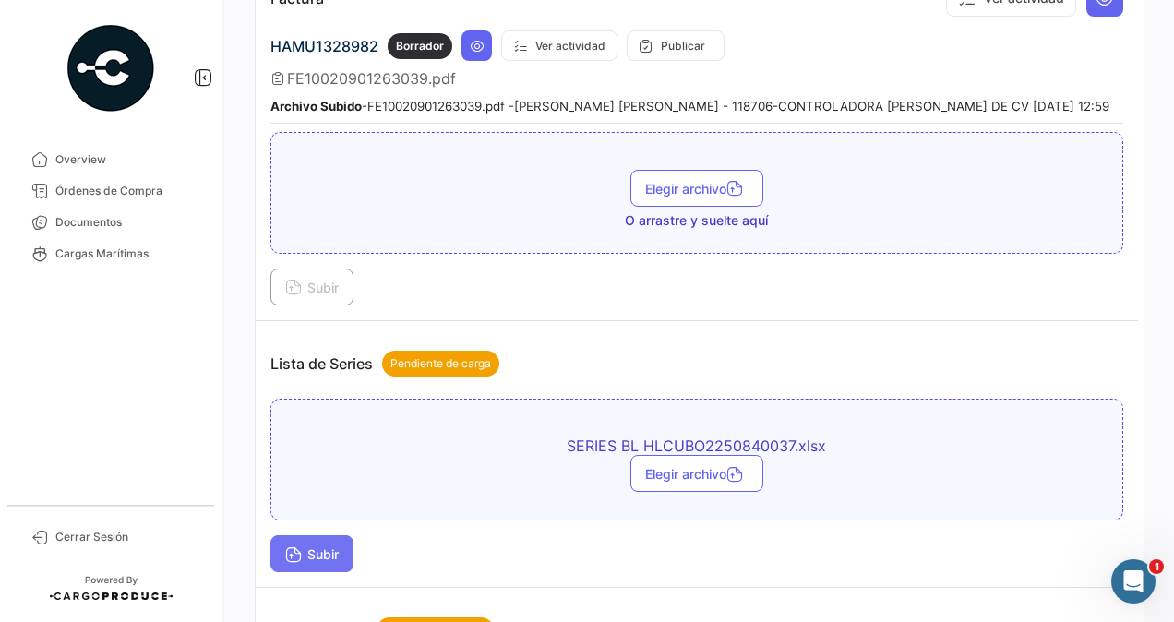
click at [330, 547] on span "Subir" at bounding box center [312, 555] width 54 height 16
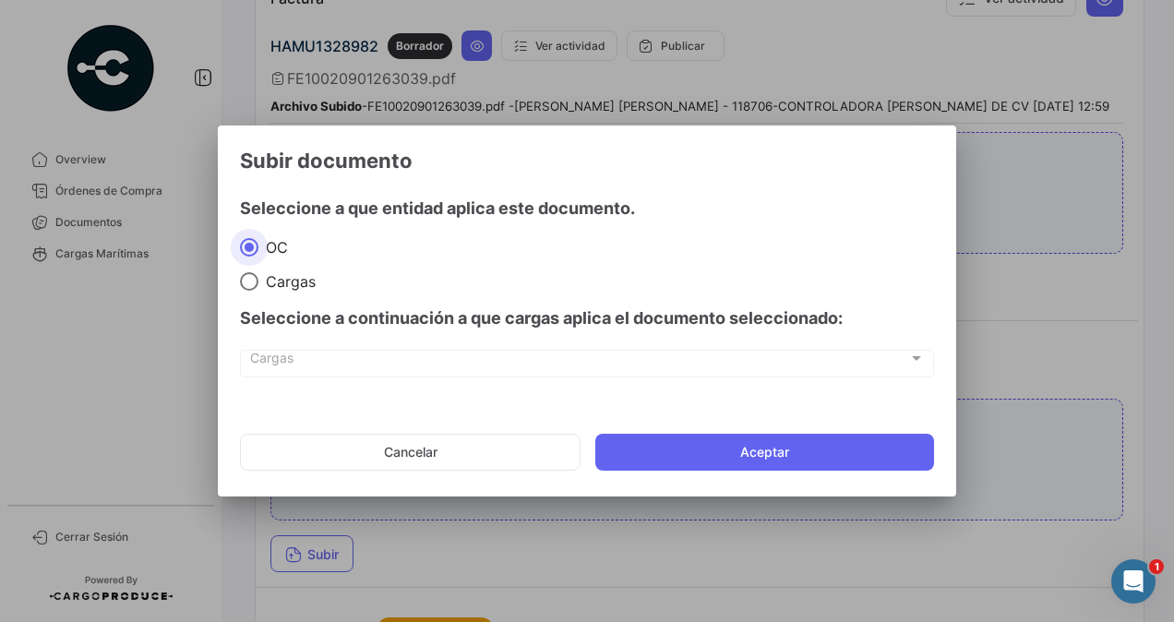
click at [271, 284] on span "Cargas" at bounding box center [286, 281] width 57 height 18
click at [258, 284] on input "Cargas" at bounding box center [249, 281] width 18 height 18
radio input "true"
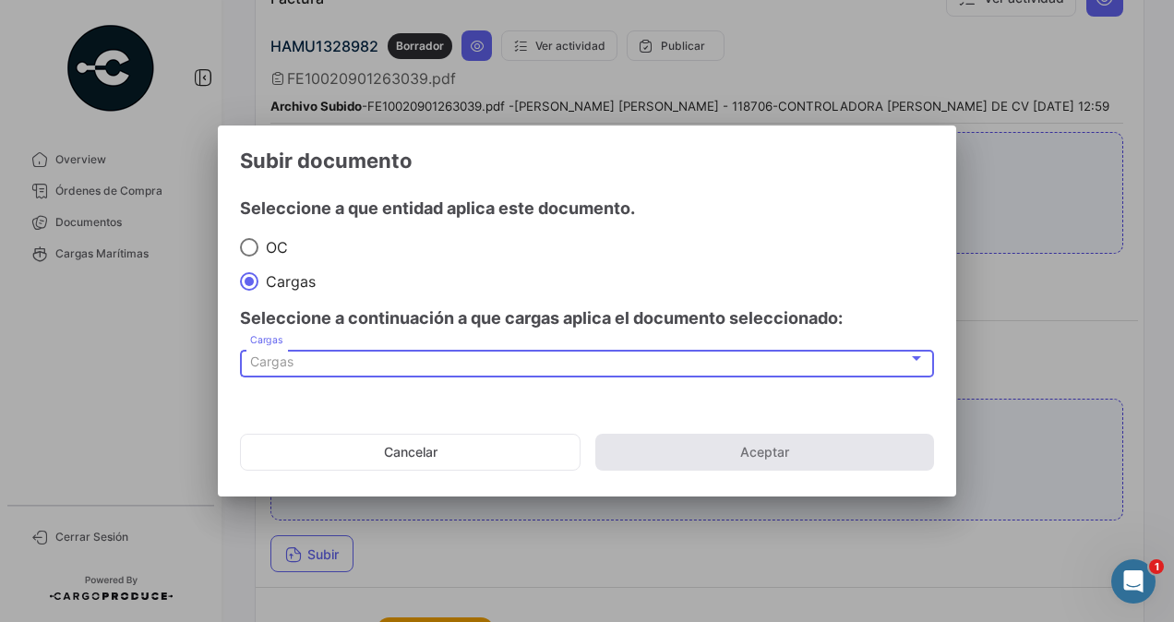
click at [278, 356] on span "Cargas" at bounding box center [271, 362] width 43 height 16
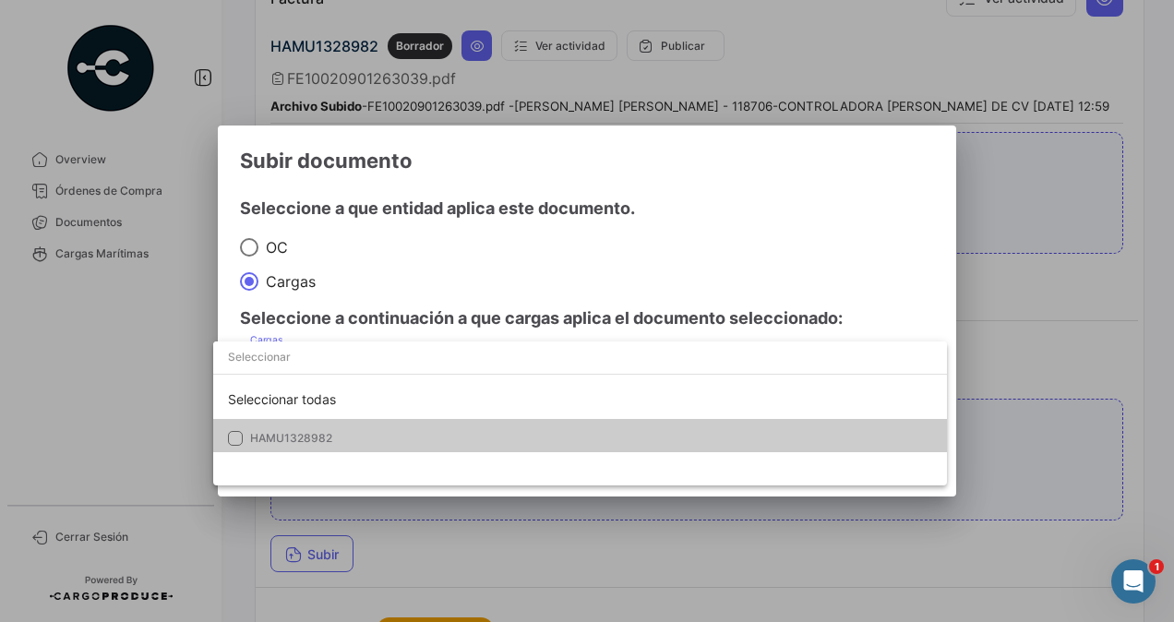
click at [282, 434] on span "HAMU1328982" at bounding box center [291, 438] width 82 height 14
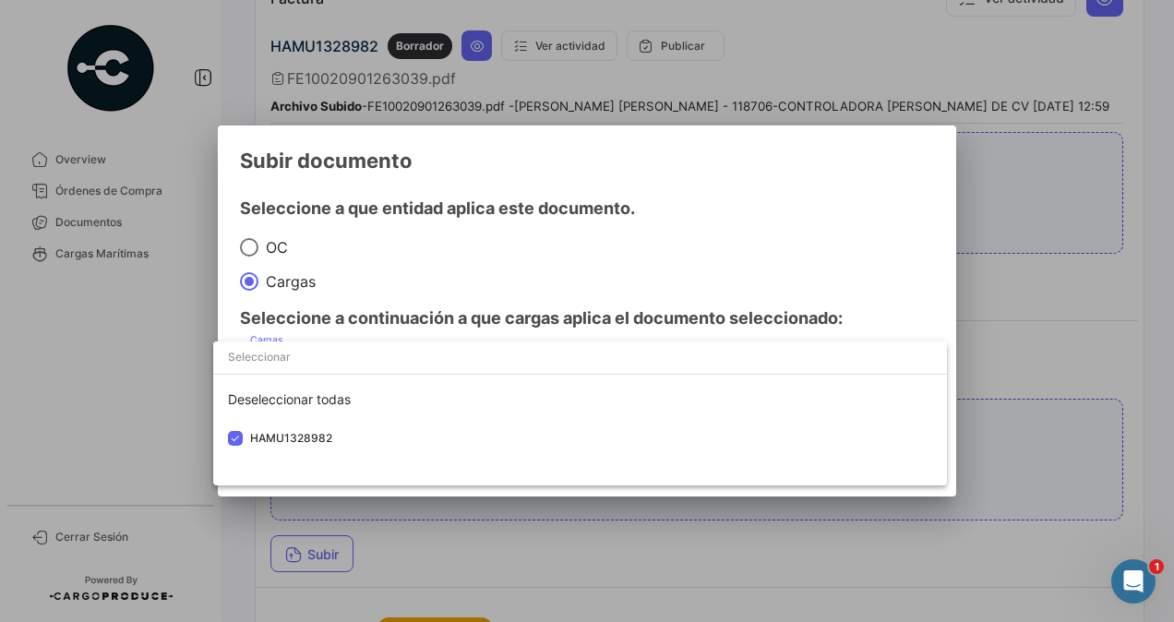
click at [1014, 362] on div at bounding box center [587, 311] width 1174 height 622
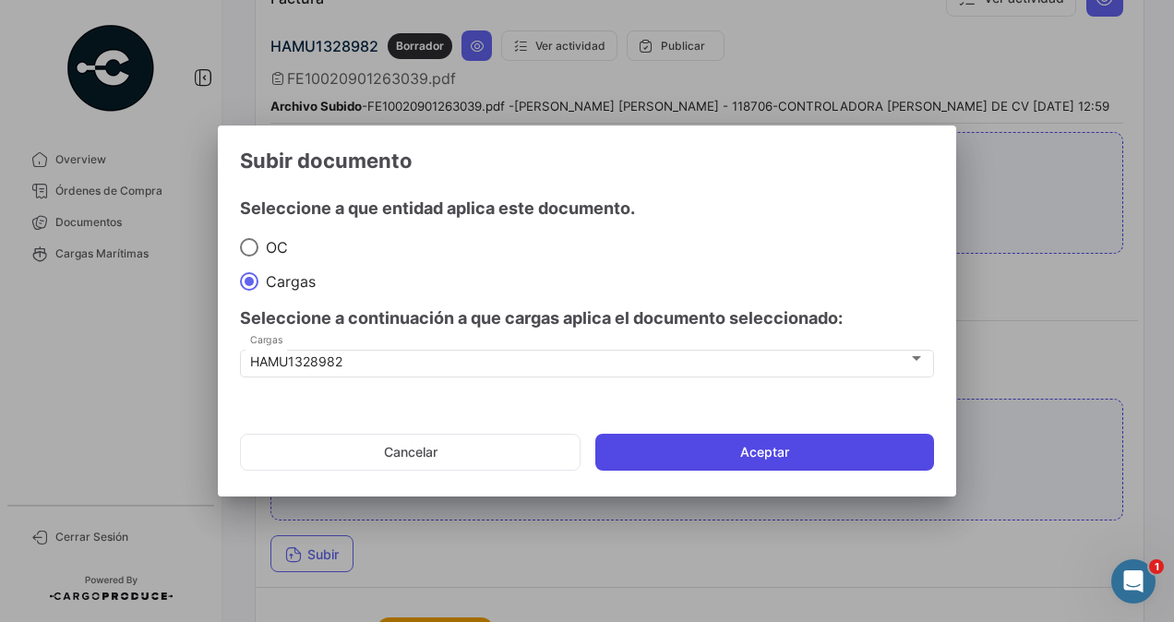
click at [788, 447] on button "Aceptar" at bounding box center [764, 452] width 339 height 37
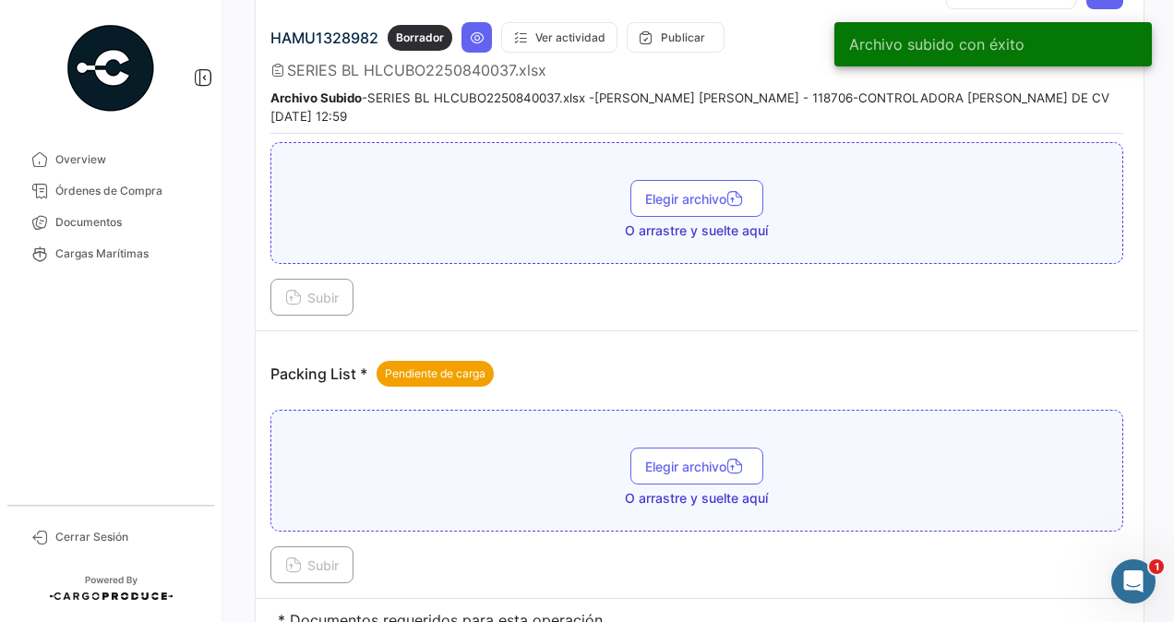
scroll to position [1292, 0]
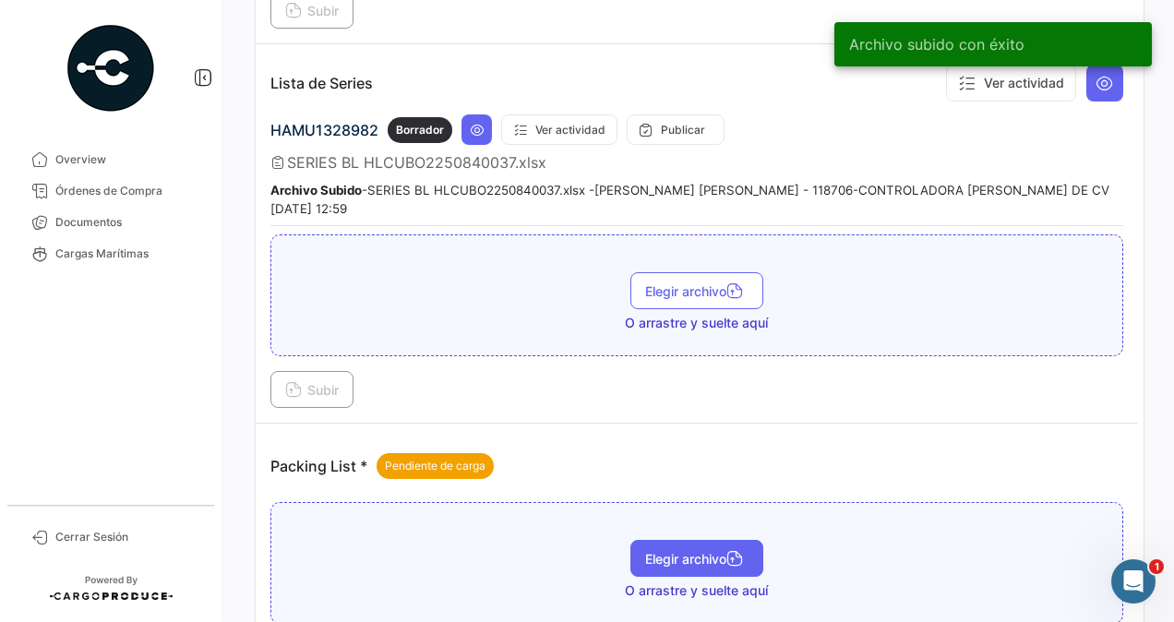
click at [677, 551] on span "Elegir archivo" at bounding box center [696, 559] width 103 height 16
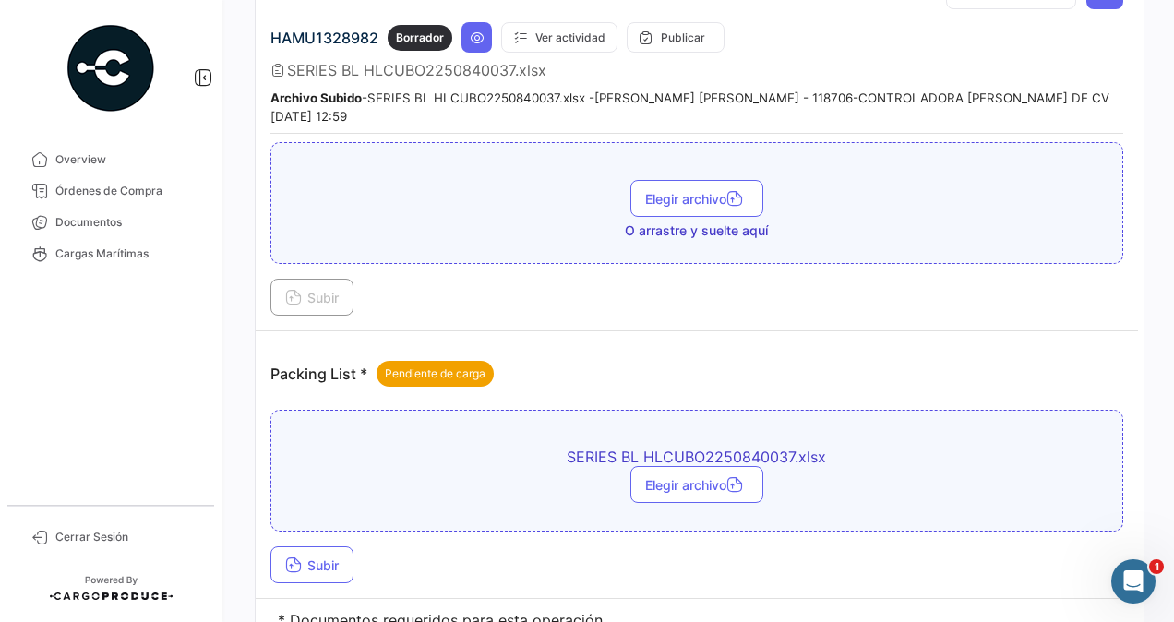
scroll to position [1464, 0]
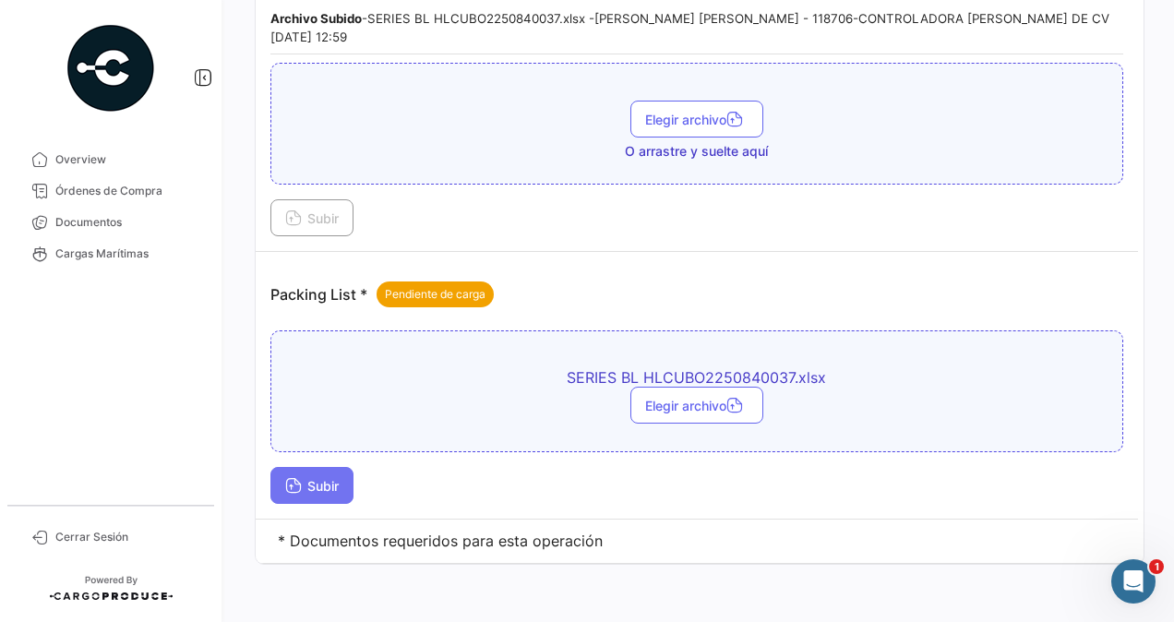
click at [328, 478] on span "Subir" at bounding box center [312, 486] width 54 height 16
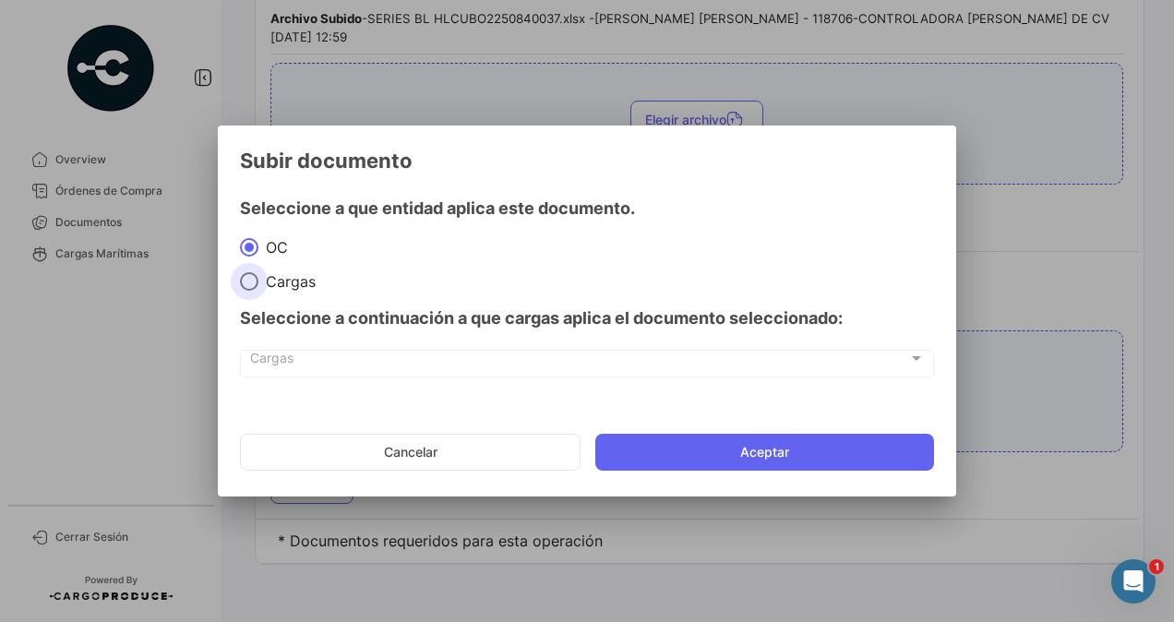
drag, startPoint x: 272, startPoint y: 282, endPoint x: 281, endPoint y: 305, distance: 23.7
click at [272, 283] on span "Cargas" at bounding box center [286, 281] width 57 height 18
click at [258, 283] on input "Cargas" at bounding box center [249, 281] width 18 height 18
radio input "true"
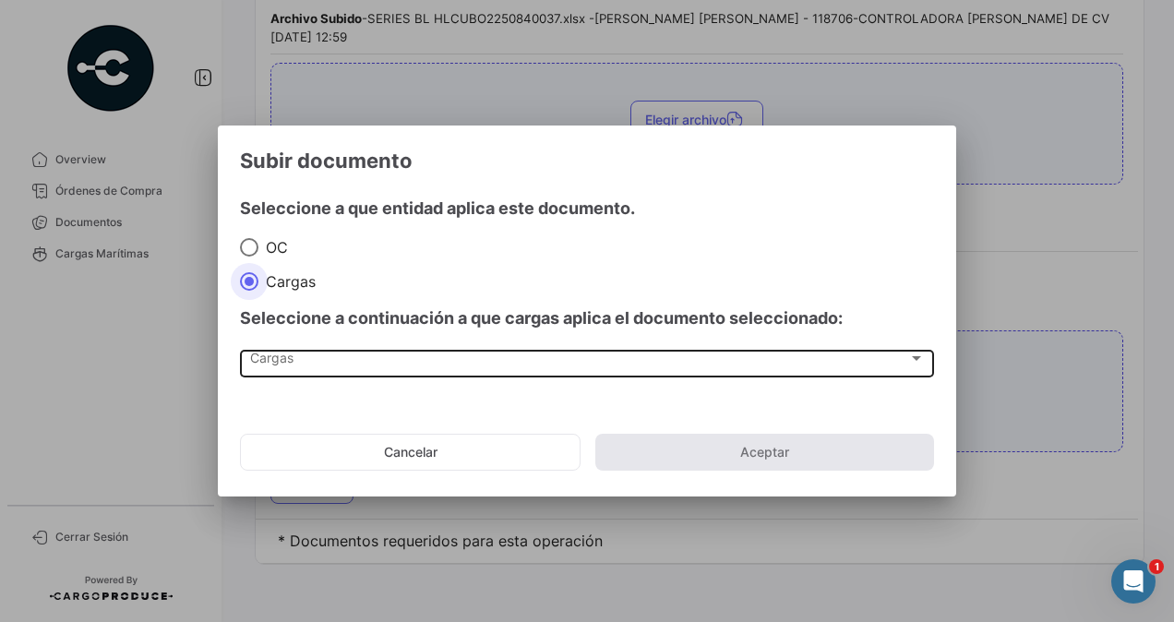
click at [295, 363] on div "Cargas" at bounding box center [579, 362] width 658 height 16
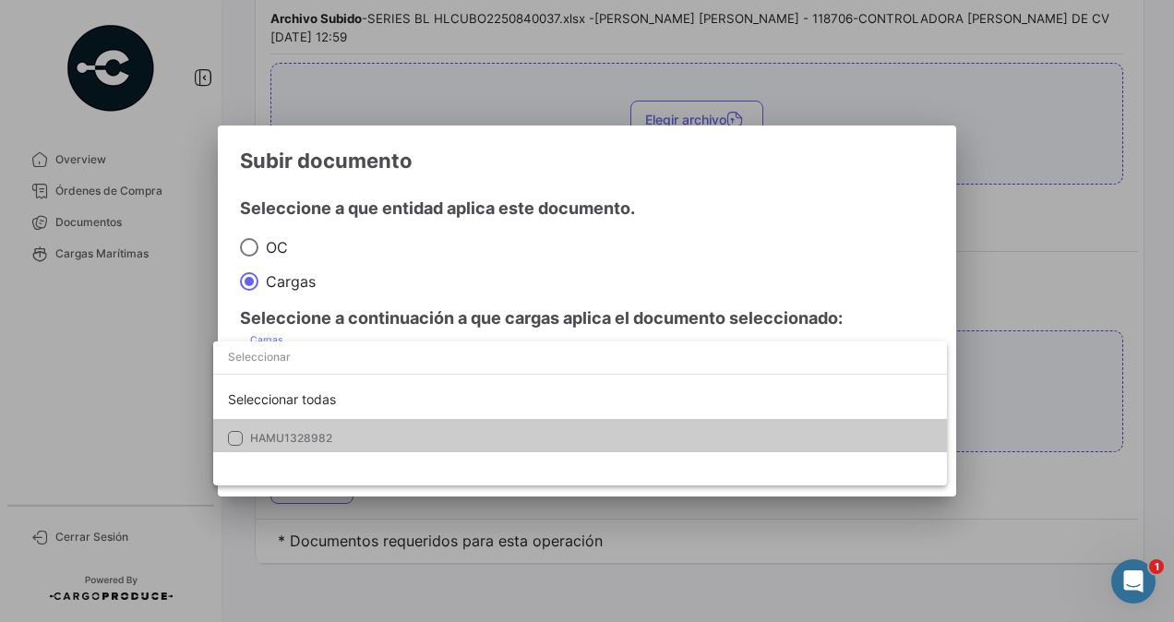
click at [332, 438] on span "HAMU1328982" at bounding box center [379, 438] width 258 height 17
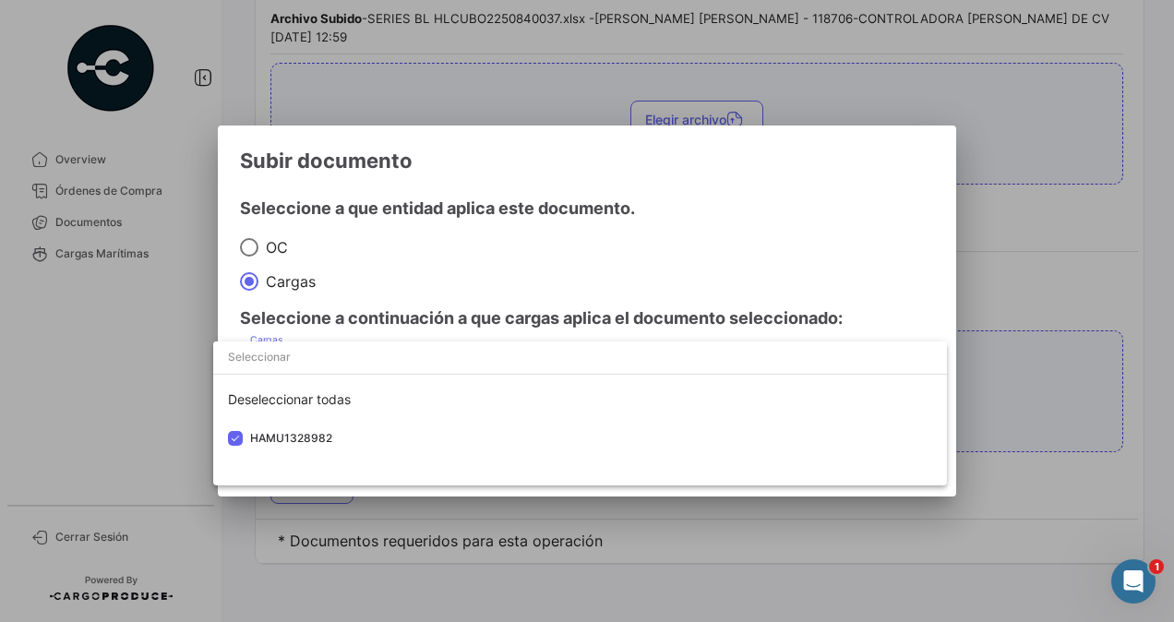
click at [995, 402] on div at bounding box center [587, 311] width 1174 height 622
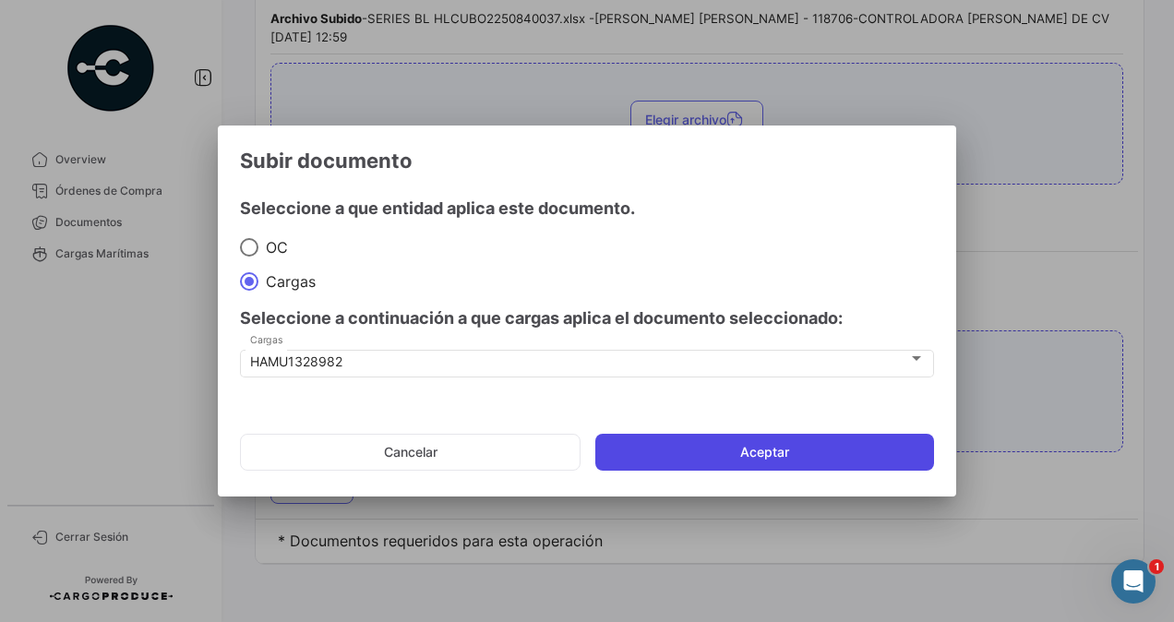
click at [815, 441] on button "Aceptar" at bounding box center [764, 452] width 339 height 37
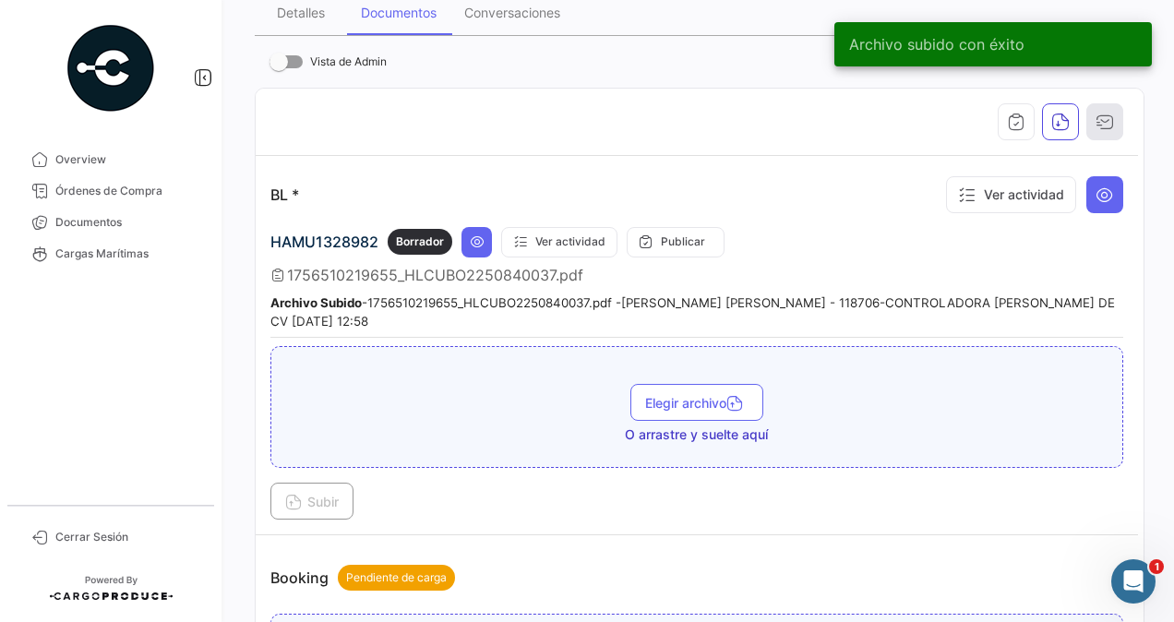
scroll to position [0, 0]
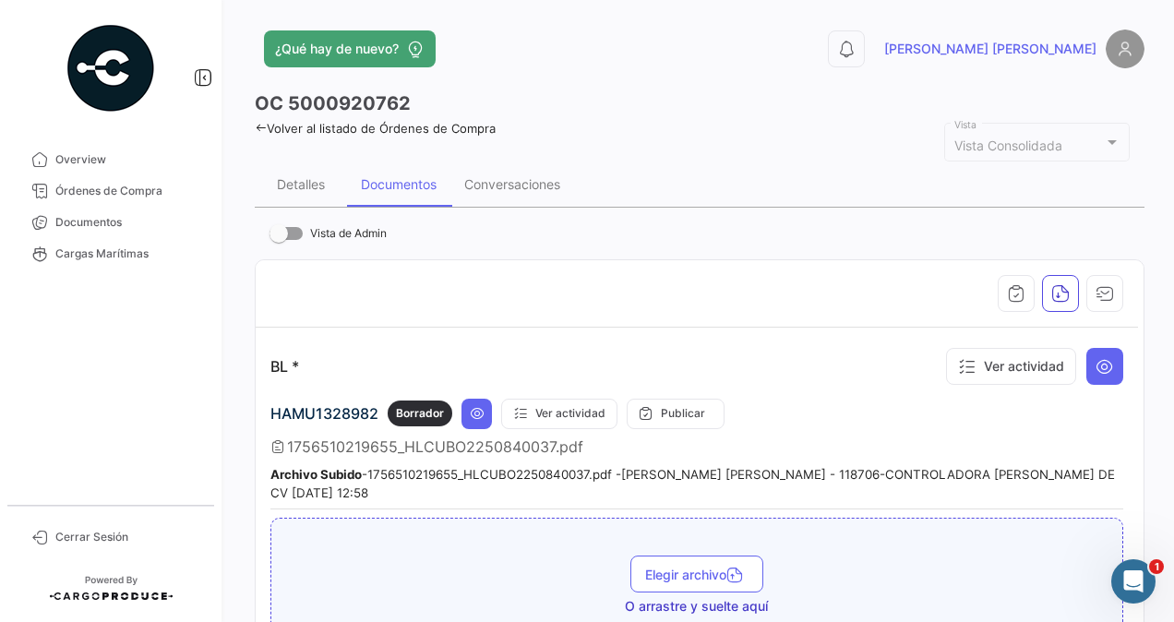
click at [432, 180] on div "Documentos" at bounding box center [399, 184] width 76 height 16
drag, startPoint x: 146, startPoint y: 193, endPoint x: 229, endPoint y: 189, distance: 83.2
click at [146, 193] on span "Órdenes de Compra" at bounding box center [127, 191] width 144 height 17
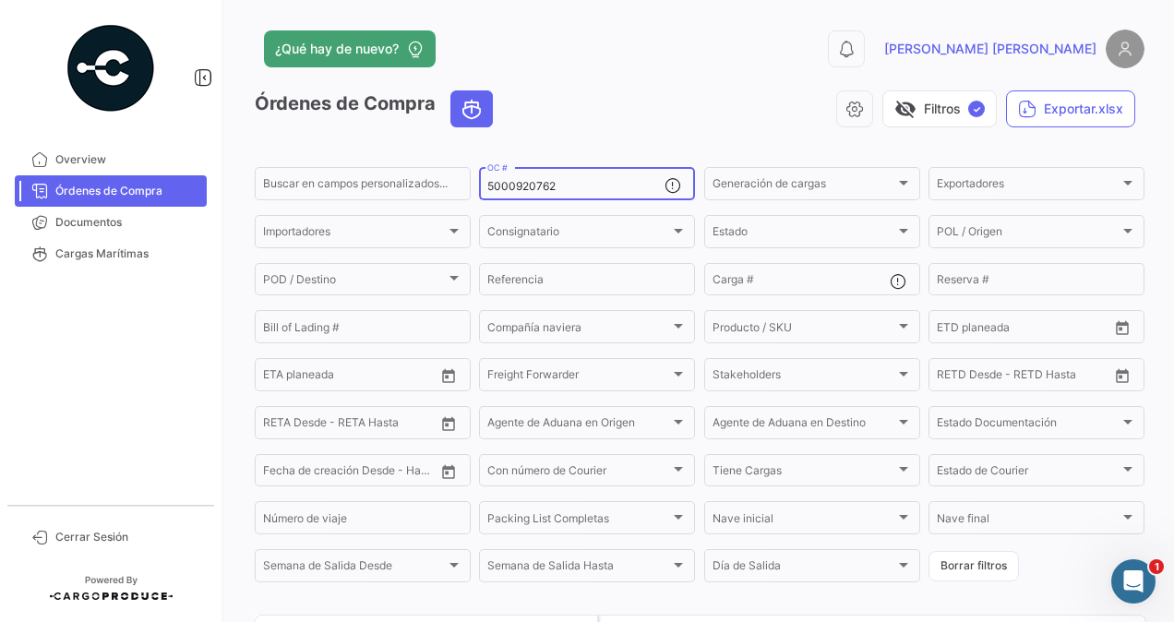
click at [579, 190] on input "5000920762" at bounding box center [575, 186] width 177 height 13
type input "5"
paste input "5000920764"
type input "5000920764"
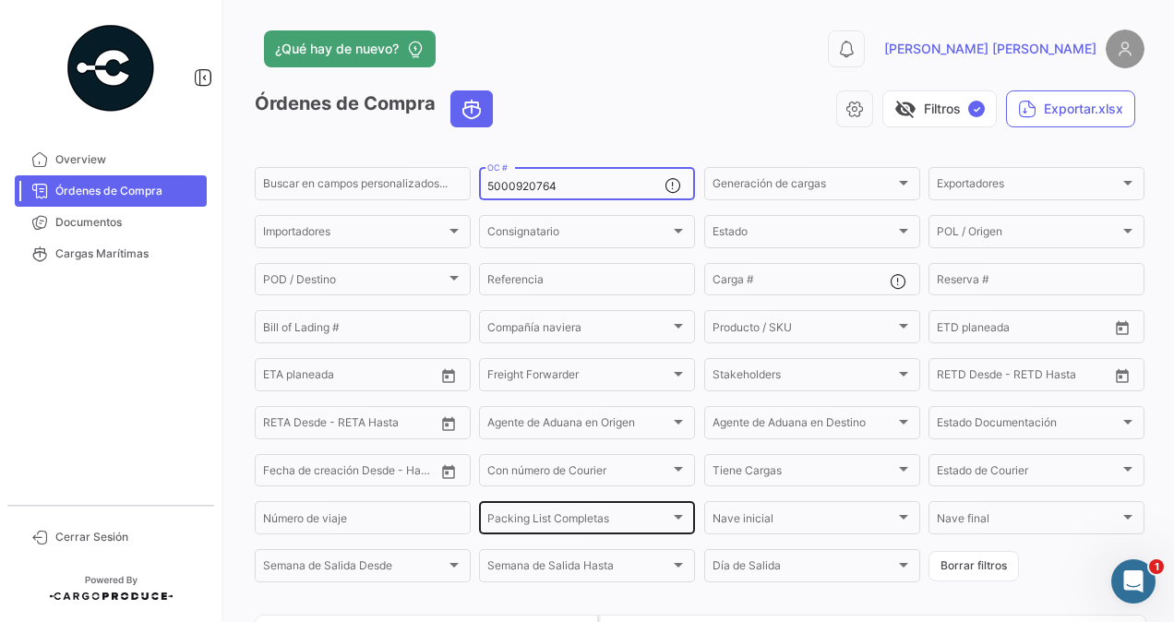
scroll to position [177, 0]
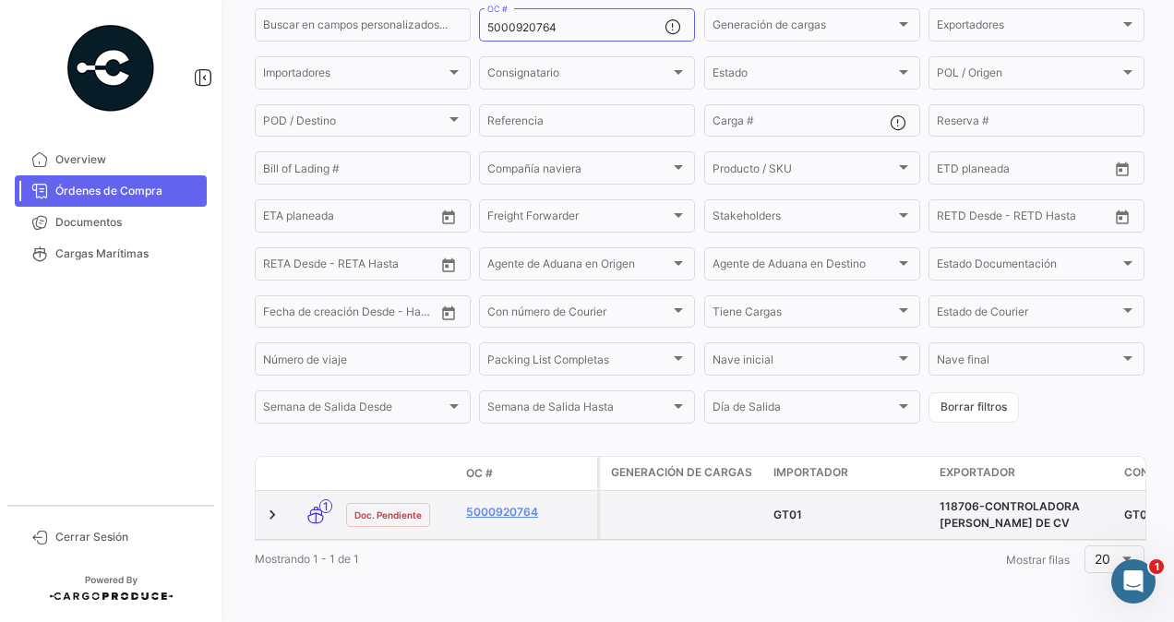
click at [508, 491] on datatable-body-cell "5000920764" at bounding box center [528, 515] width 138 height 48
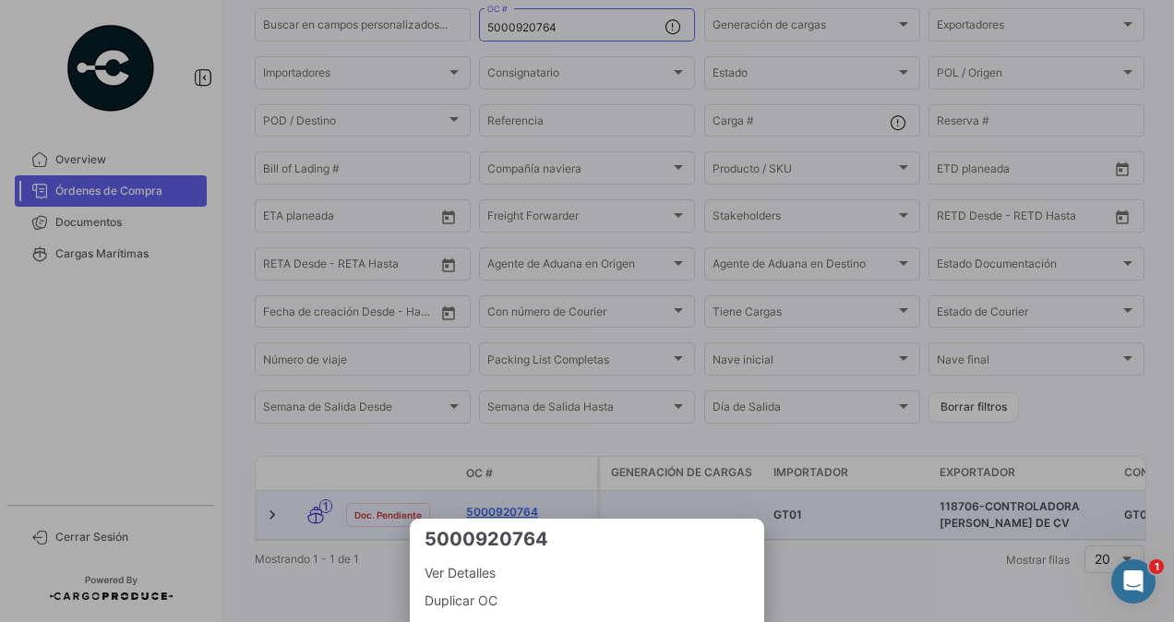
click at [511, 497] on div at bounding box center [587, 311] width 1174 height 622
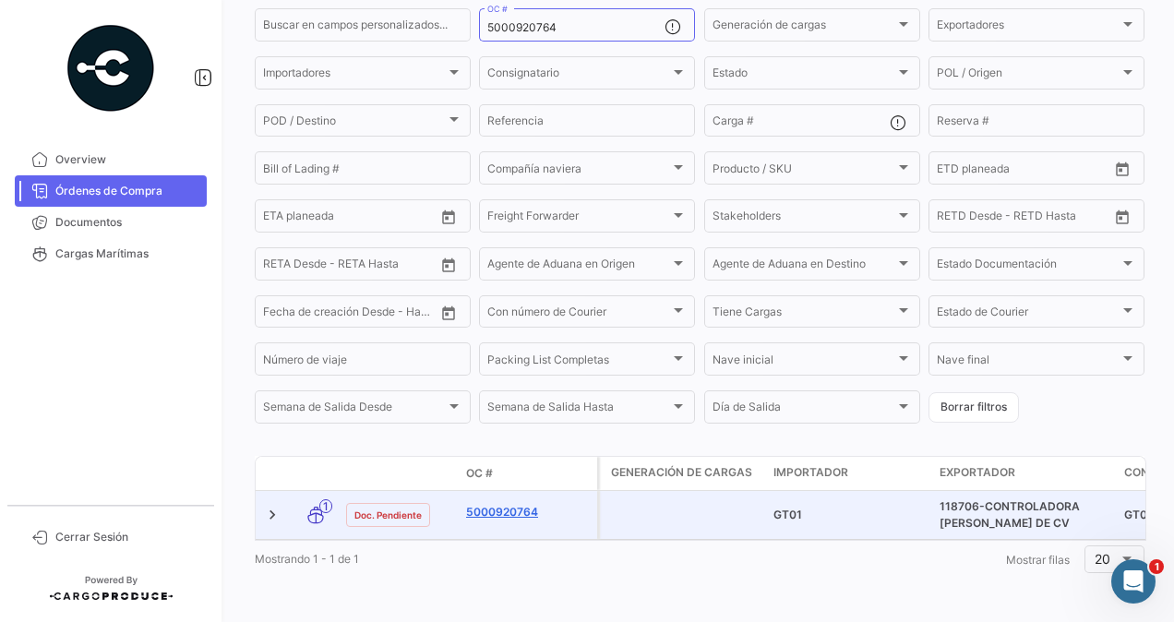
click at [511, 504] on link "5000920764" at bounding box center [528, 512] width 124 height 17
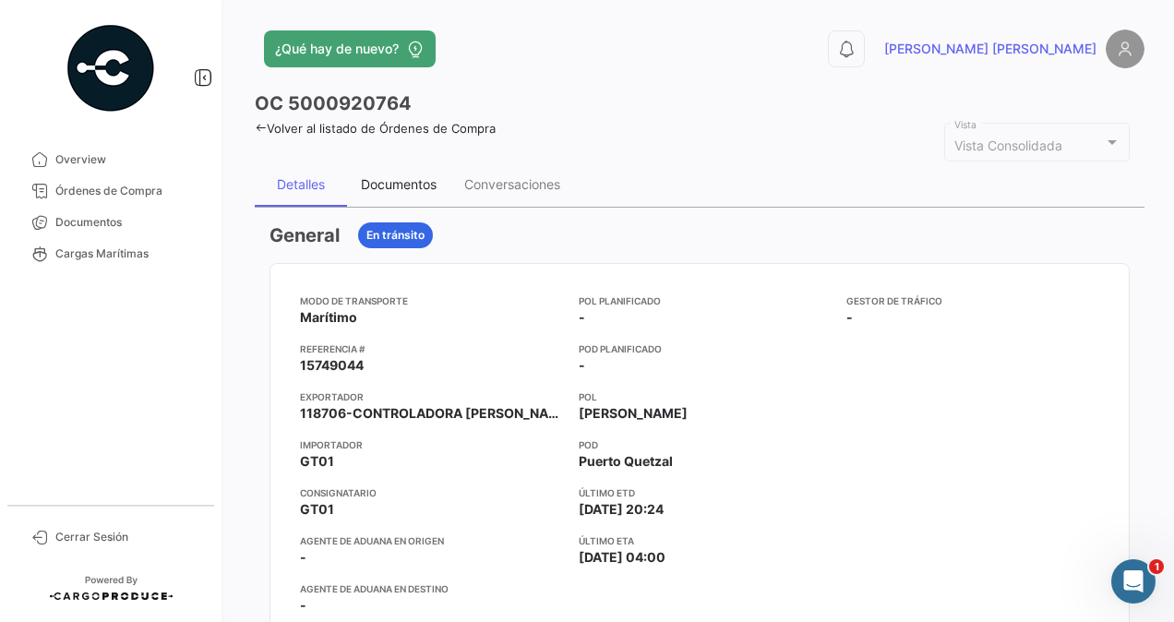
click at [399, 186] on div "Documentos" at bounding box center [399, 184] width 76 height 16
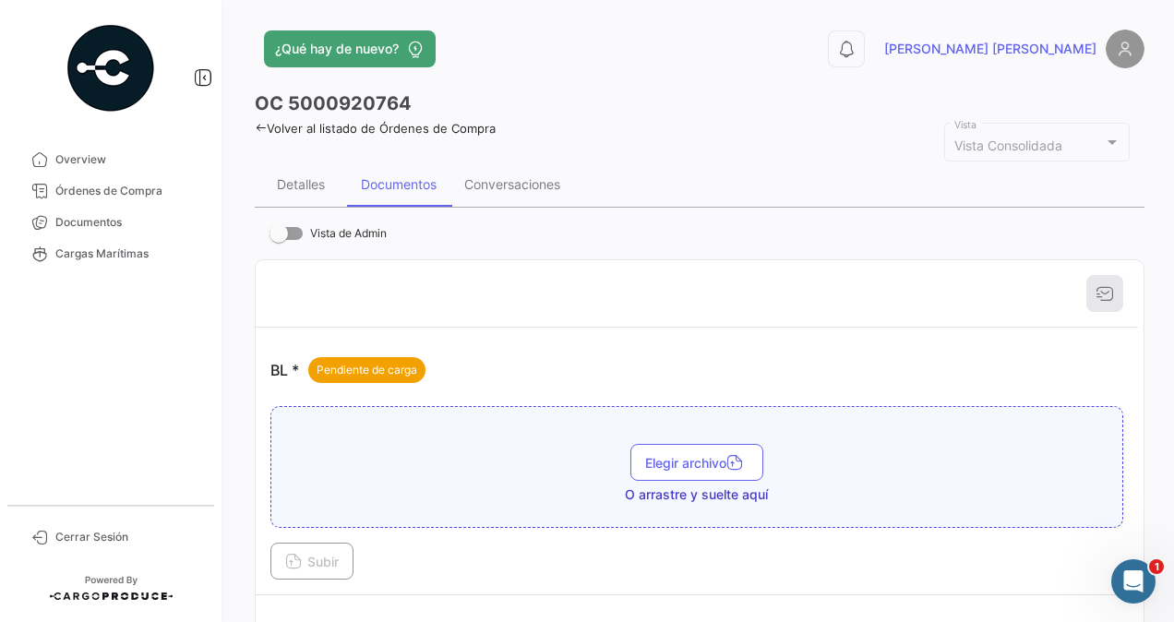
scroll to position [185, 0]
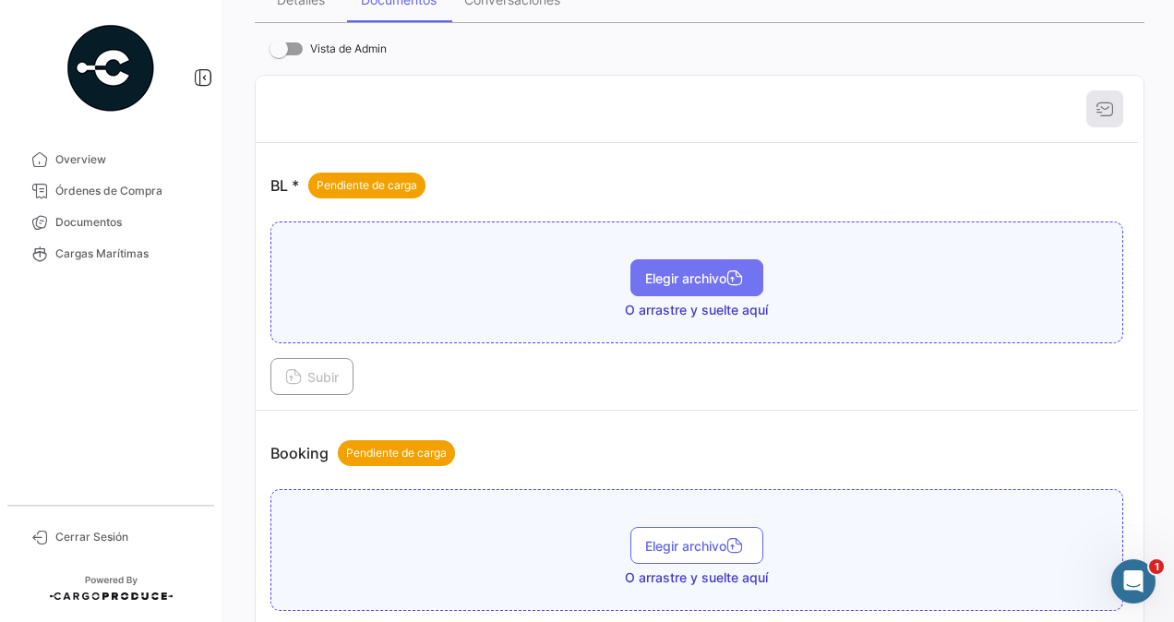
click at [676, 275] on span "Elegir archivo" at bounding box center [696, 278] width 103 height 16
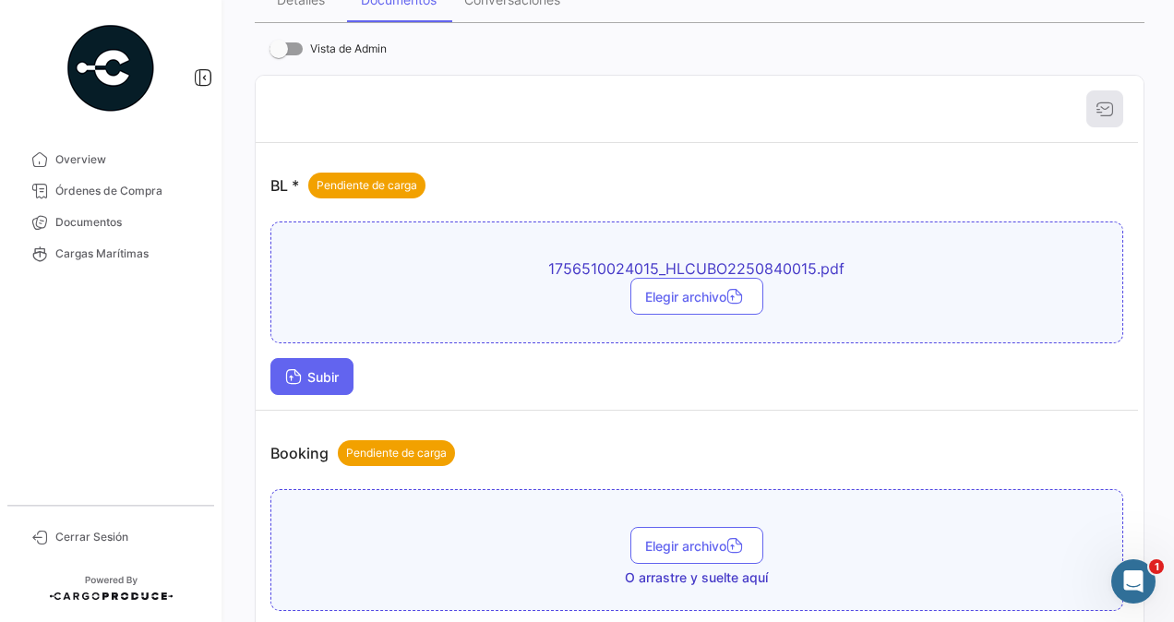
click at [322, 369] on span "Subir" at bounding box center [312, 377] width 54 height 16
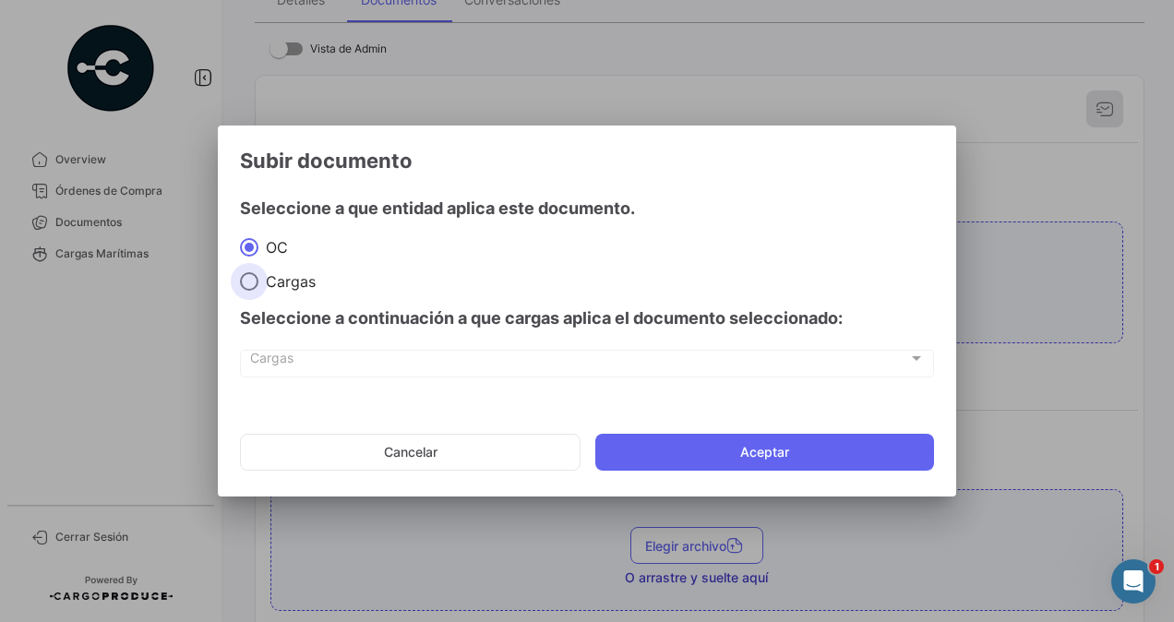
click at [251, 285] on span at bounding box center [249, 281] width 18 height 18
click at [251, 285] on input "Cargas" at bounding box center [249, 281] width 18 height 18
radio input "true"
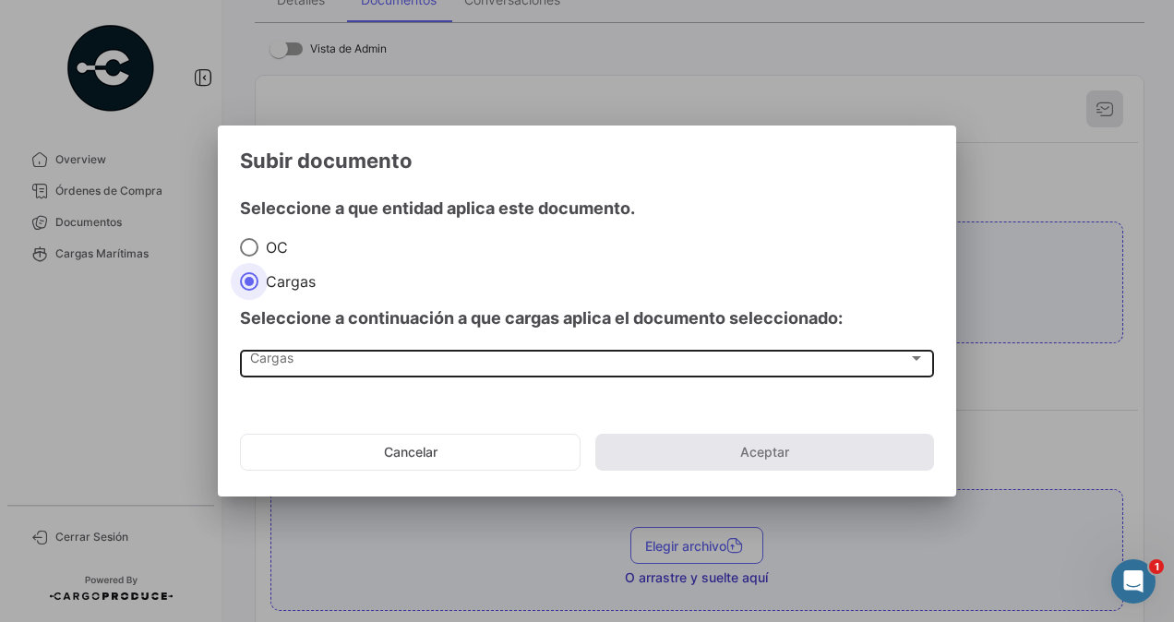
click at [264, 358] on span "Cargas" at bounding box center [579, 362] width 658 height 16
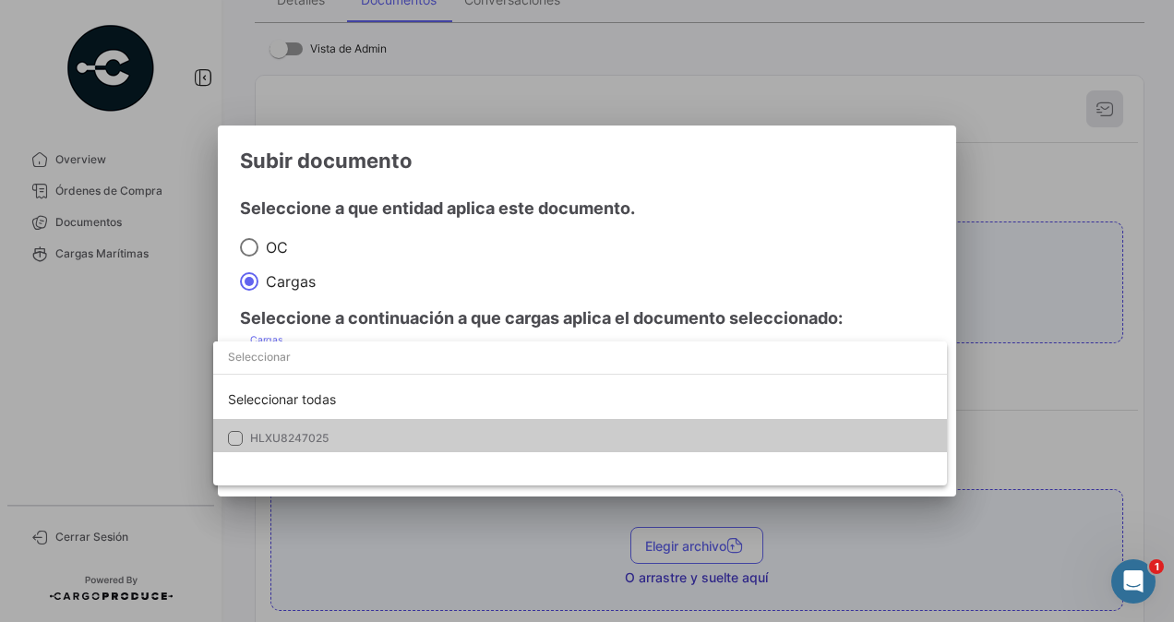
click at [271, 433] on span "HLXU8247025" at bounding box center [289, 438] width 78 height 14
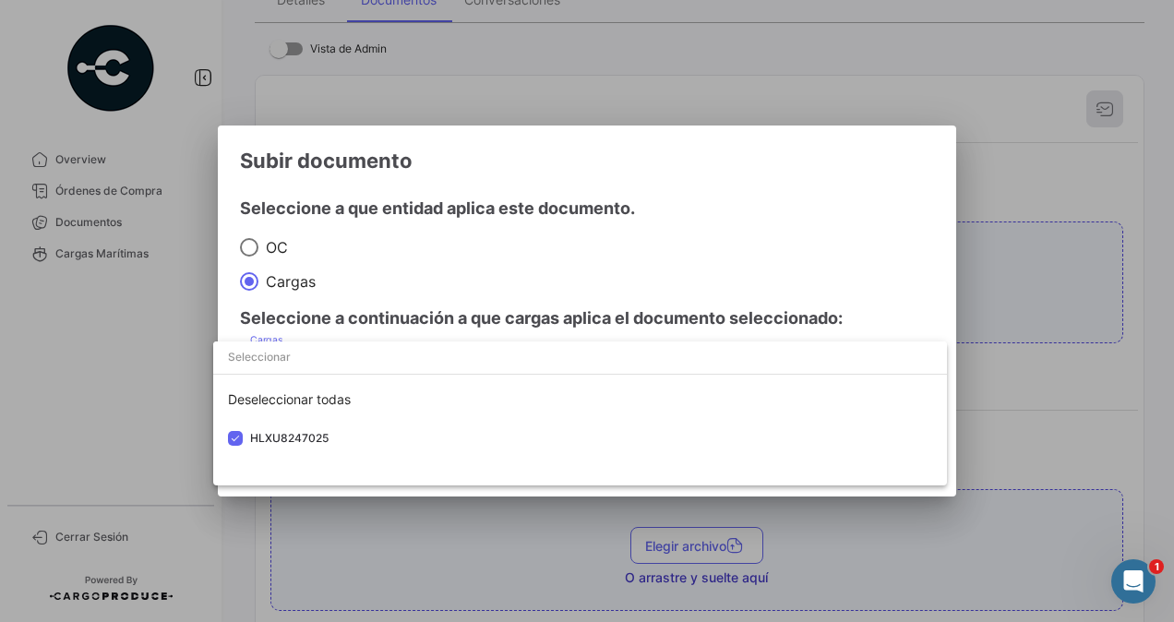
click at [993, 349] on div at bounding box center [587, 311] width 1174 height 622
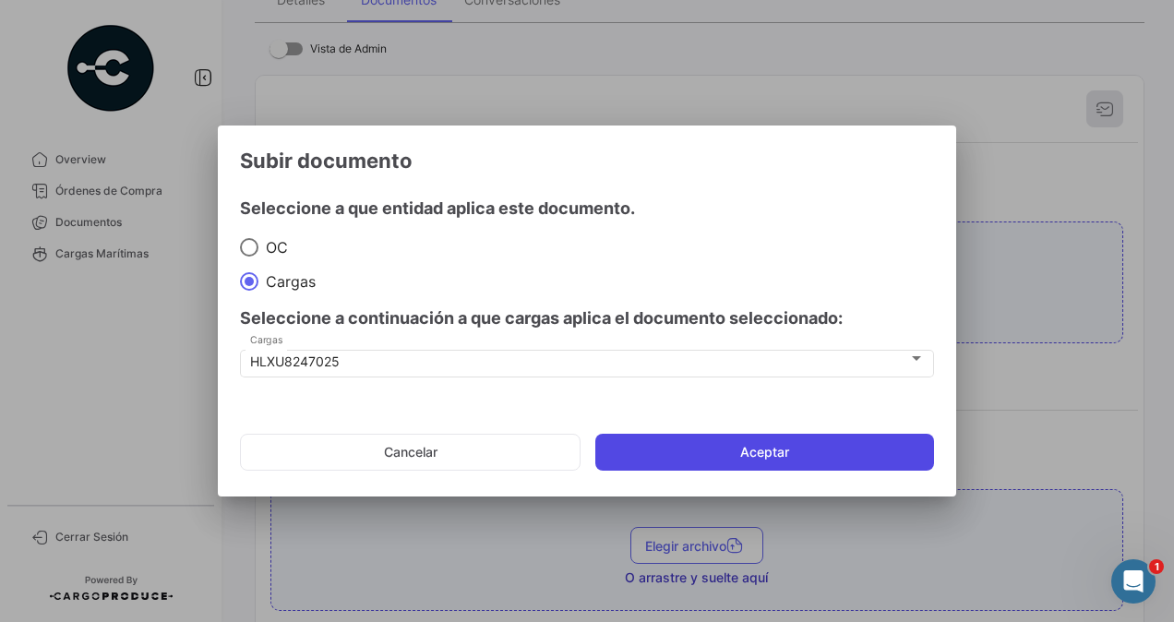
click at [736, 448] on button "Aceptar" at bounding box center [764, 452] width 339 height 37
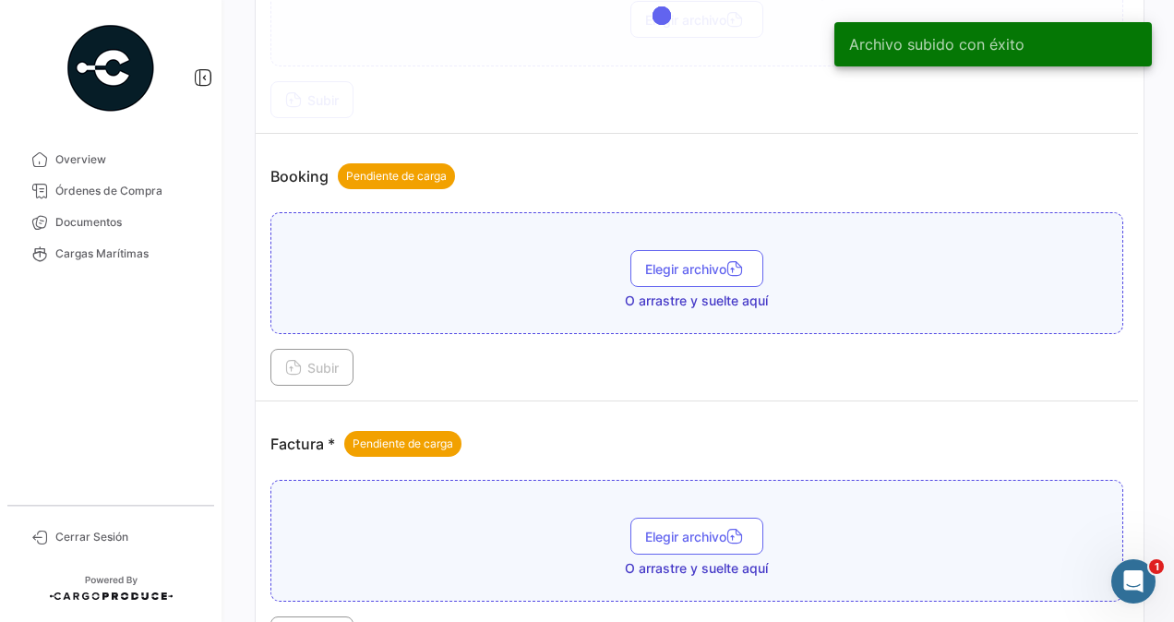
scroll to position [554, 0]
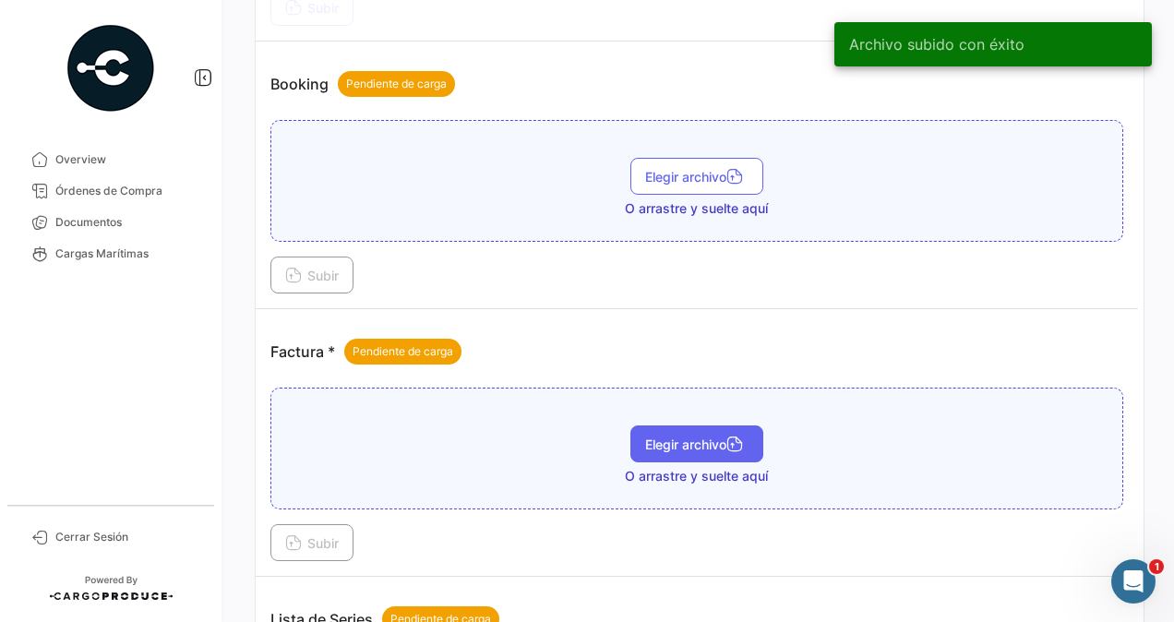
click at [711, 442] on span "Elegir archivo" at bounding box center [696, 445] width 103 height 16
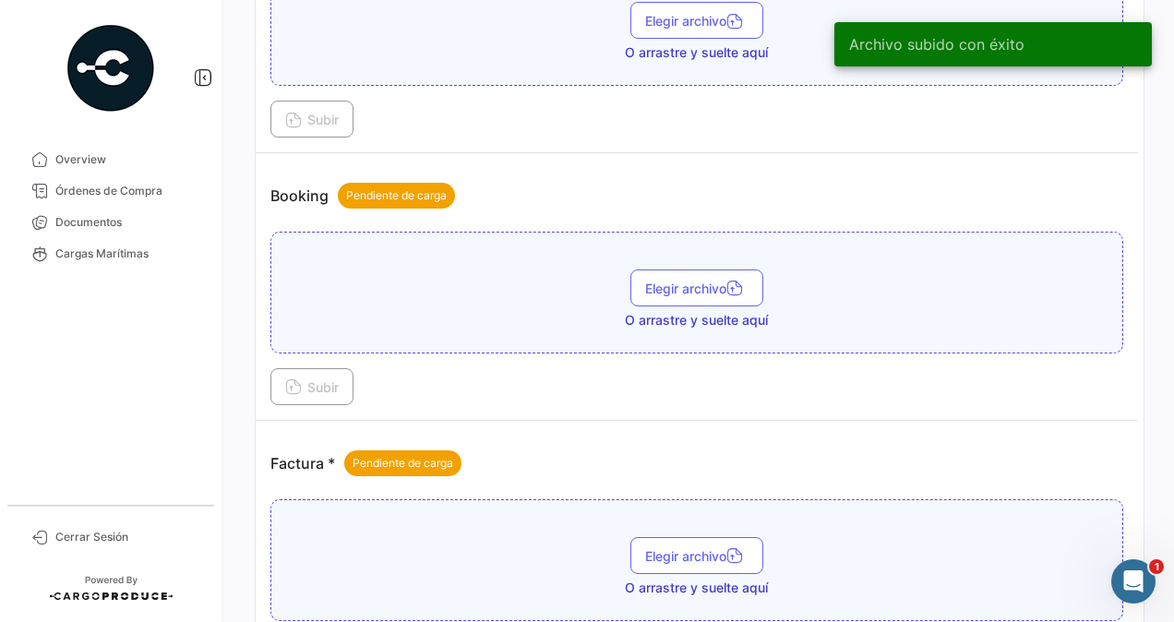
scroll to position [831, 0]
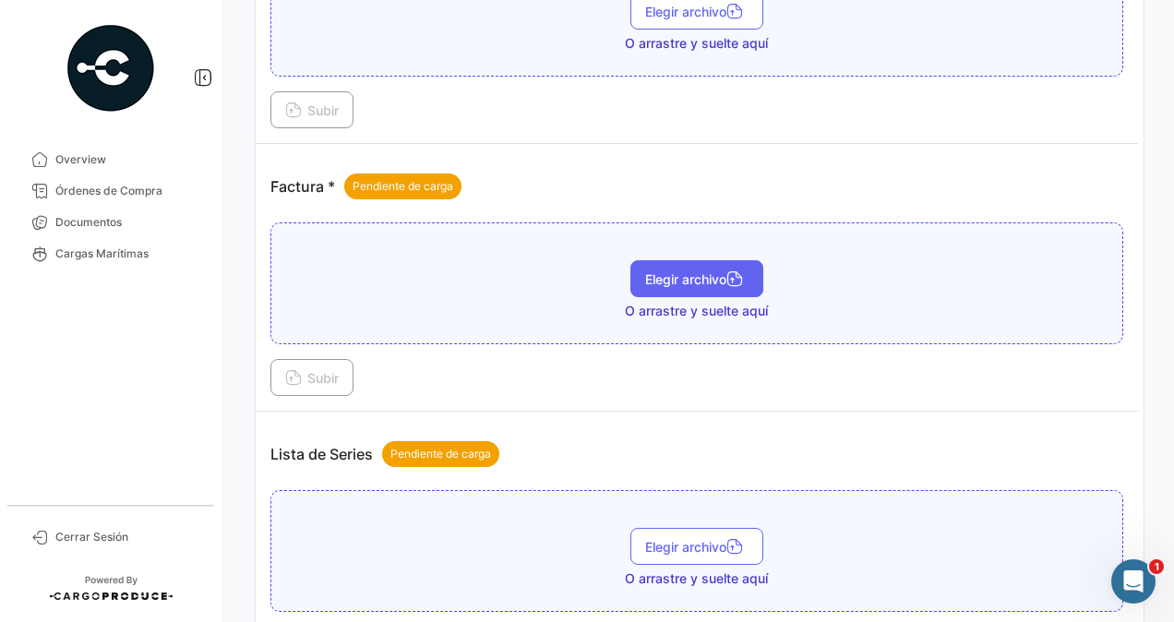
click at [693, 271] on span "Elegir archivo" at bounding box center [696, 279] width 103 height 16
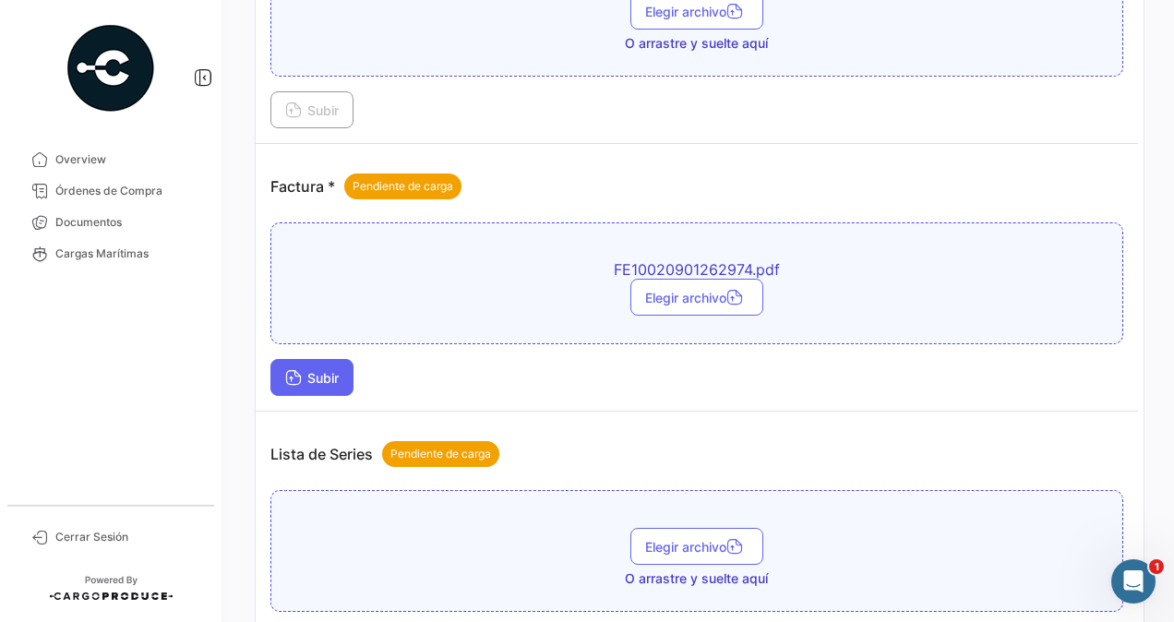
click at [329, 375] on span "Subir" at bounding box center [312, 378] width 54 height 16
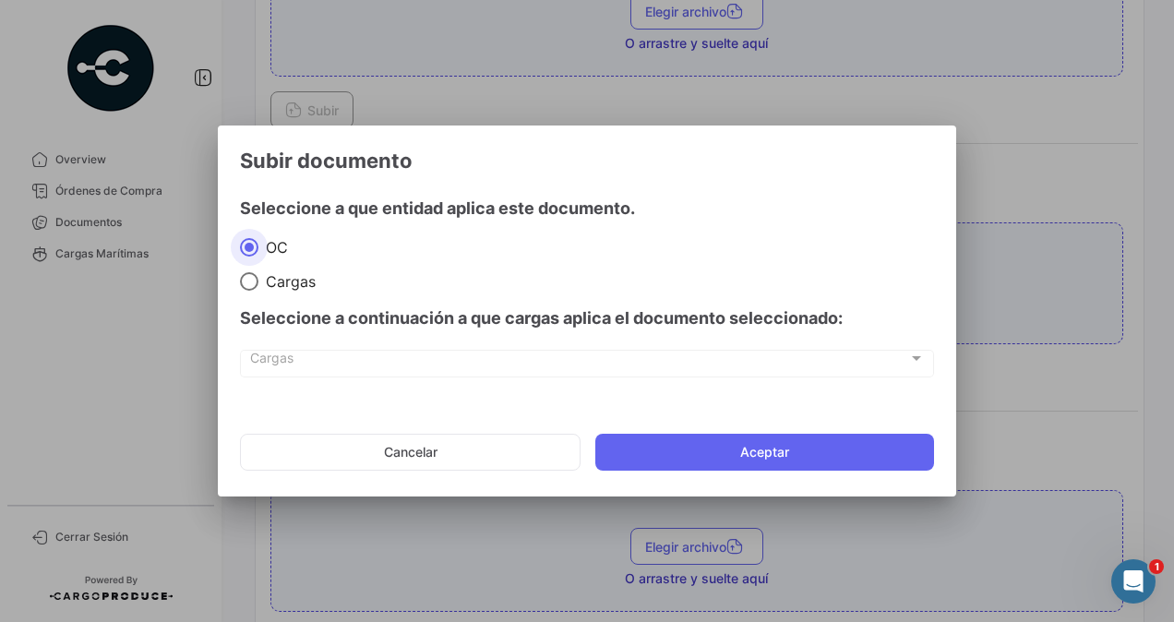
click at [281, 275] on span "Cargas" at bounding box center [286, 281] width 57 height 18
click at [258, 275] on input "Cargas" at bounding box center [249, 281] width 18 height 18
radio input "true"
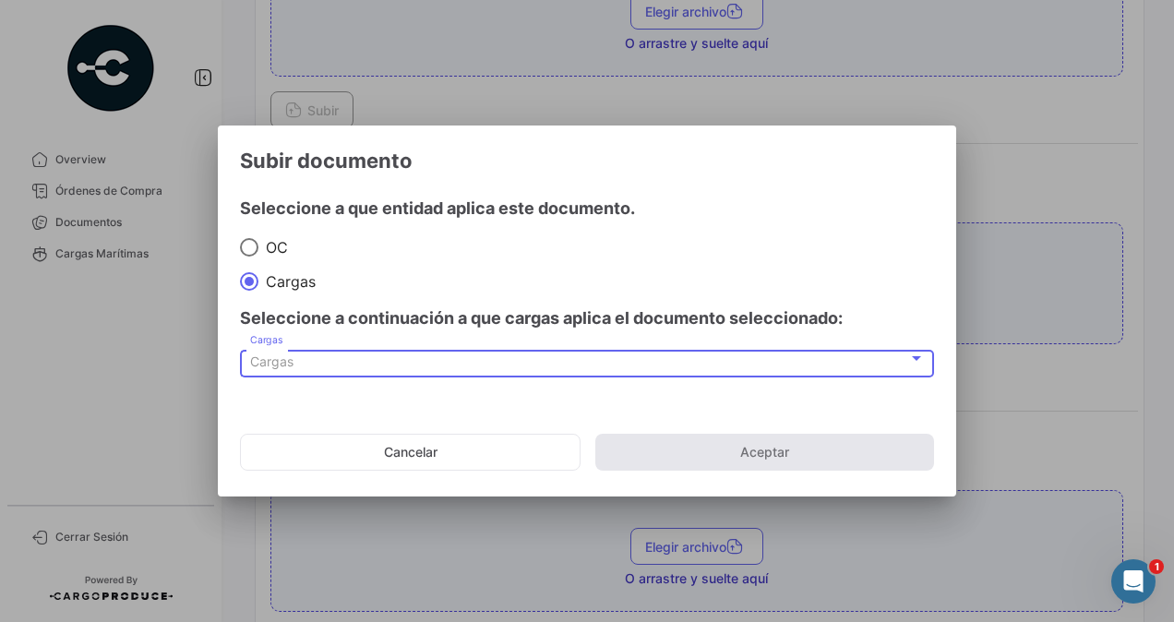
click at [254, 357] on span "Cargas" at bounding box center [271, 362] width 43 height 16
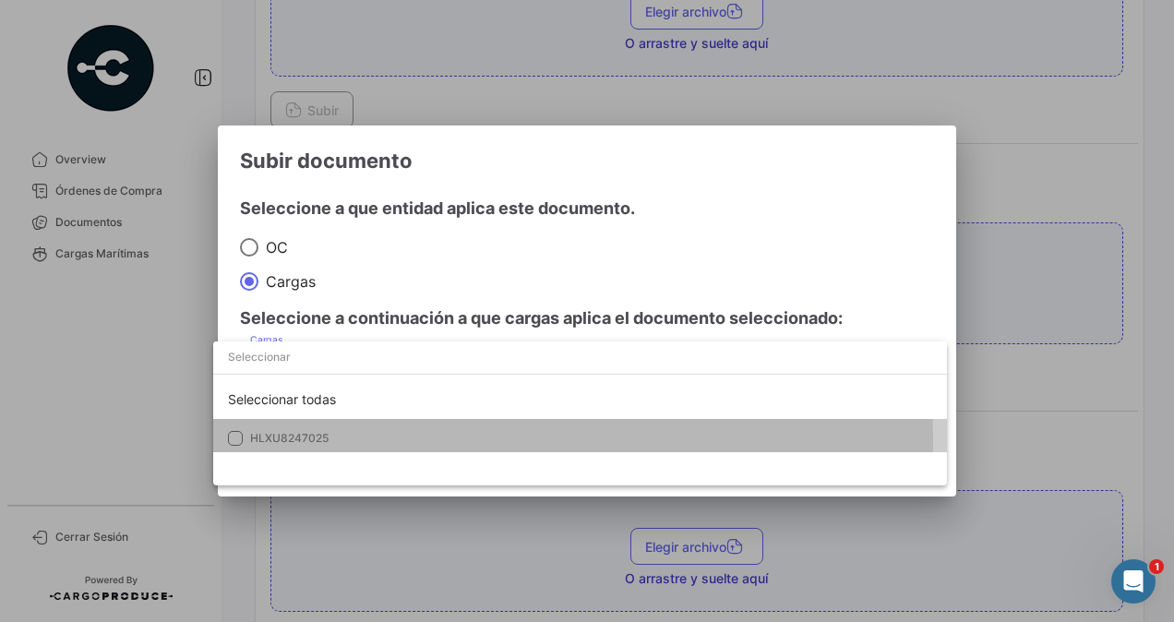
click at [300, 441] on span "HLXU8247025" at bounding box center [289, 438] width 78 height 14
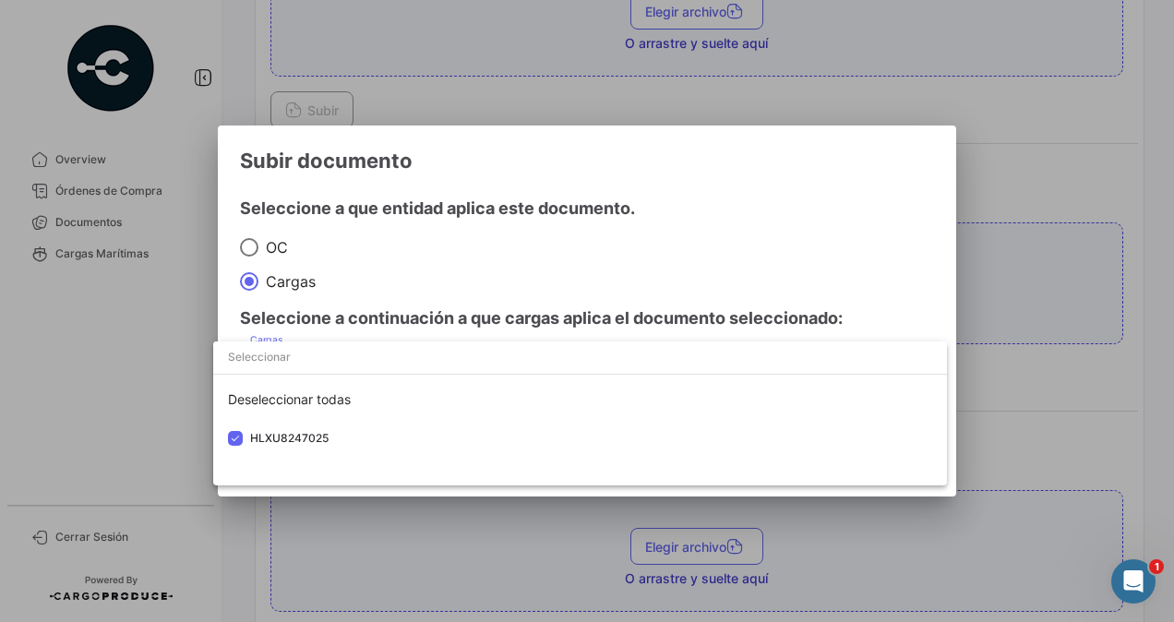
click at [1008, 360] on div at bounding box center [587, 311] width 1174 height 622
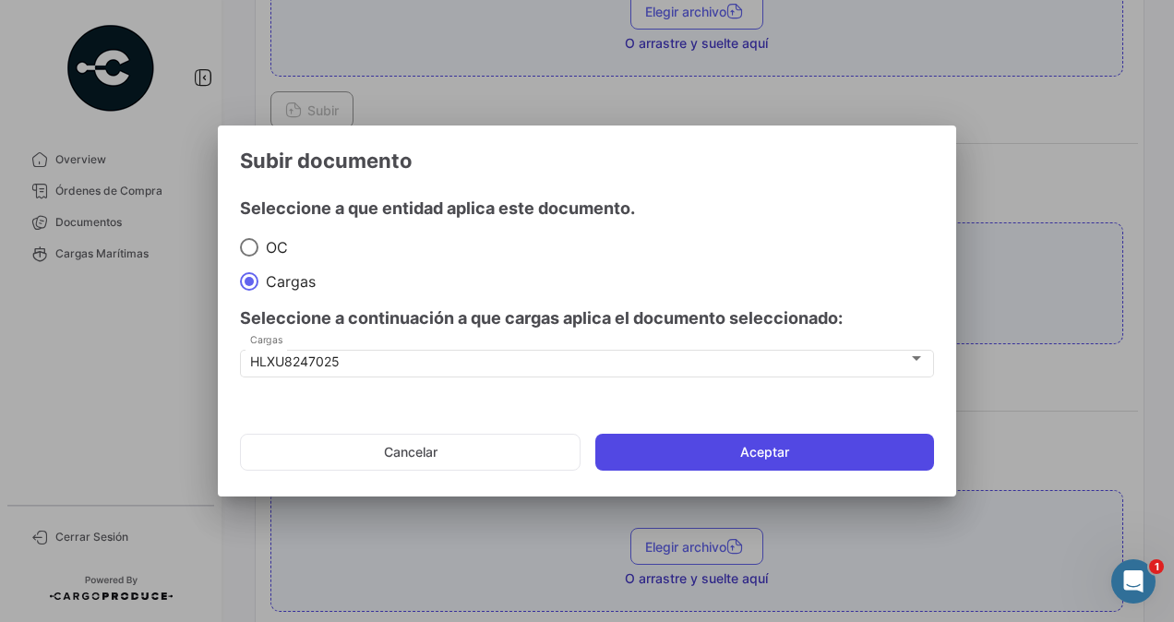
click at [783, 451] on button "Aceptar" at bounding box center [764, 452] width 339 height 37
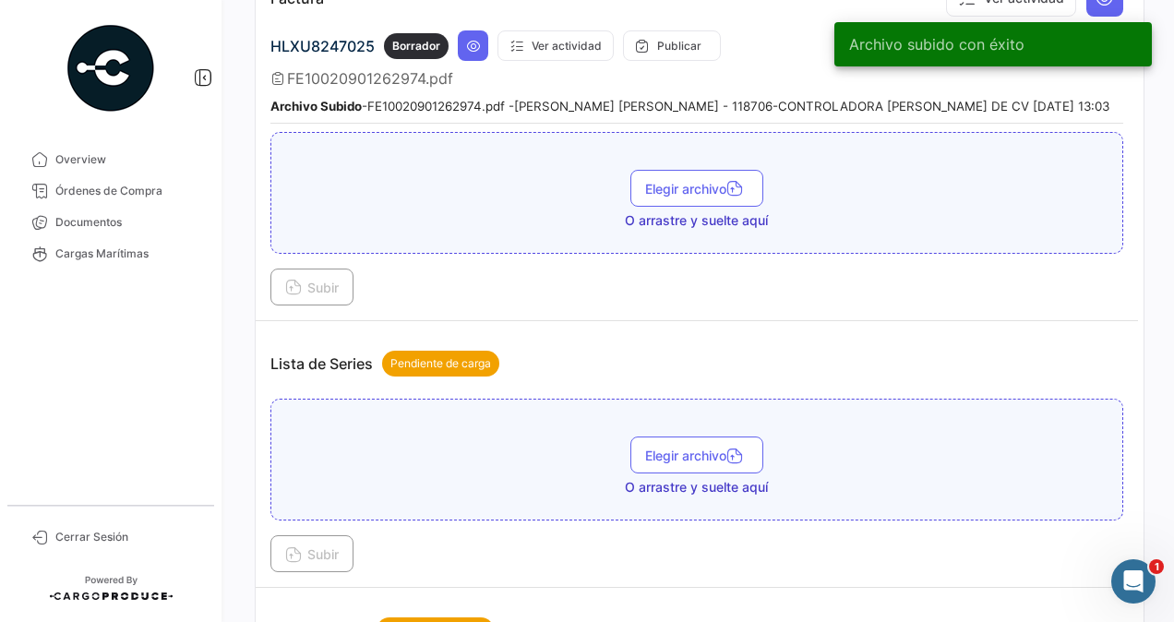
scroll to position [1200, 0]
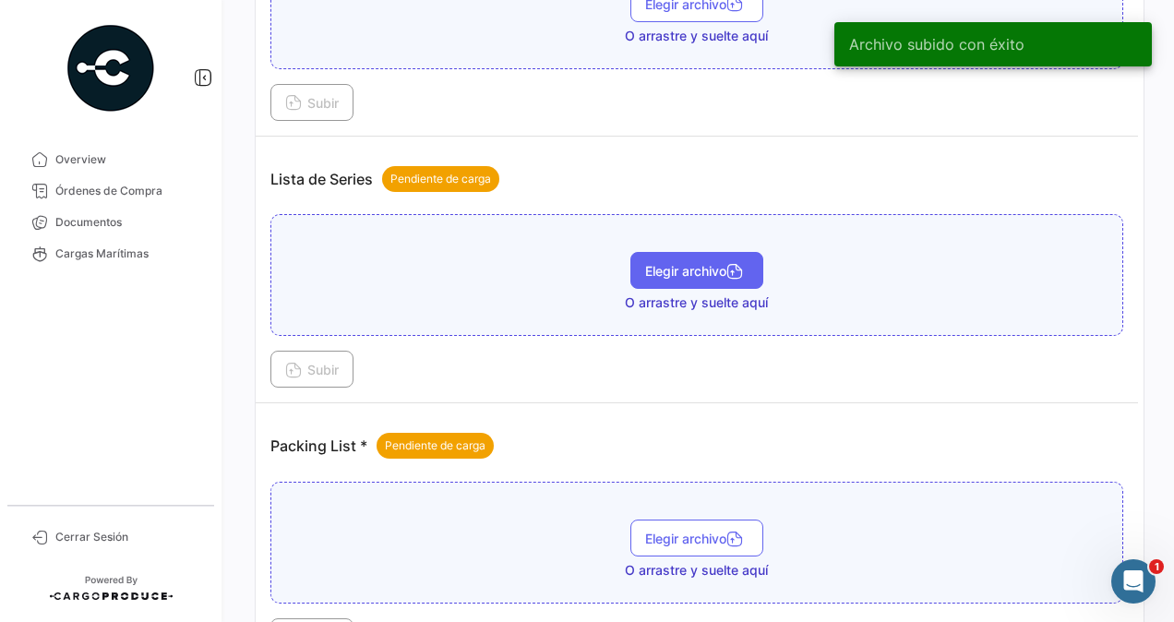
click at [667, 268] on button "Elegir archivo" at bounding box center [697, 270] width 133 height 37
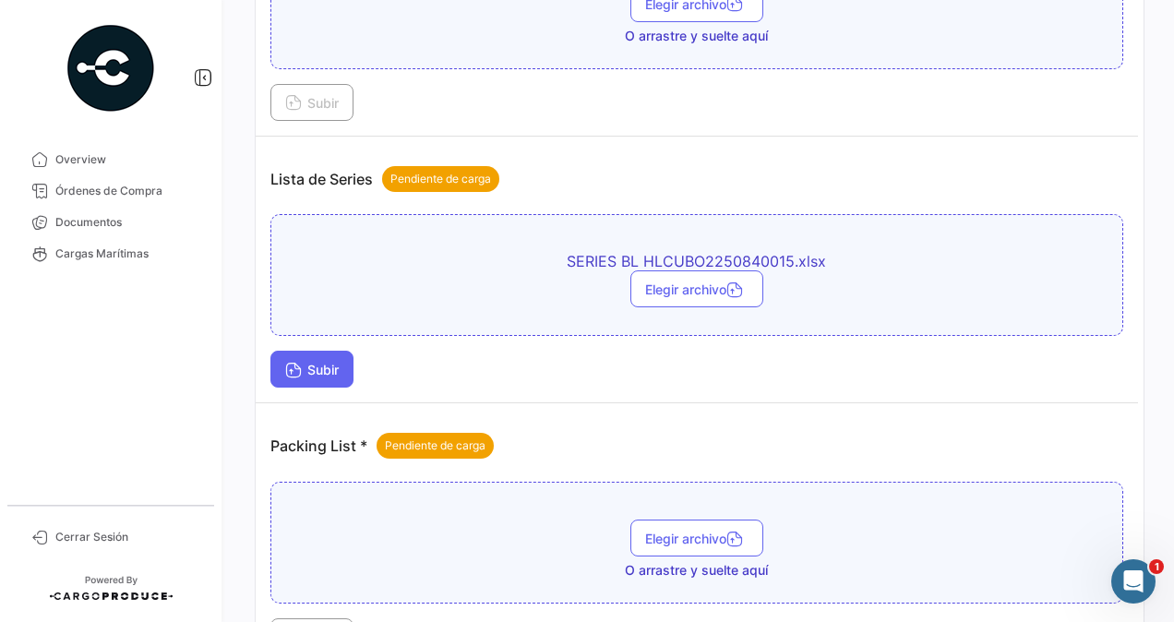
click at [332, 351] on button "Subir" at bounding box center [311, 369] width 83 height 37
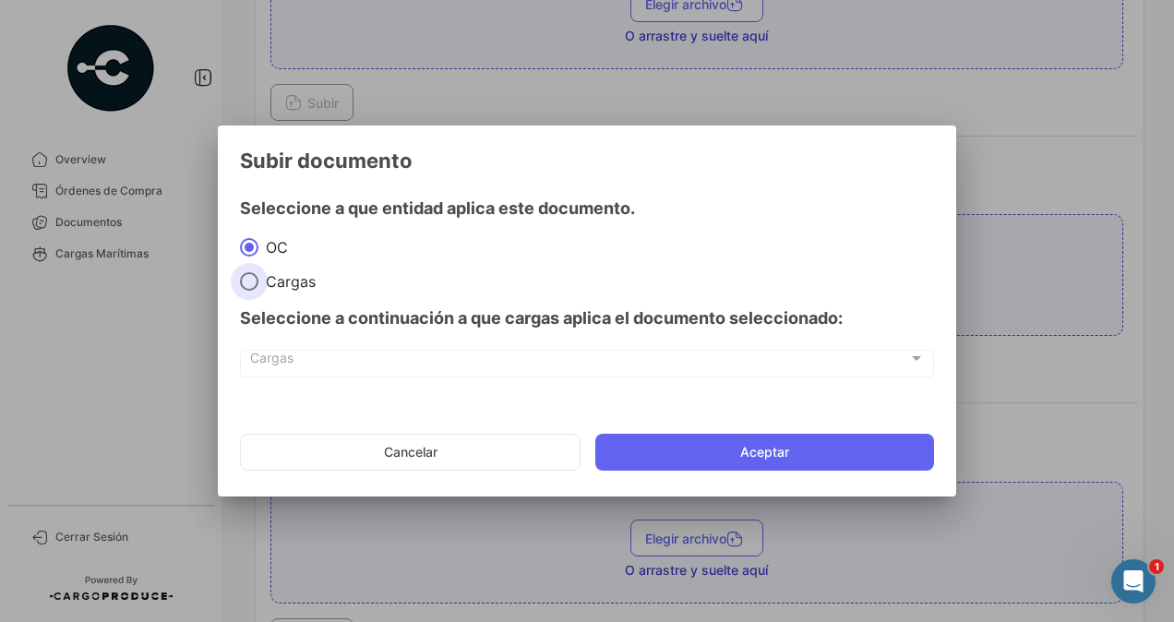
click at [247, 284] on span at bounding box center [249, 281] width 18 height 18
click at [247, 284] on input "Cargas" at bounding box center [249, 281] width 18 height 18
radio input "true"
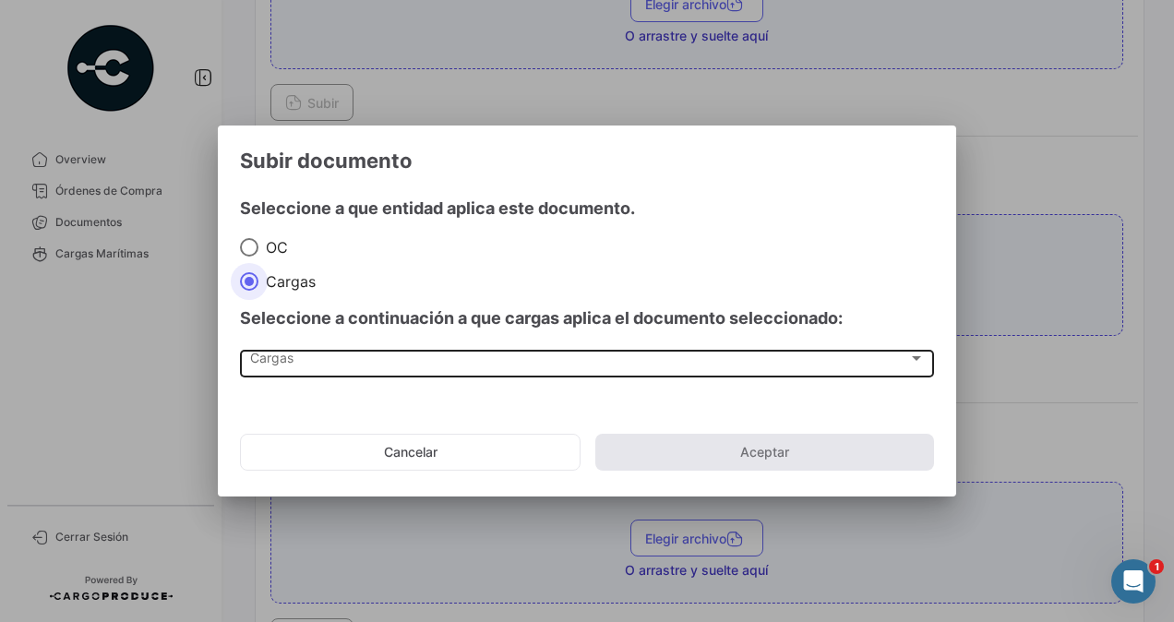
click at [268, 353] on div "Cargas Cargas" at bounding box center [587, 361] width 675 height 31
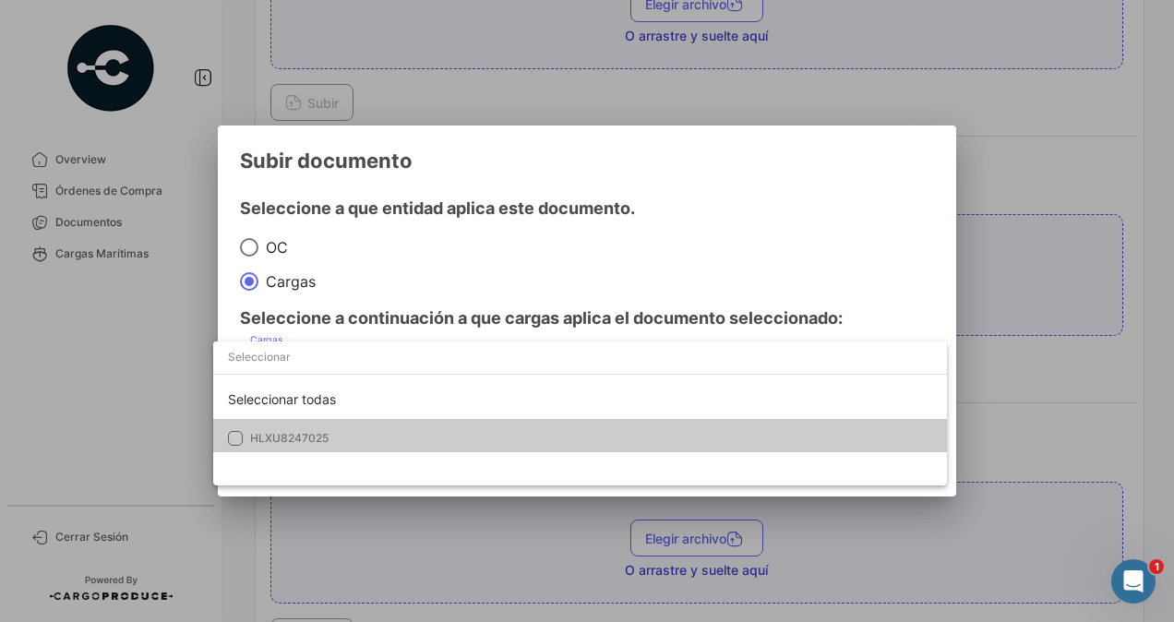
click at [286, 441] on span "HLXU8247025" at bounding box center [289, 438] width 78 height 14
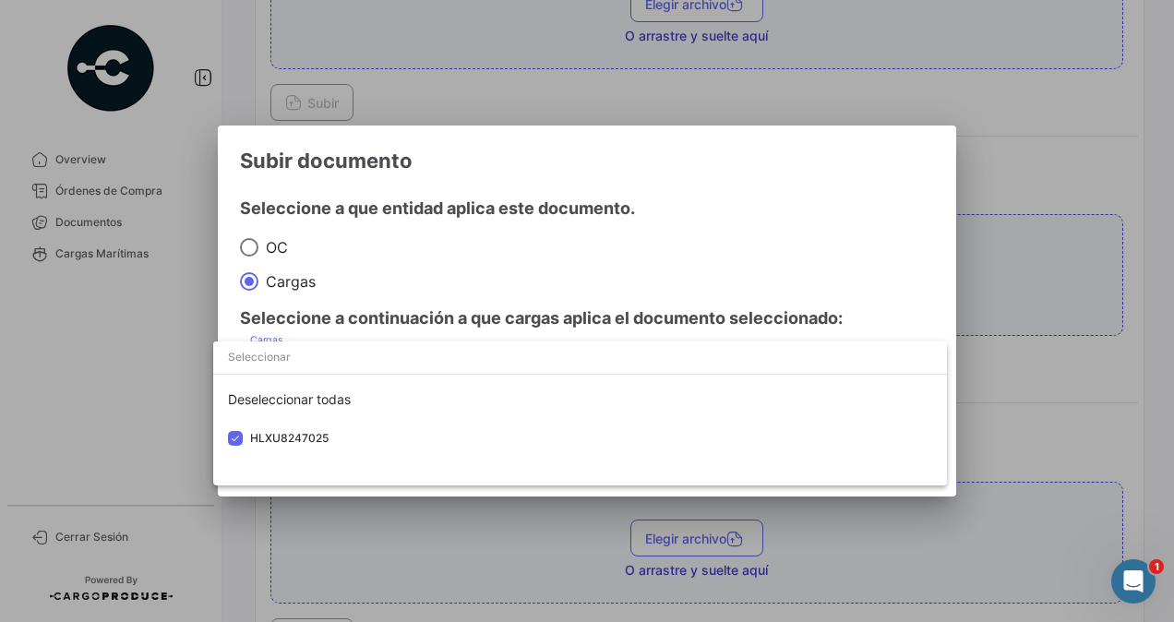
drag, startPoint x: 1001, startPoint y: 355, endPoint x: 991, endPoint y: 362, distance: 11.3
click at [999, 357] on div at bounding box center [587, 311] width 1174 height 622
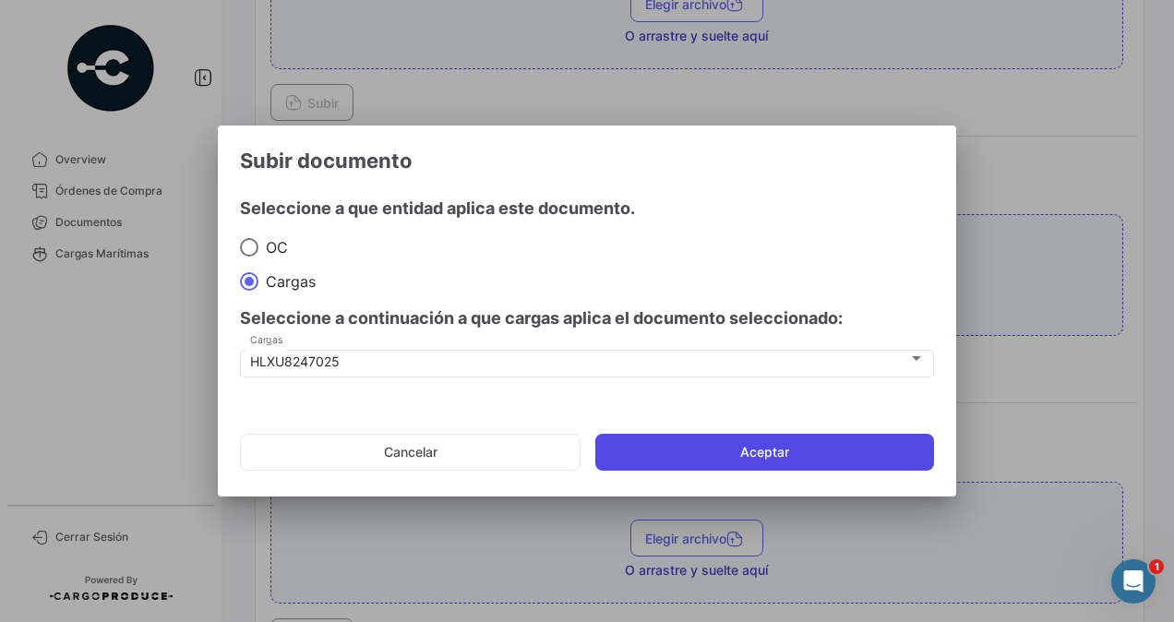
click at [777, 441] on button "Aceptar" at bounding box center [764, 452] width 339 height 37
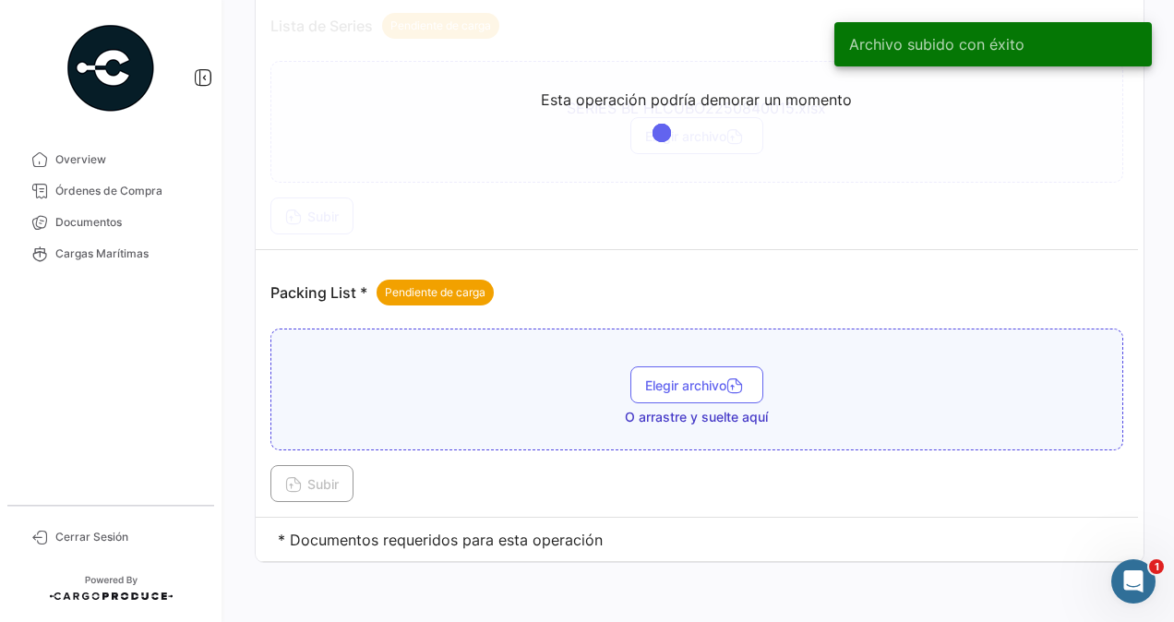
scroll to position [1354, 0]
click at [646, 378] on span "Elegir archivo" at bounding box center [696, 386] width 103 height 16
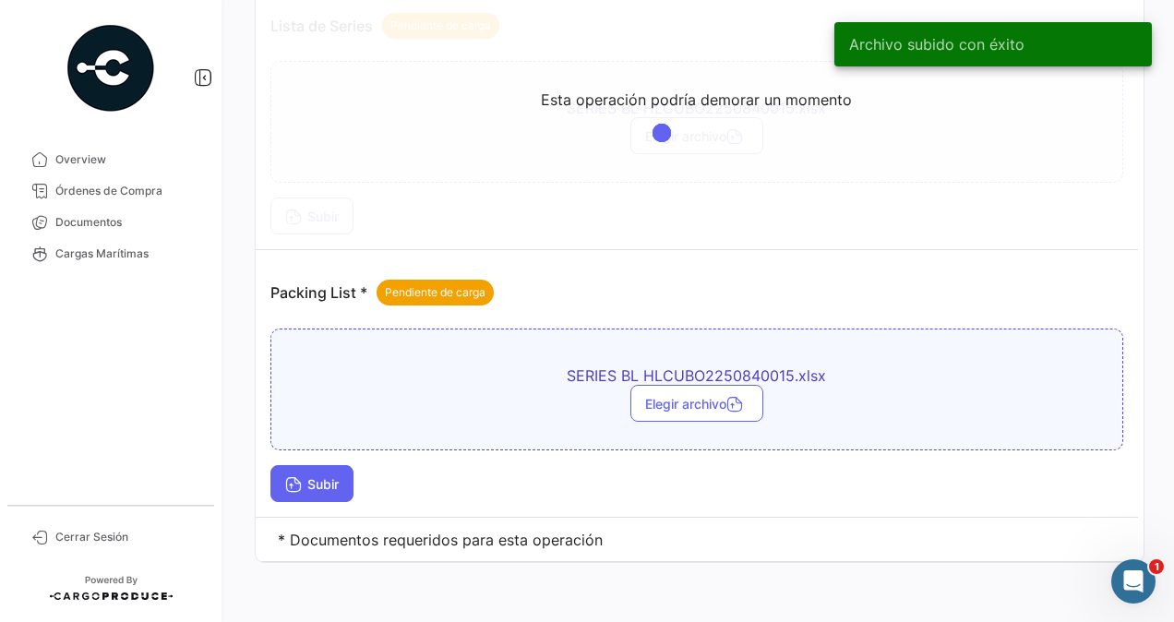
click at [321, 476] on span "Subir" at bounding box center [312, 484] width 54 height 16
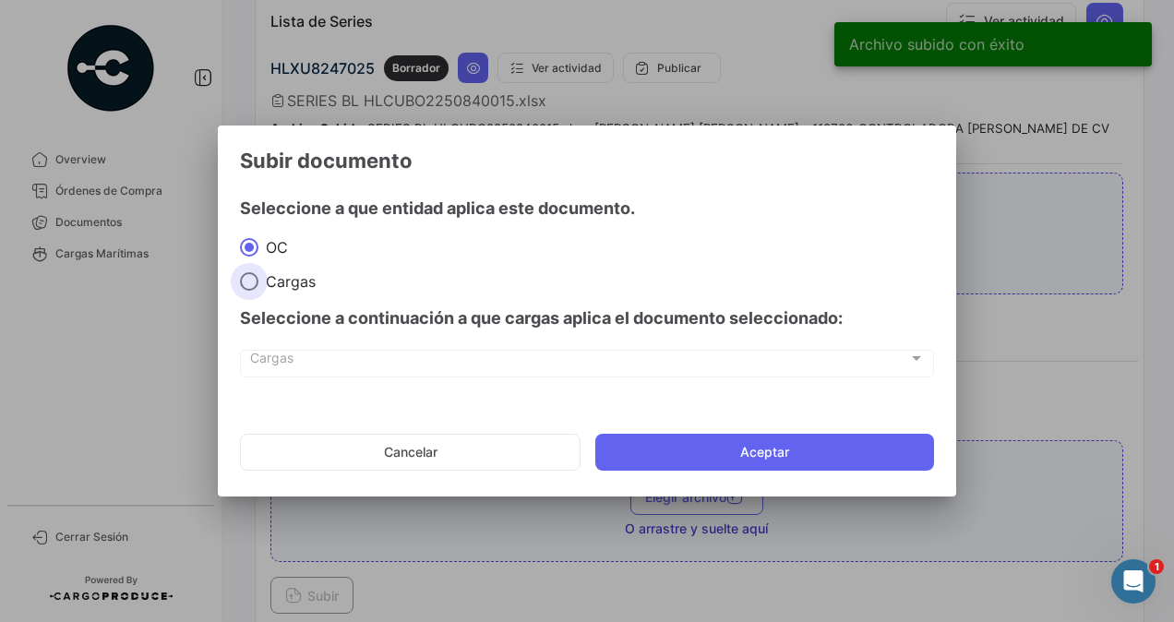
drag, startPoint x: 251, startPoint y: 282, endPoint x: 258, endPoint y: 345, distance: 64.1
click at [251, 282] on span at bounding box center [249, 281] width 18 height 18
click at [251, 282] on input "Cargas" at bounding box center [249, 281] width 18 height 18
radio input "true"
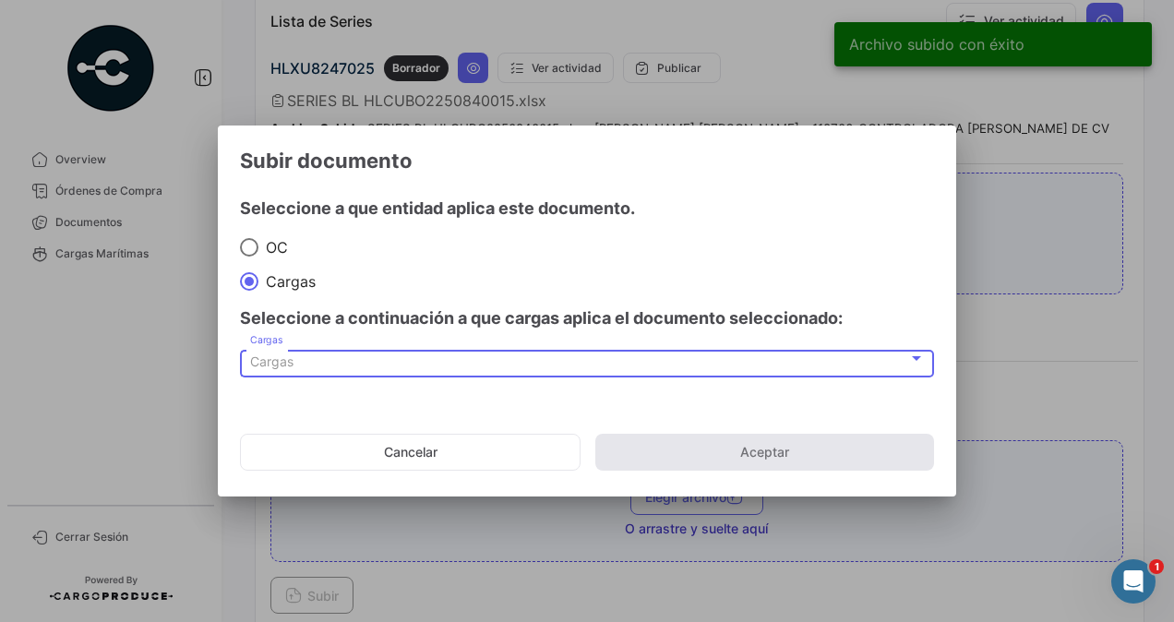
click at [261, 357] on span "Cargas" at bounding box center [271, 362] width 43 height 16
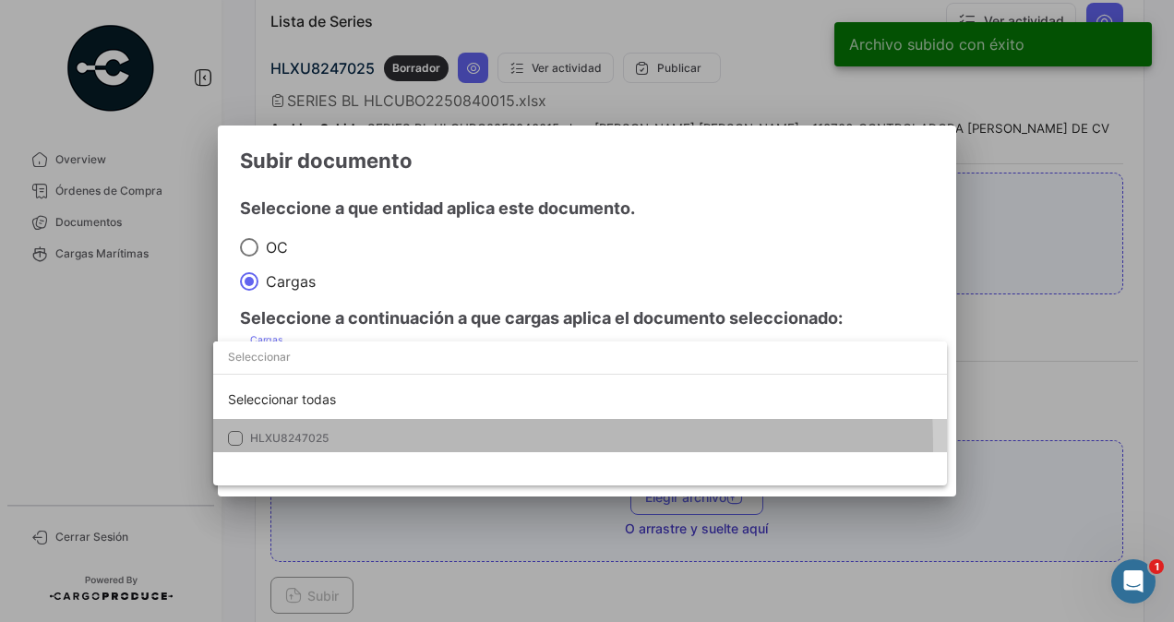
click at [297, 447] on span "HLXU8247025" at bounding box center [379, 438] width 258 height 17
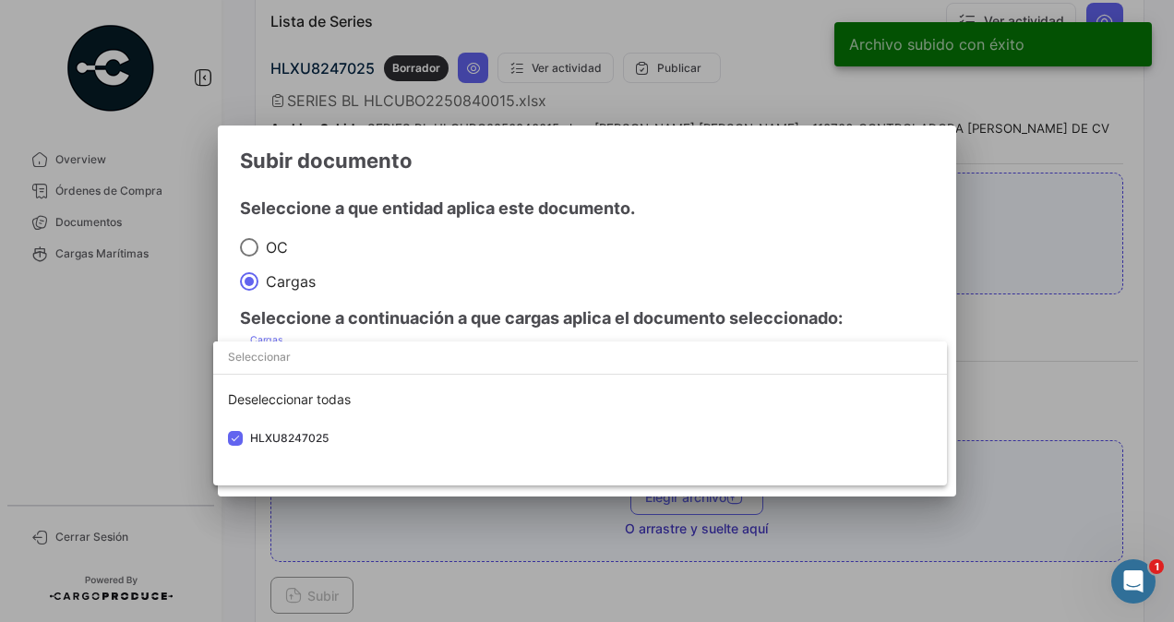
drag, startPoint x: 1003, startPoint y: 377, endPoint x: 958, endPoint y: 390, distance: 46.2
click at [1002, 377] on div at bounding box center [587, 311] width 1174 height 622
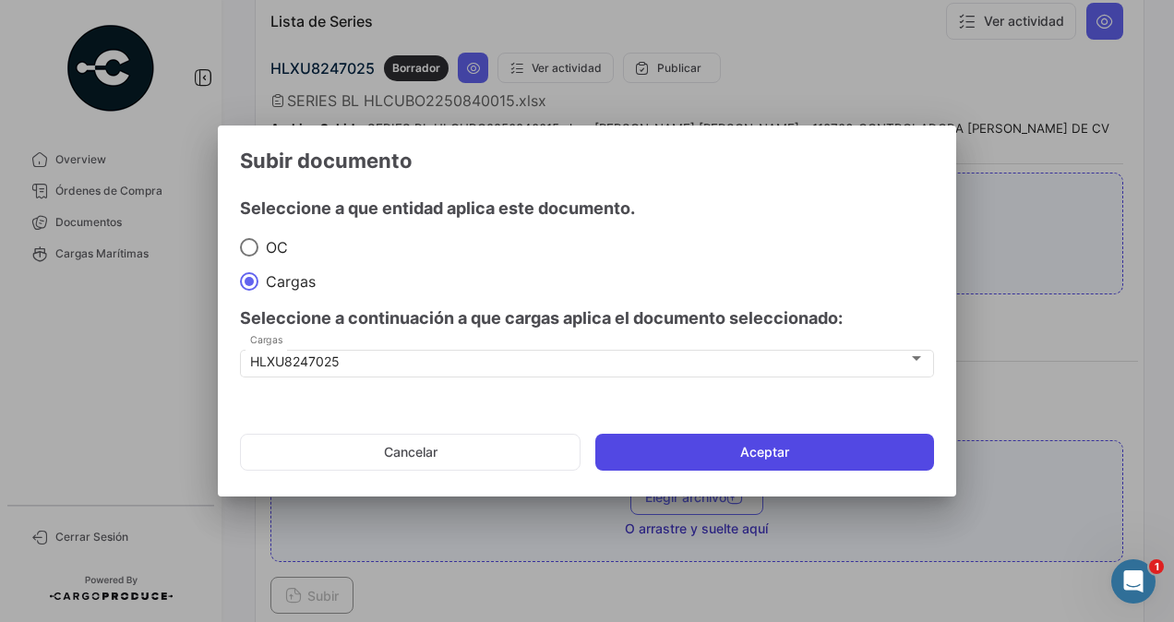
click at [837, 446] on button "Aceptar" at bounding box center [764, 452] width 339 height 37
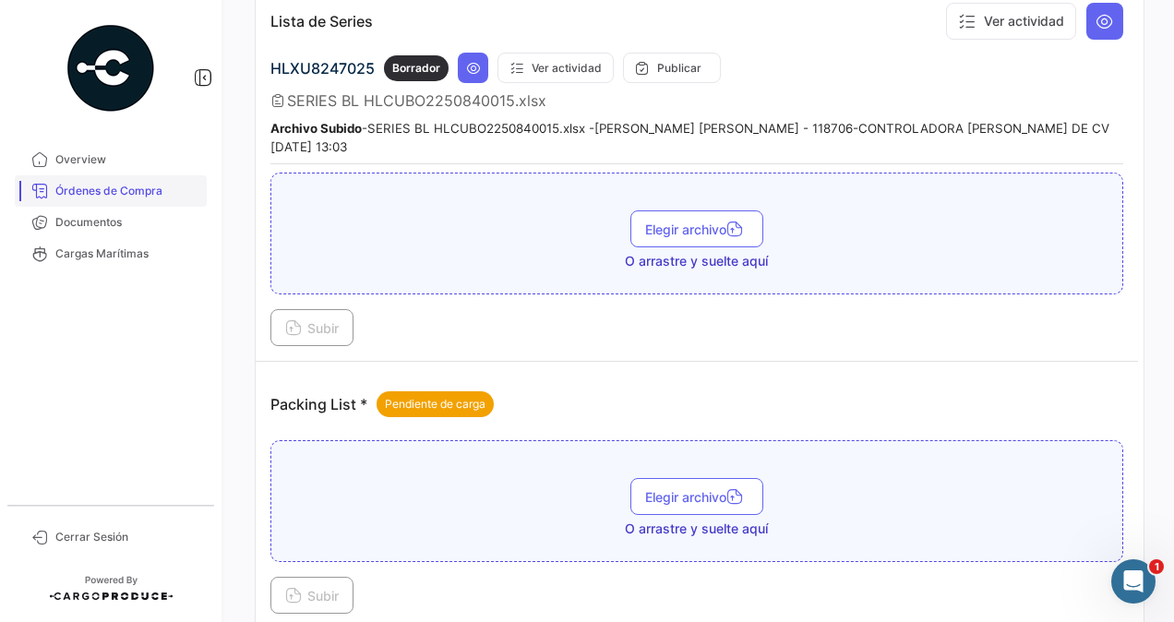
click at [107, 186] on span "Órdenes de Compra" at bounding box center [127, 191] width 144 height 17
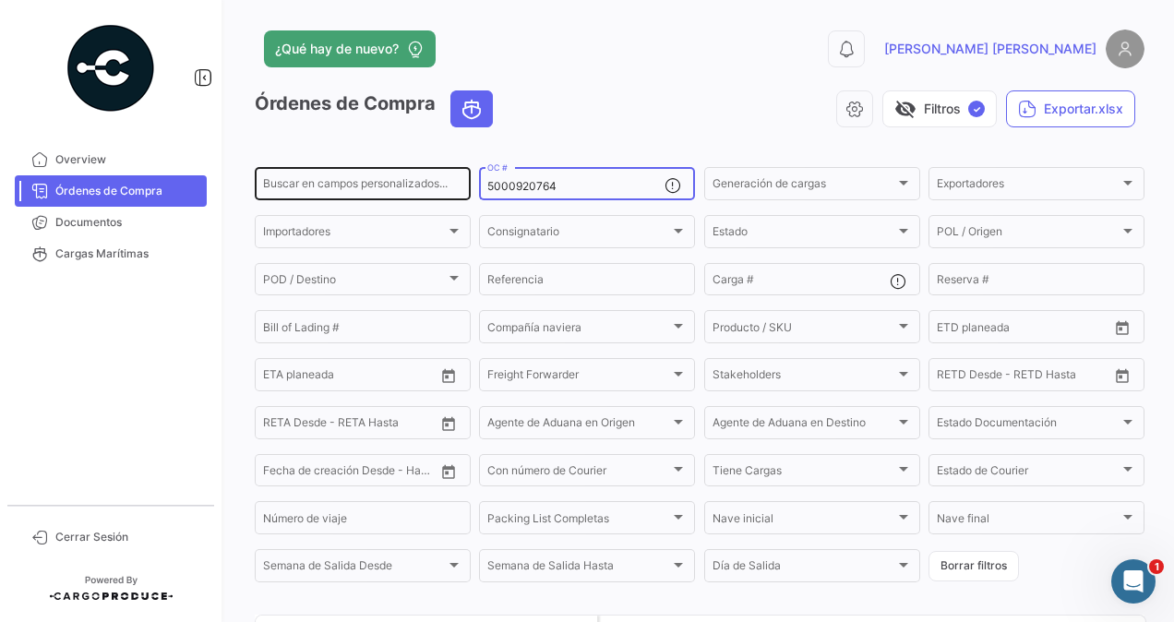
drag, startPoint x: 567, startPoint y: 182, endPoint x: 448, endPoint y: 188, distance: 119.3
click at [0, 0] on div "Buscar en [PERSON_NAME] personalizados... 5000920764 OC # Generación [PERSON_NA…" at bounding box center [0, 0] width 0 height 0
paste input "8"
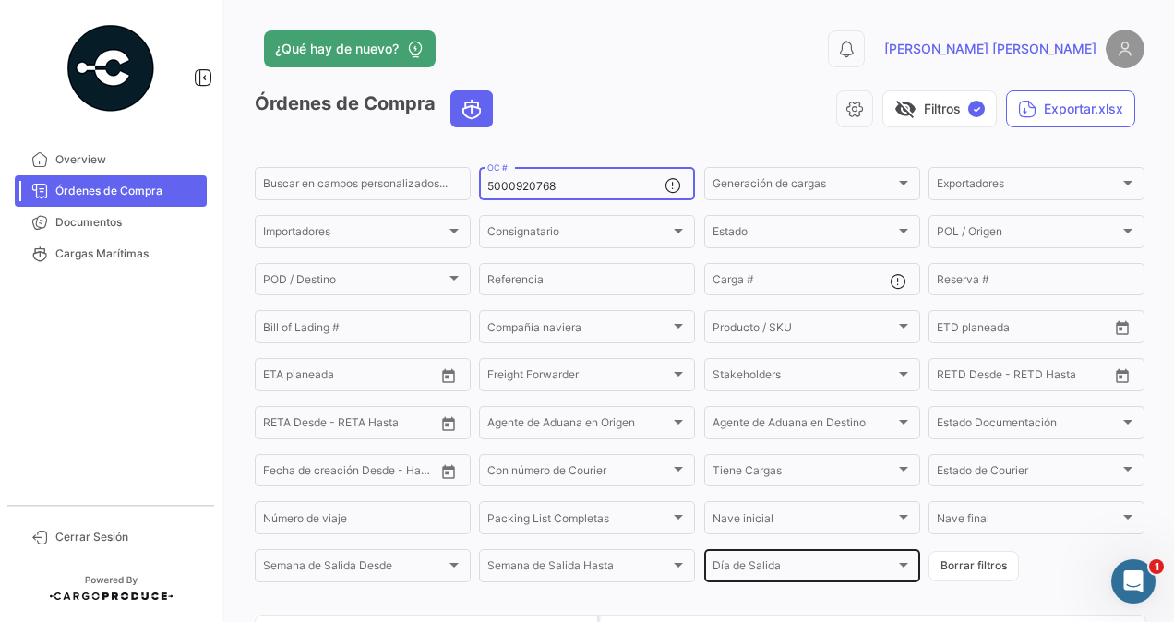
scroll to position [177, 0]
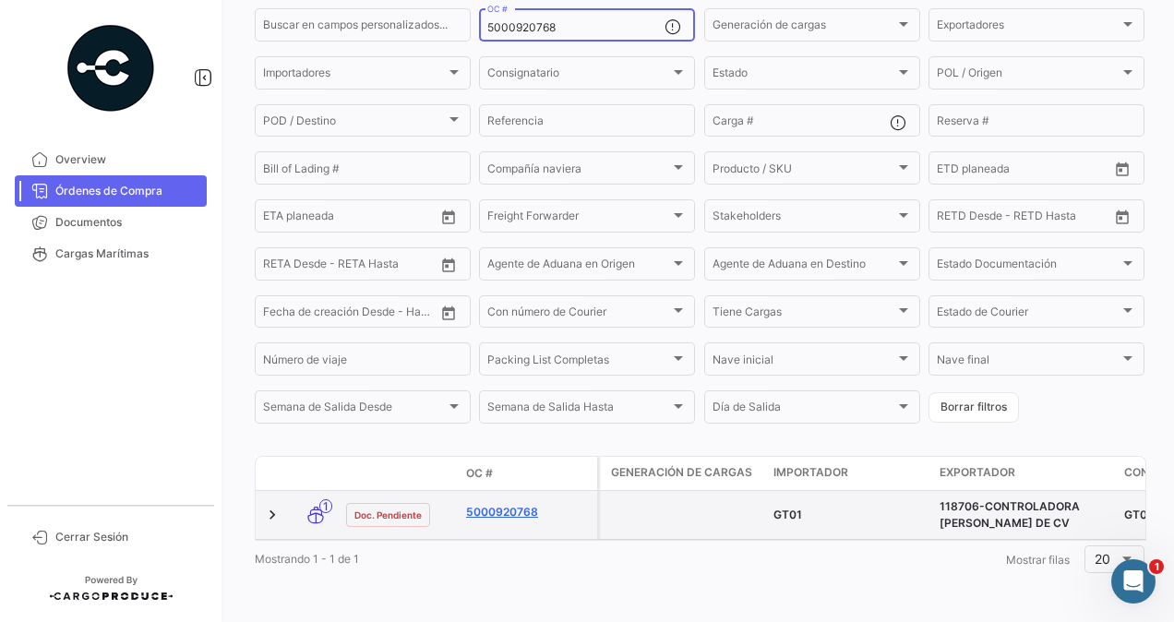
type input "5000920768"
click at [498, 504] on link "5000920768" at bounding box center [528, 512] width 124 height 17
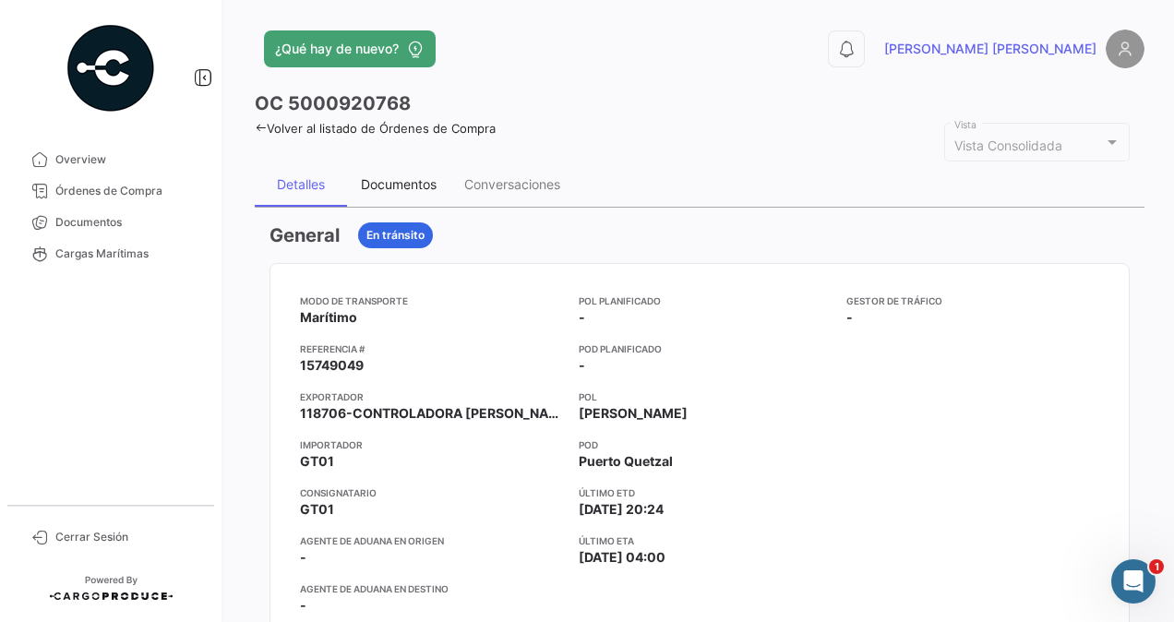
click at [419, 180] on div "Documentos" at bounding box center [399, 184] width 76 height 16
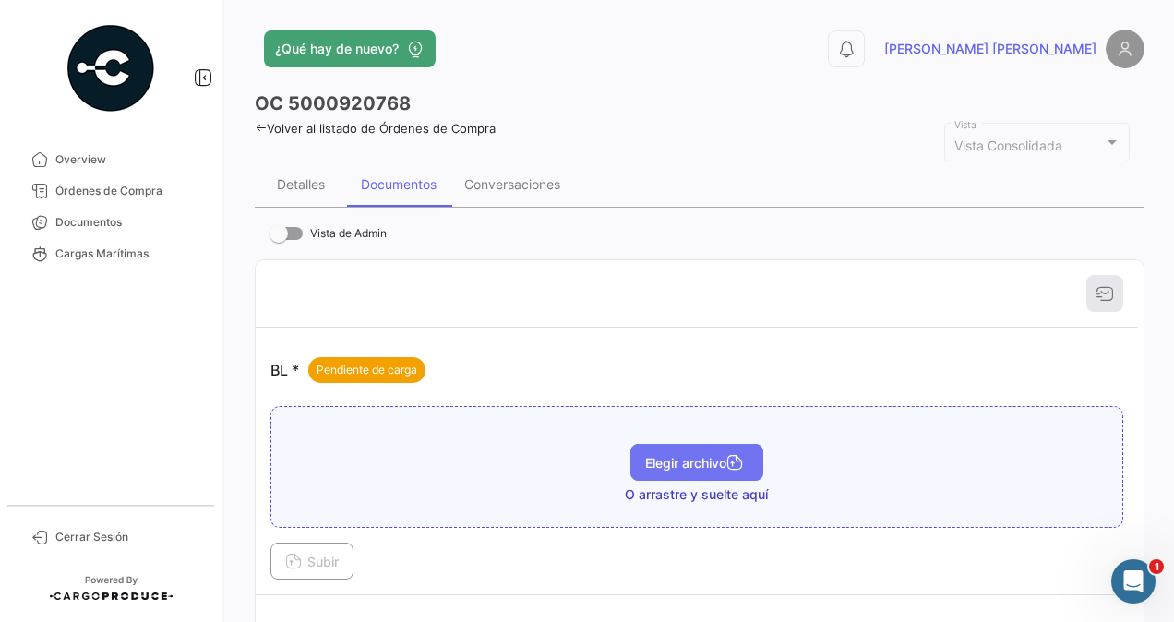
click at [682, 460] on span "Elegir archivo" at bounding box center [696, 463] width 103 height 16
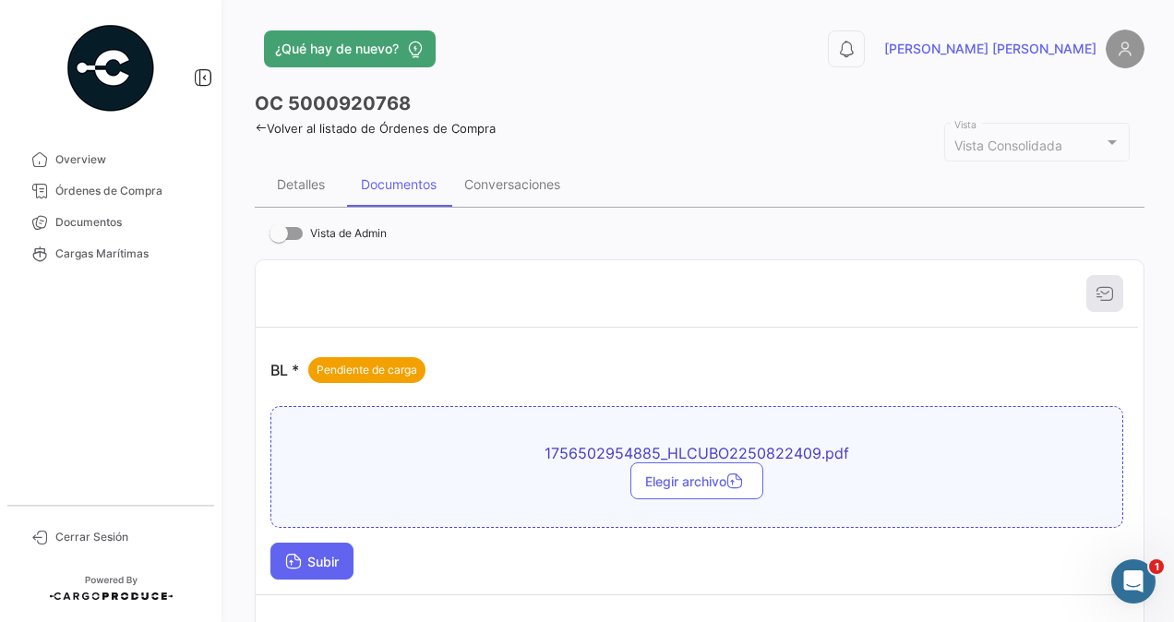
click at [319, 565] on span "Subir" at bounding box center [312, 562] width 54 height 16
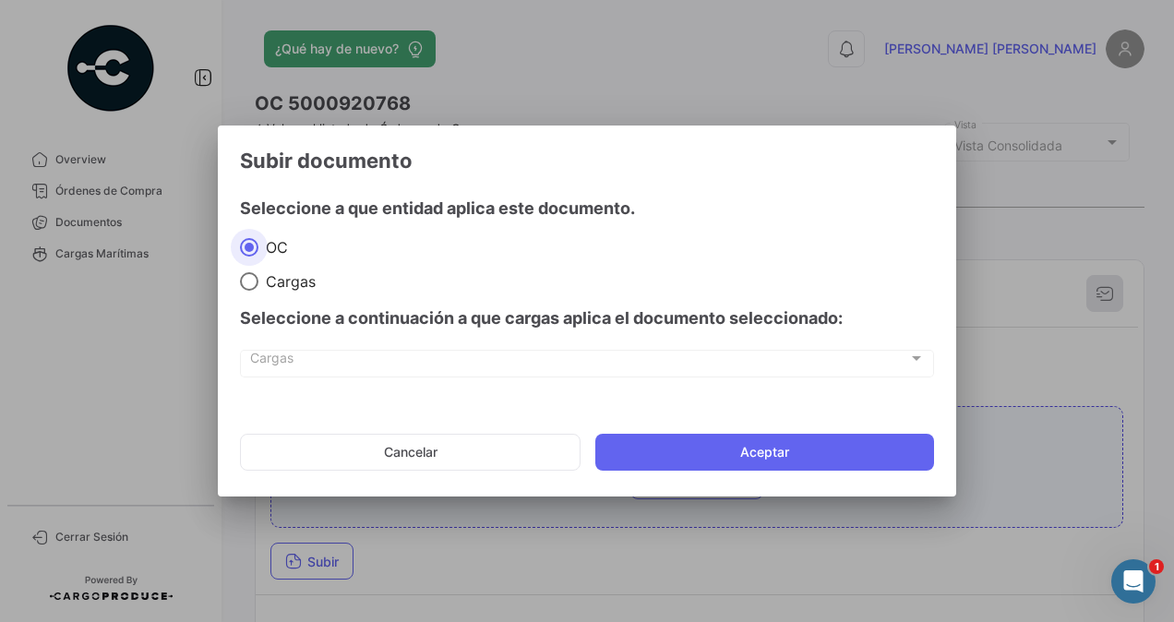
click at [250, 277] on span at bounding box center [249, 281] width 18 height 18
click at [250, 277] on input "Cargas" at bounding box center [249, 281] width 18 height 18
radio input "true"
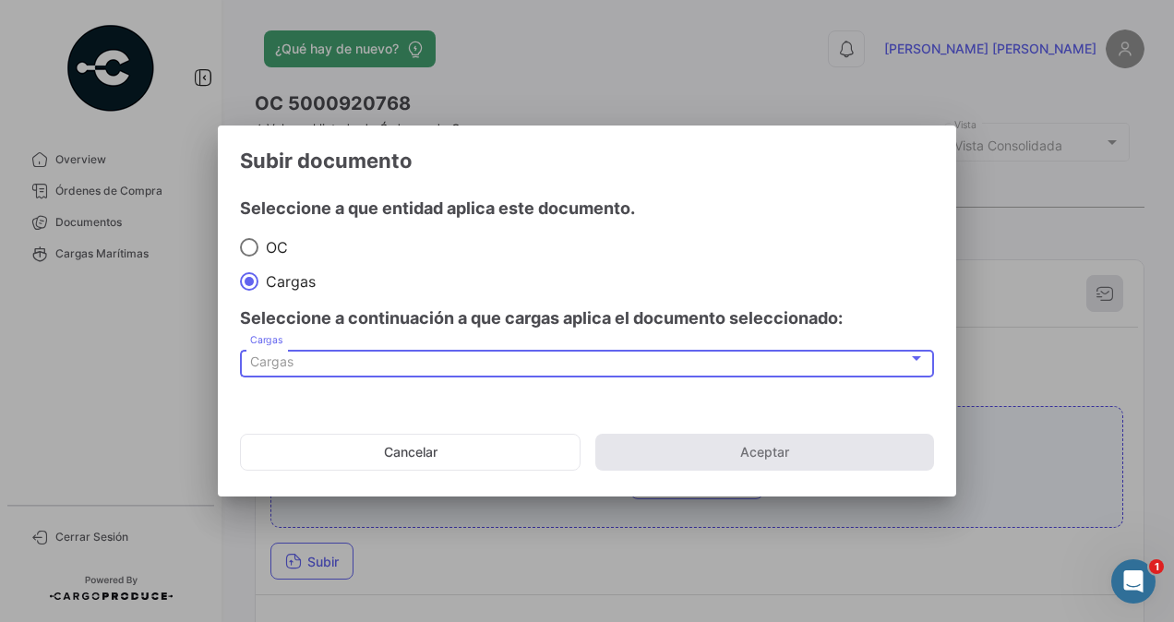
click at [266, 368] on span "Cargas" at bounding box center [271, 362] width 43 height 16
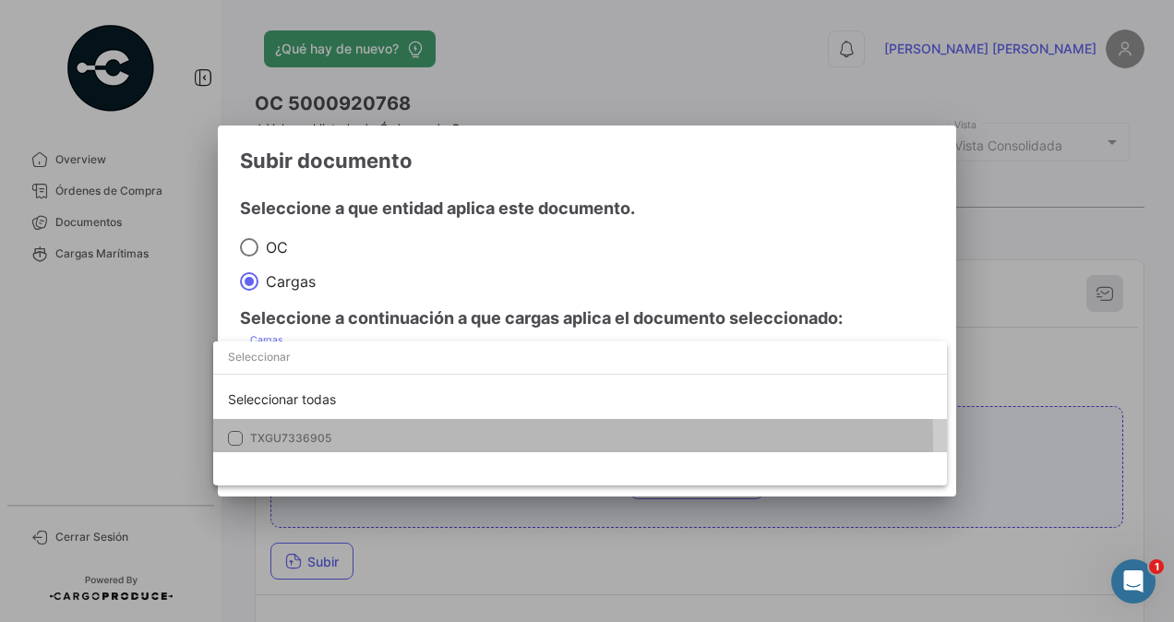
click at [275, 442] on span "TXGU7336905" at bounding box center [290, 438] width 81 height 14
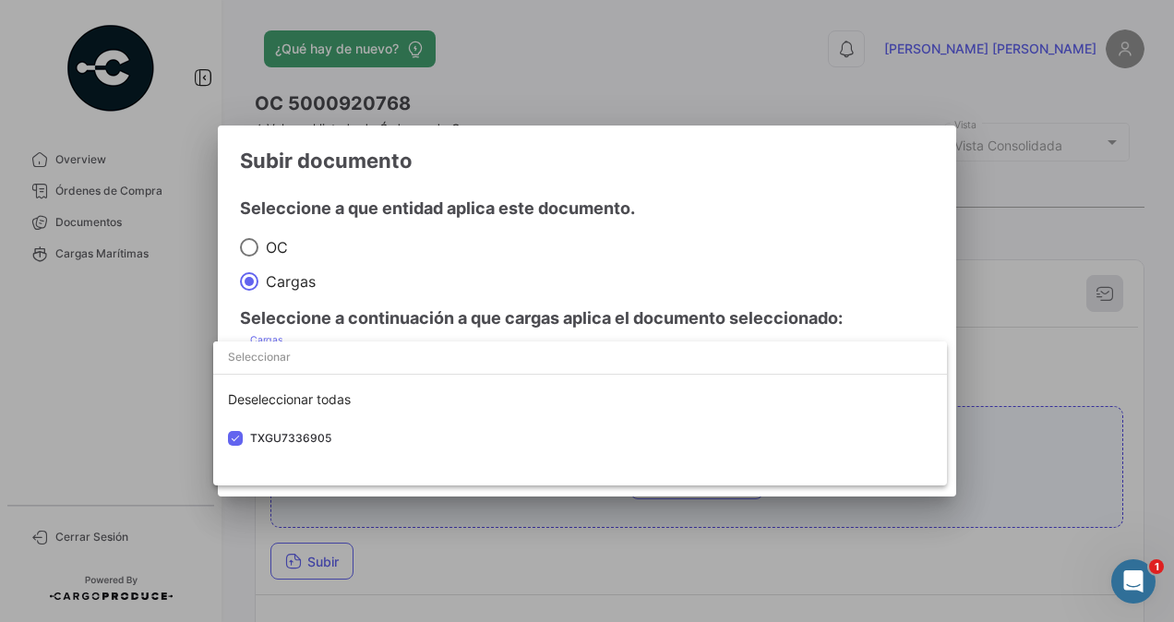
click at [1008, 371] on div at bounding box center [587, 311] width 1174 height 622
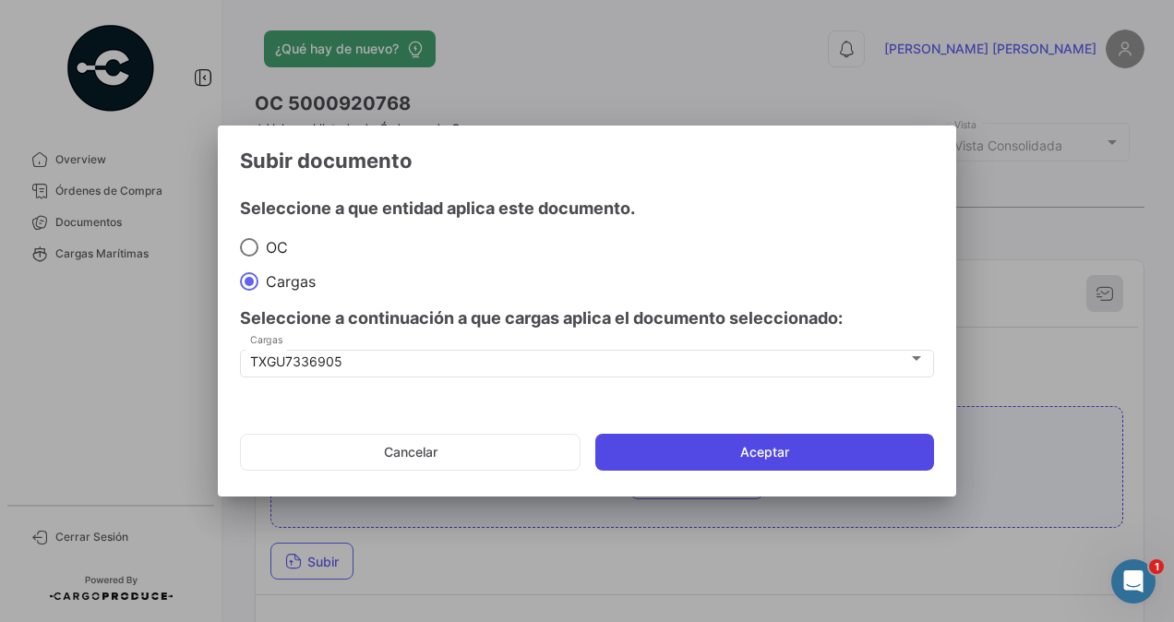
click at [776, 452] on button "Aceptar" at bounding box center [764, 452] width 339 height 37
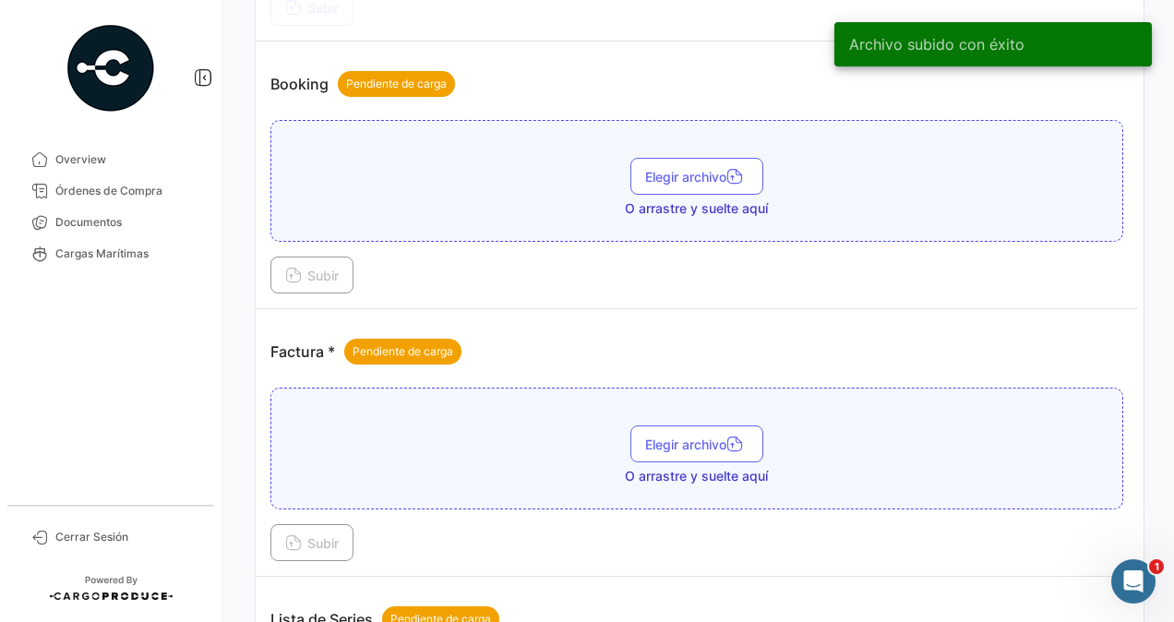
scroll to position [646, 0]
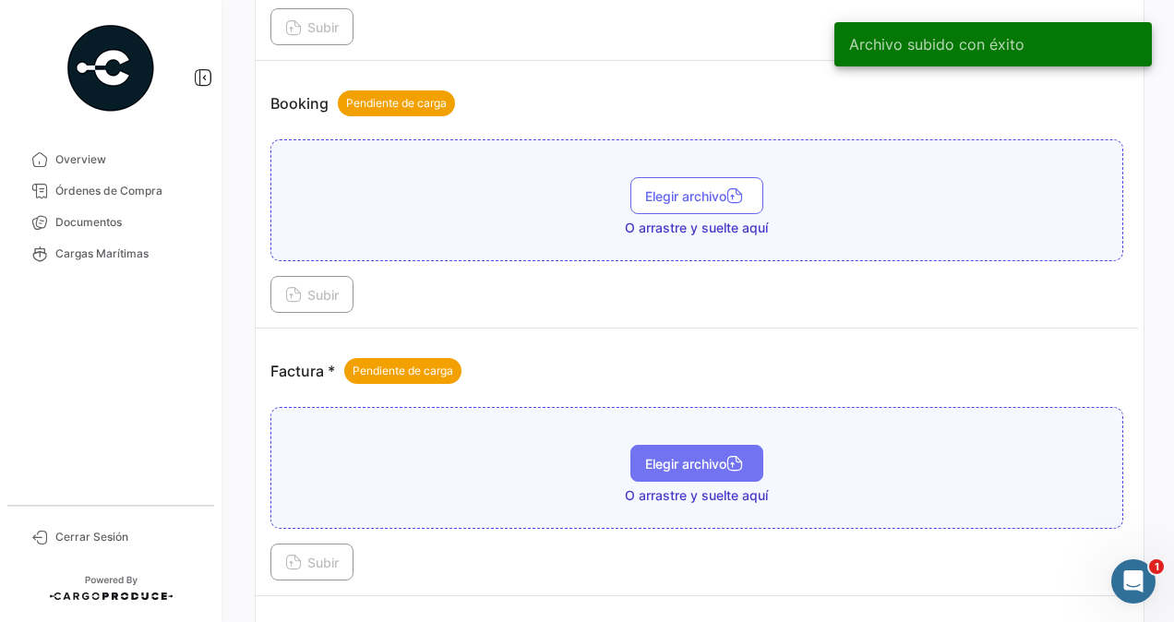
click at [646, 456] on span "Elegir archivo" at bounding box center [696, 464] width 103 height 16
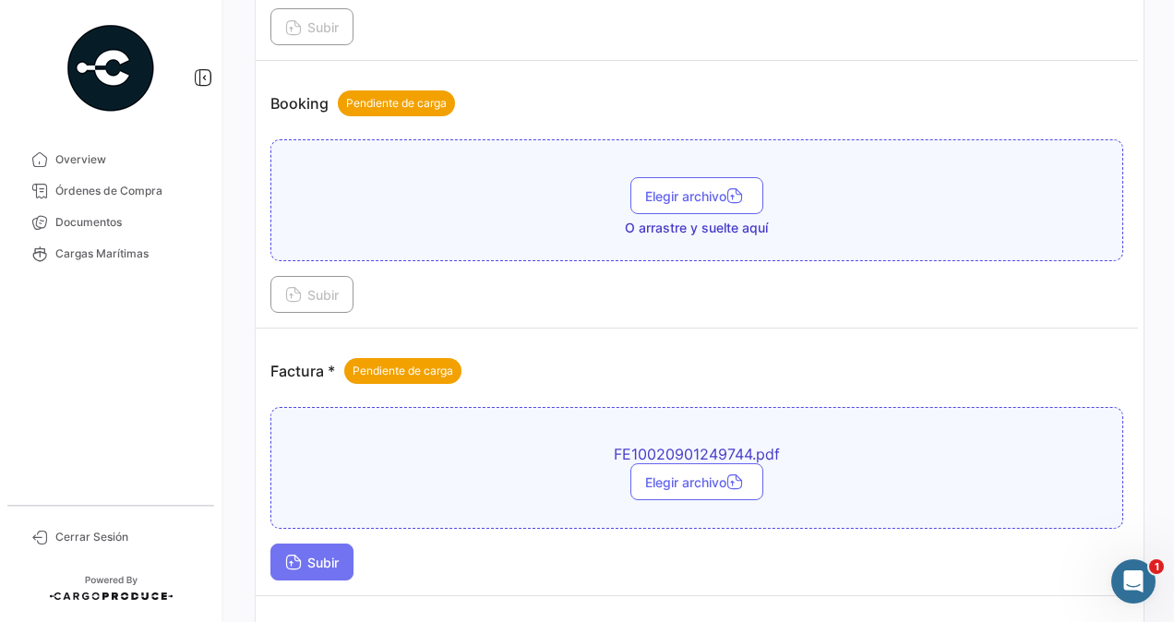
click at [314, 555] on span "Subir" at bounding box center [312, 563] width 54 height 16
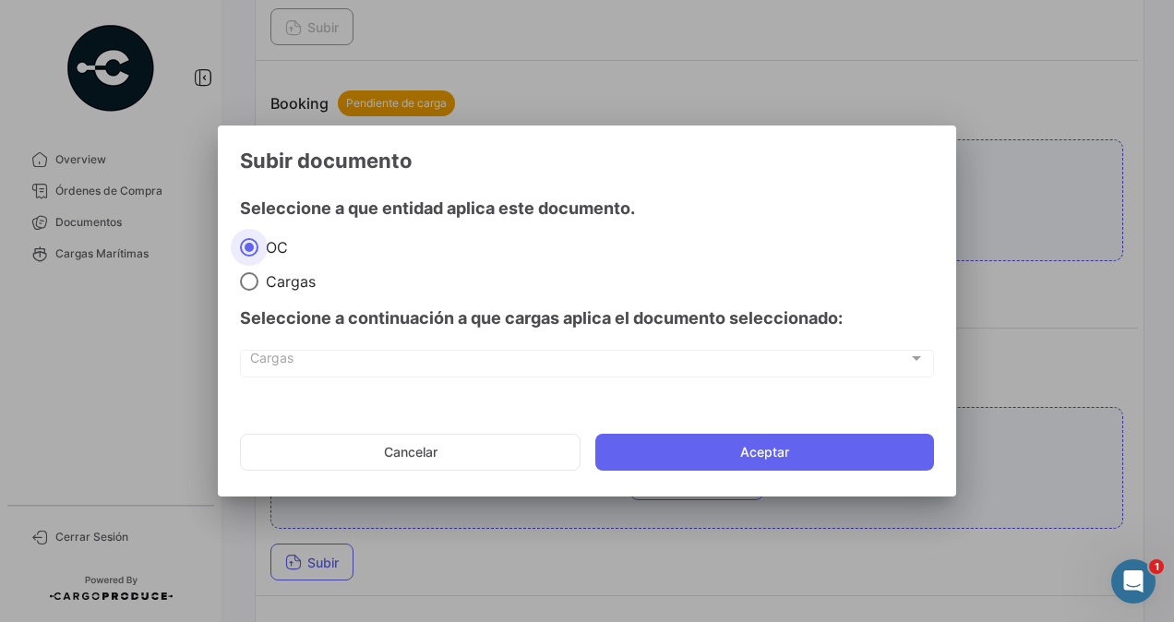
click at [271, 288] on span "Cargas" at bounding box center [286, 281] width 57 height 18
click at [258, 288] on input "Cargas" at bounding box center [249, 281] width 18 height 18
radio input "true"
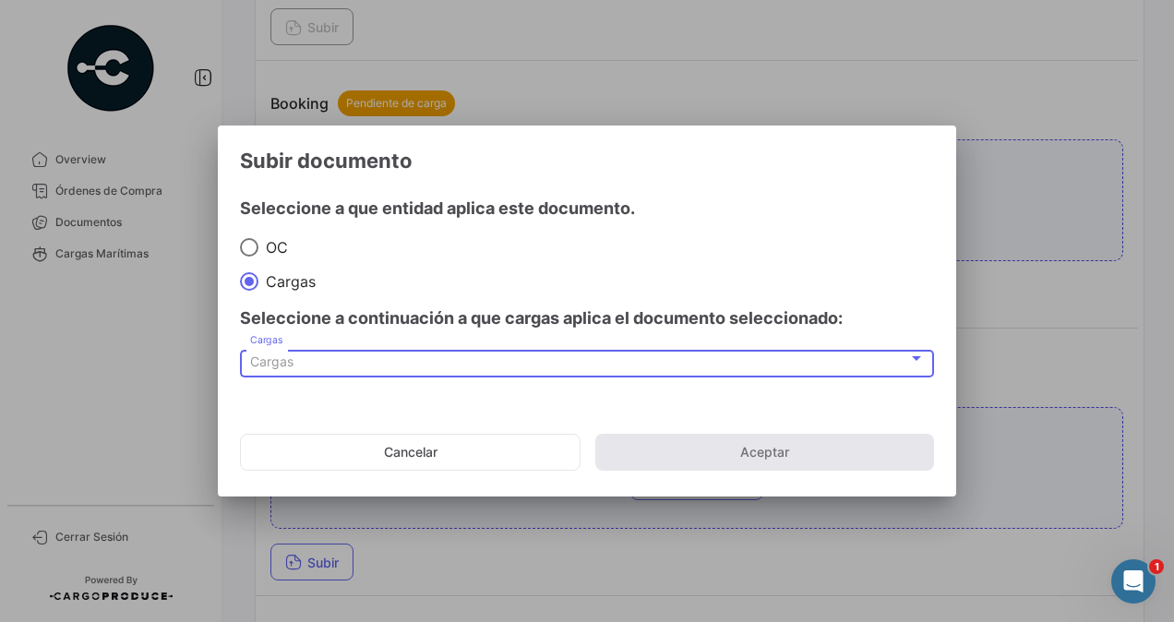
click at [258, 356] on span "Cargas" at bounding box center [271, 362] width 43 height 16
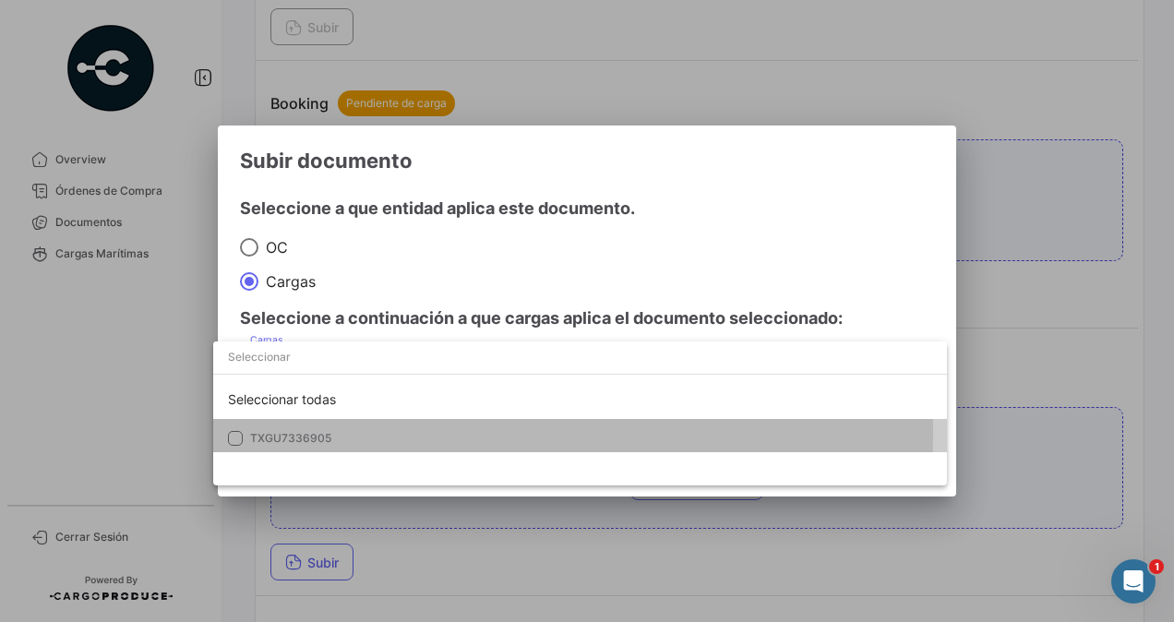
click at [270, 432] on span "TXGU7336905" at bounding box center [290, 438] width 81 height 14
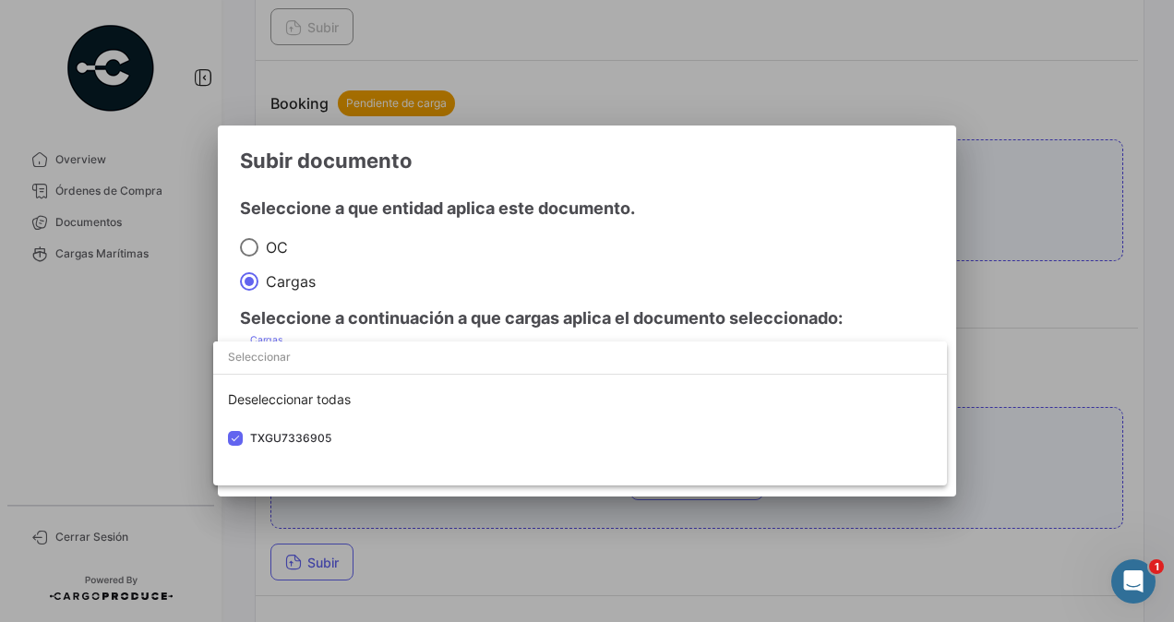
click at [1010, 361] on div at bounding box center [587, 311] width 1174 height 622
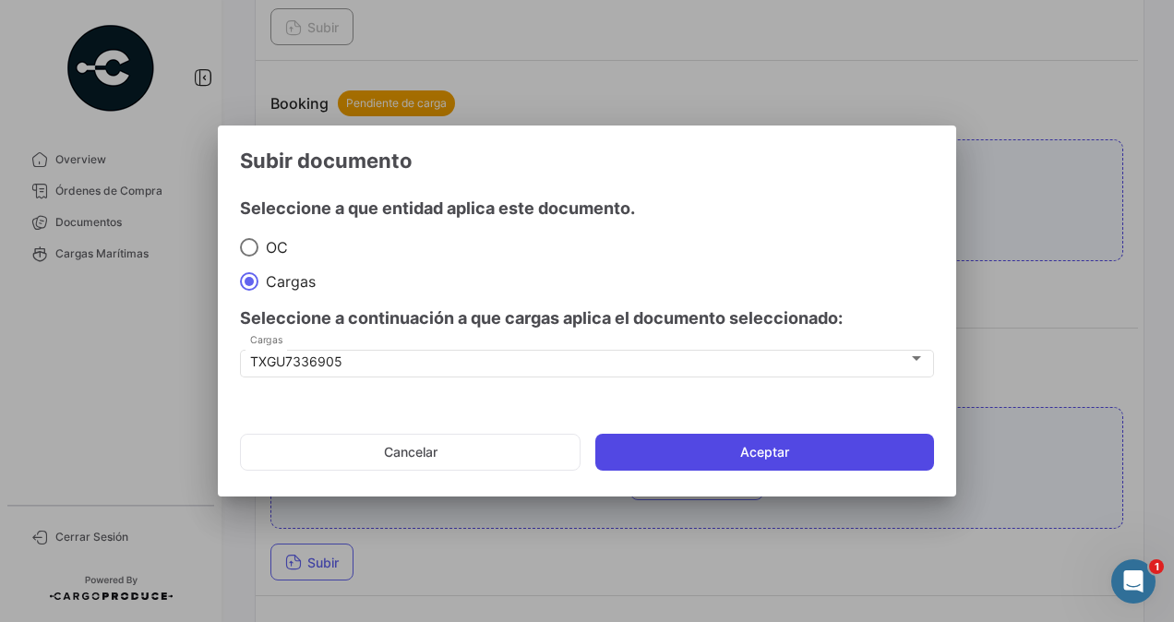
click at [774, 451] on button "Aceptar" at bounding box center [764, 452] width 339 height 37
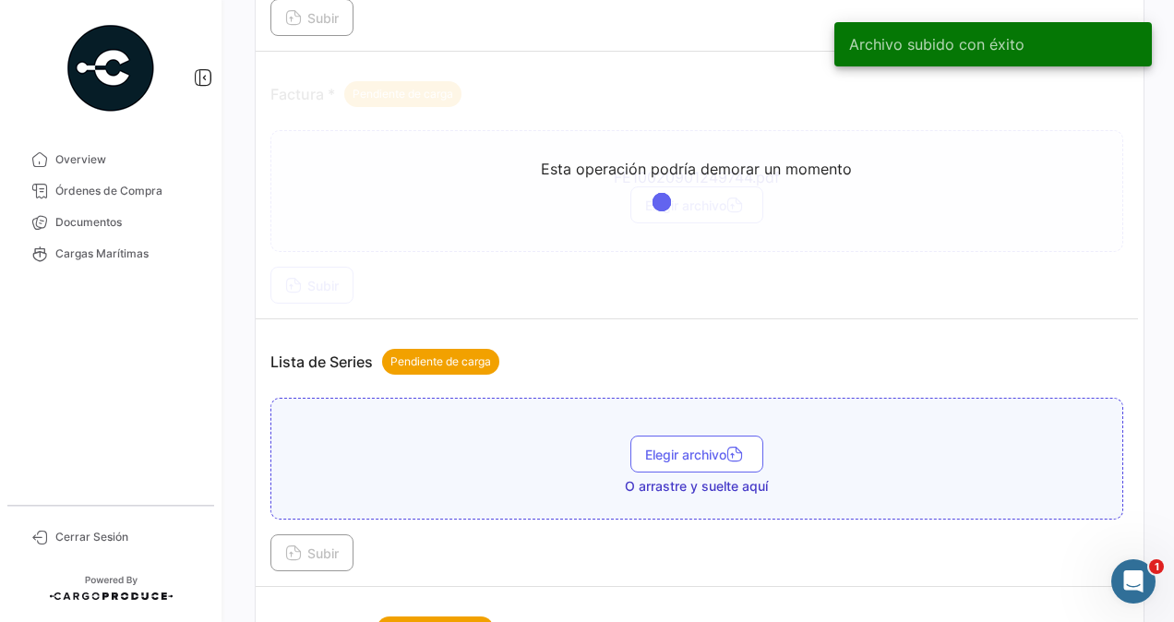
scroll to position [1108, 0]
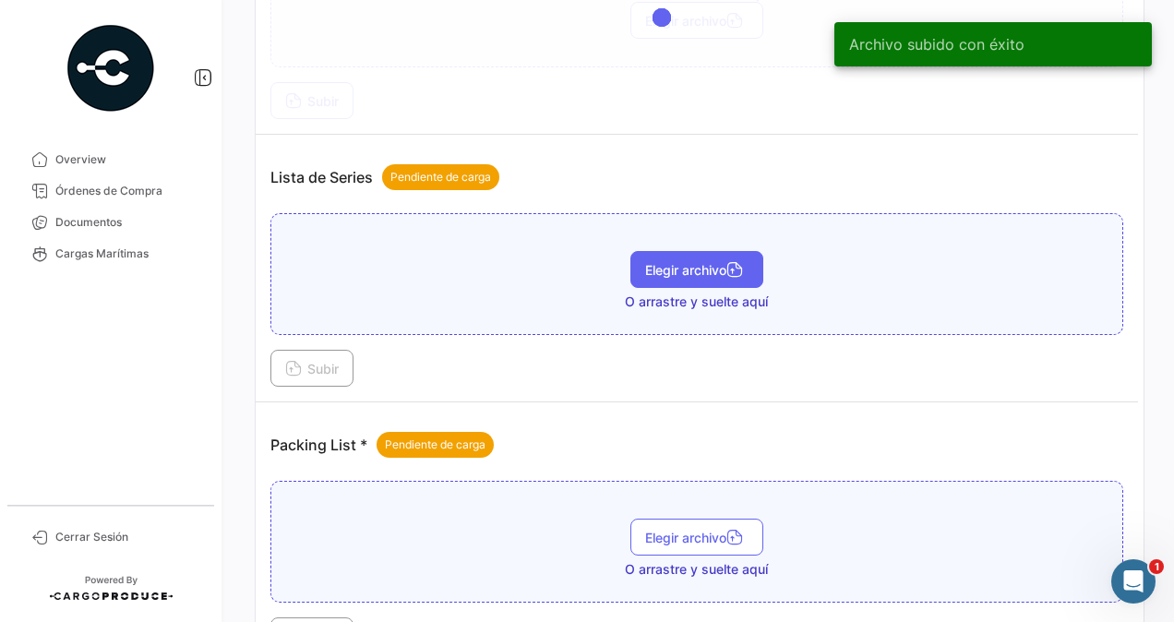
click at [684, 269] on button "Elegir archivo" at bounding box center [697, 269] width 133 height 37
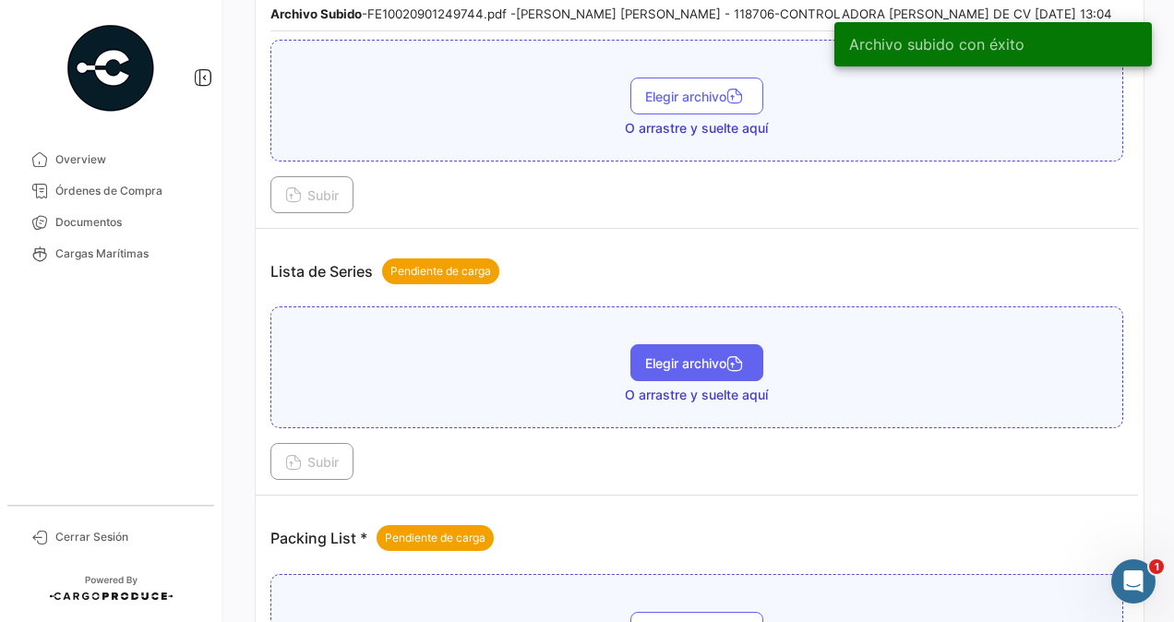
click at [651, 344] on button "Elegir archivo" at bounding box center [697, 362] width 133 height 37
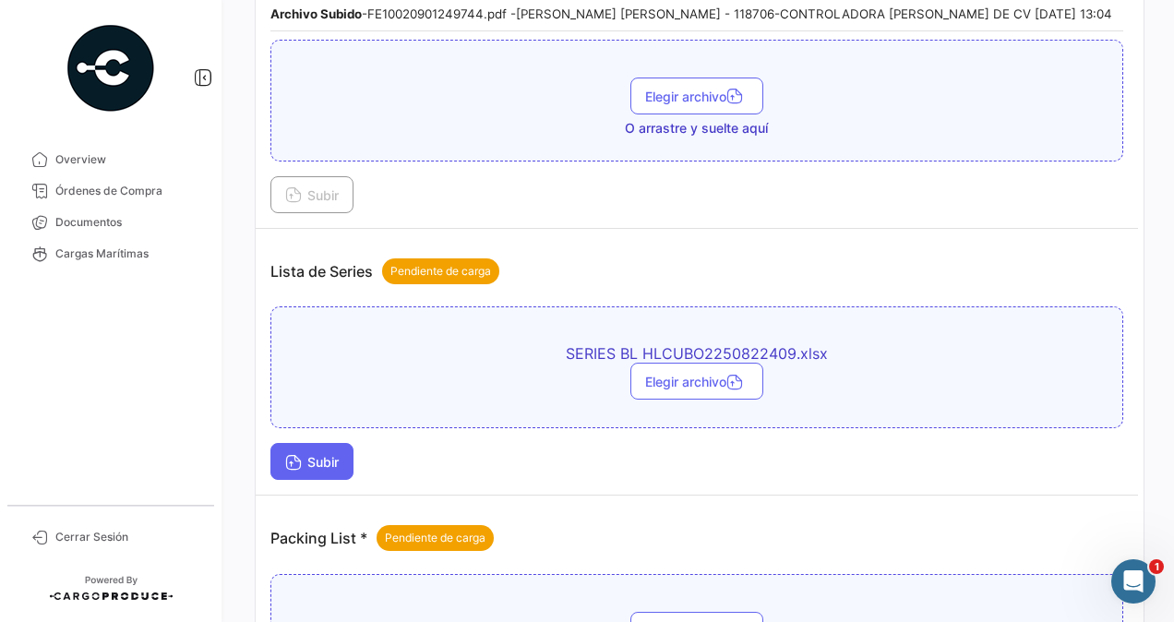
click at [318, 454] on span "Subir" at bounding box center [312, 462] width 54 height 16
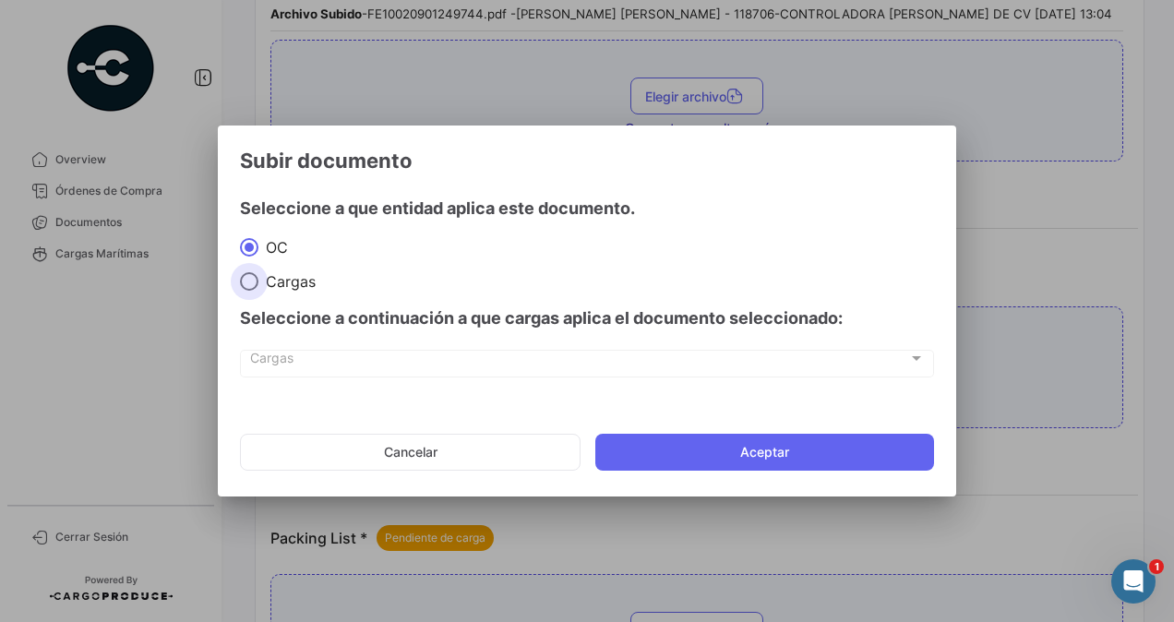
drag, startPoint x: 249, startPoint y: 281, endPoint x: 268, endPoint y: 340, distance: 61.9
click at [249, 282] on span at bounding box center [249, 281] width 18 height 18
click at [249, 282] on input "Cargas" at bounding box center [249, 281] width 18 height 18
radio input "true"
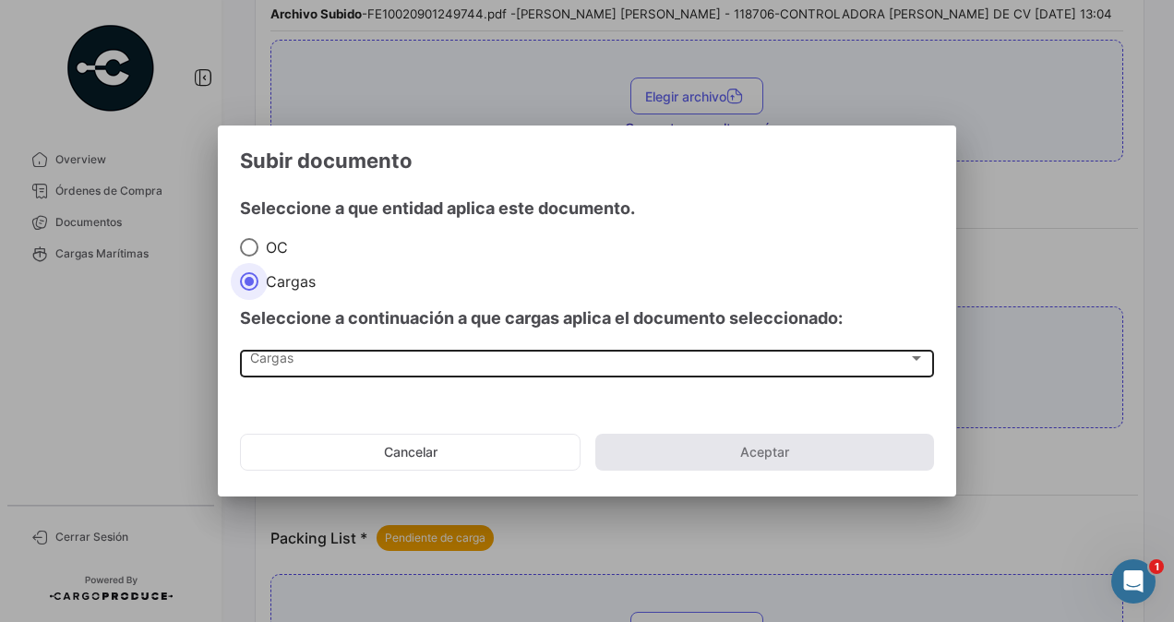
click at [270, 364] on span "Cargas" at bounding box center [579, 362] width 658 height 16
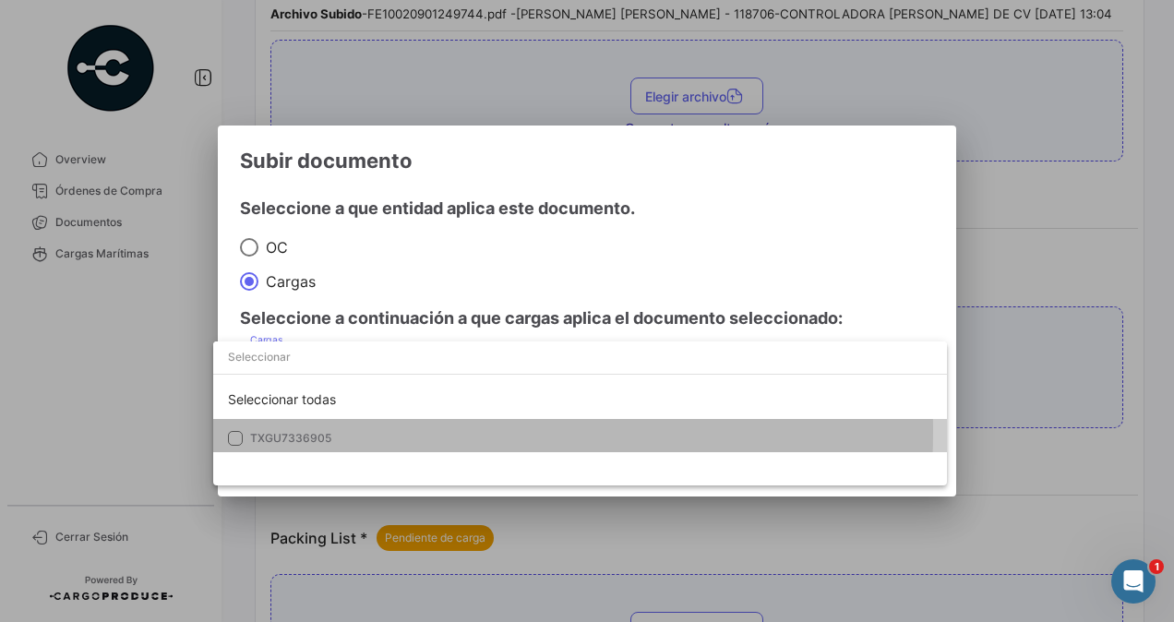
click at [264, 431] on span "TXGU7336905" at bounding box center [379, 438] width 258 height 17
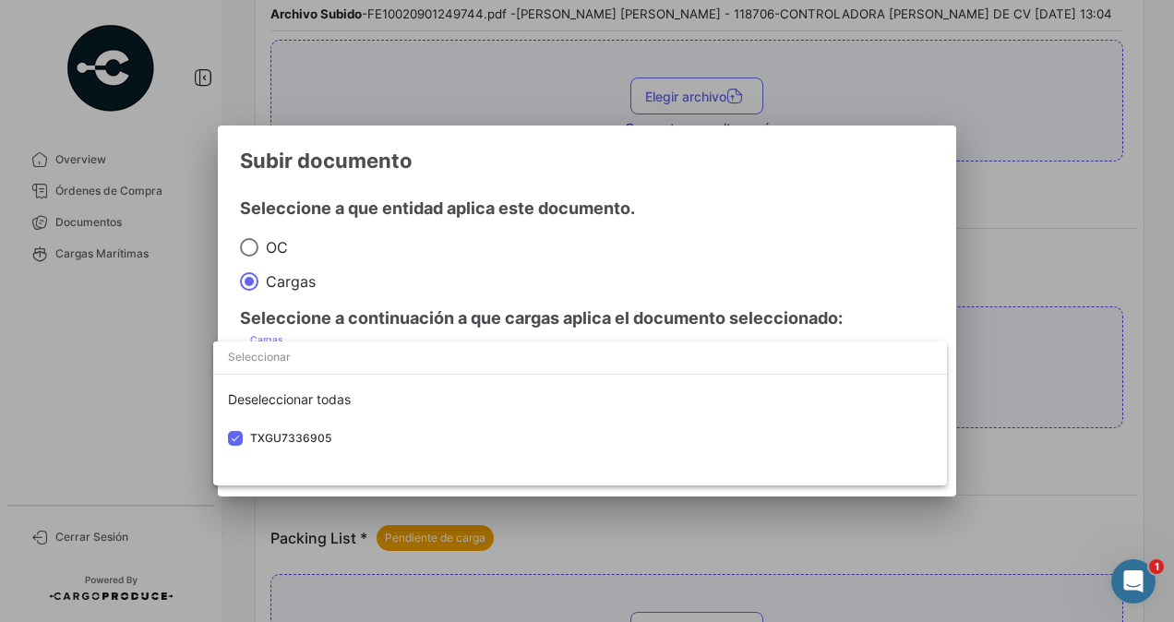
drag, startPoint x: 1060, startPoint y: 358, endPoint x: 879, endPoint y: 405, distance: 187.0
click at [1054, 361] on div at bounding box center [587, 311] width 1174 height 622
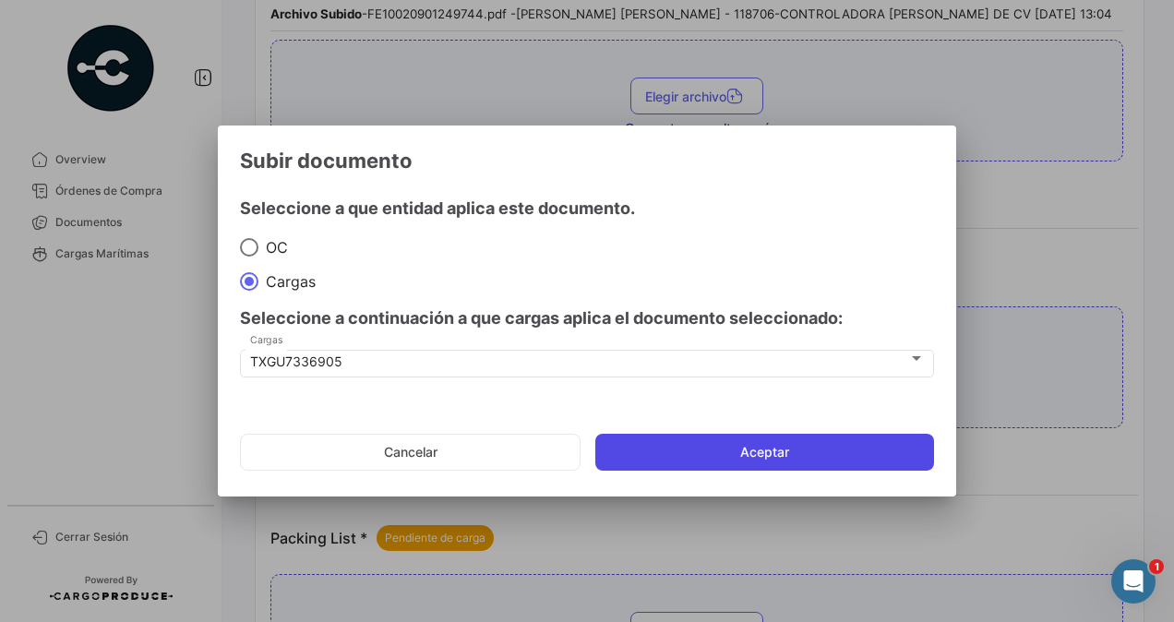
drag, startPoint x: 777, startPoint y: 449, endPoint x: 768, endPoint y: 437, distance: 15.1
click at [777, 448] on button "Aceptar" at bounding box center [764, 452] width 339 height 37
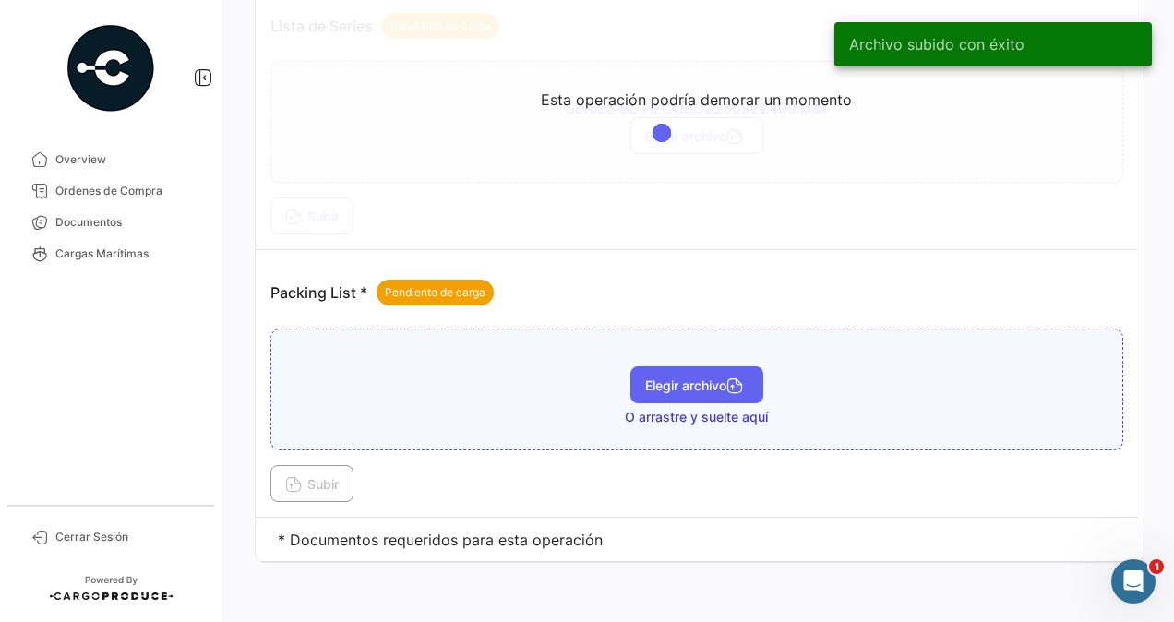
scroll to position [1354, 0]
click at [663, 378] on span "Elegir archivo" at bounding box center [696, 386] width 103 height 16
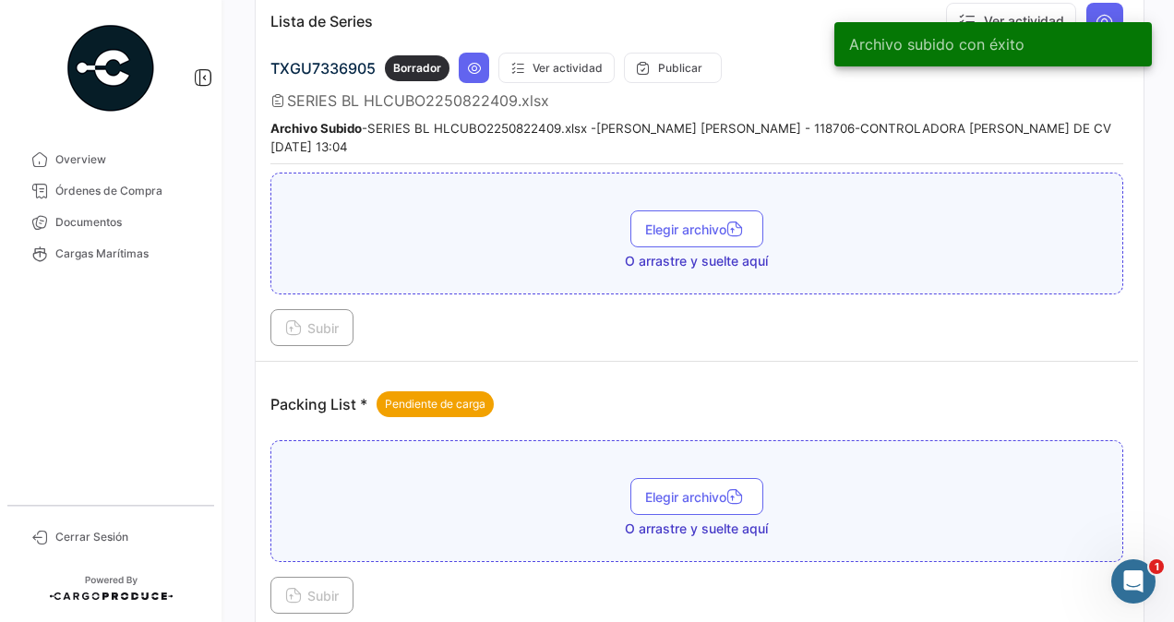
click at [338, 478] on div "Elegir archivo O arrastre y suelte aquí" at bounding box center [697, 508] width 833 height 60
click at [670, 489] on span "Elegir archivo" at bounding box center [696, 497] width 103 height 16
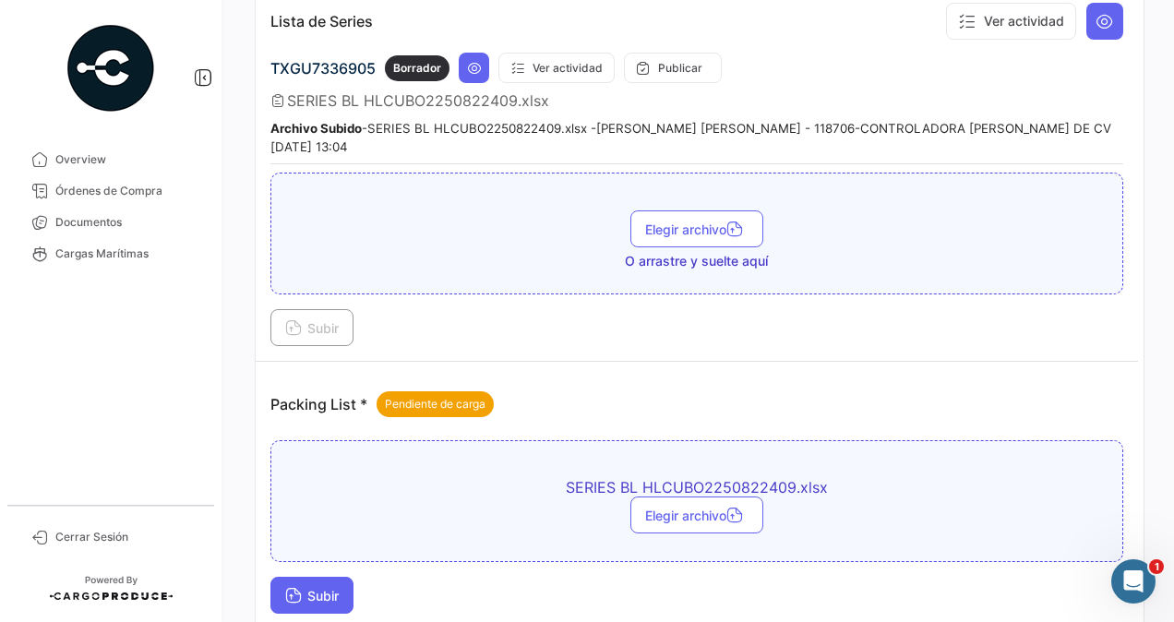
click at [321, 577] on button "Subir" at bounding box center [311, 595] width 83 height 37
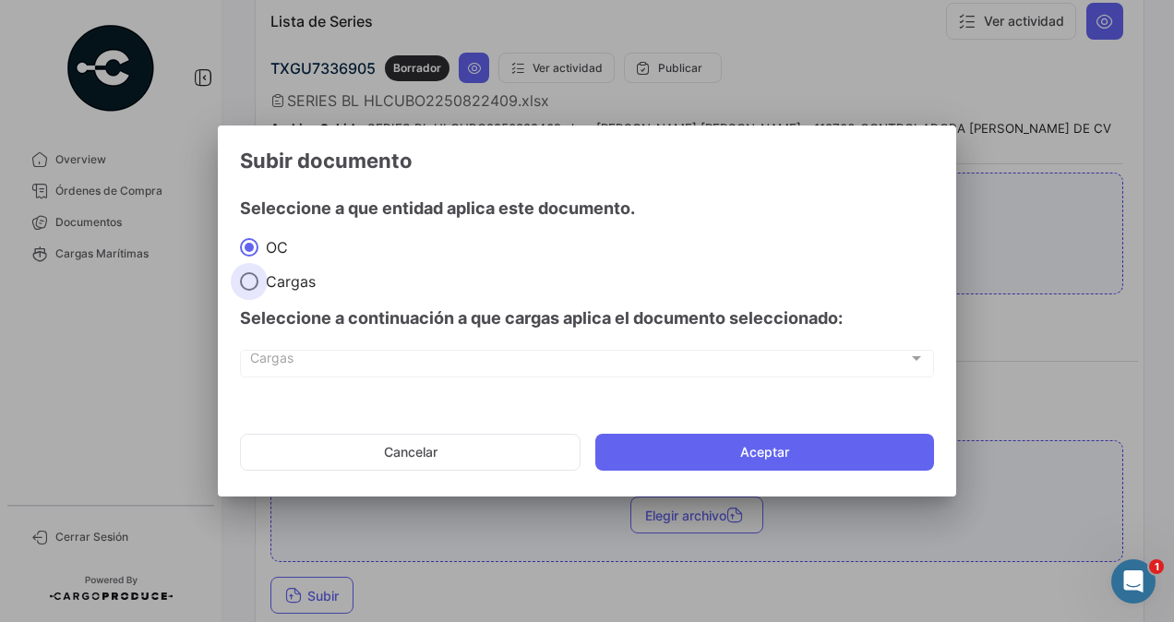
click at [240, 275] on span at bounding box center [249, 281] width 18 height 18
click at [240, 275] on input "Cargas" at bounding box center [249, 281] width 18 height 18
radio input "true"
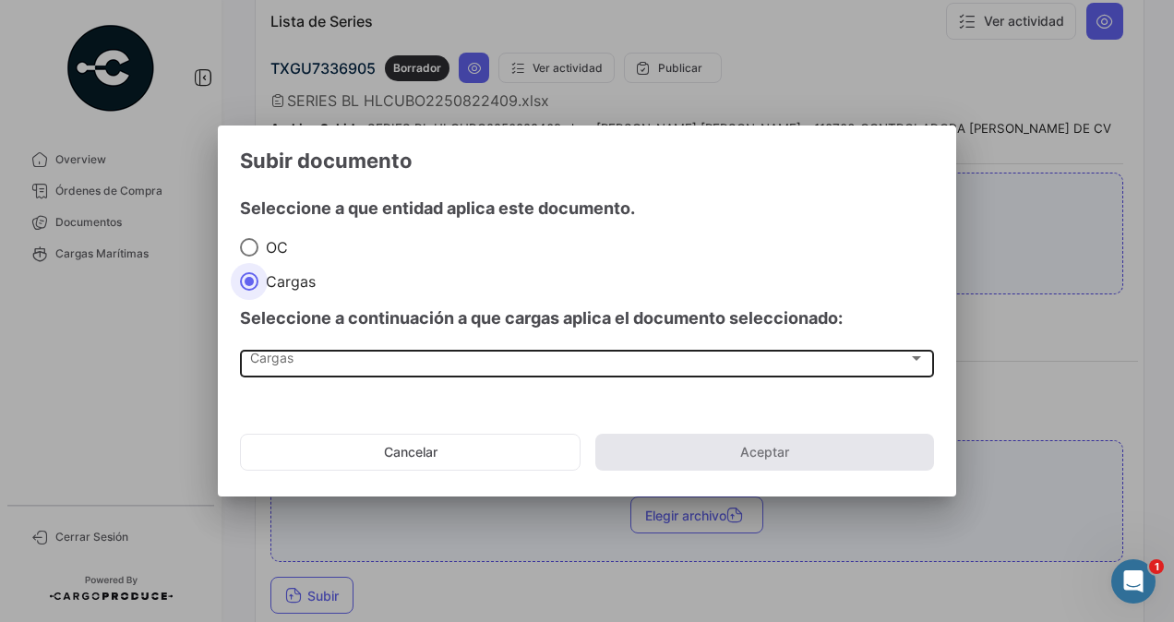
click at [268, 367] on span "Cargas" at bounding box center [579, 362] width 658 height 16
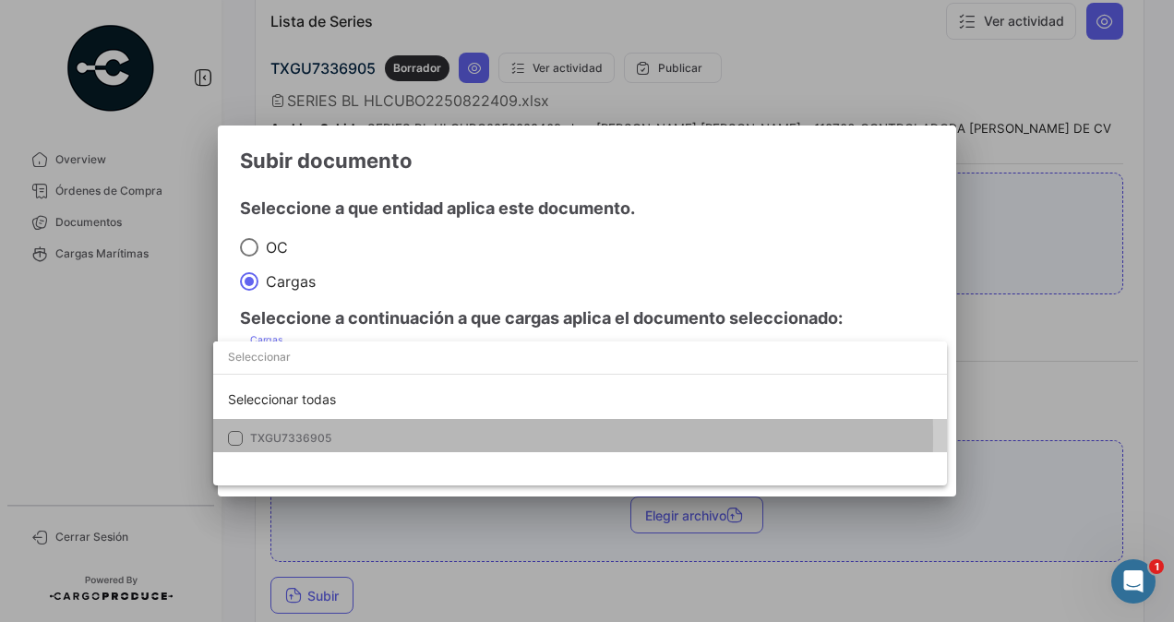
click at [273, 437] on span "TXGU7336905" at bounding box center [290, 438] width 81 height 14
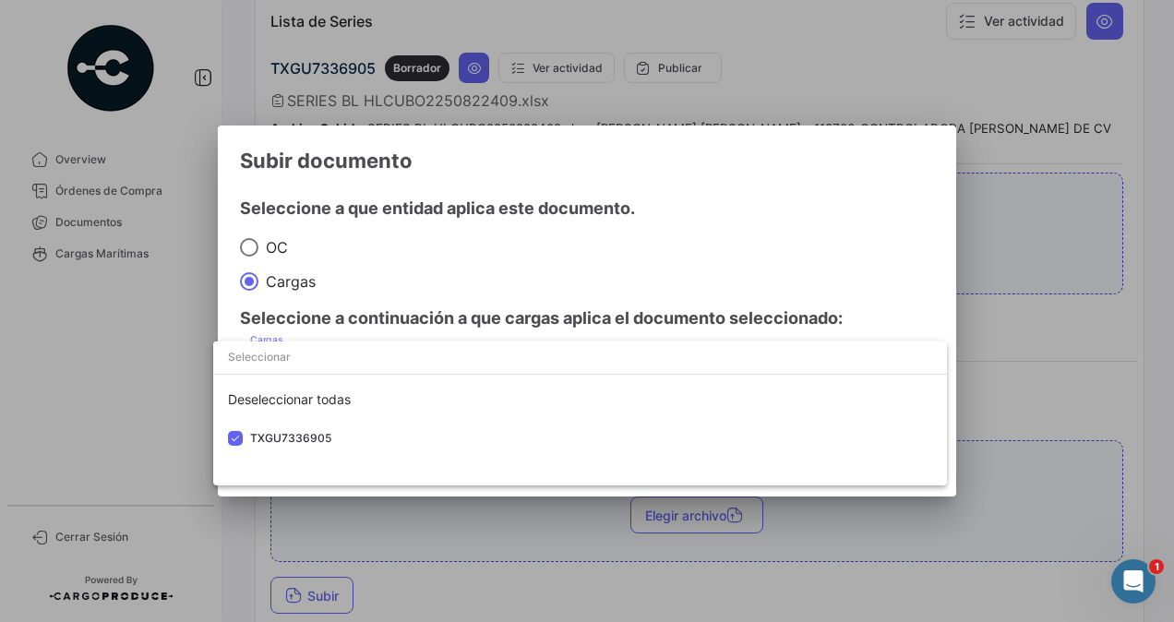
click at [980, 363] on div at bounding box center [587, 311] width 1174 height 622
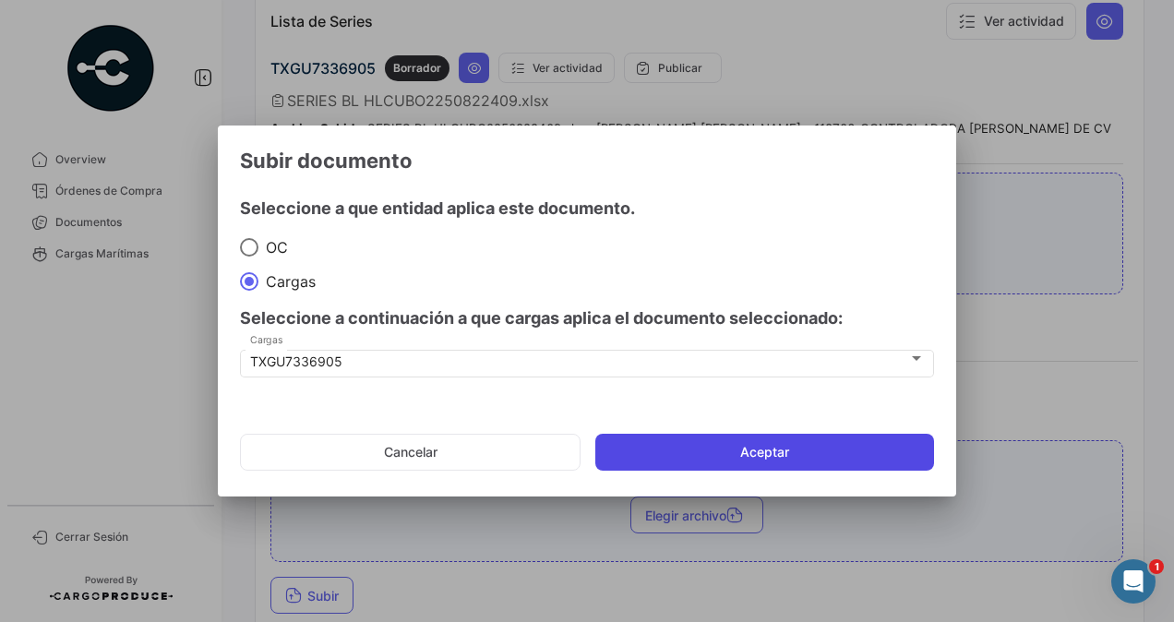
click at [819, 450] on button "Aceptar" at bounding box center [764, 452] width 339 height 37
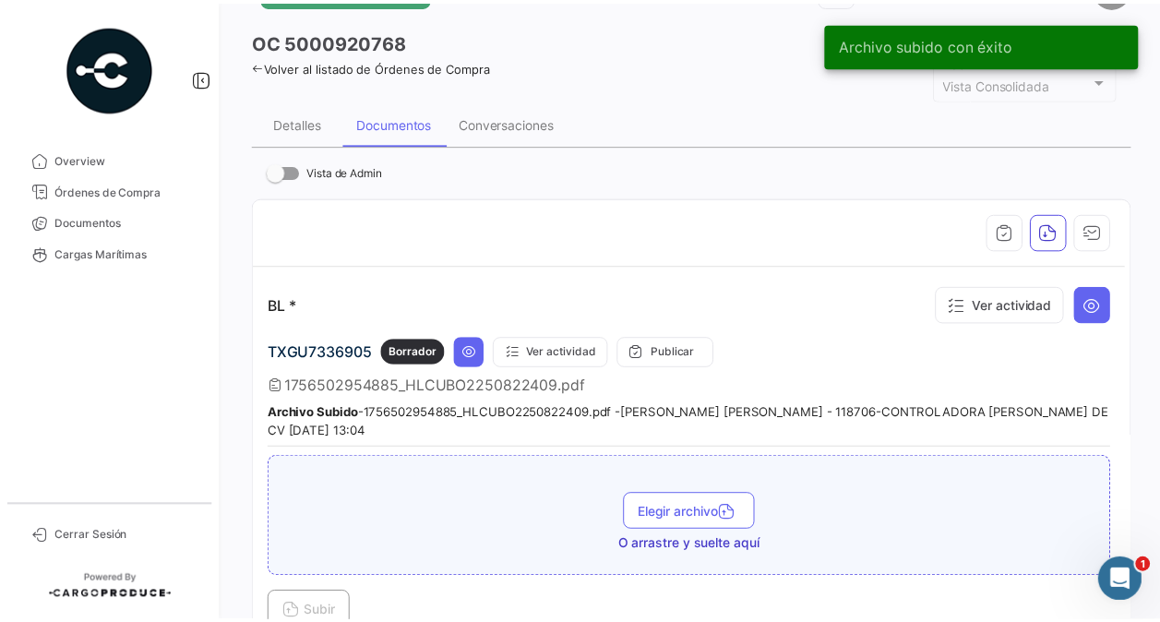
scroll to position [0, 0]
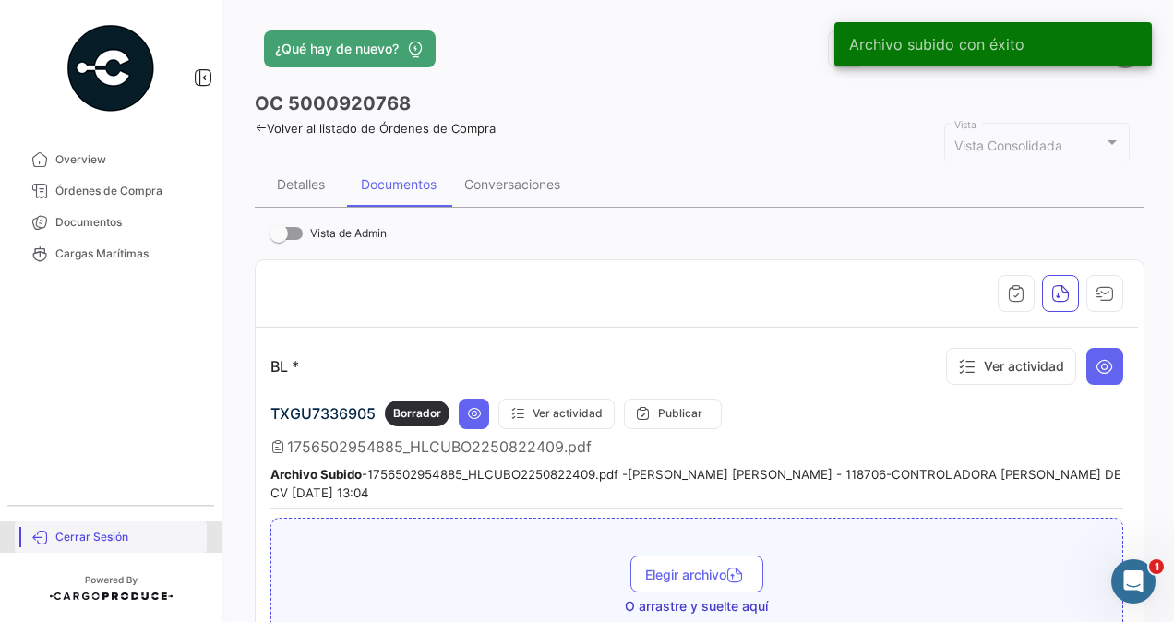
click at [65, 540] on span "Cerrar Sesión" at bounding box center [127, 537] width 144 height 17
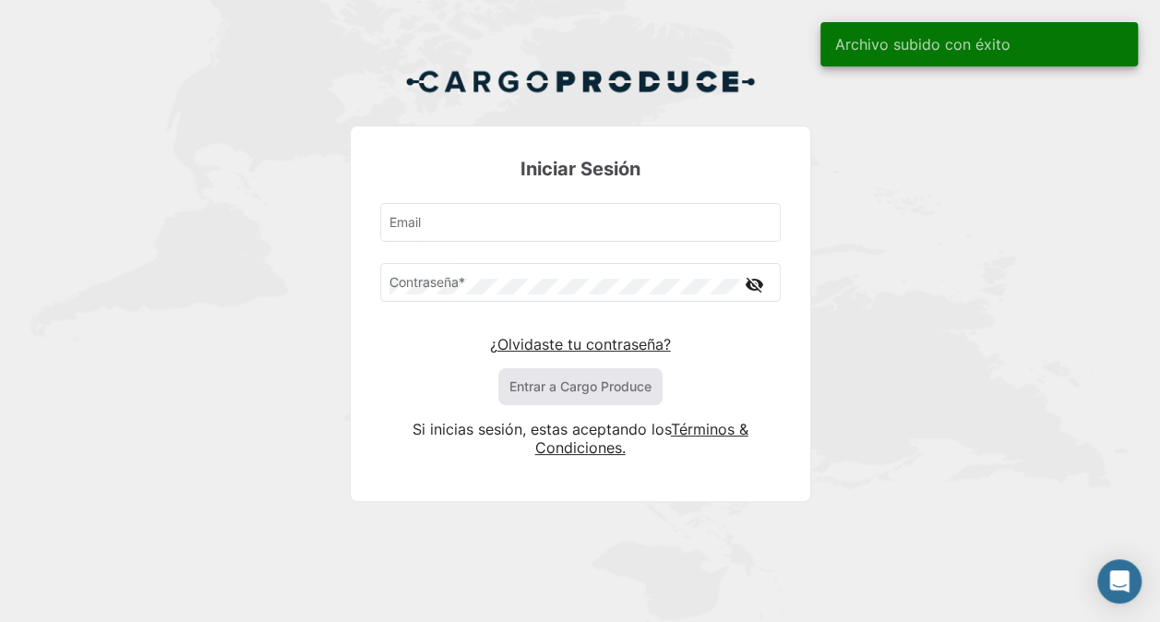
type input "[PERSON_NAME][EMAIL_ADDRESS][PERSON_NAME][PERSON_NAME][DOMAIN_NAME]"
